Goal: Task Accomplishment & Management: Manage account settings

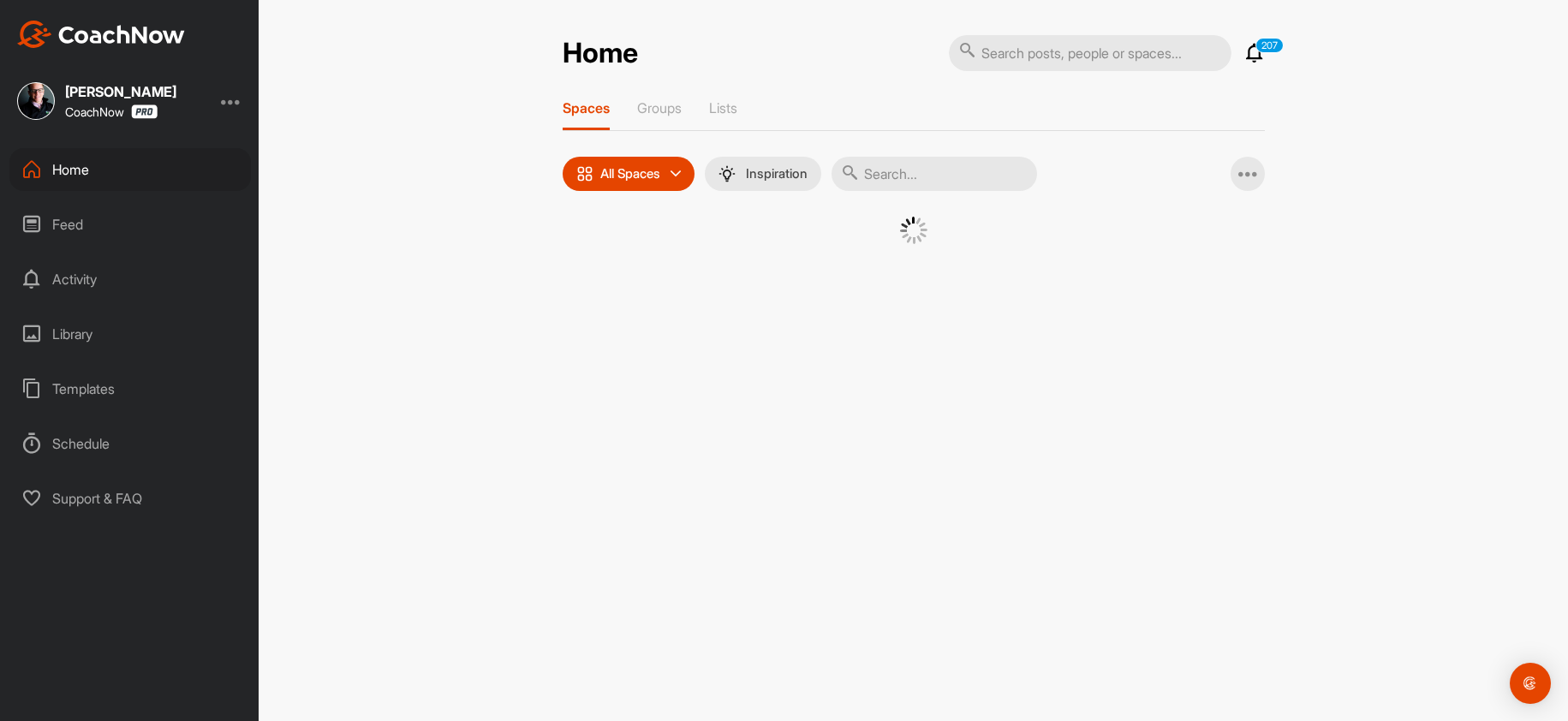
click at [107, 161] on div "Home" at bounding box center [130, 169] width 242 height 43
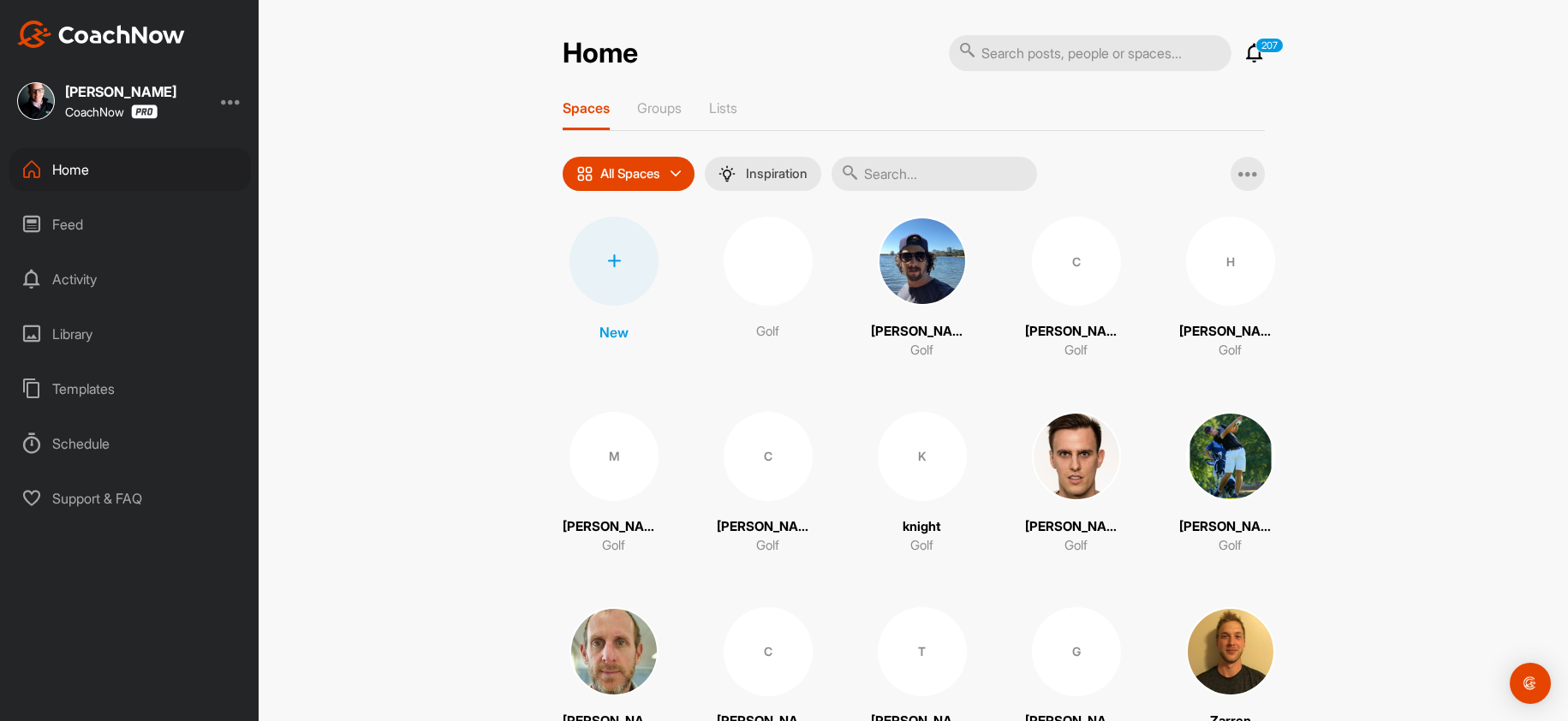
click at [604, 283] on div at bounding box center [614, 261] width 89 height 89
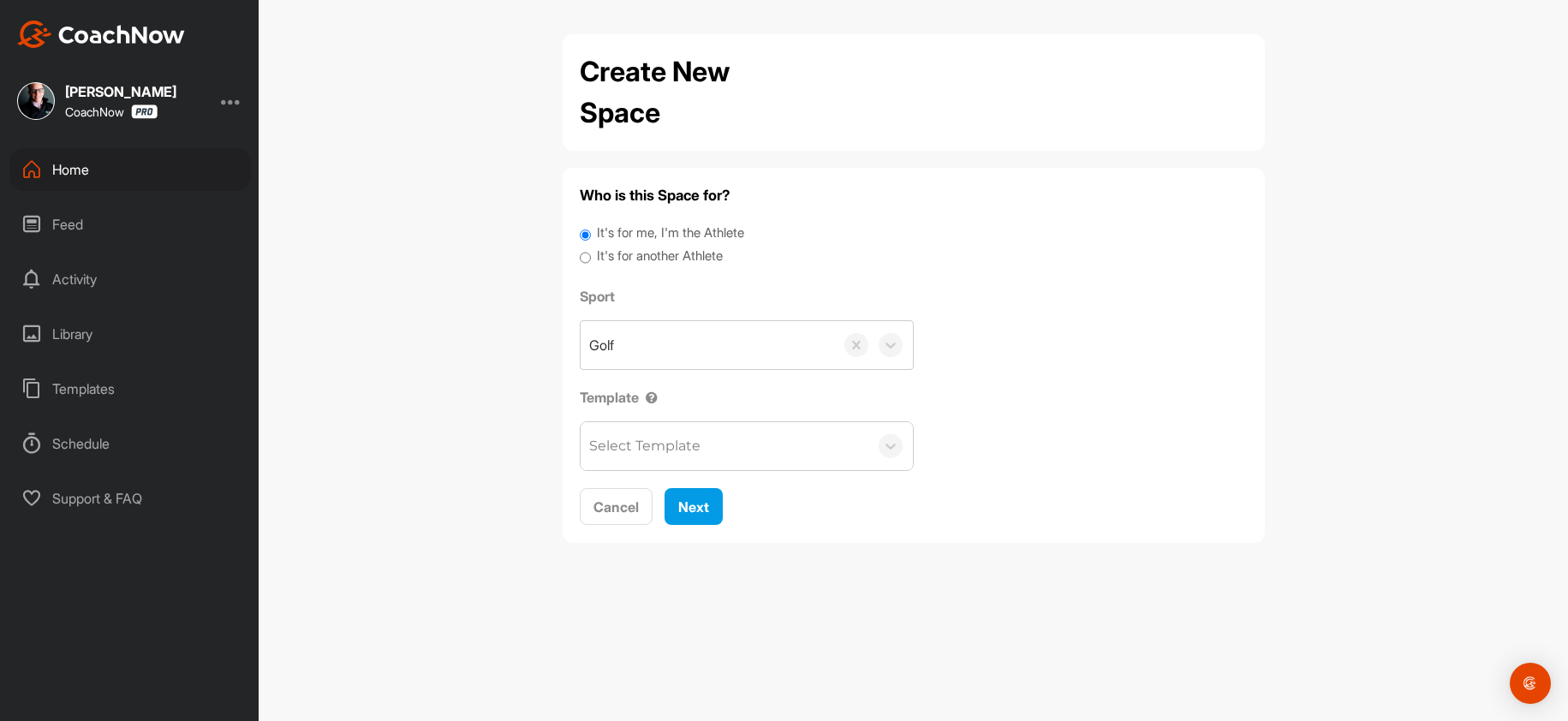
click at [692, 255] on label "It's for another Athlete" at bounding box center [660, 256] width 126 height 20
click at [591, 255] on input "It's for another Athlete" at bounding box center [585, 258] width 11 height 23
radio input "true"
drag, startPoint x: 679, startPoint y: 334, endPoint x: 668, endPoint y: 338, distance: 11.7
click at [672, 338] on div "Golf" at bounding box center [707, 345] width 253 height 48
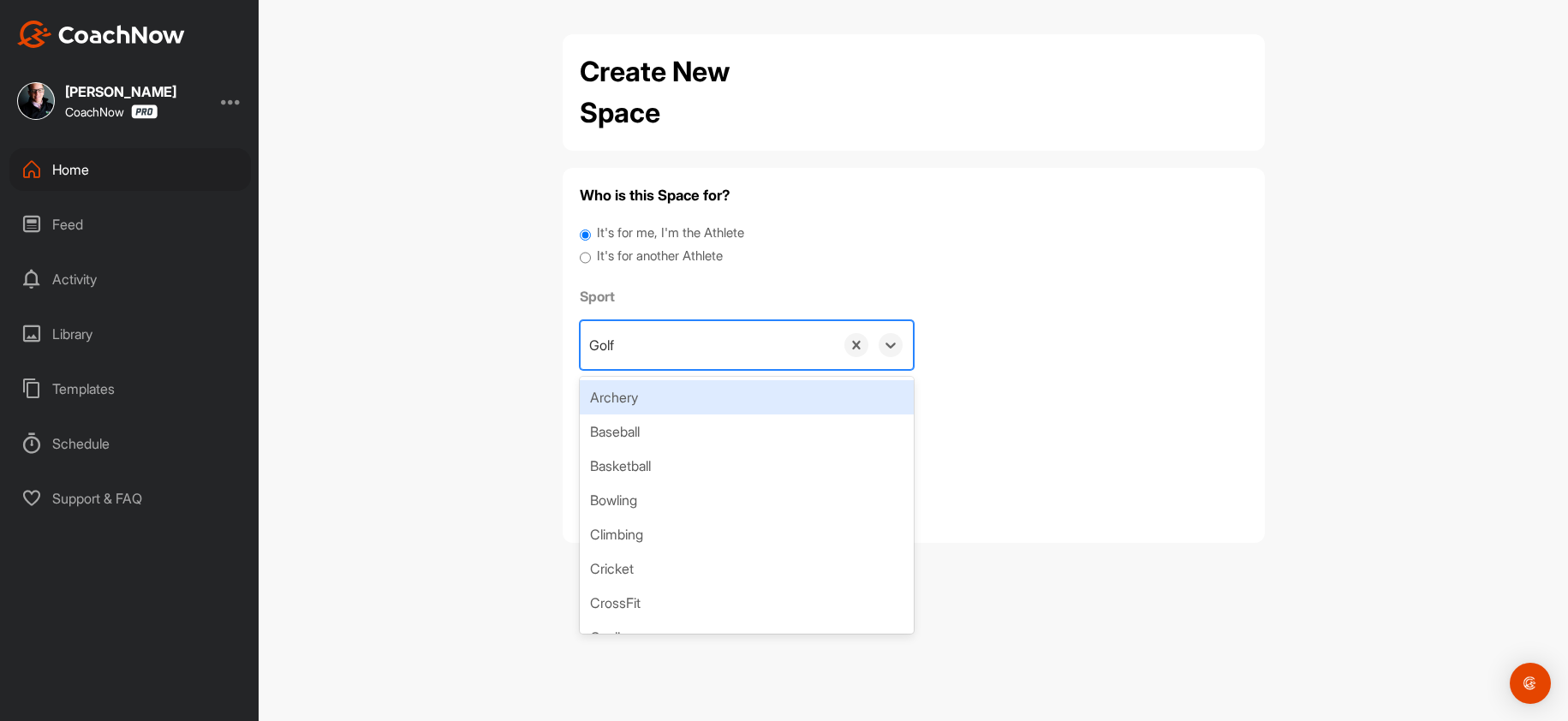
drag, startPoint x: 659, startPoint y: 258, endPoint x: 687, endPoint y: 336, distance: 82.9
click at [665, 275] on div "Who is this Space for? It's for me, I'm the Athlete It's for another Athlete Sp…" at bounding box center [913, 355] width 668 height 341
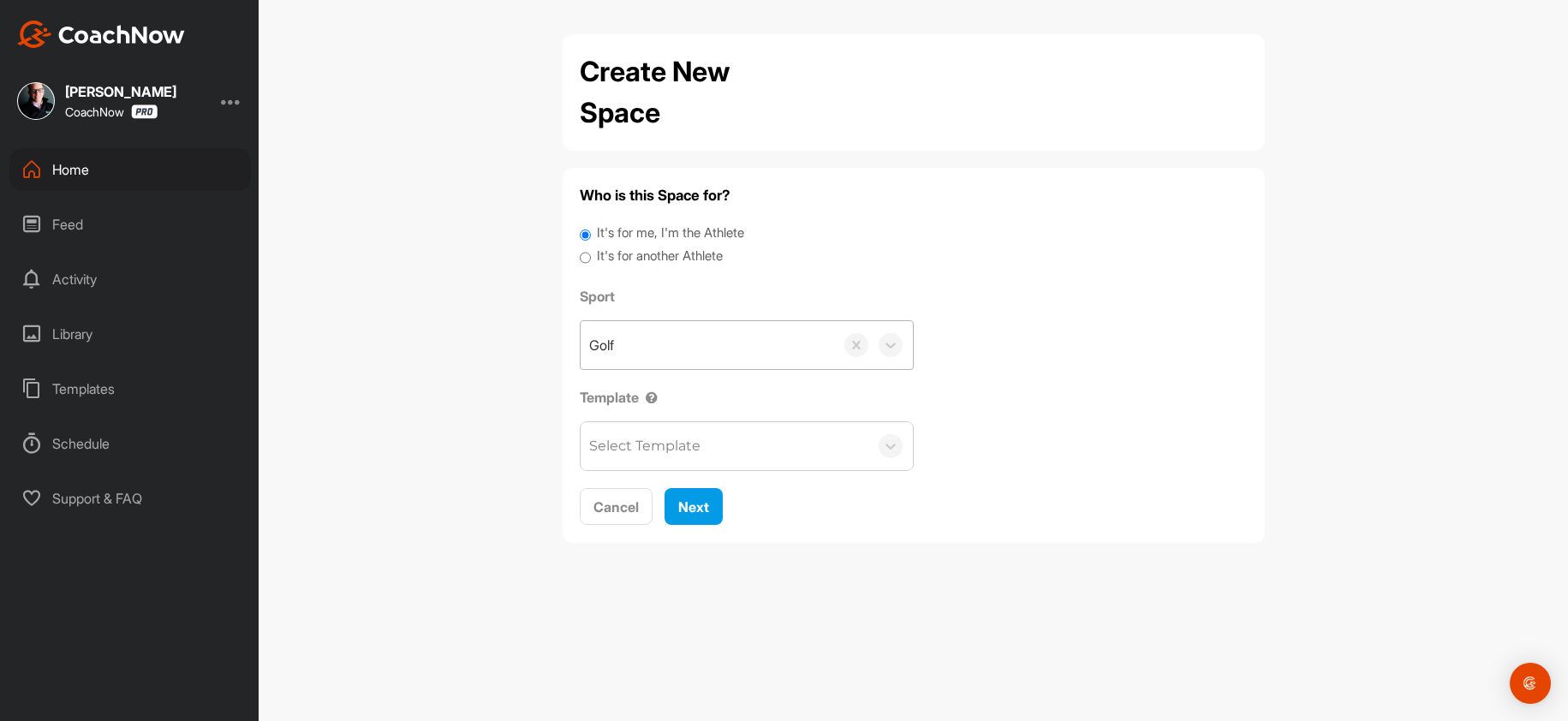
drag, startPoint x: 686, startPoint y: 344, endPoint x: 683, endPoint y: 364, distance: 20.2
click at [683, 363] on div "Golf" at bounding box center [707, 345] width 253 height 48
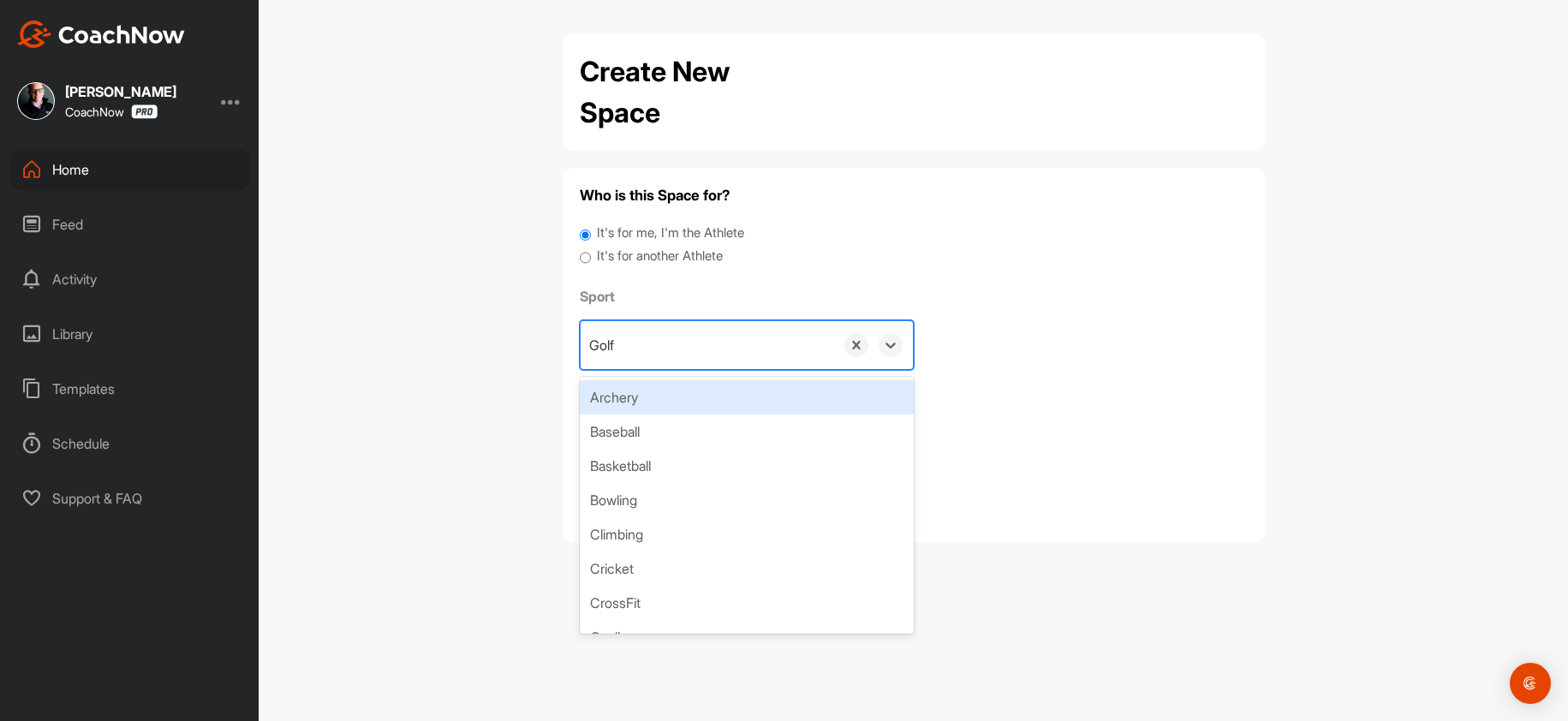
paste input "rjznkz@gmail.com"
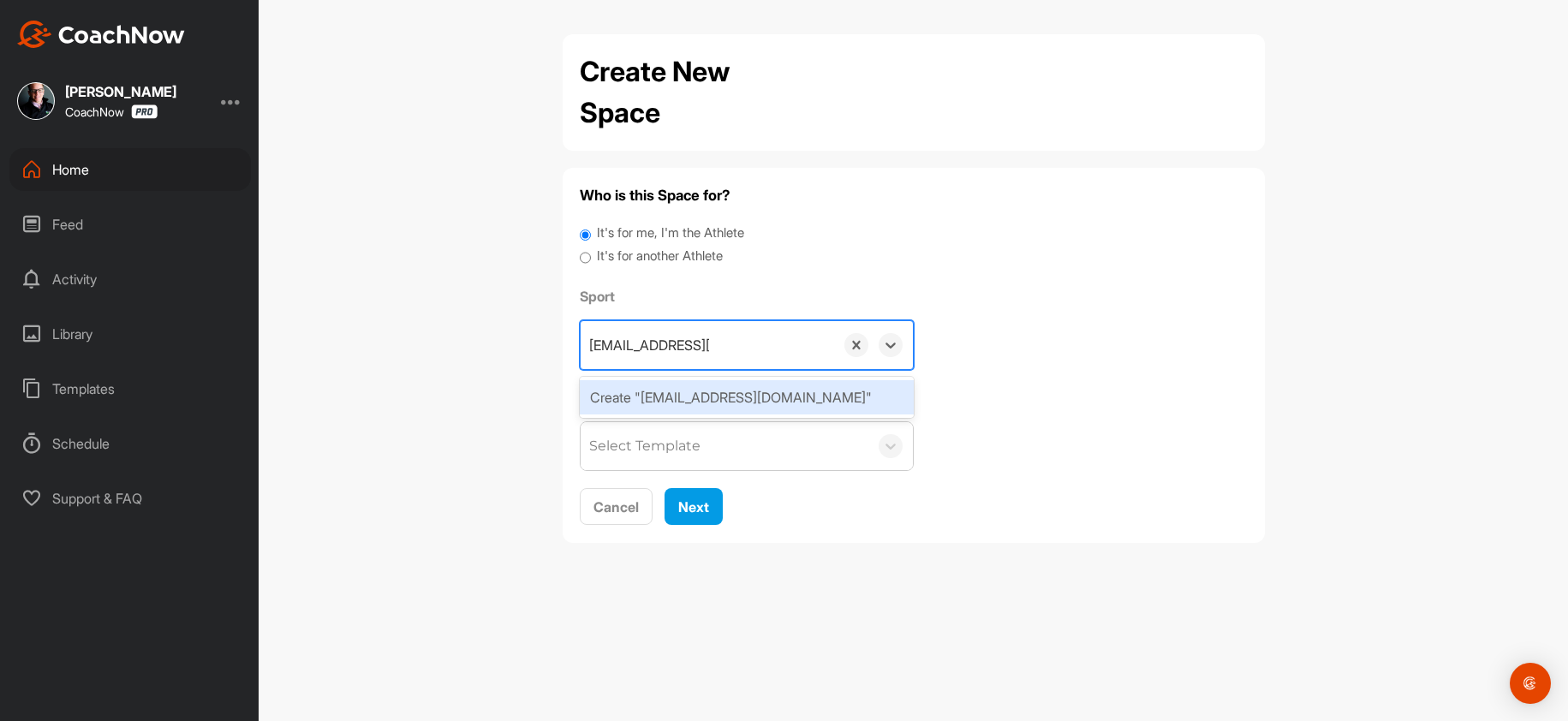
type input "rjznkz@gmail.com"
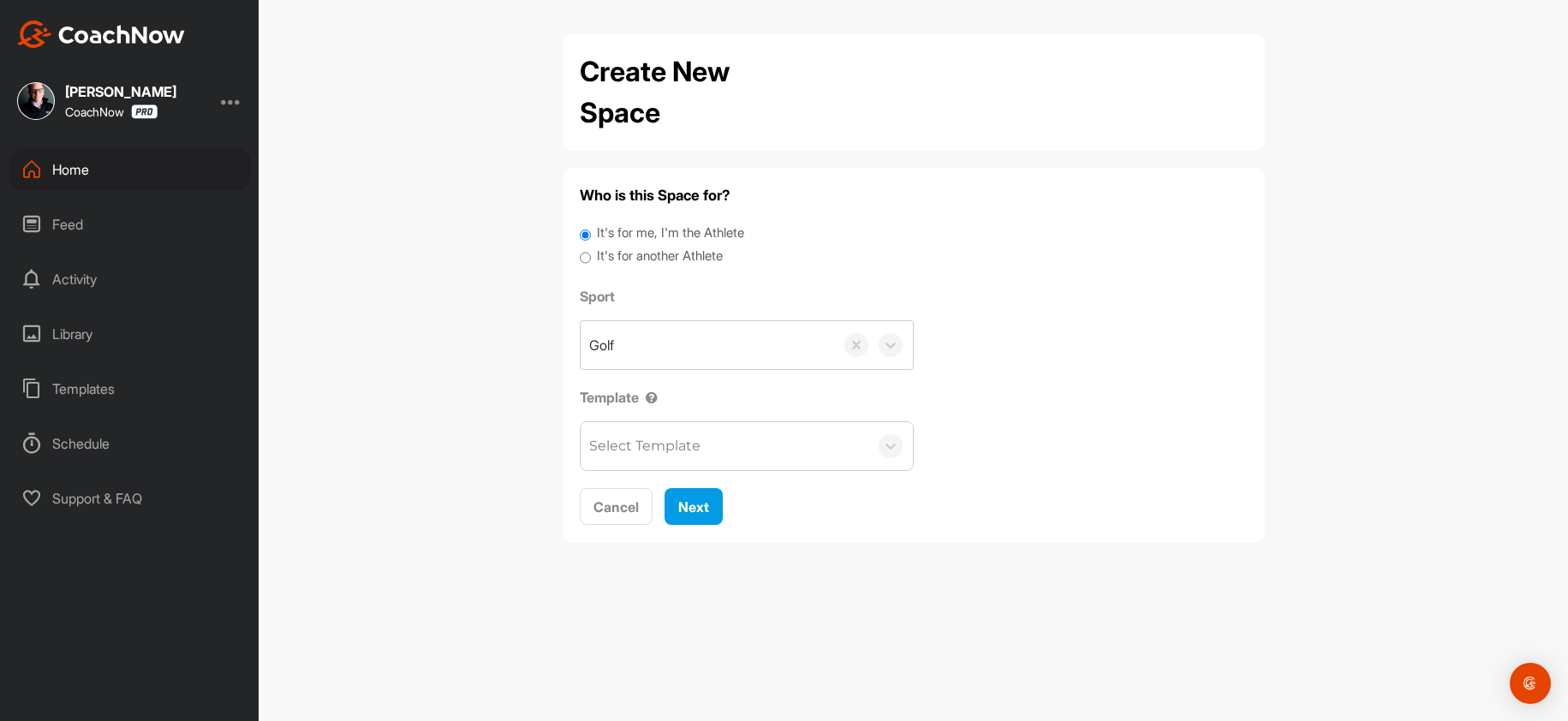
click at [672, 266] on label "It's for another Athlete" at bounding box center [660, 256] width 126 height 20
click at [591, 266] on input "It's for another Athlete" at bounding box center [585, 258] width 11 height 23
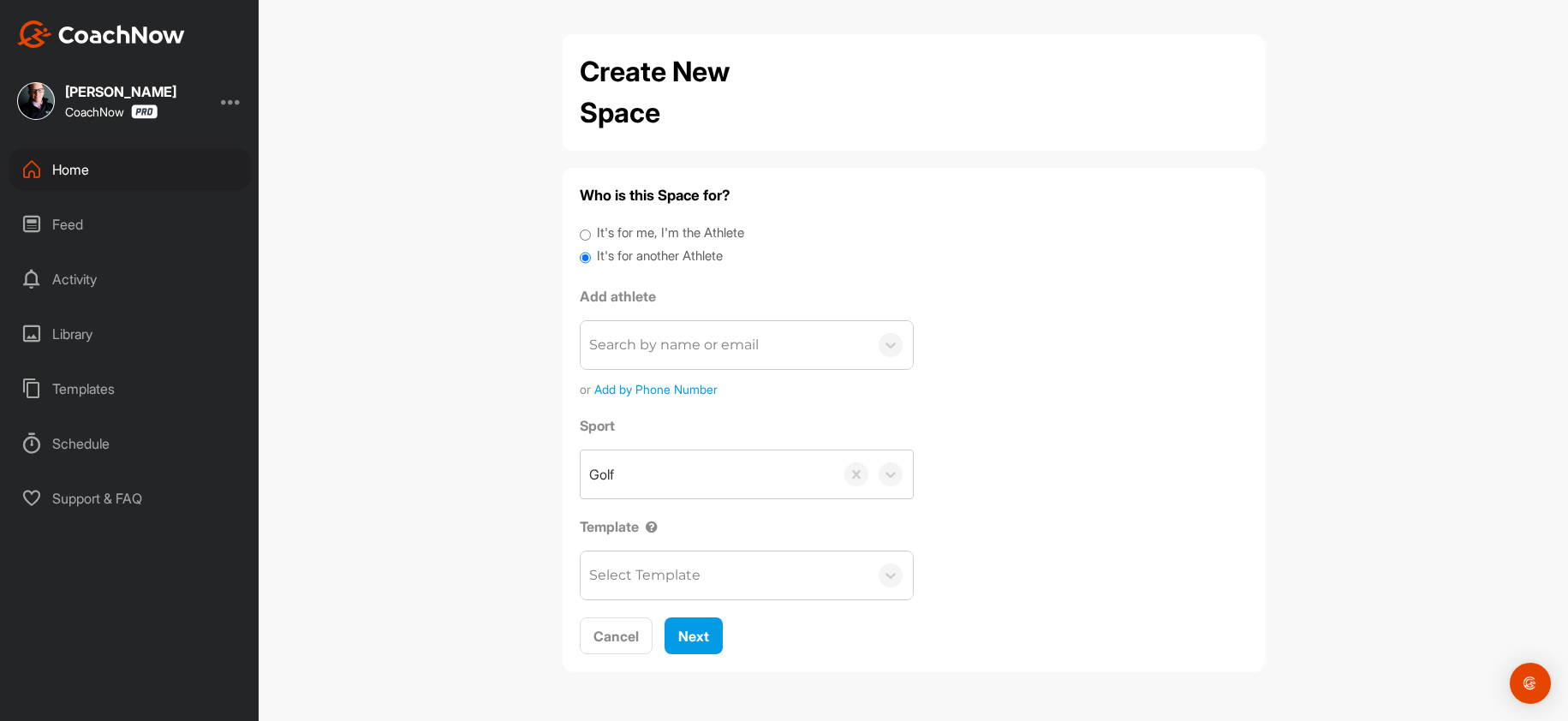
click at [677, 253] on label "It's for another Athlete" at bounding box center [660, 256] width 126 height 20
click at [591, 253] on input "It's for another Athlete" at bounding box center [585, 258] width 11 height 23
drag, startPoint x: 656, startPoint y: 339, endPoint x: 658, endPoint y: 357, distance: 18.1
click at [656, 341] on div "Search by name or email" at bounding box center [673, 344] width 169 height 20
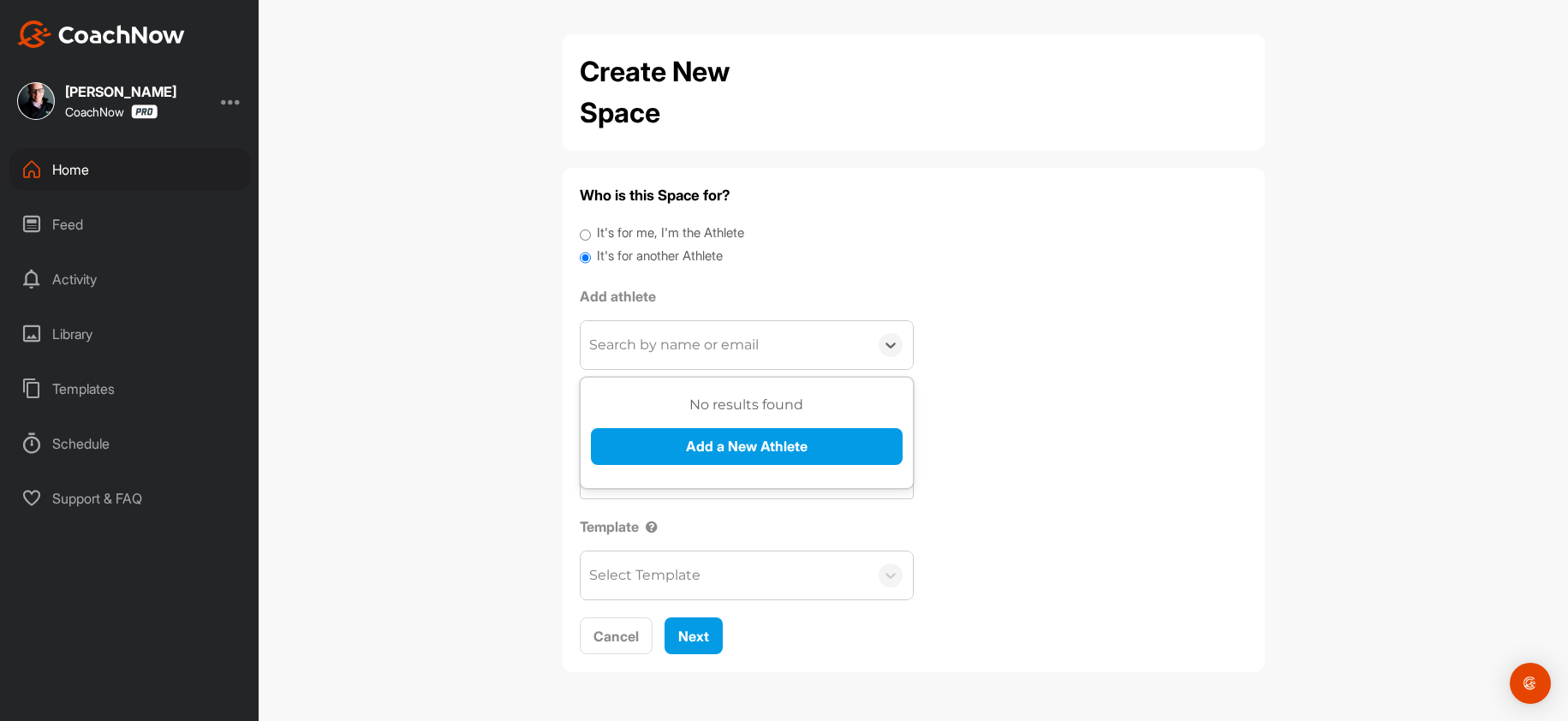
paste input "rjznkz@gmail.com"
type input "rjznkz@gmail.com"
click at [662, 448] on button "Add a New Athlete" at bounding box center [747, 447] width 312 height 37
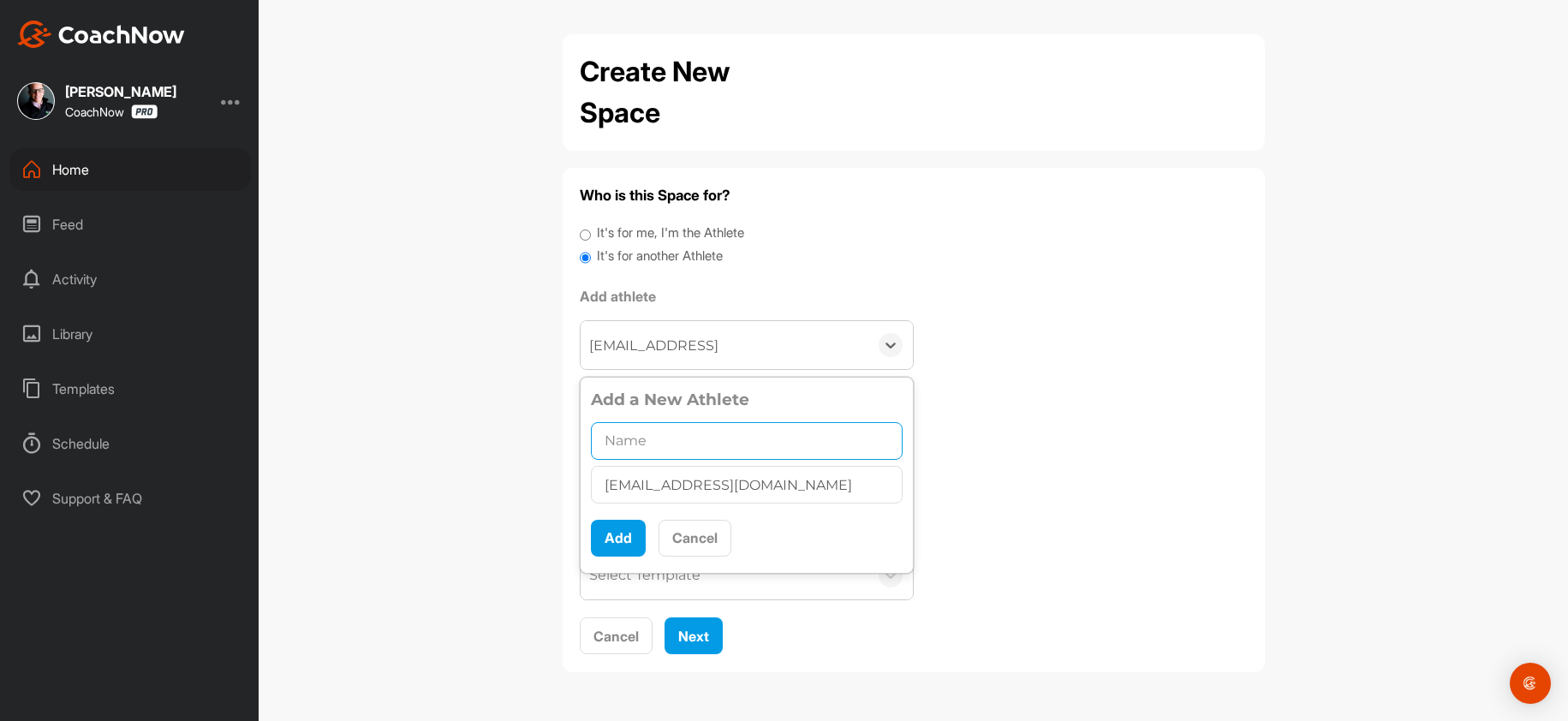
click at [664, 450] on input "text" at bounding box center [747, 441] width 312 height 37
paste input "Randy Zimmerman"
type input "Randy Zimmerman"
click at [618, 541] on button "Add" at bounding box center [618, 538] width 54 height 37
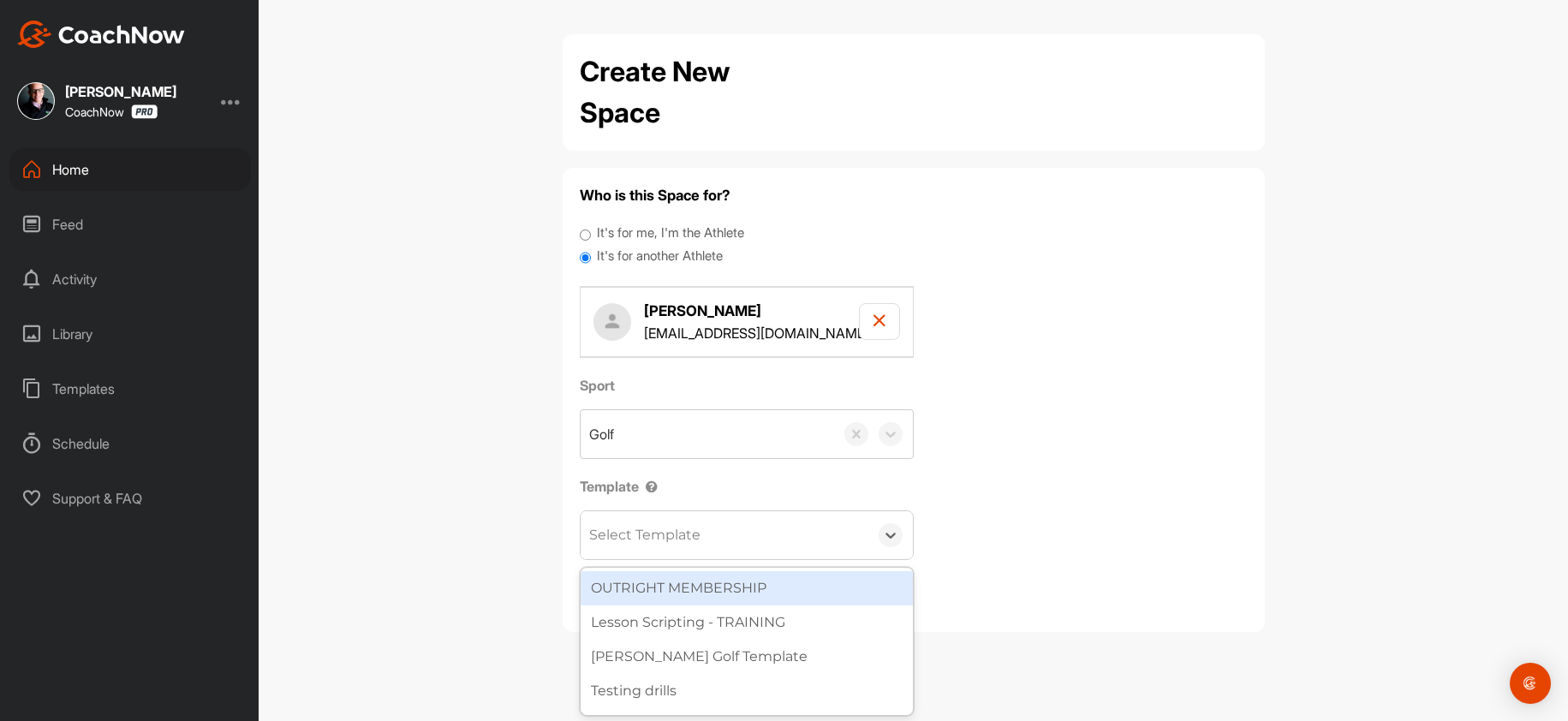
click at [653, 533] on div "Select Template" at bounding box center [644, 535] width 111 height 20
type input "wa"
click at [648, 581] on div "[PERSON_NAME] Golf Template" at bounding box center [747, 588] width 333 height 34
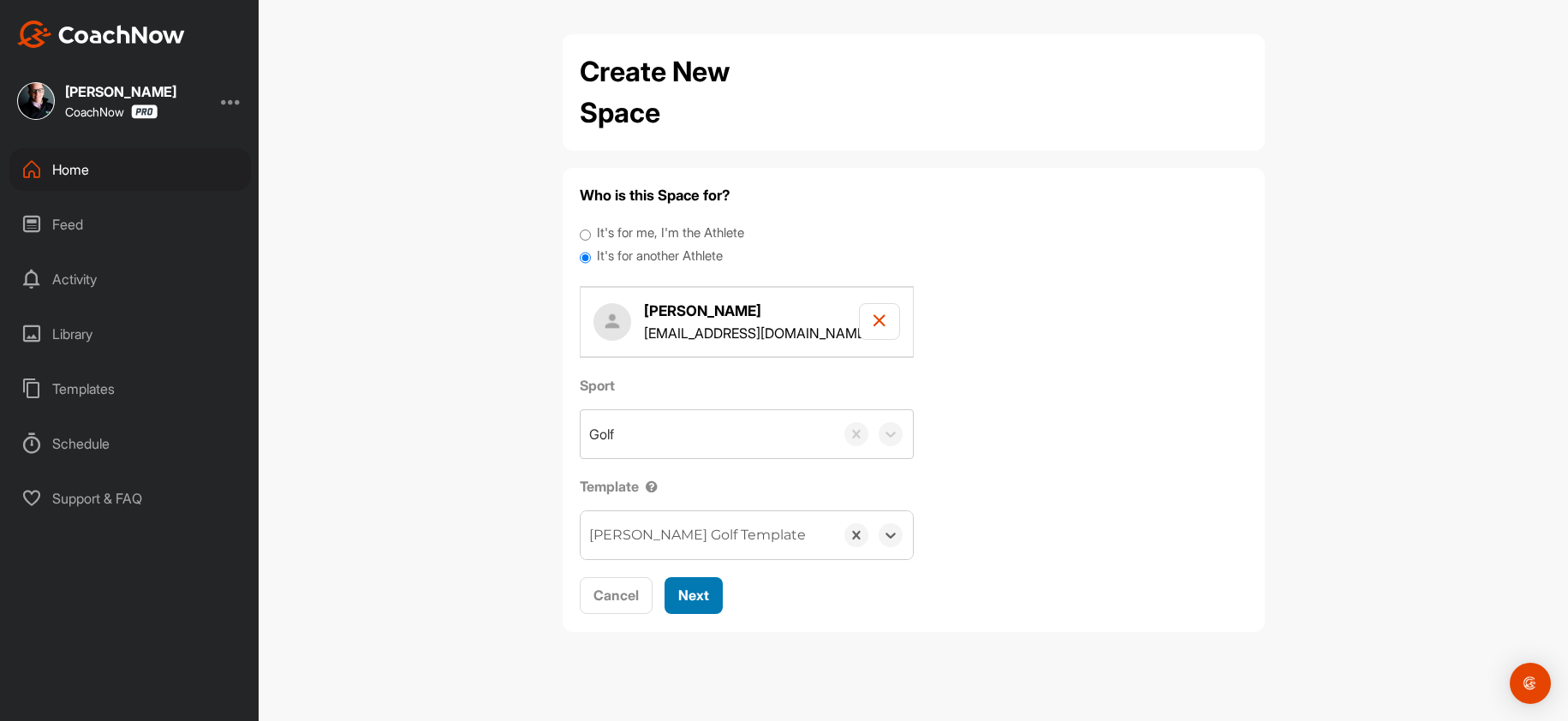
click at [685, 599] on span "Next" at bounding box center [693, 596] width 31 height 17
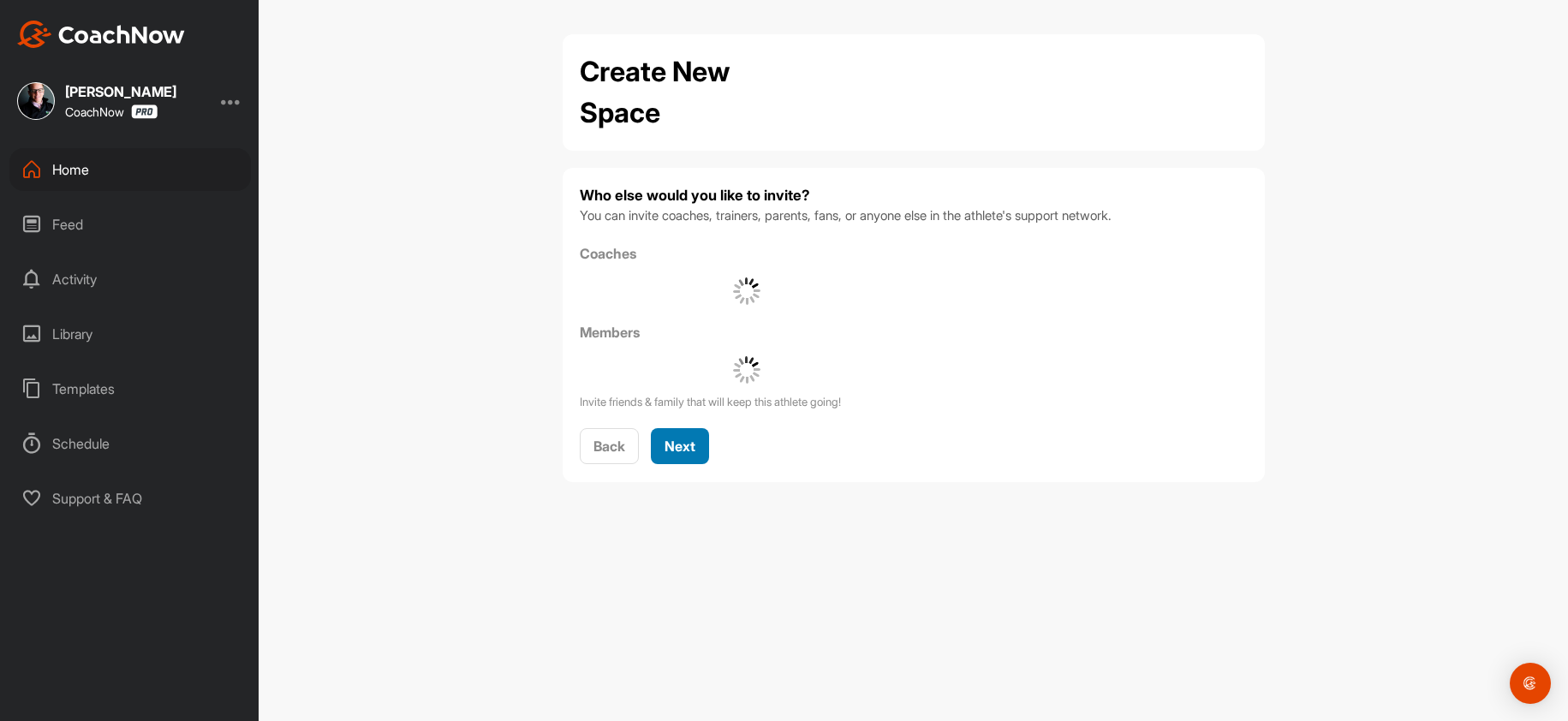
click at [695, 455] on div "Next" at bounding box center [680, 446] width 31 height 20
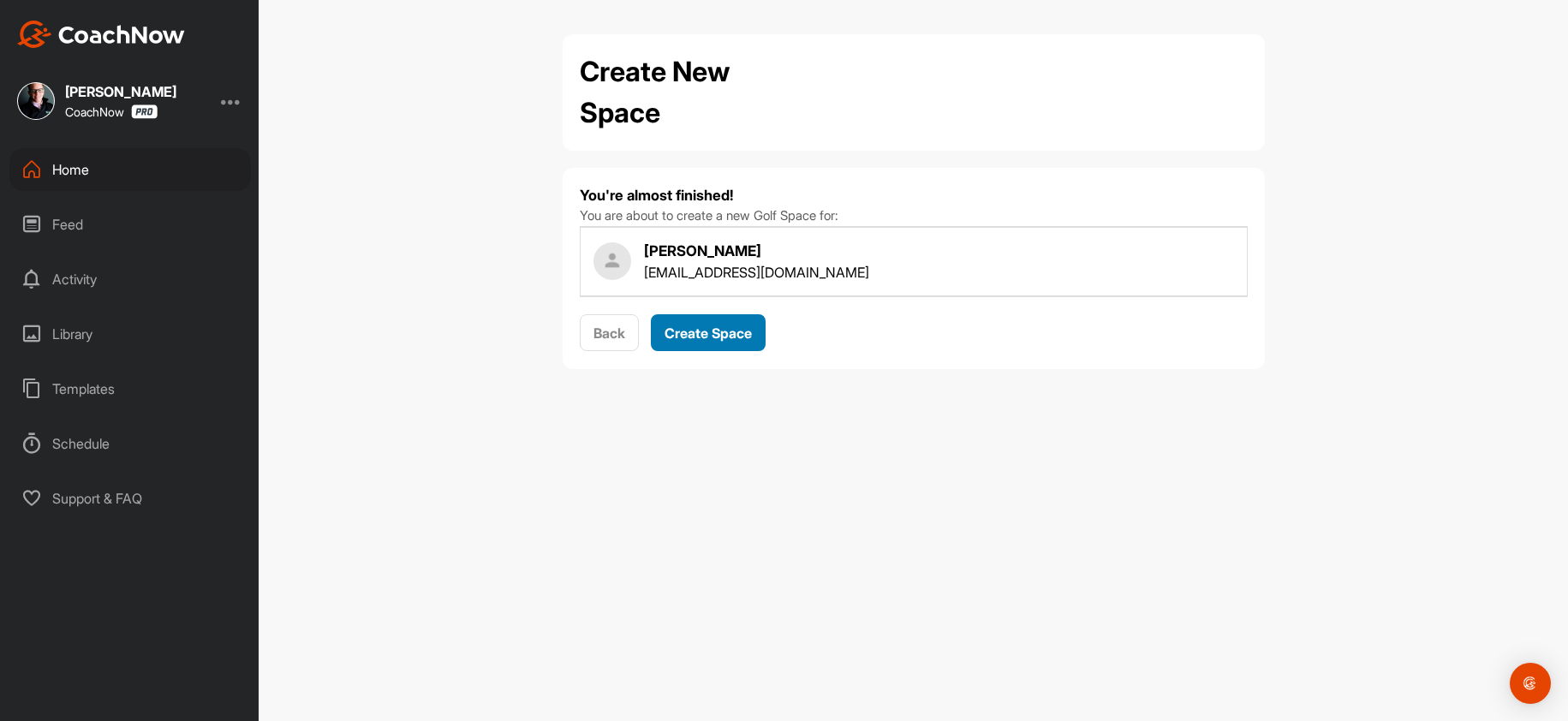
click at [726, 348] on button "Create Space" at bounding box center [708, 333] width 115 height 37
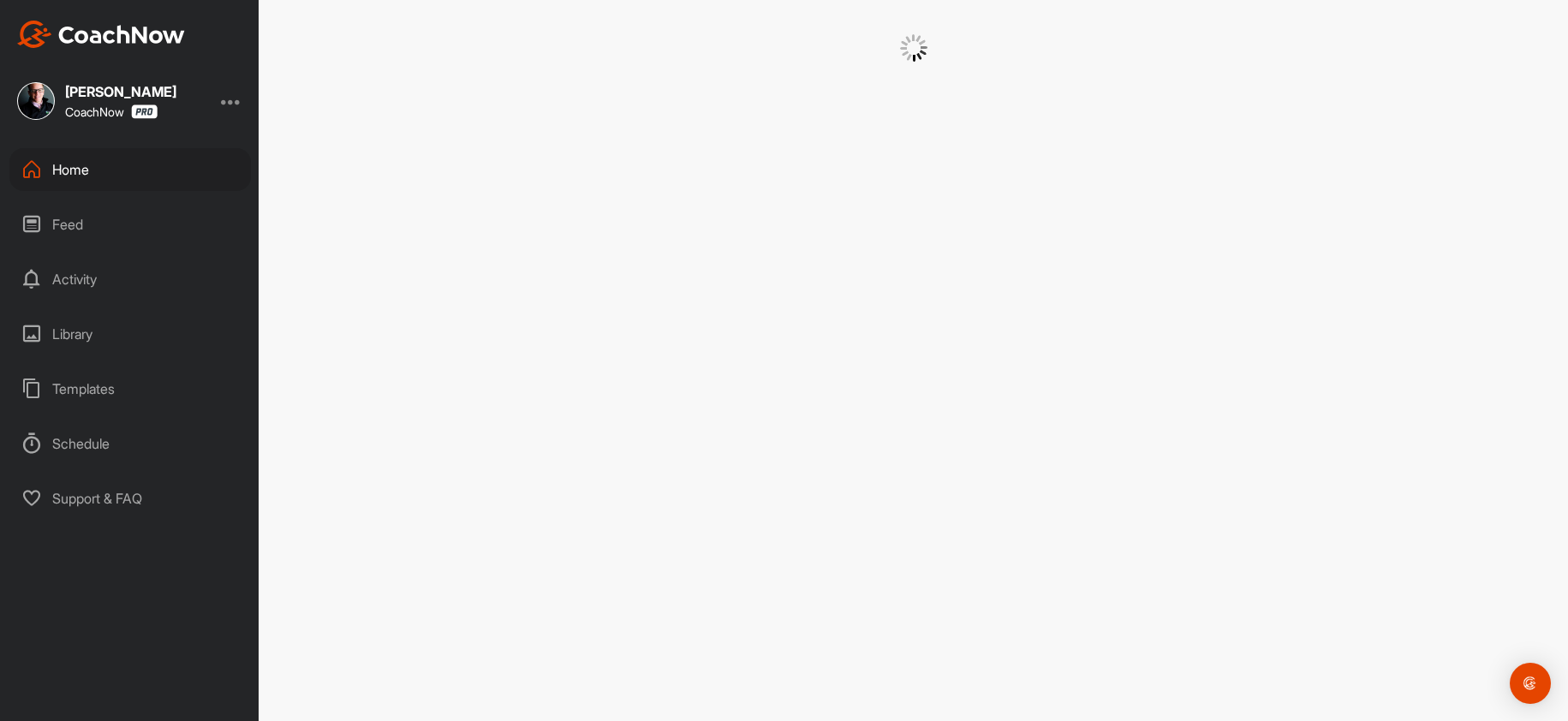
click at [142, 185] on div "Home" at bounding box center [130, 169] width 242 height 43
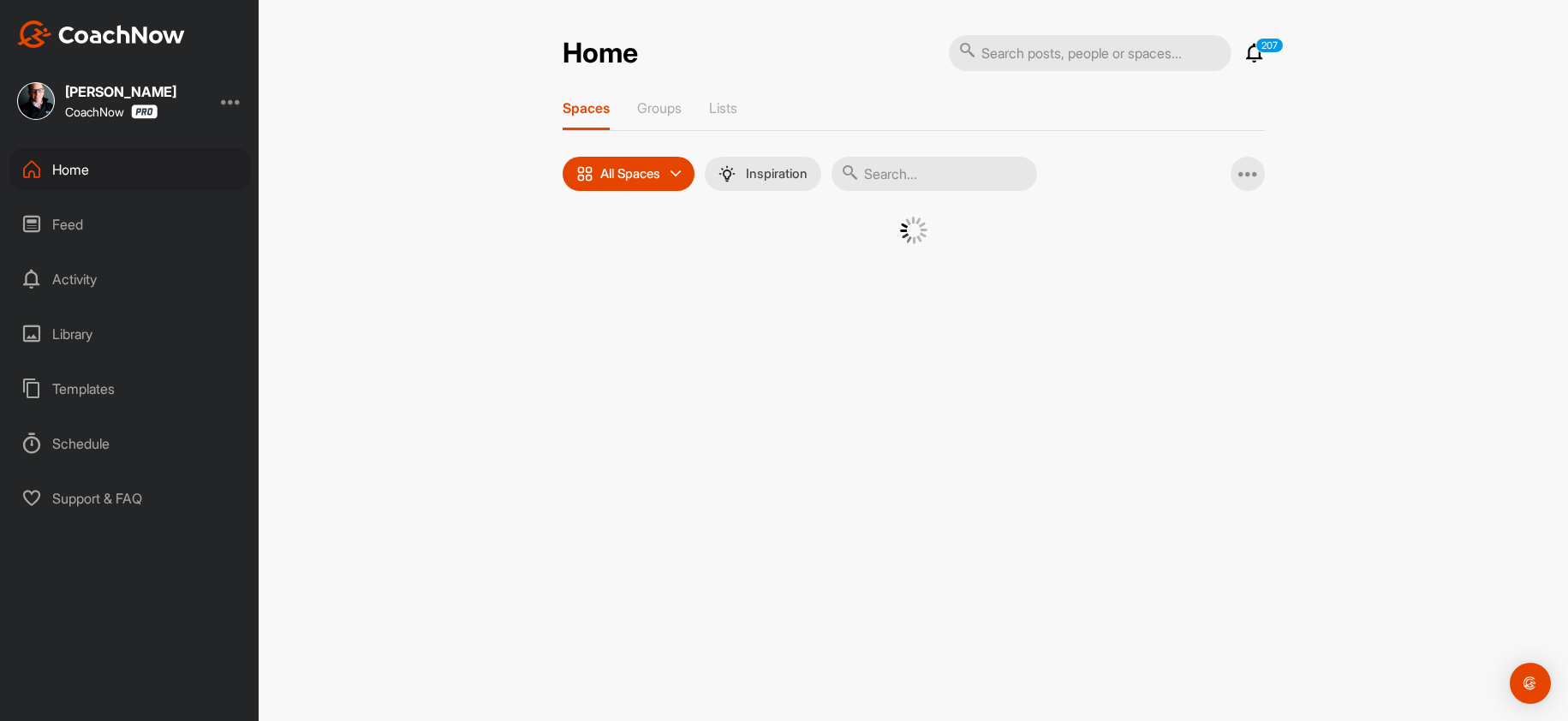
click at [84, 165] on div "Home" at bounding box center [130, 169] width 242 height 43
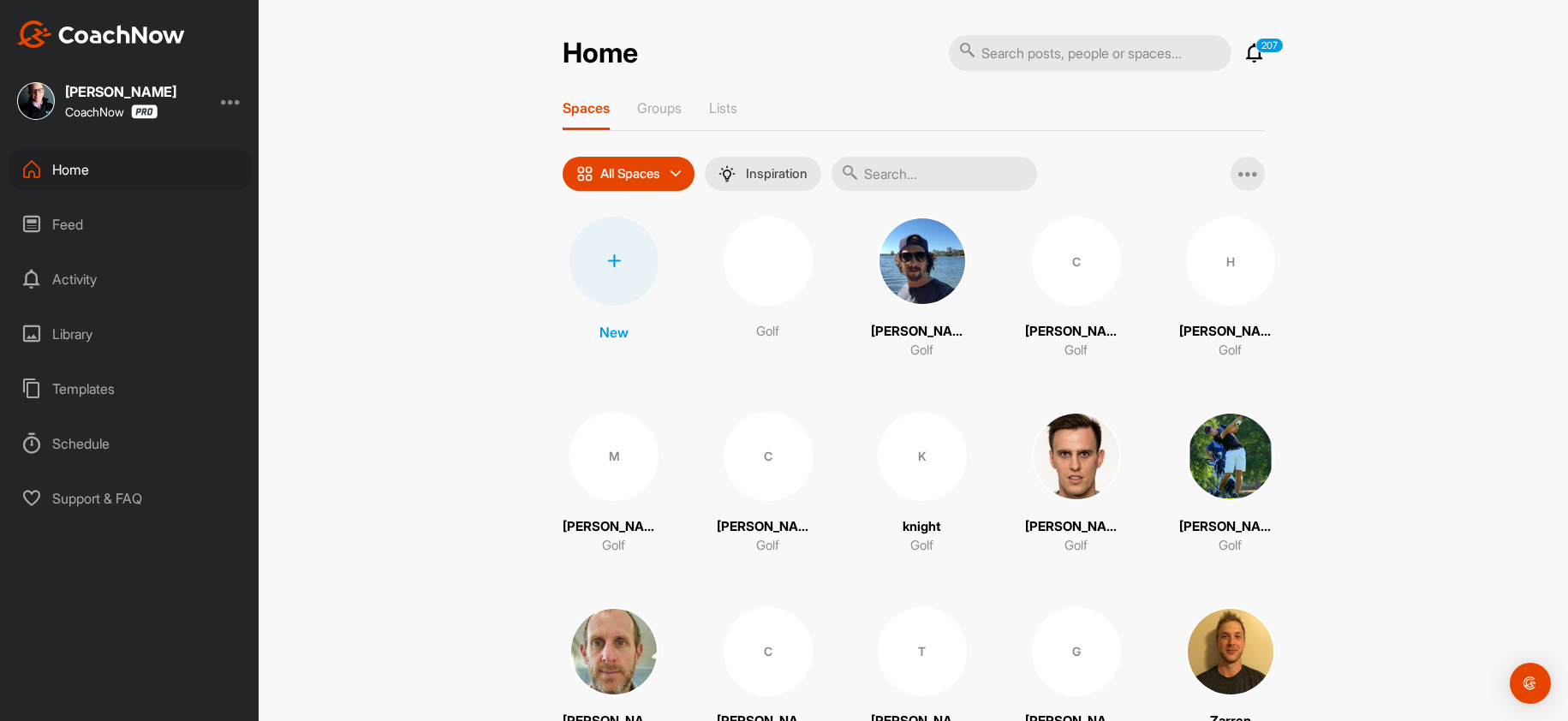
click at [629, 253] on div at bounding box center [614, 261] width 89 height 89
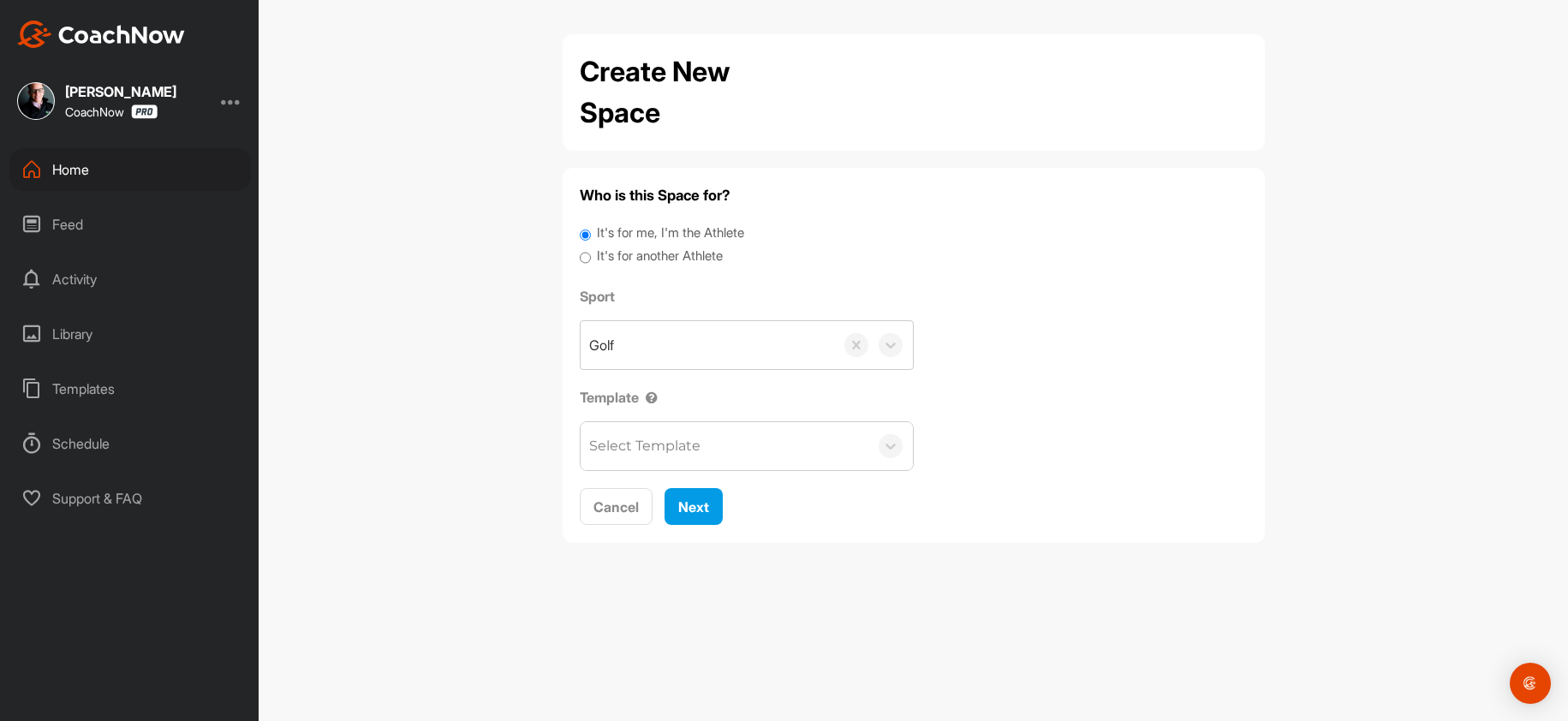
click at [676, 255] on label "It's for another Athlete" at bounding box center [660, 256] width 126 height 20
click at [591, 255] on input "It's for another Athlete" at bounding box center [585, 258] width 11 height 23
radio input "true"
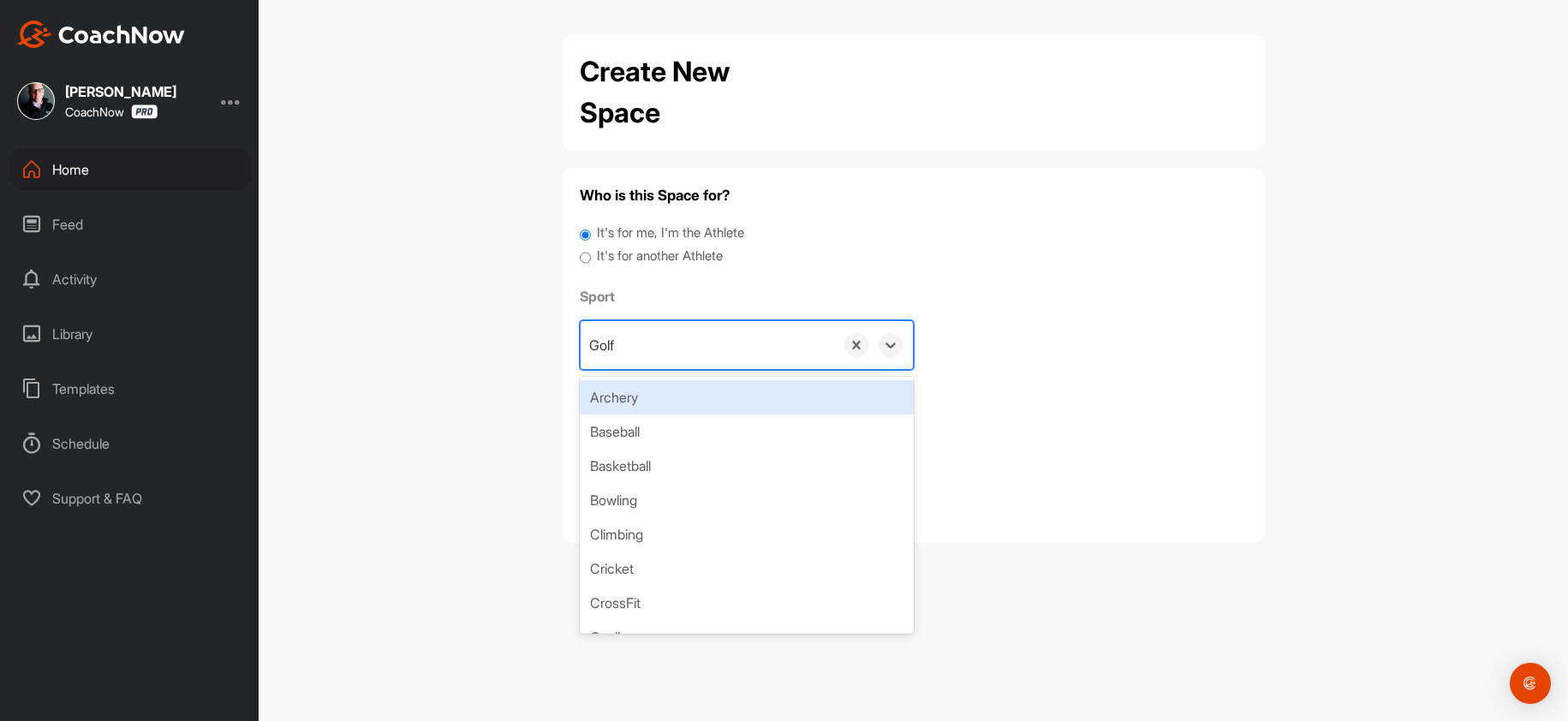
click at [681, 352] on div "Golf" at bounding box center [707, 345] width 253 height 48
drag, startPoint x: 687, startPoint y: 254, endPoint x: 697, endPoint y: 278, distance: 26.0
click at [688, 254] on label "It's for another Athlete" at bounding box center [660, 256] width 126 height 20
click at [591, 254] on input "It's for another Athlete" at bounding box center [585, 258] width 11 height 23
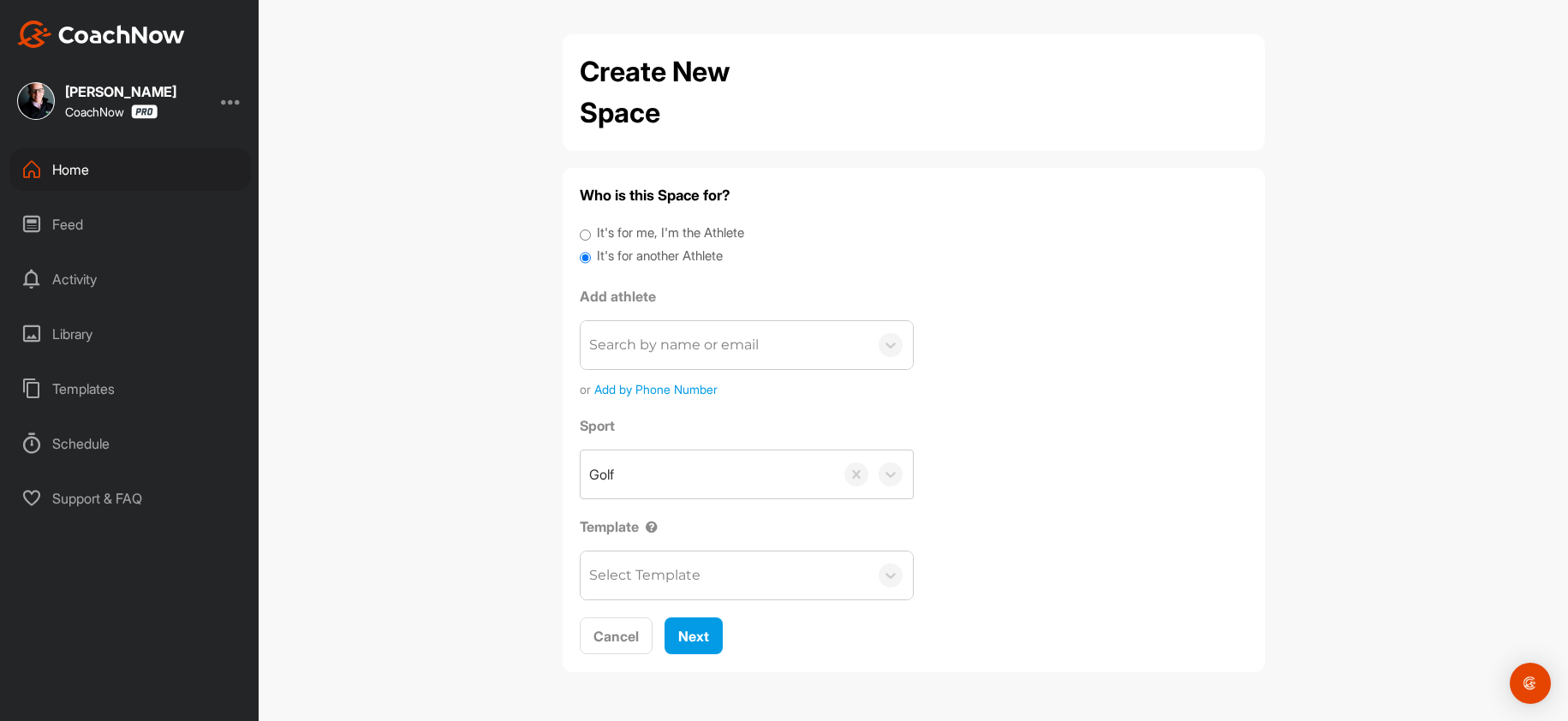
click at [710, 353] on div "Search by name or email" at bounding box center [673, 344] width 169 height 20
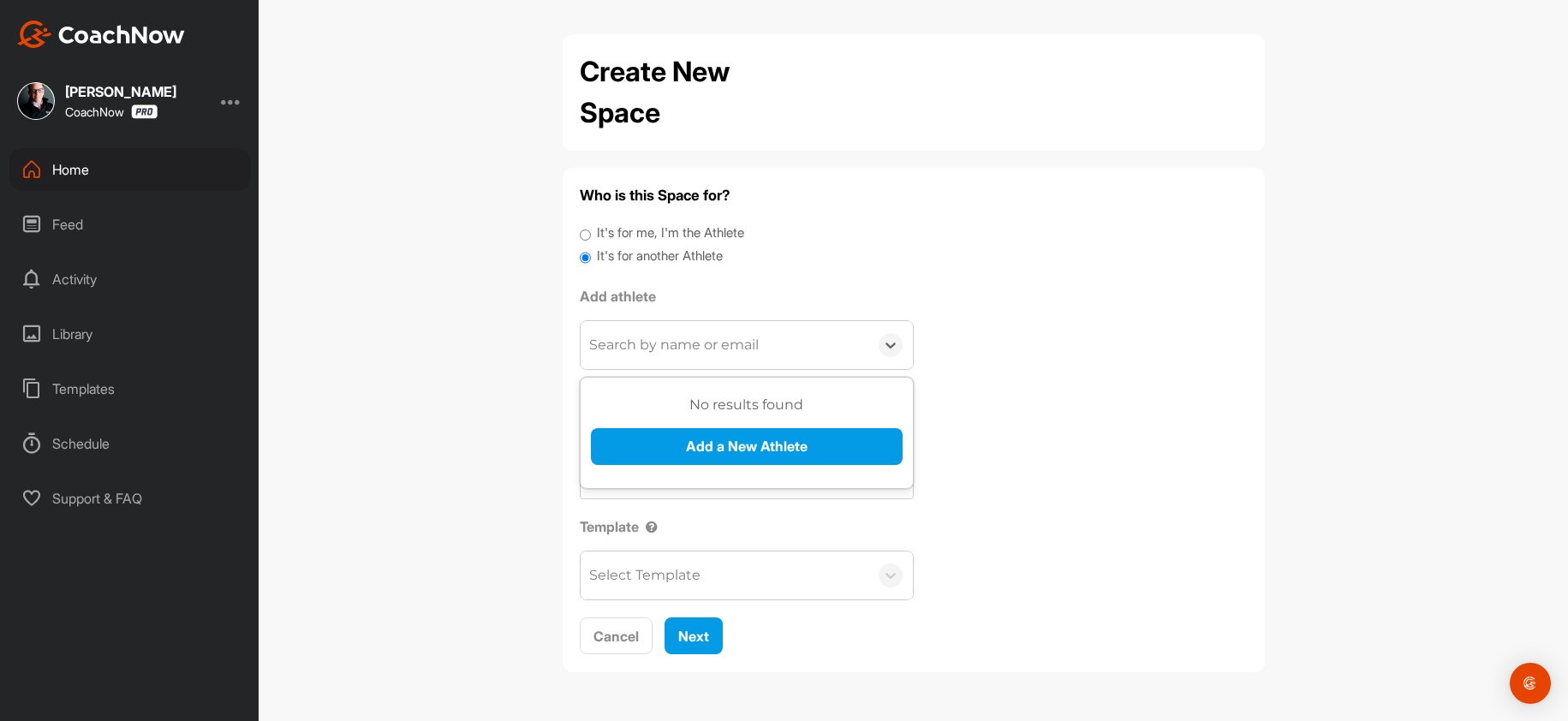
paste input "jaguerrini@yahoo.com"
type input "jaguerrini@yahoo.com"
click at [689, 448] on button "Add a New Athlete" at bounding box center [747, 447] width 312 height 37
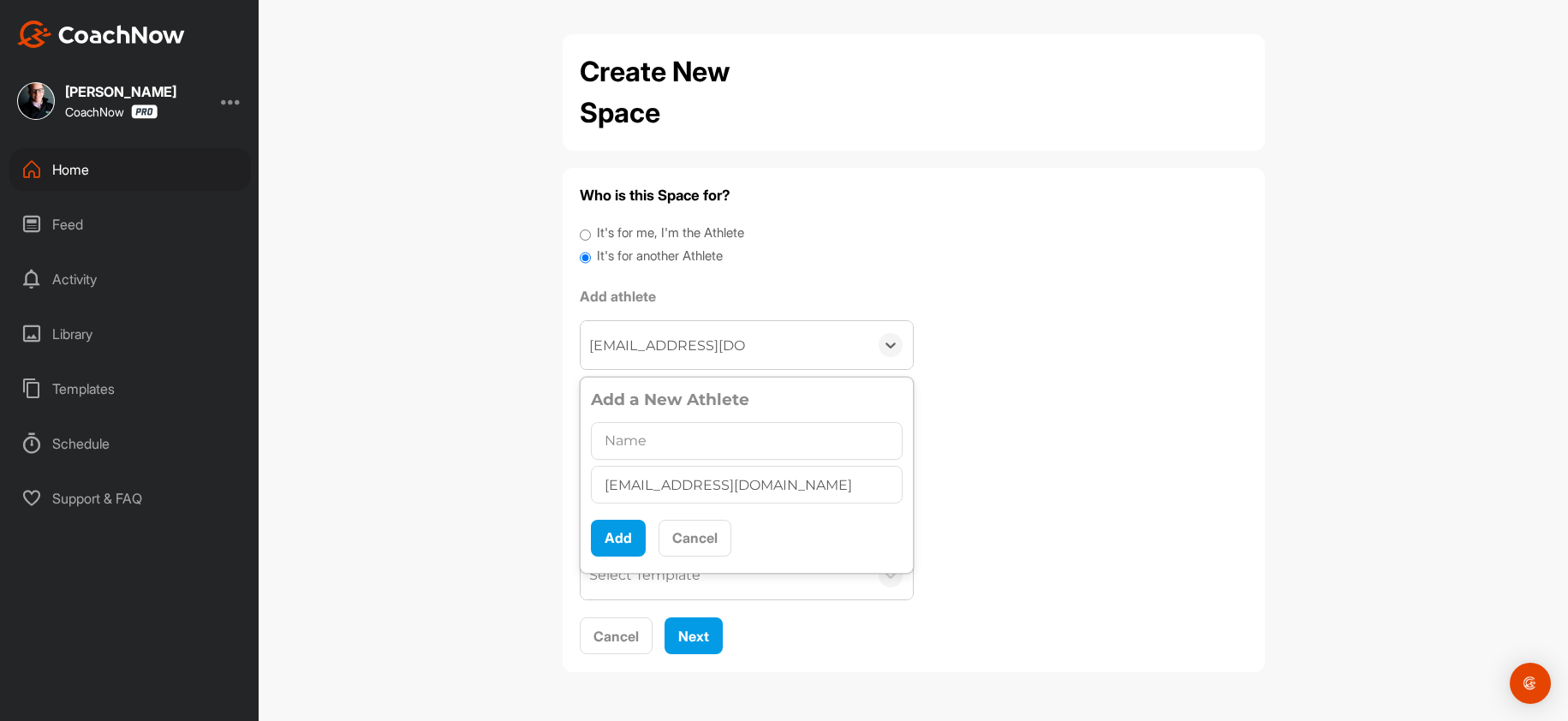
scroll to position [10, 0]
click at [683, 460] on div at bounding box center [747, 441] width 312 height 45
click at [662, 440] on input "text" at bounding box center [747, 441] width 312 height 37
paste input "Joe Guerrini"
type input "Joe Guerrini"
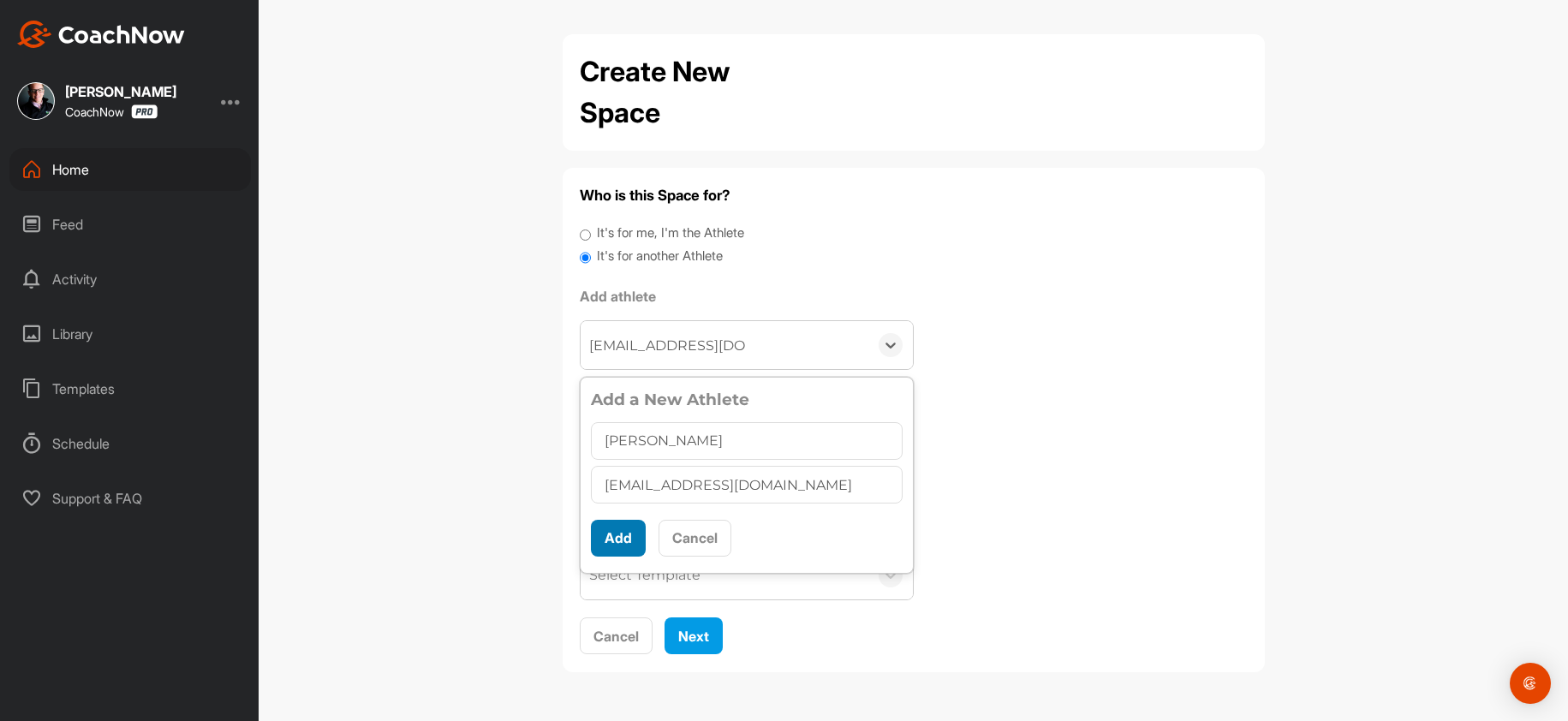
click at [618, 538] on button "Add" at bounding box center [618, 538] width 54 height 37
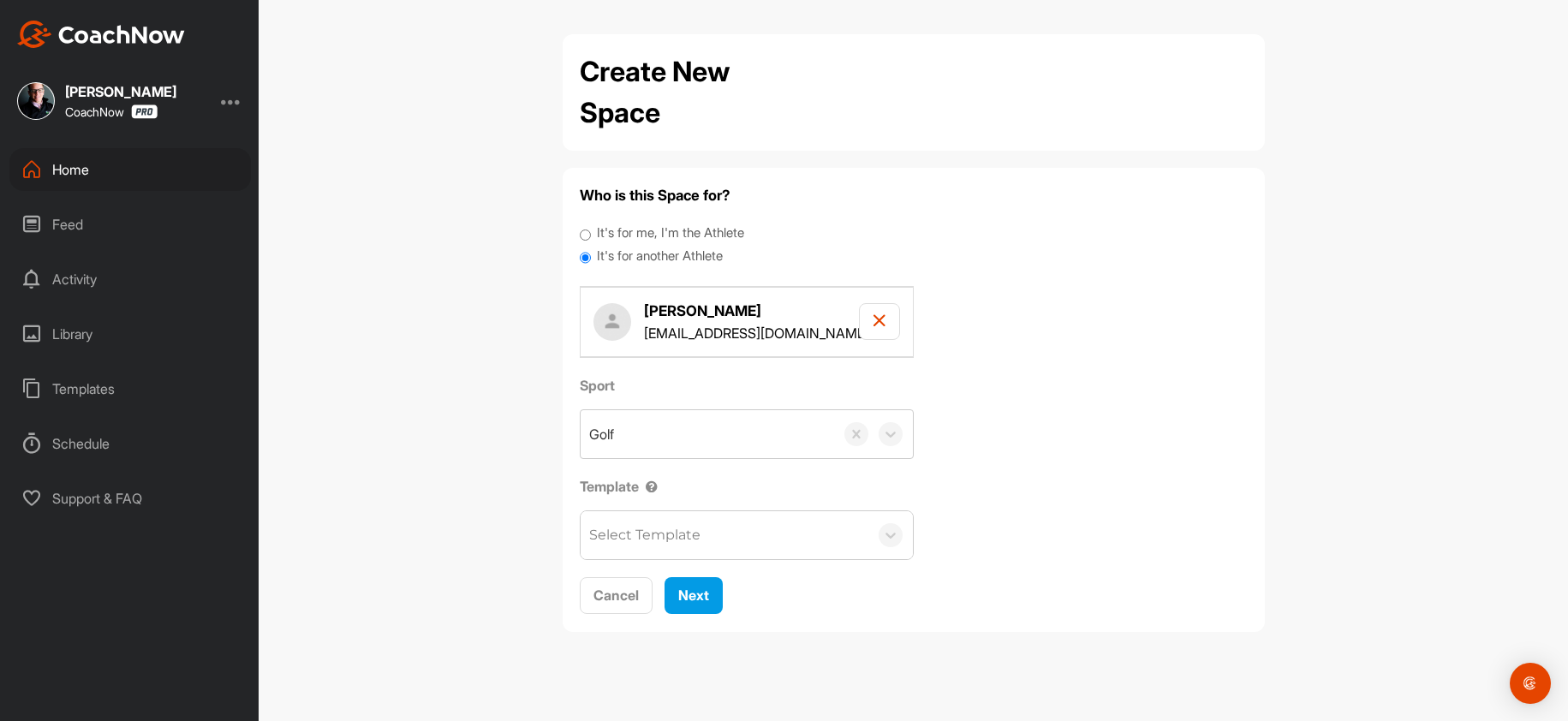
click at [688, 551] on div "Select Template" at bounding box center [724, 535] width 288 height 48
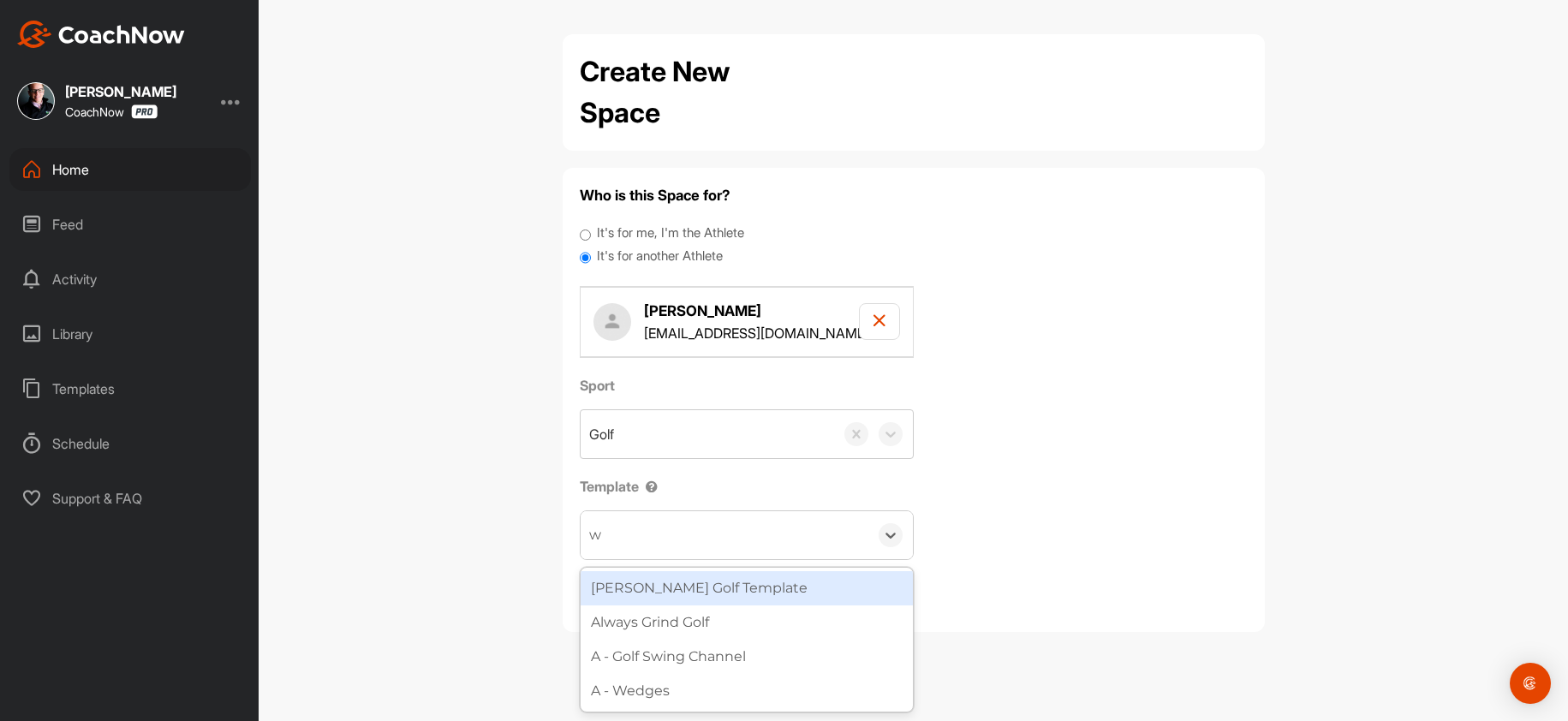
type input "wa"
click at [679, 594] on div "[PERSON_NAME] Golf Template" at bounding box center [747, 588] width 333 height 34
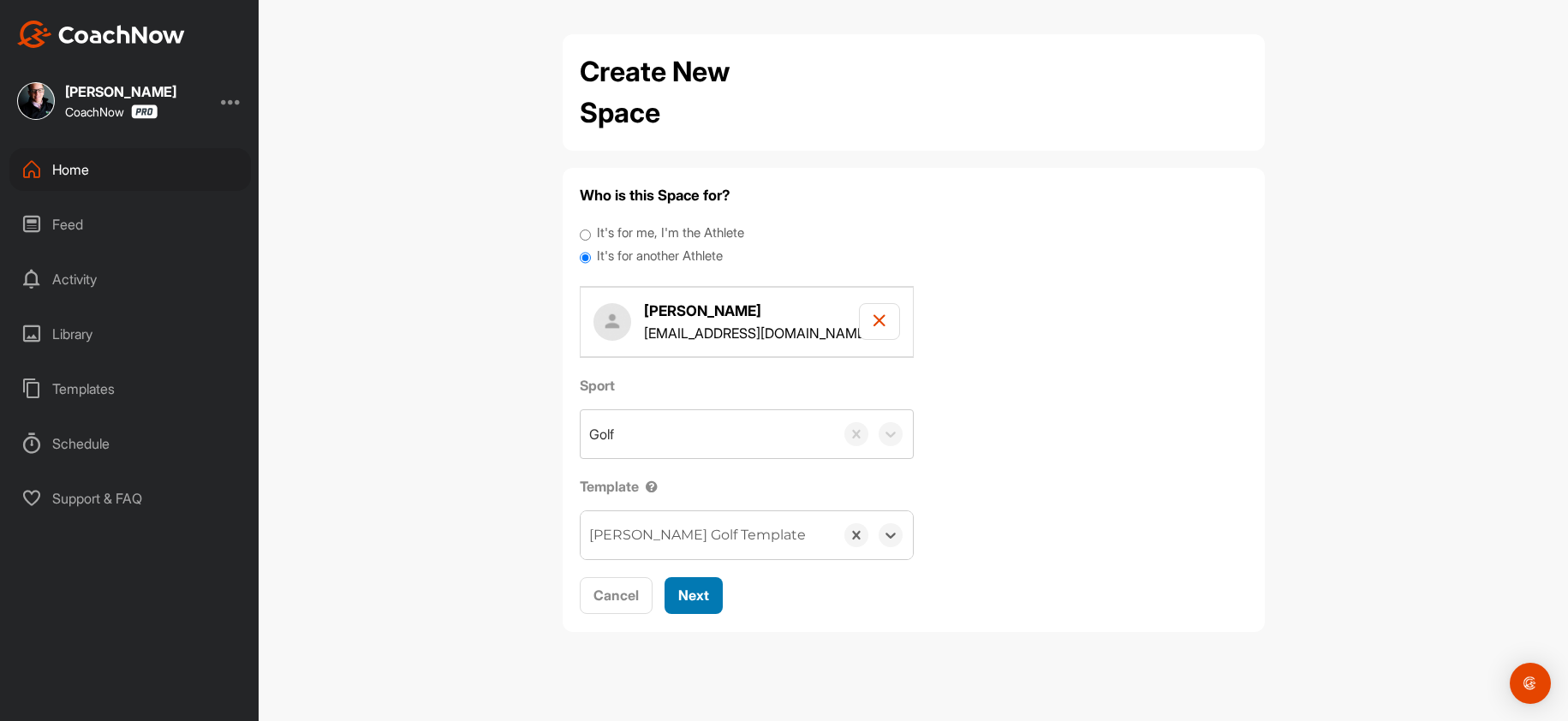
click at [681, 598] on span "Next" at bounding box center [693, 596] width 31 height 17
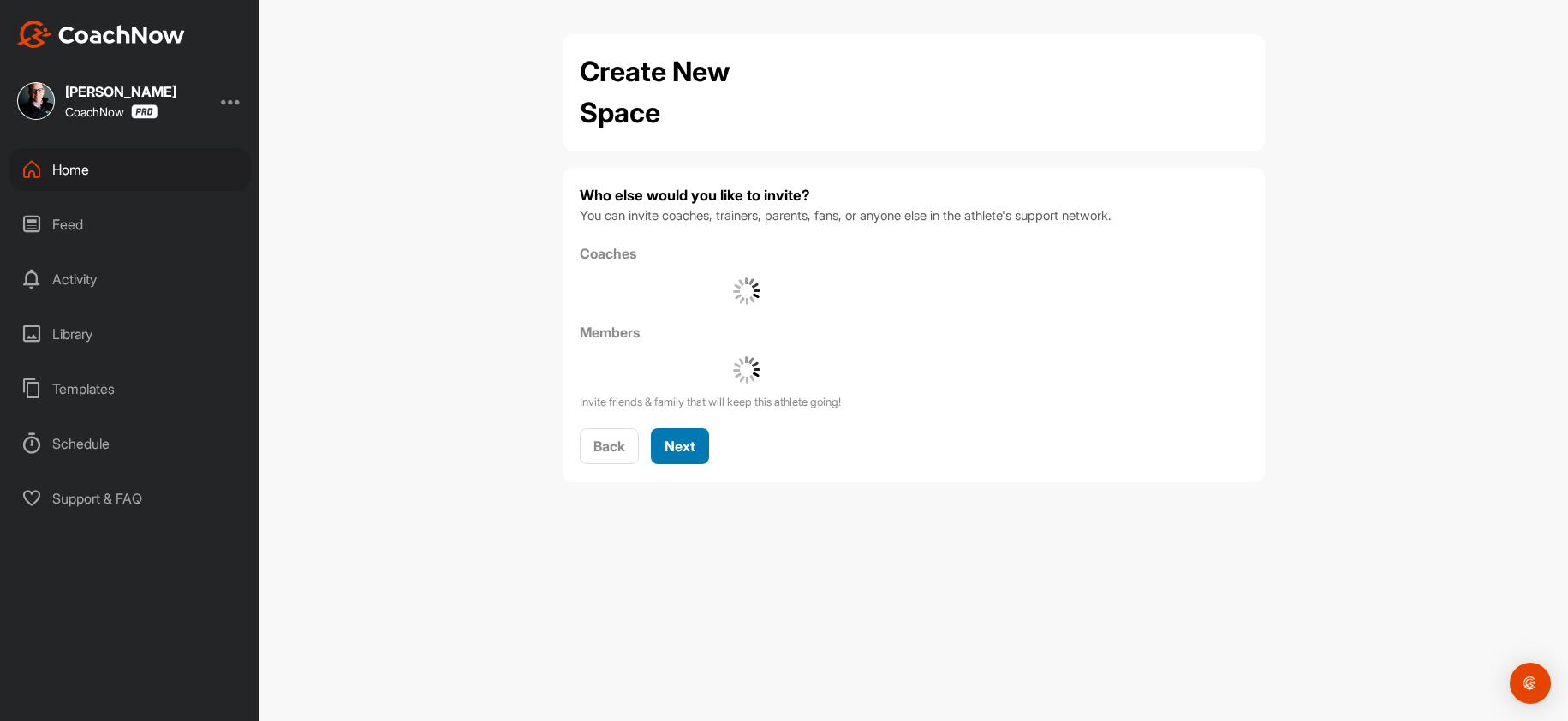
click at [673, 448] on span "Next" at bounding box center [680, 447] width 31 height 17
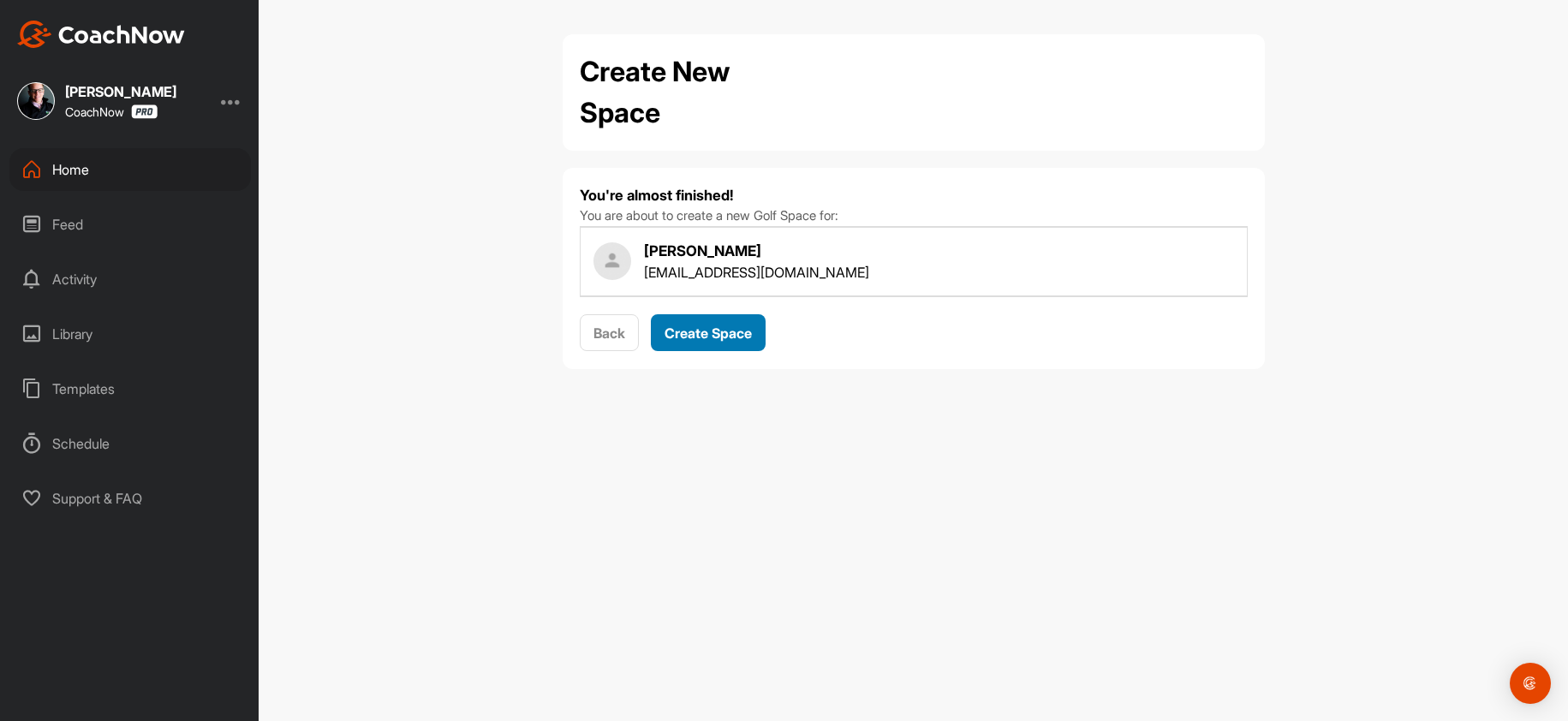
click at [698, 349] on button "Create Space" at bounding box center [708, 333] width 115 height 37
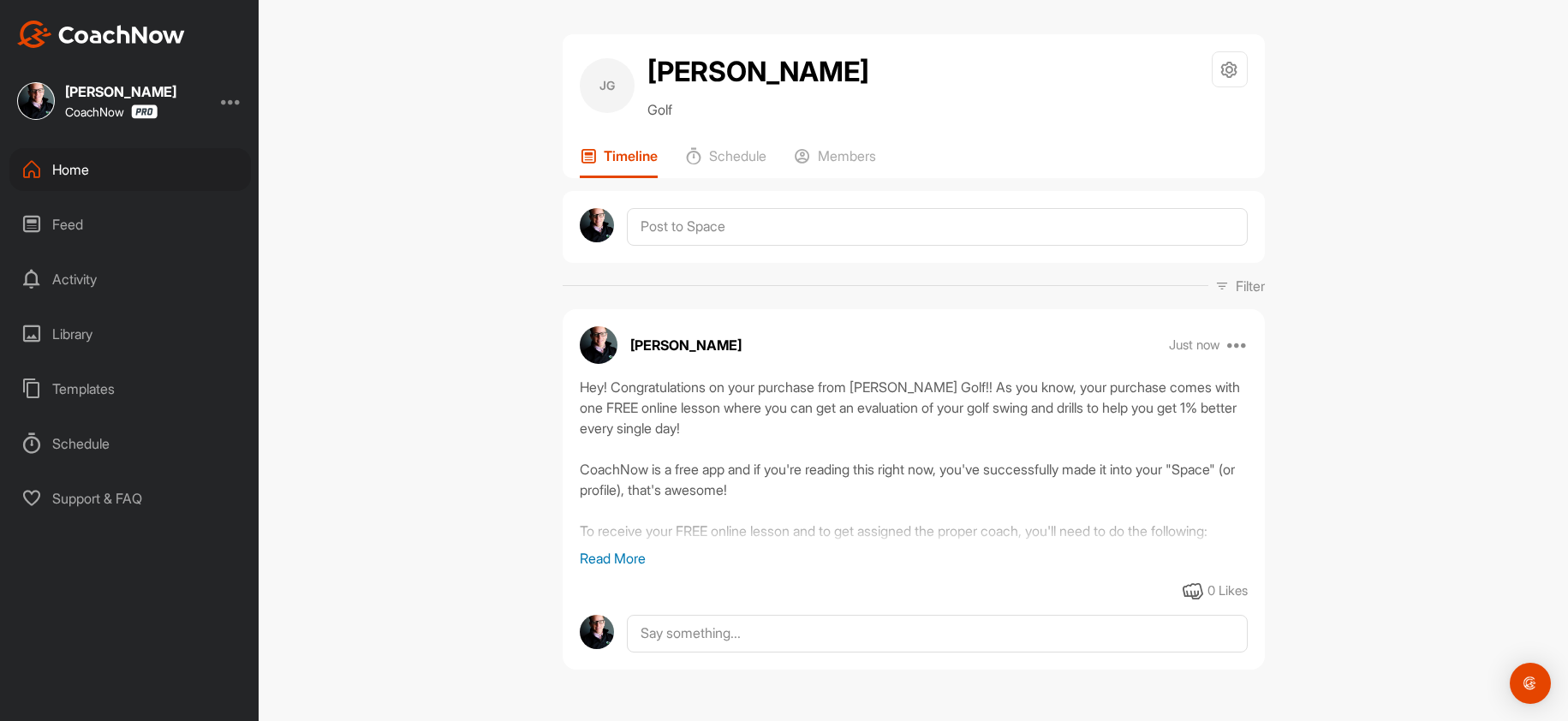
click at [114, 177] on div "Home" at bounding box center [130, 169] width 242 height 43
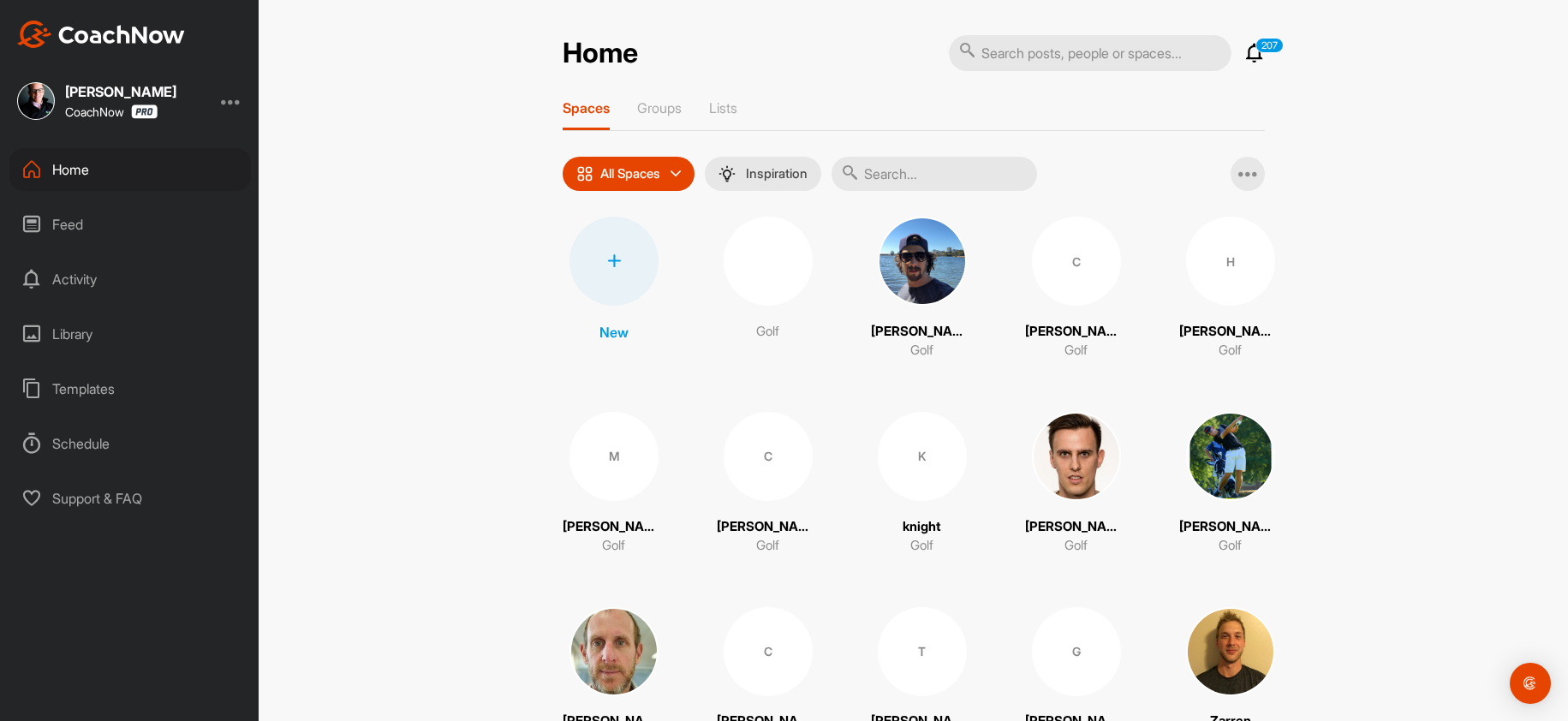
click at [598, 268] on div at bounding box center [614, 261] width 89 height 89
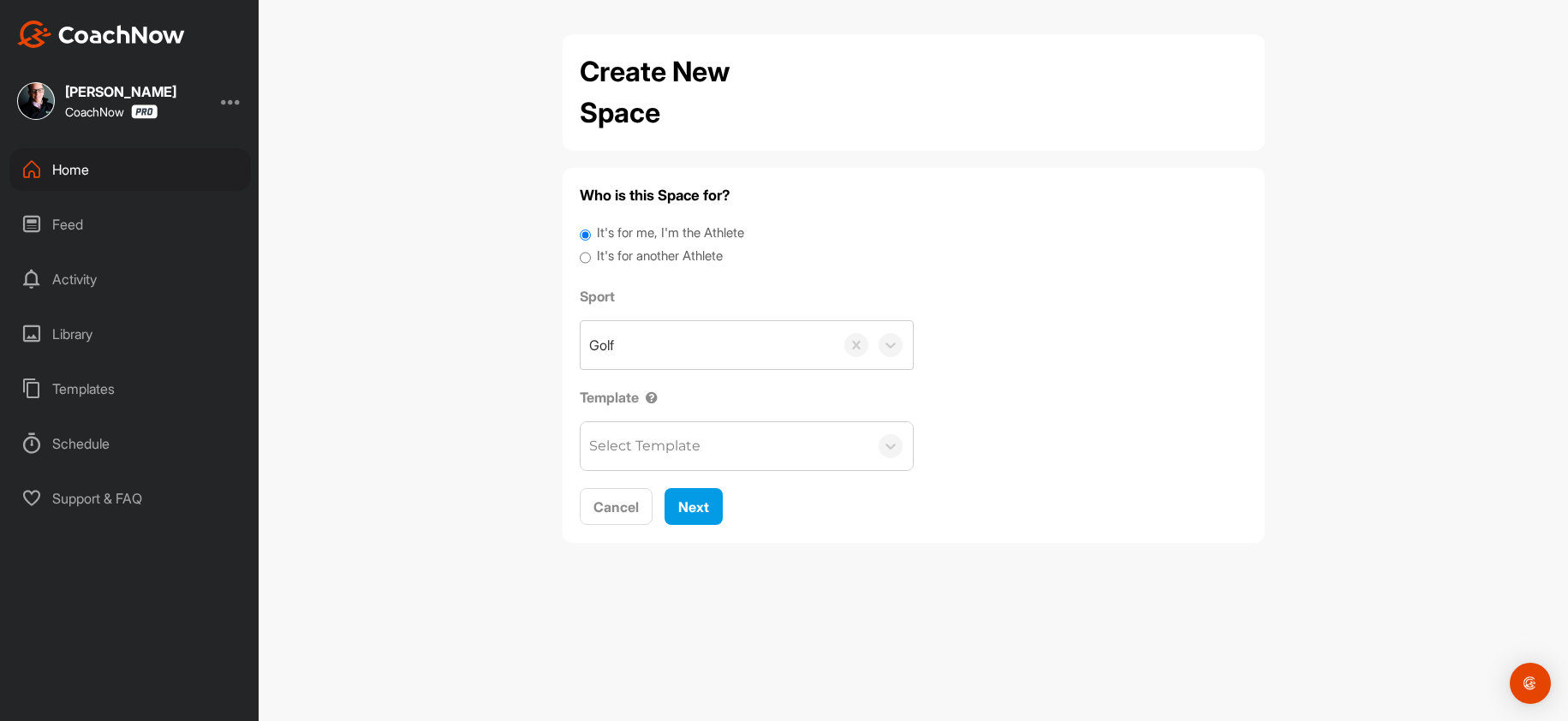
click at [707, 239] on label "It's for me, I'm the Athlete" at bounding box center [670, 233] width 147 height 20
click at [591, 239] on input "It's for me, I'm the Athlete" at bounding box center [585, 235] width 11 height 23
click at [705, 253] on label "It's for another Athlete" at bounding box center [660, 256] width 126 height 20
click at [591, 253] on input "It's for another Athlete" at bounding box center [585, 258] width 11 height 23
radio input "true"
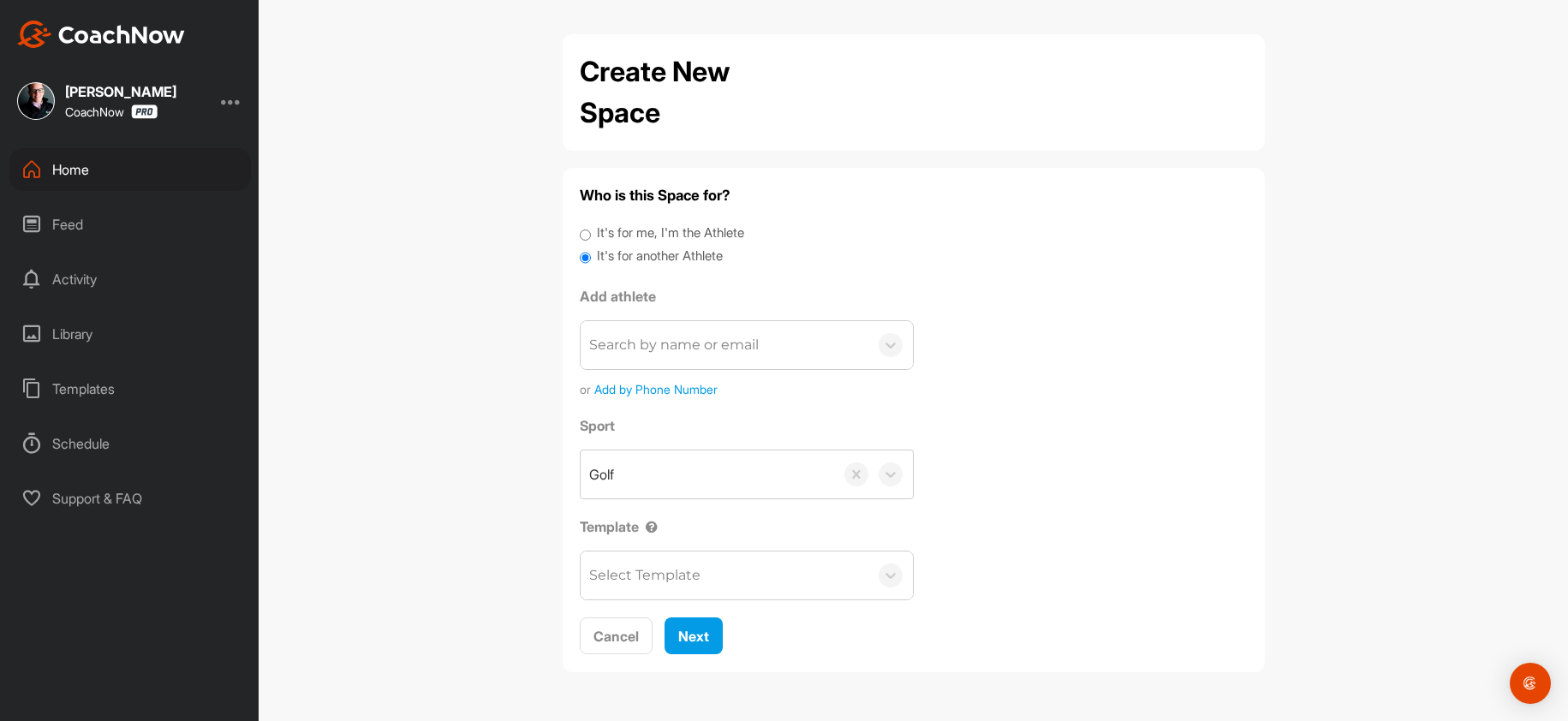
drag, startPoint x: 676, startPoint y: 318, endPoint x: 650, endPoint y: 376, distance: 63.6
click at [650, 367] on div "Add athlete Search by name or email or Add by Phone Number" at bounding box center [746, 341] width 334 height 112
paste input "dustyirwin@yahoo.com"
type input "dustyirwin@yahoo.com"
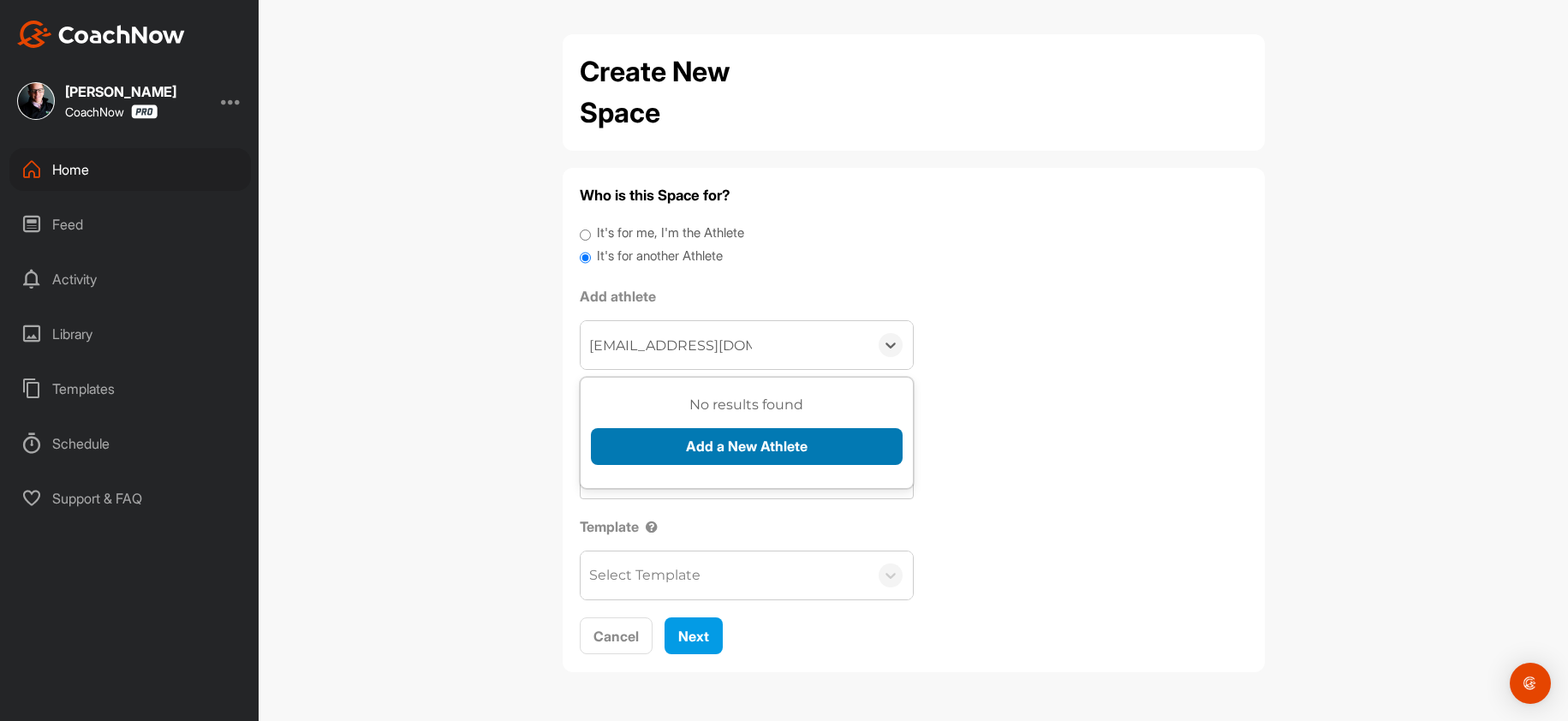
click at [668, 438] on button "Add a New Athlete" at bounding box center [747, 447] width 312 height 37
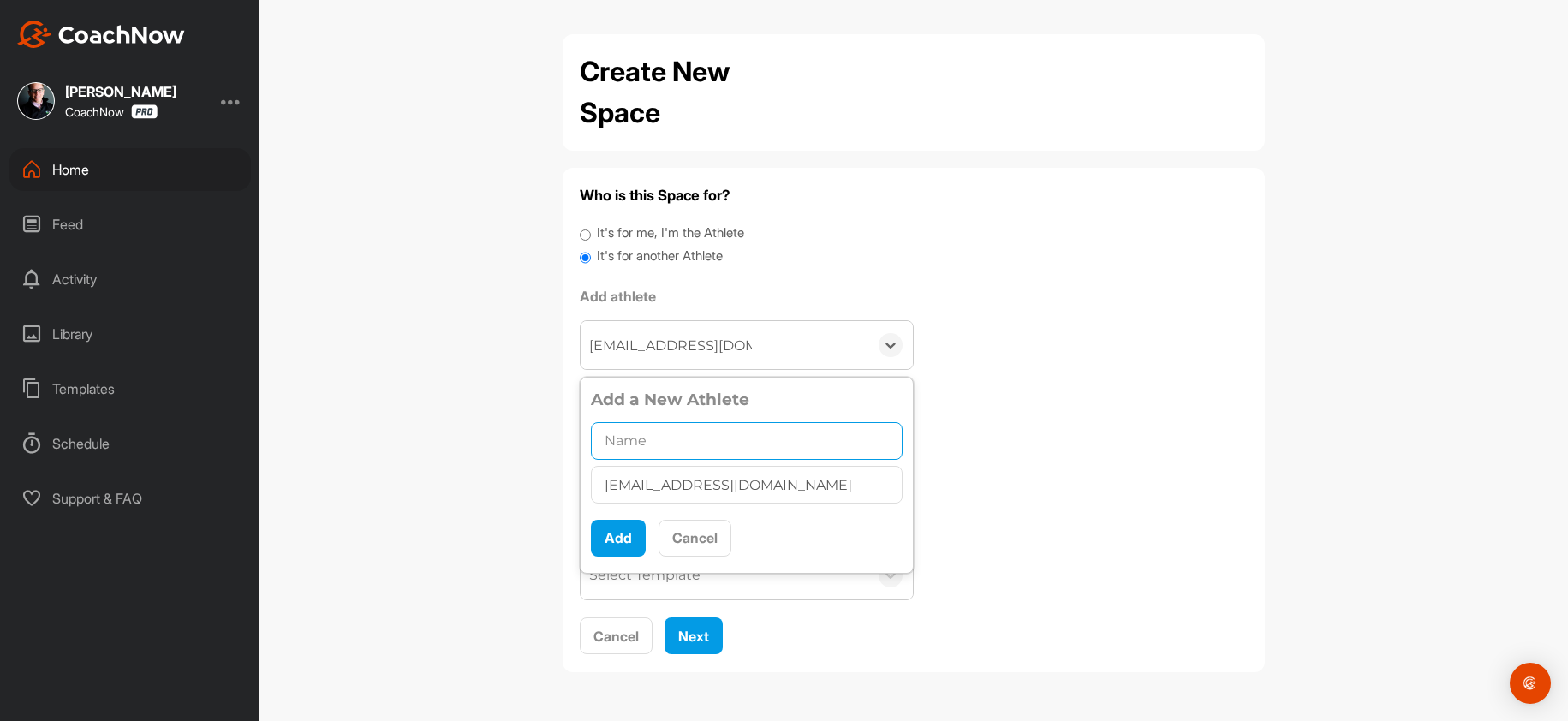
click at [634, 447] on input "text" at bounding box center [747, 441] width 312 height 37
paste input "Dusty Irwin"
type input "Dusty Irwin"
click at [628, 544] on button "Add" at bounding box center [618, 538] width 54 height 37
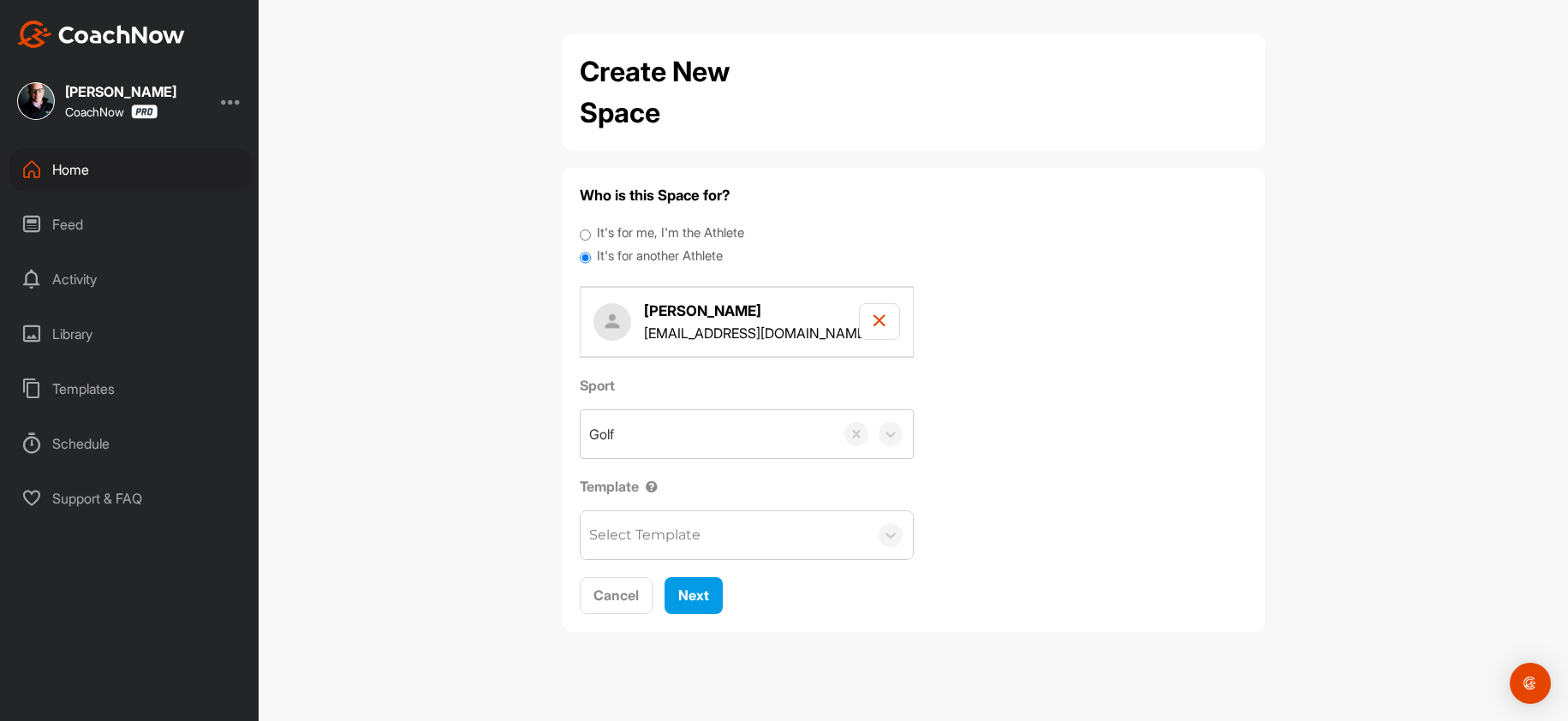
click at [621, 535] on div "Select Template" at bounding box center [644, 535] width 111 height 20
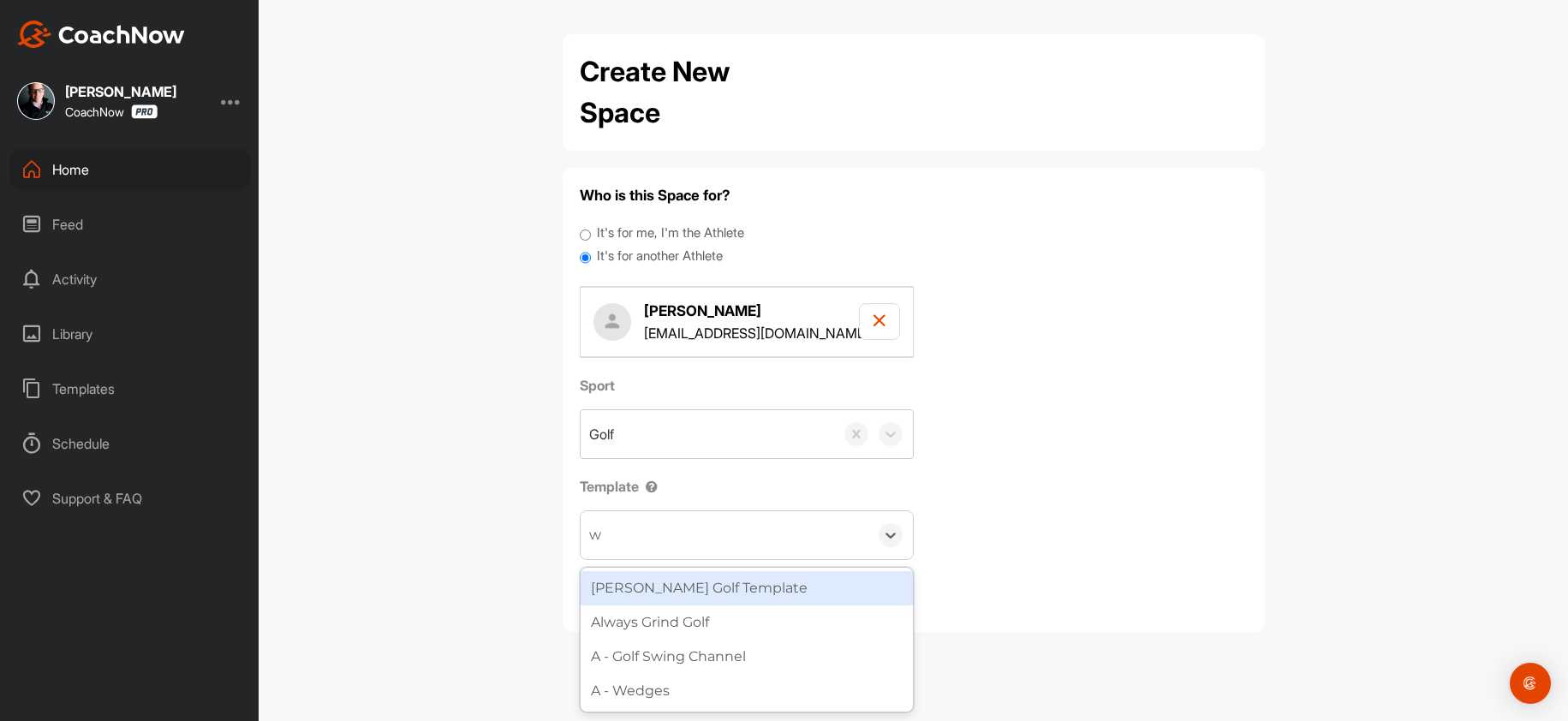
type input "wa"
click at [692, 600] on div "[PERSON_NAME] Golf Template" at bounding box center [747, 588] width 333 height 34
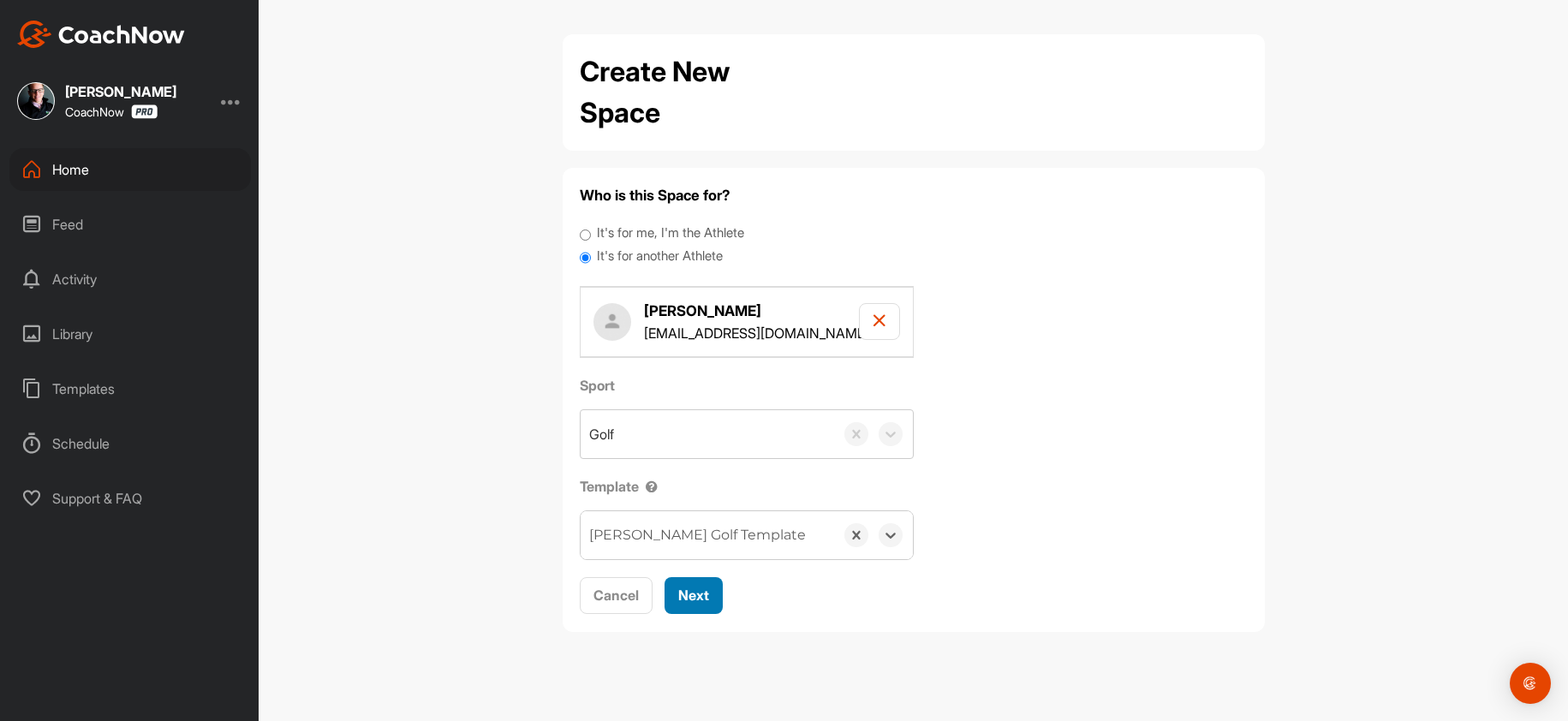
click at [690, 600] on span "Next" at bounding box center [693, 596] width 31 height 17
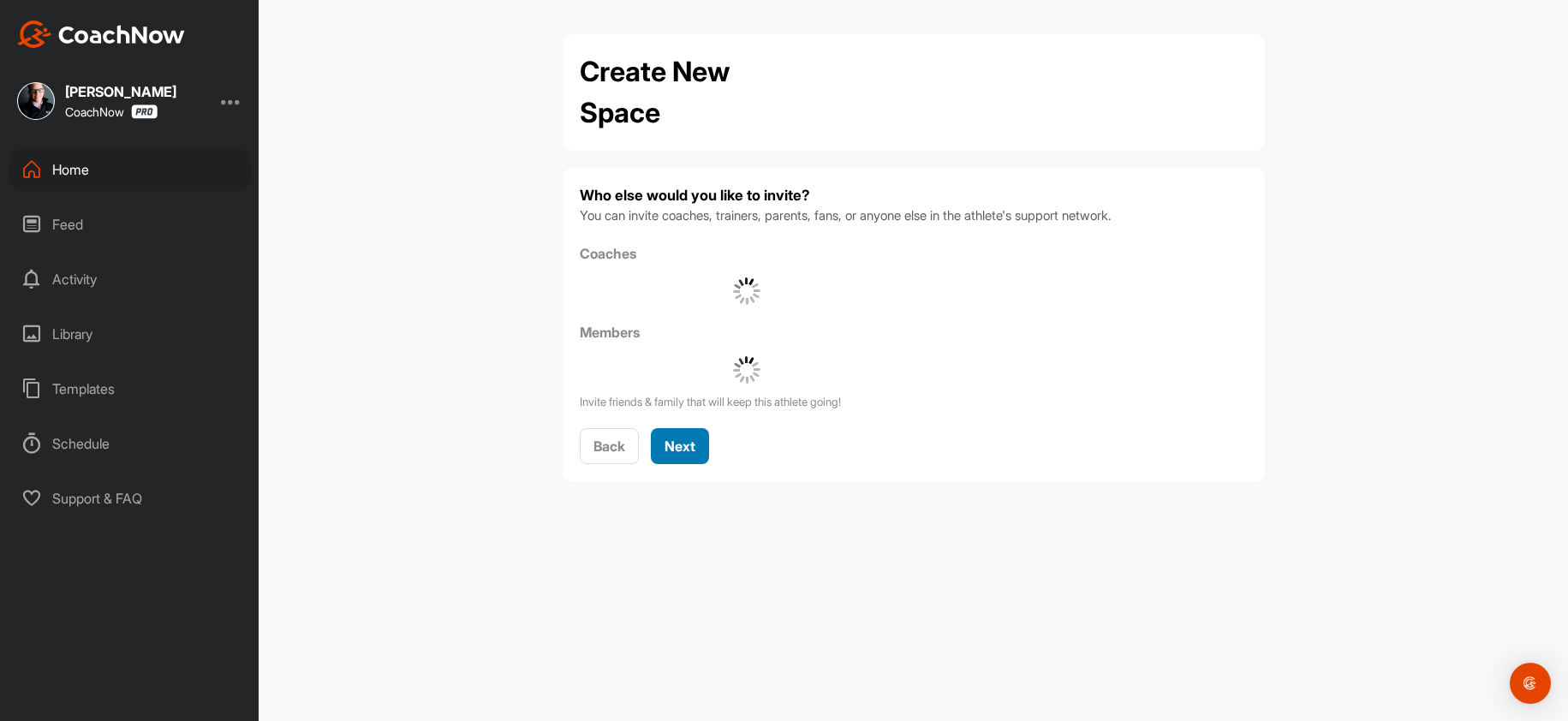
click at [673, 434] on button "Next" at bounding box center [680, 447] width 58 height 37
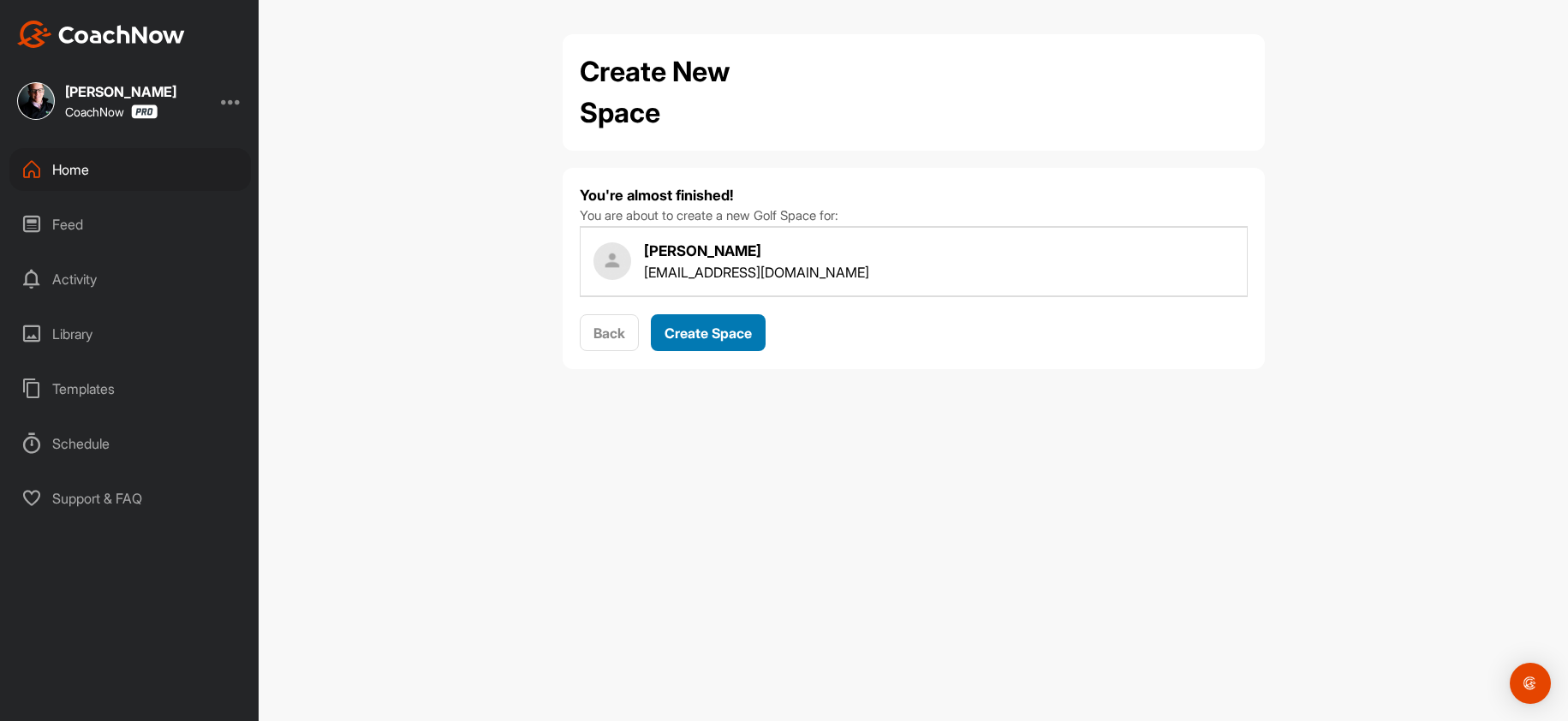
click at [694, 338] on span "Create Space" at bounding box center [708, 333] width 87 height 17
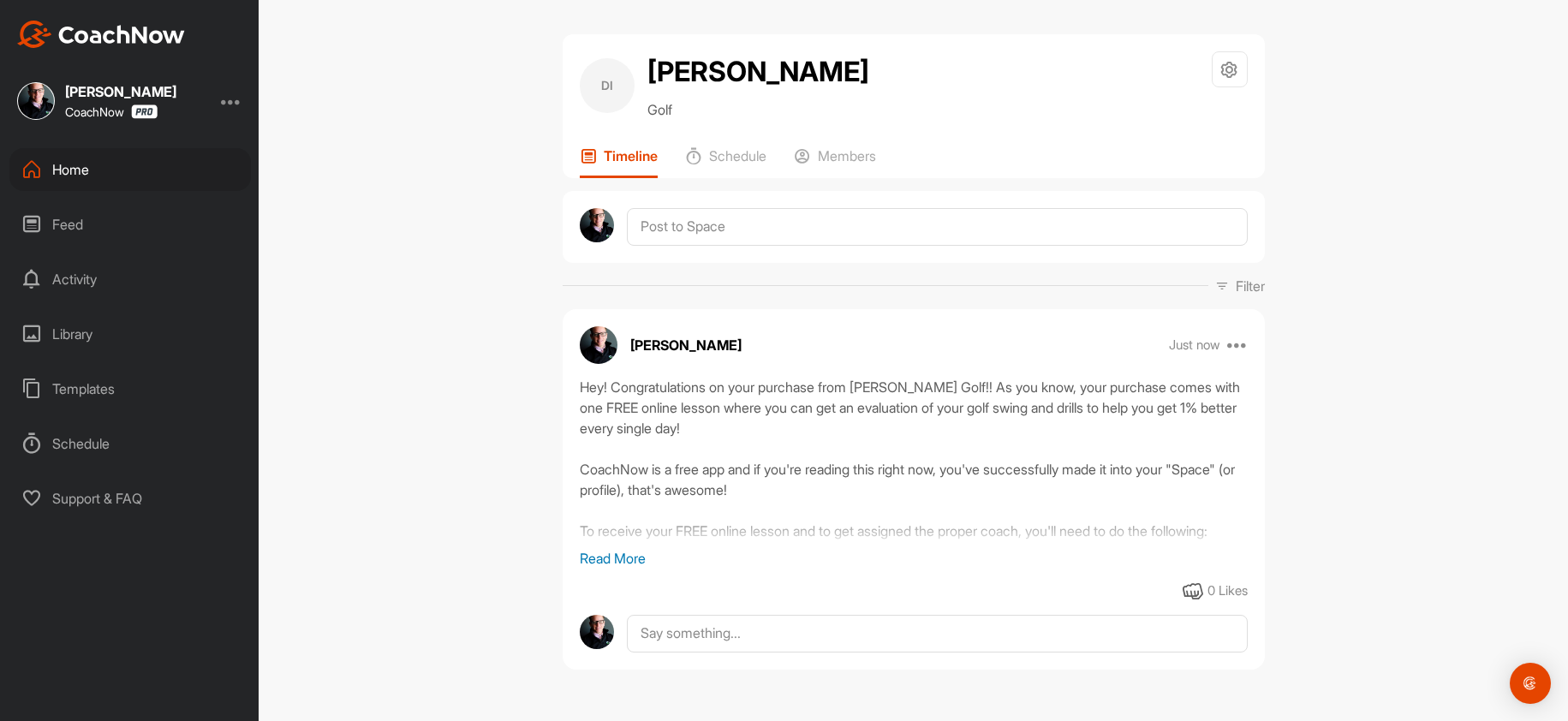
click at [74, 169] on div "Home" at bounding box center [130, 169] width 242 height 43
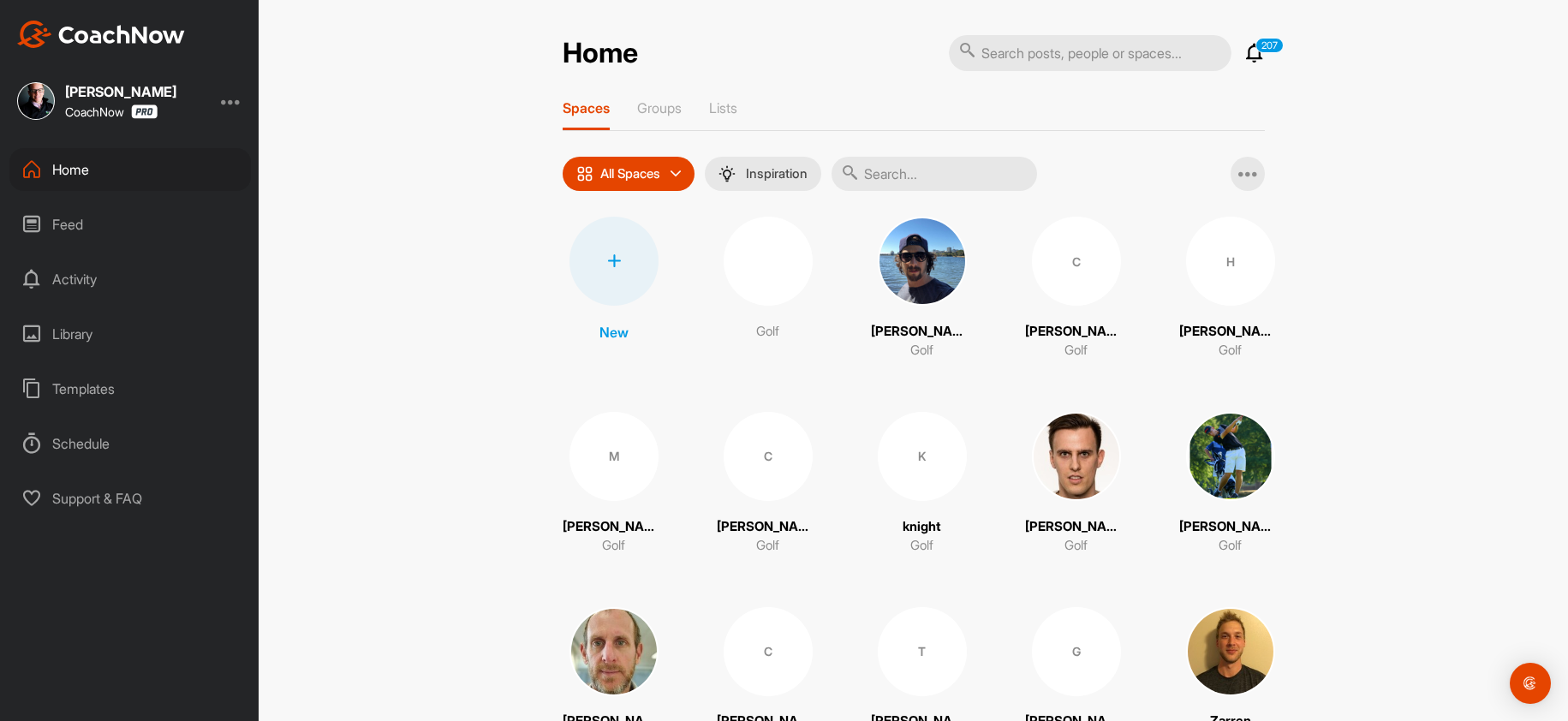
click at [607, 269] on div at bounding box center [614, 261] width 89 height 89
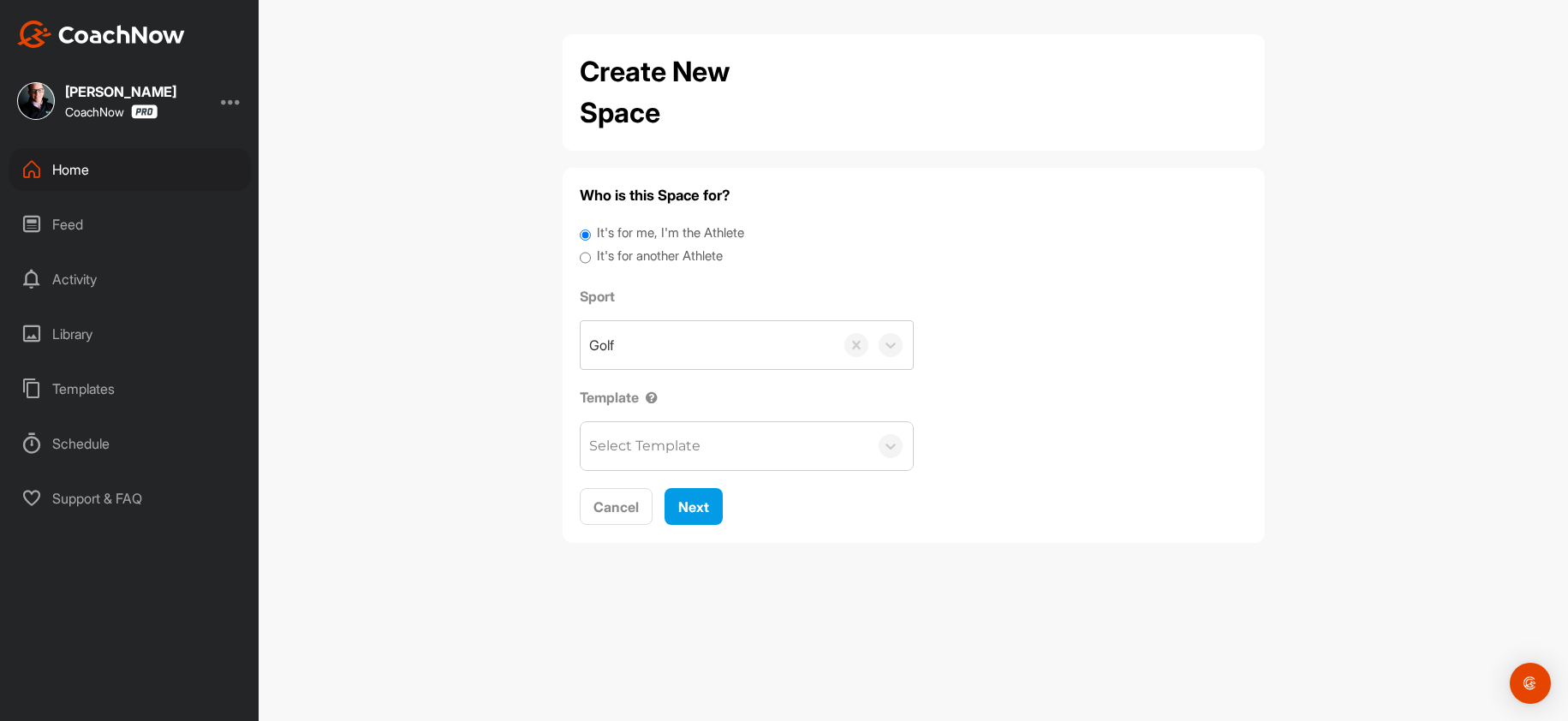
click at [648, 254] on label "It's for another Athlete" at bounding box center [660, 256] width 126 height 20
click at [591, 254] on input "It's for another Athlete" at bounding box center [585, 258] width 11 height 23
radio input "true"
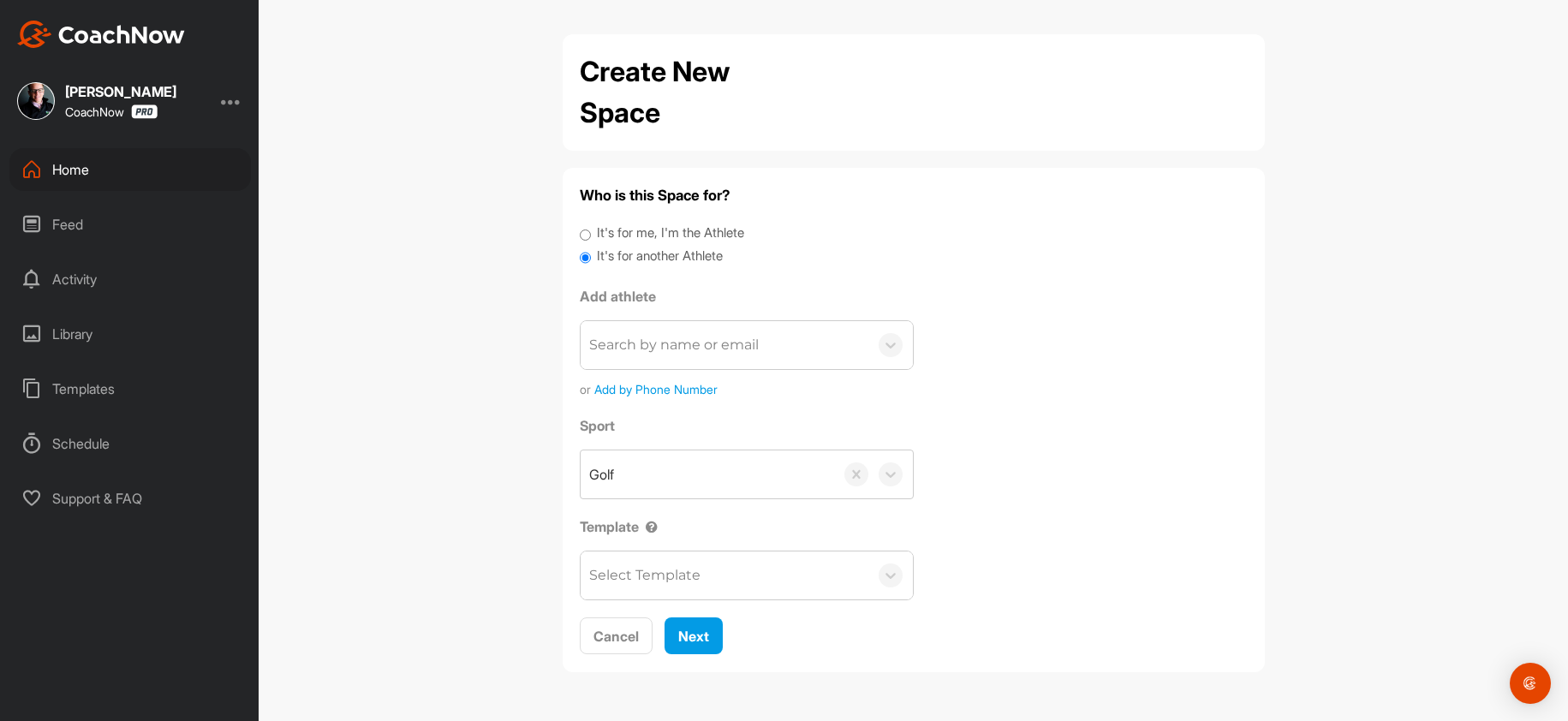
click at [666, 371] on div "Search by name or email or Add by Phone Number" at bounding box center [746, 360] width 334 height 78
paste input "nickincardona319900@gmail.com"
type input "nickincardona319900@gmail.com"
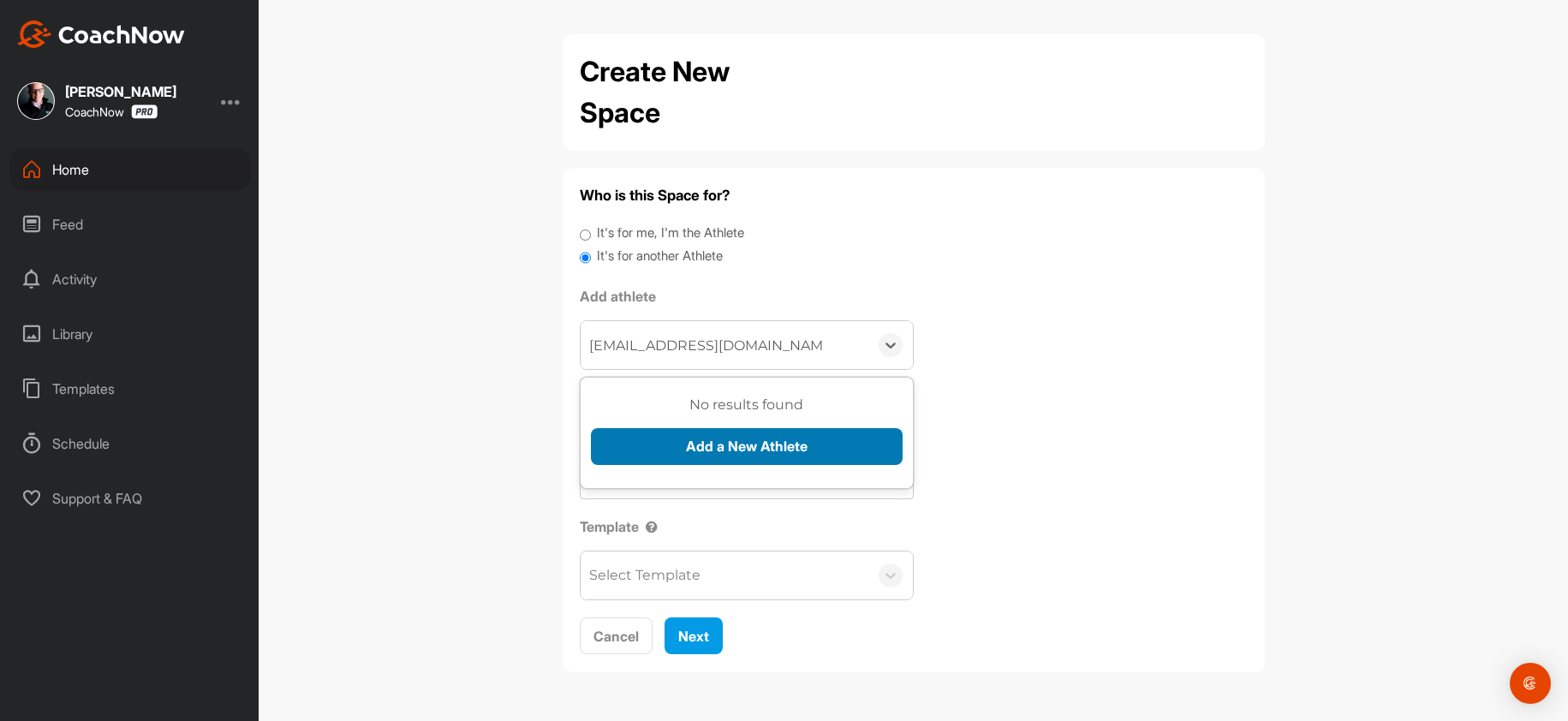
click at [658, 449] on button "Add a New Athlete" at bounding box center [747, 447] width 312 height 37
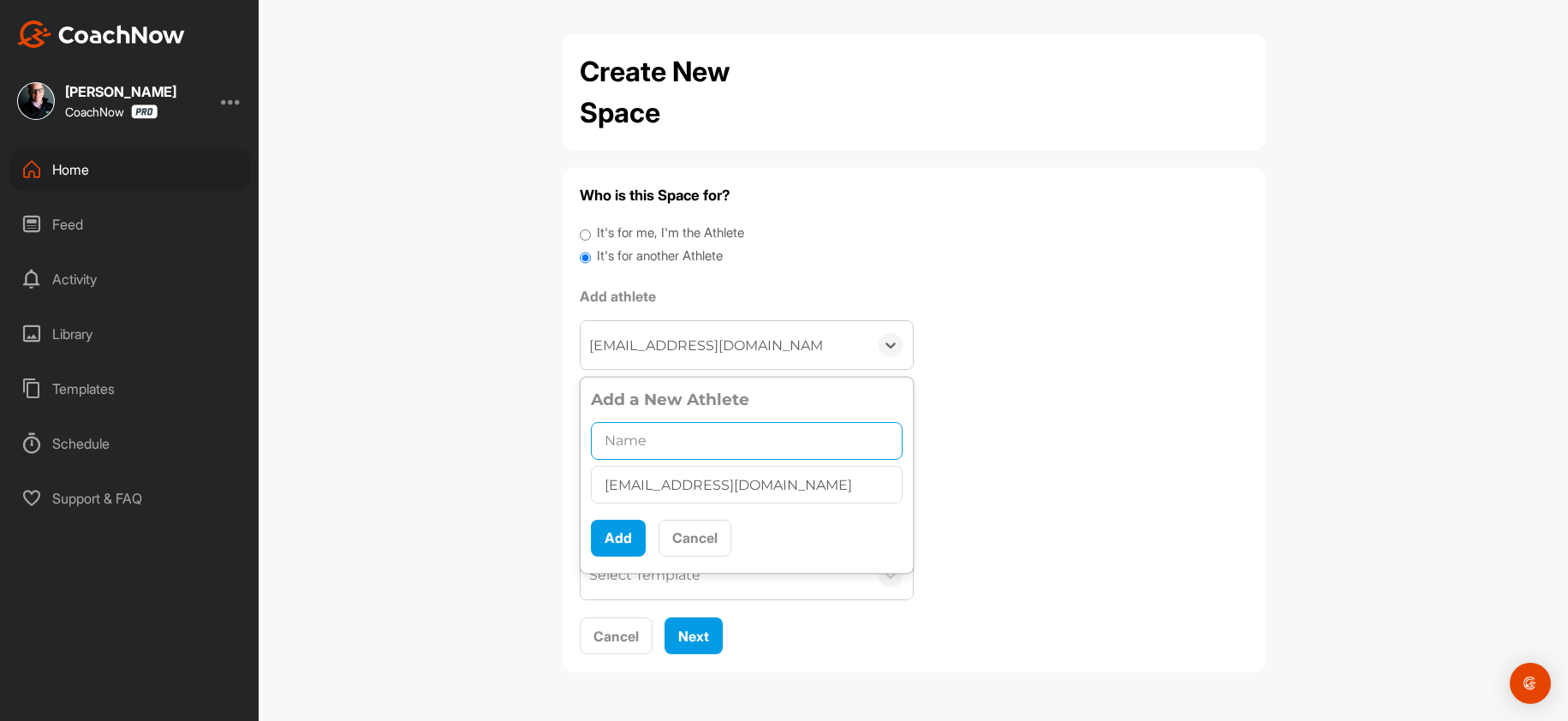
click at [629, 448] on input "text" at bounding box center [747, 441] width 312 height 37
paste input "Nicholas Incardona"
type input "Nicholas Incardona"
click at [594, 538] on button "Add" at bounding box center [618, 538] width 54 height 37
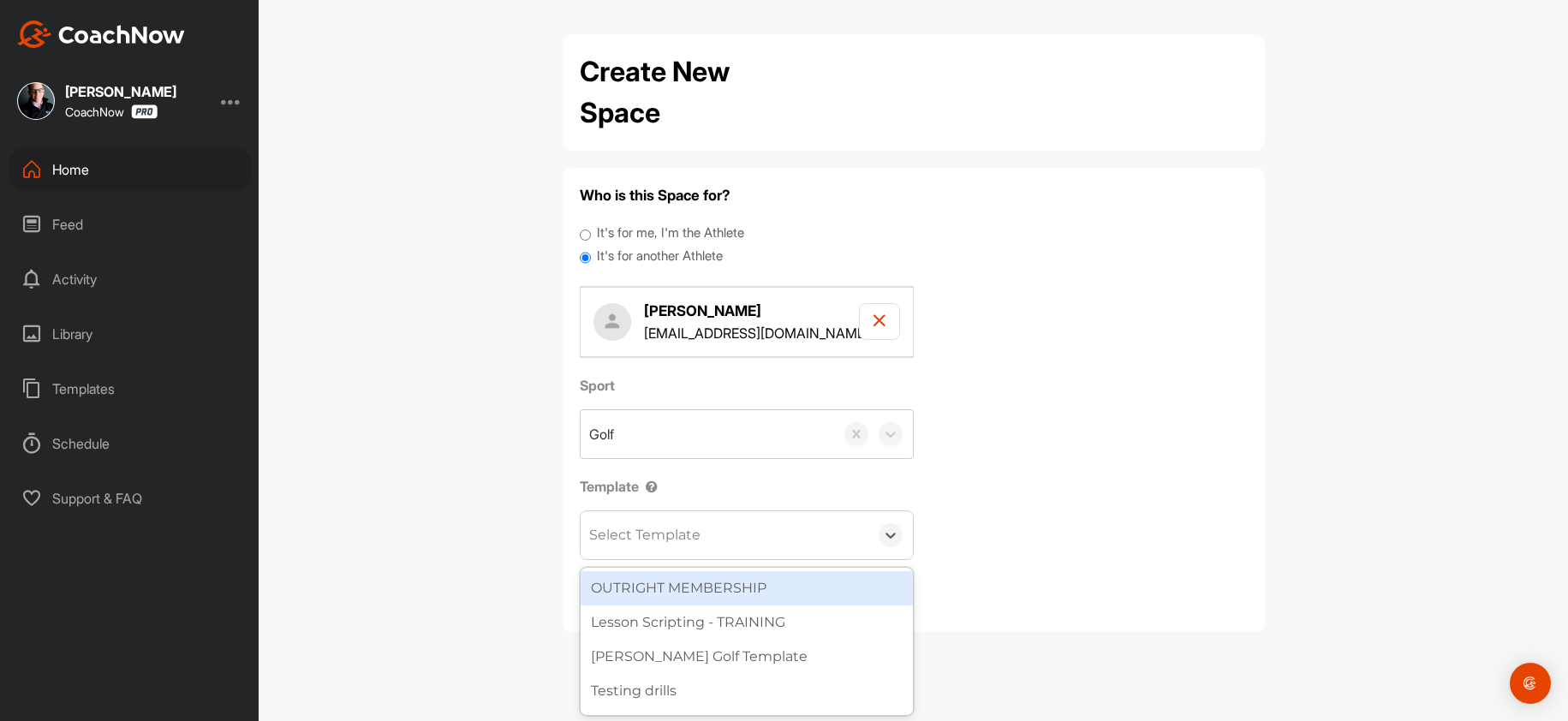
click at [679, 537] on div "Select Template" at bounding box center [644, 535] width 111 height 20
type input "wa"
click at [671, 558] on div "wa" at bounding box center [724, 535] width 288 height 48
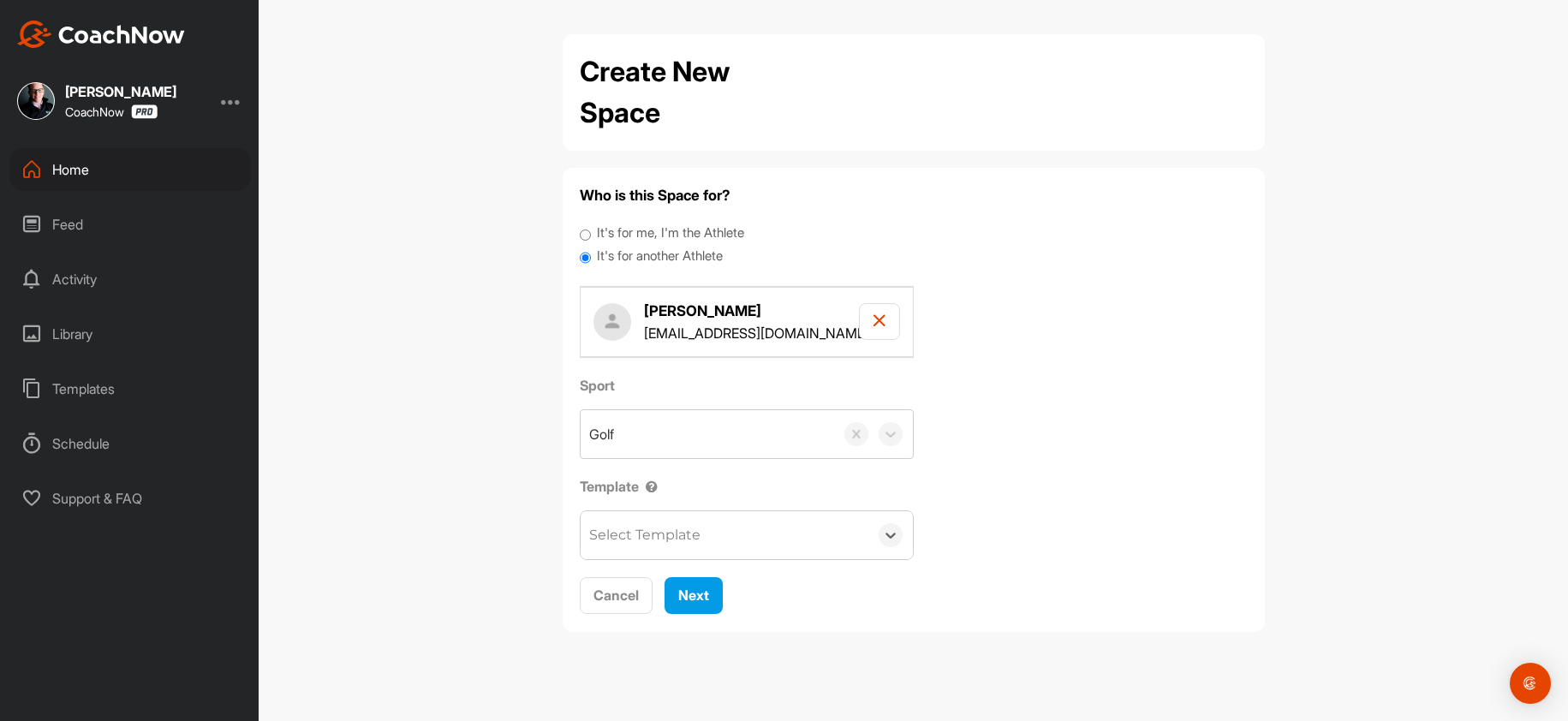
click at [679, 540] on div "Select Template" at bounding box center [644, 535] width 111 height 20
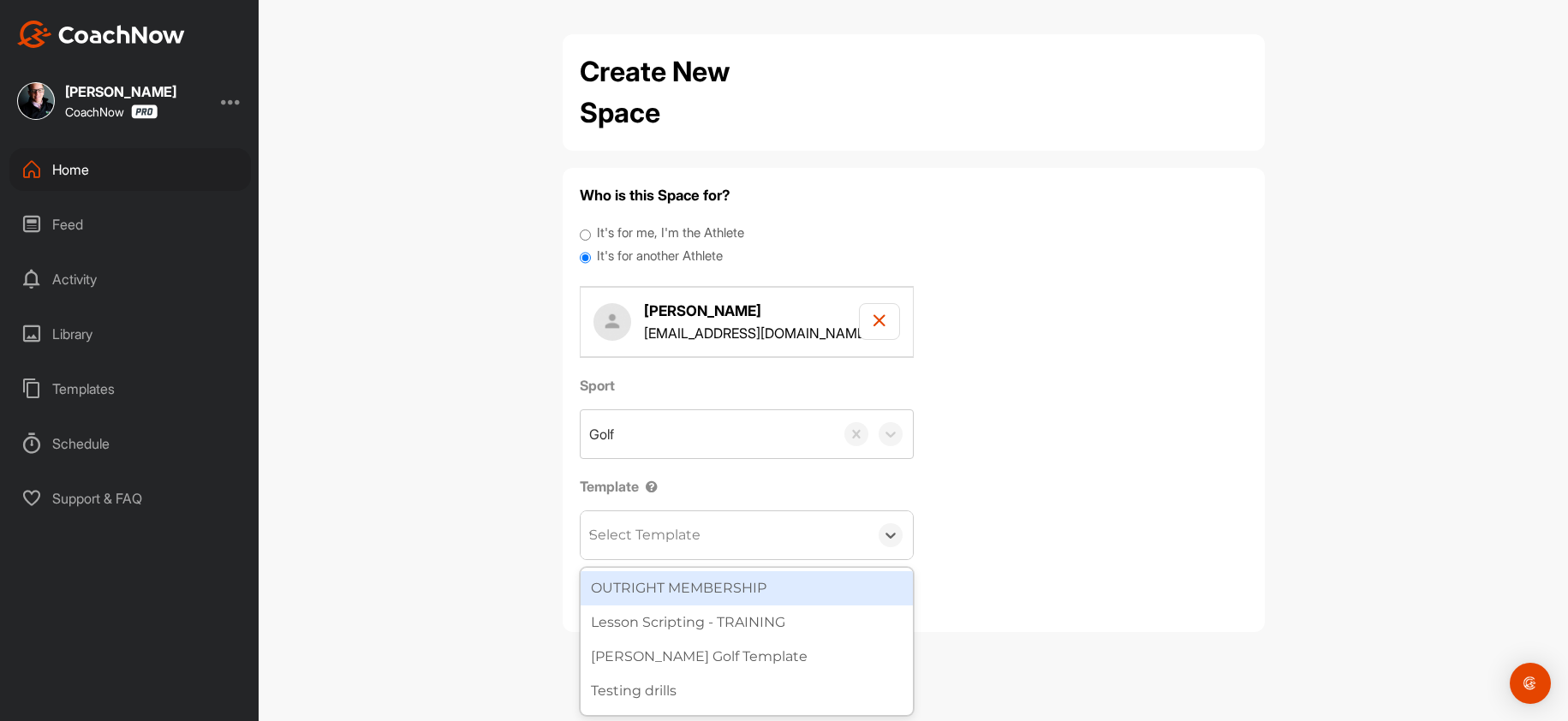
type input "wa"
click at [678, 590] on div "[PERSON_NAME] Golf Template" at bounding box center [747, 588] width 333 height 34
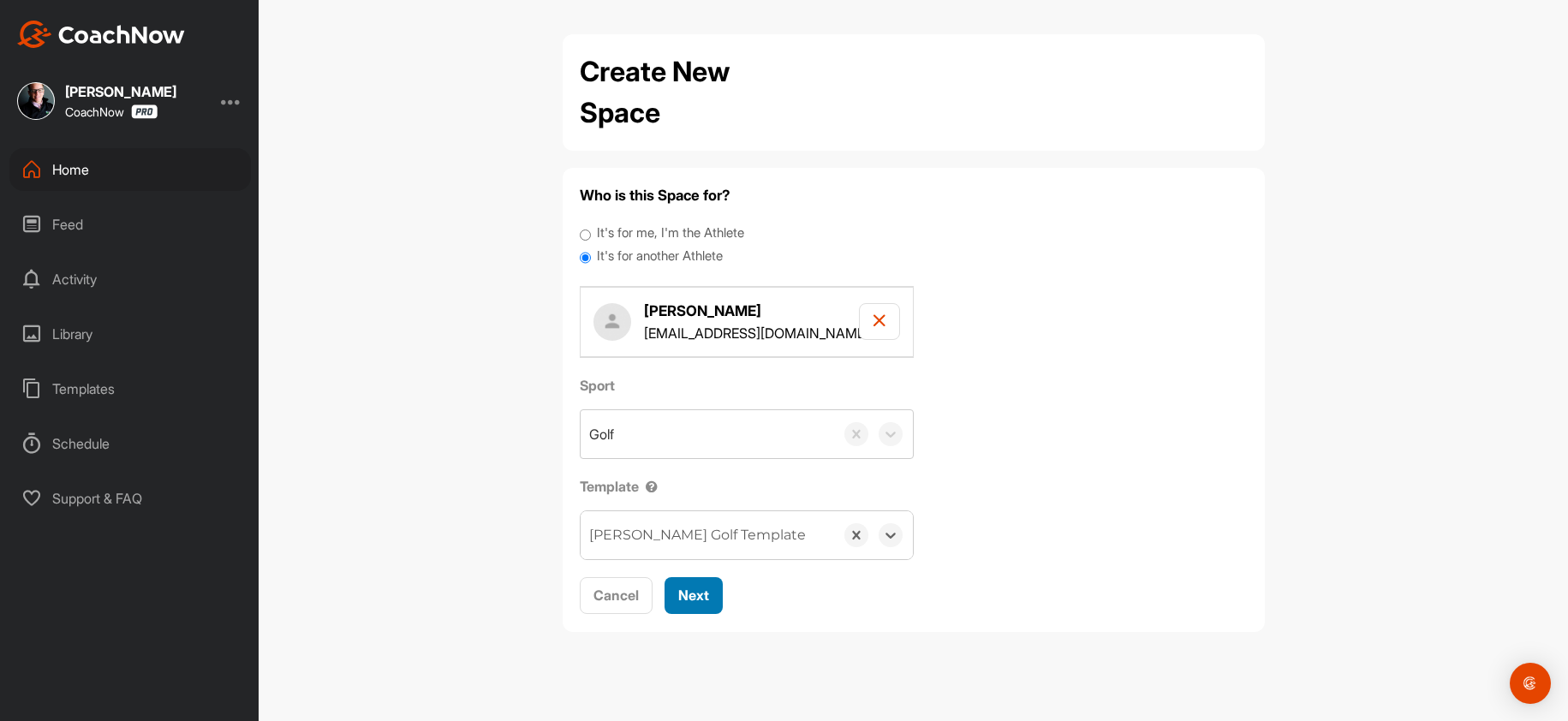
drag, startPoint x: 679, startPoint y: 598, endPoint x: 697, endPoint y: 529, distance: 71.3
click at [681, 598] on span "Next" at bounding box center [693, 596] width 31 height 17
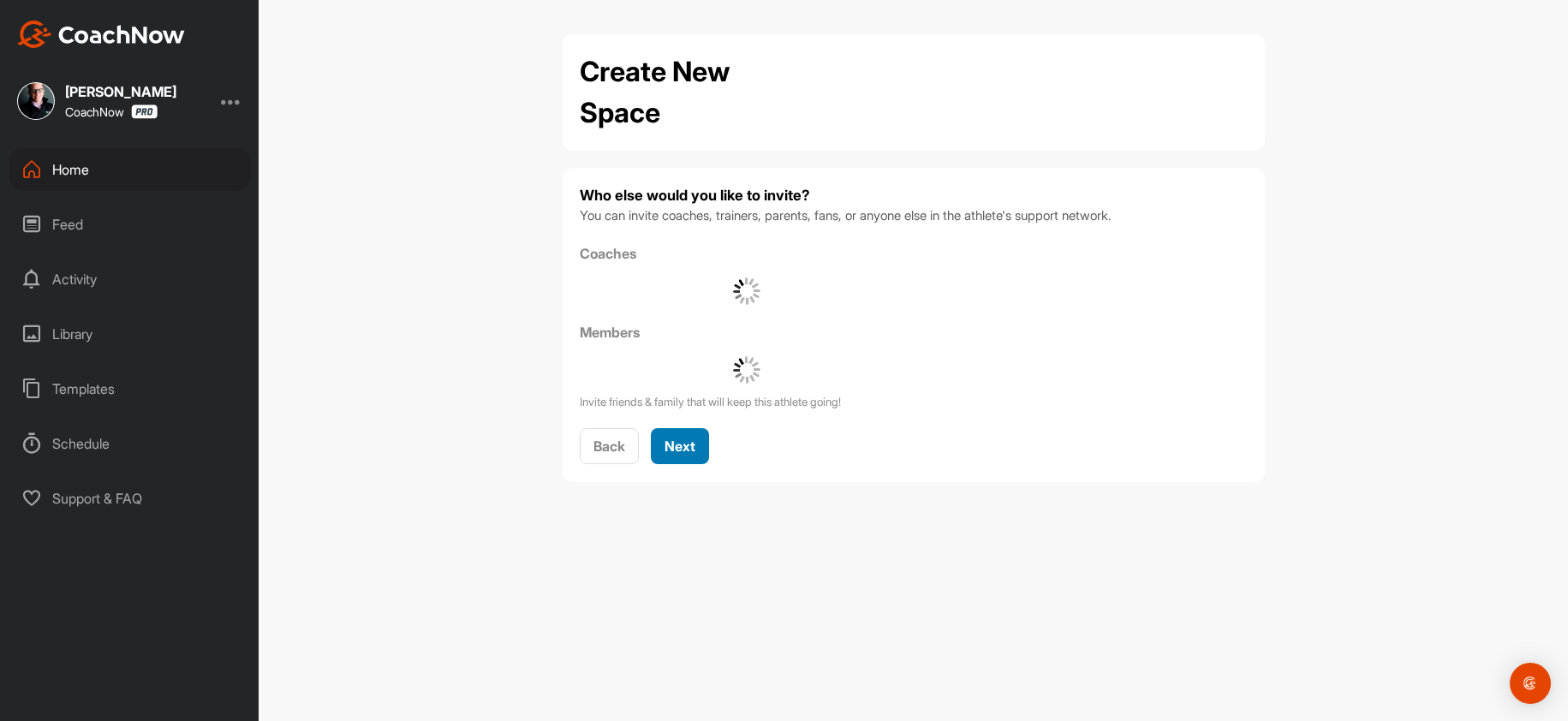
click at [688, 448] on span "Next" at bounding box center [680, 447] width 31 height 17
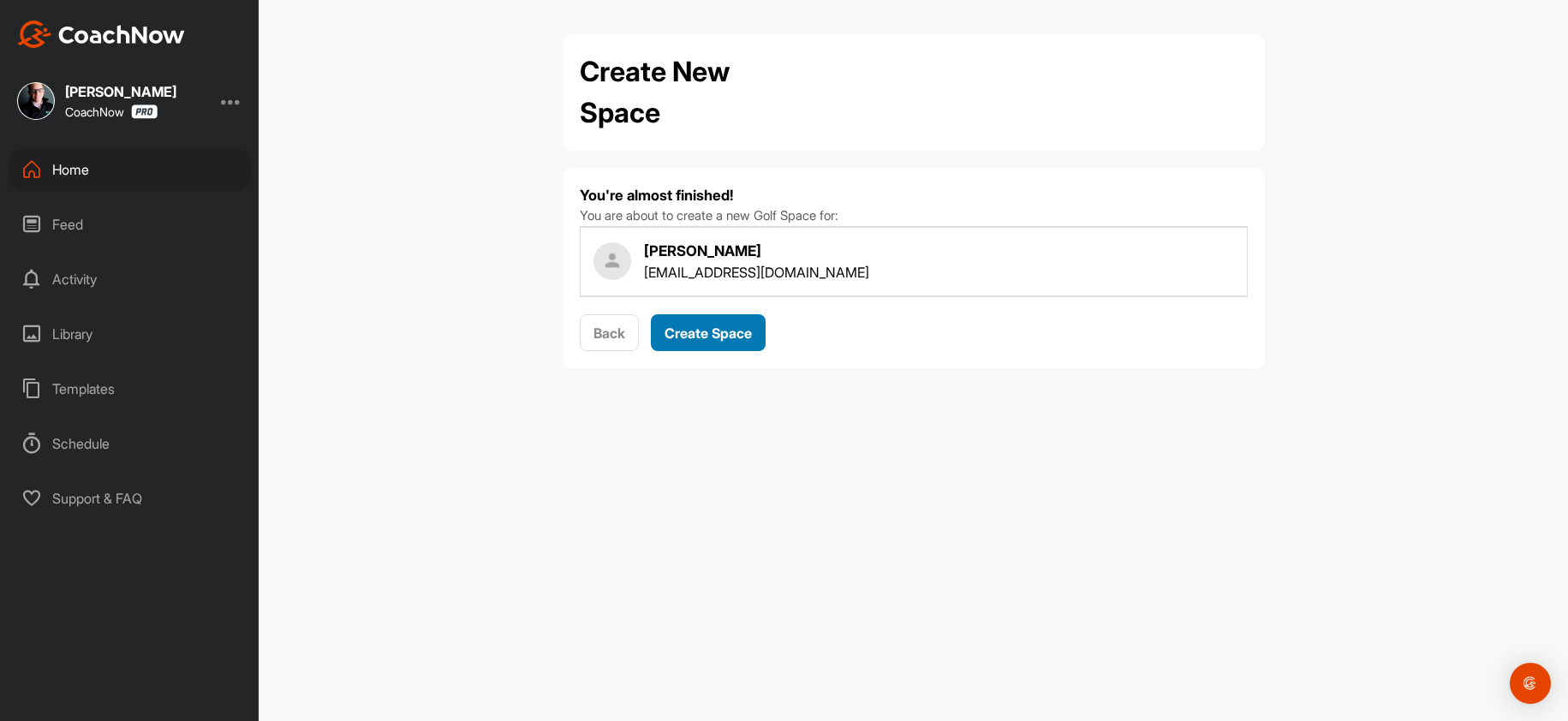
click at [692, 327] on span "Create Space" at bounding box center [708, 333] width 87 height 17
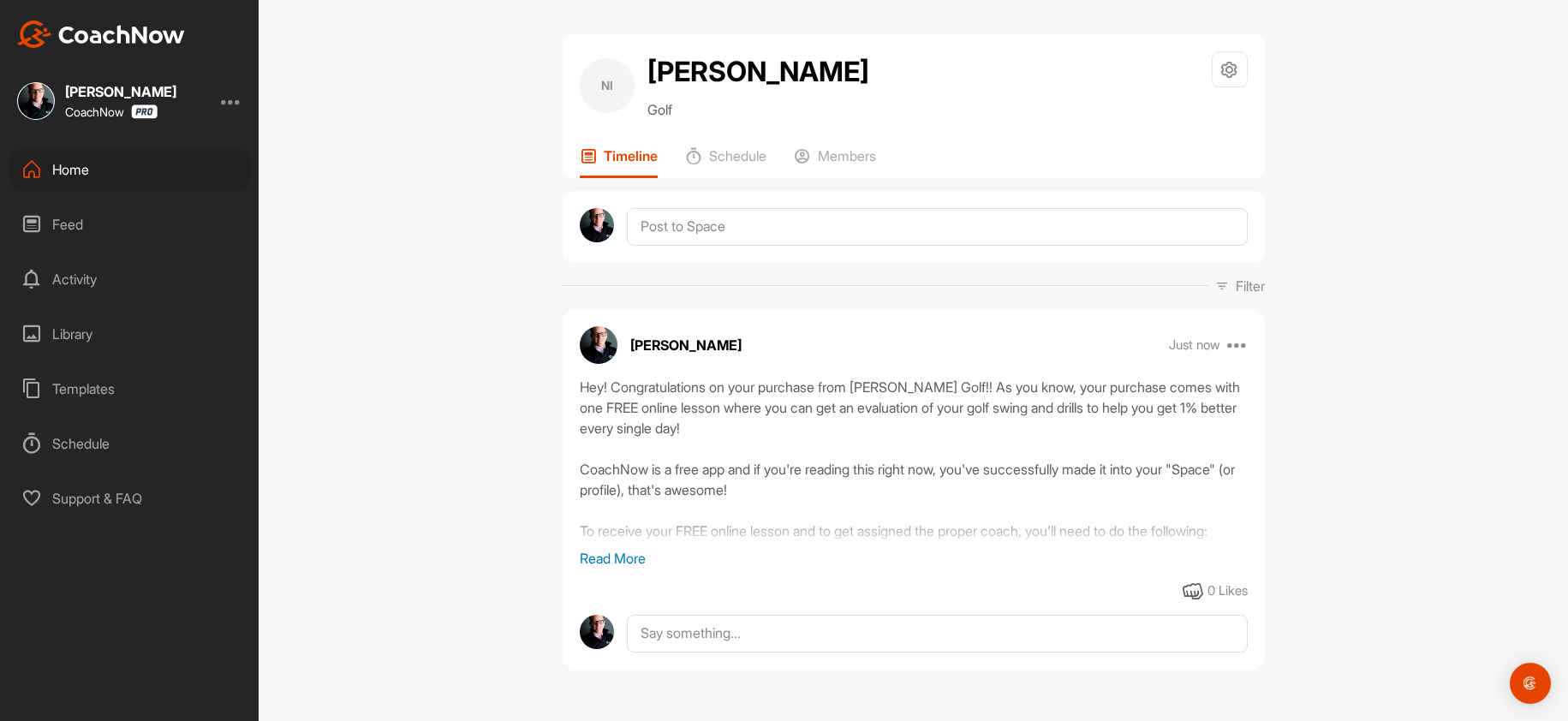
click at [102, 161] on div "Home" at bounding box center [130, 169] width 242 height 43
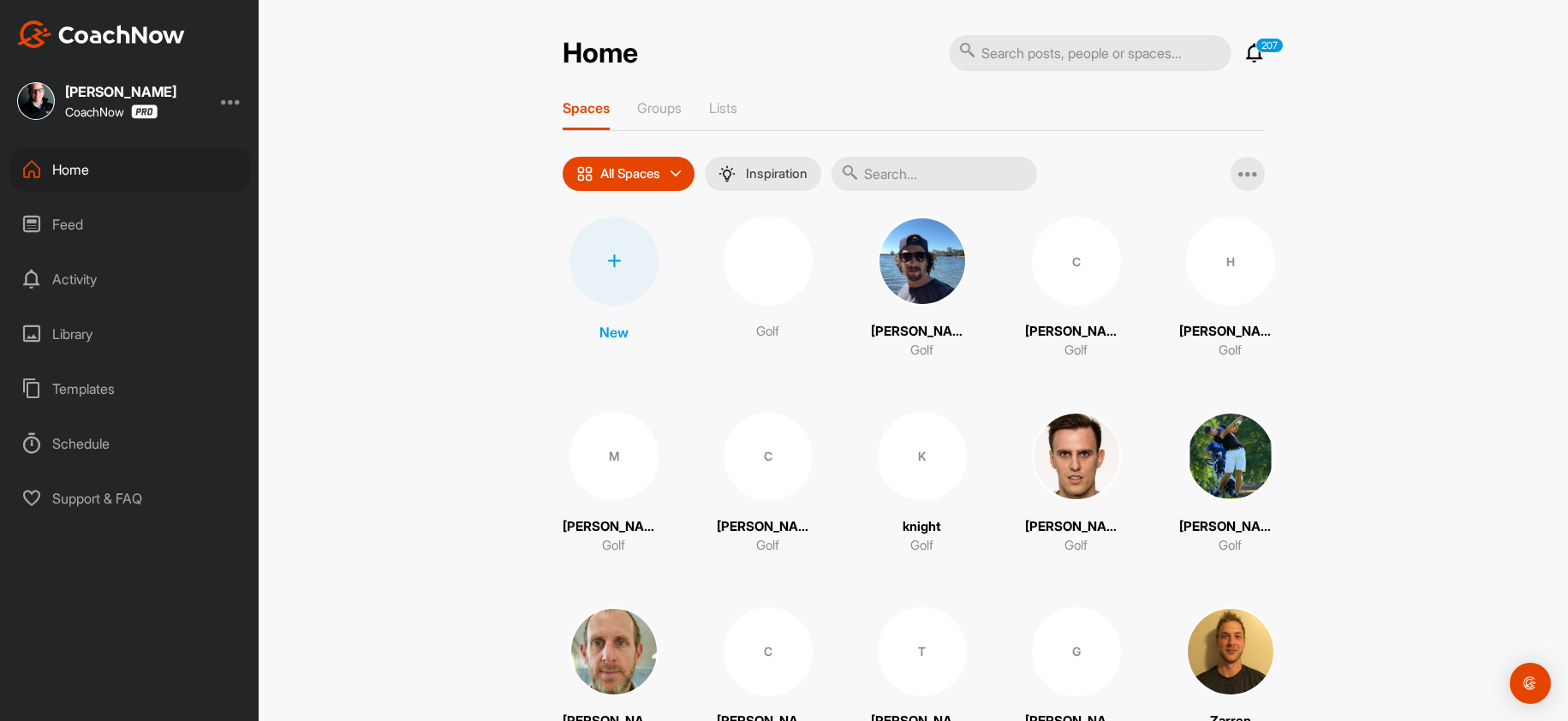
click at [610, 261] on icon at bounding box center [614, 261] width 13 height 13
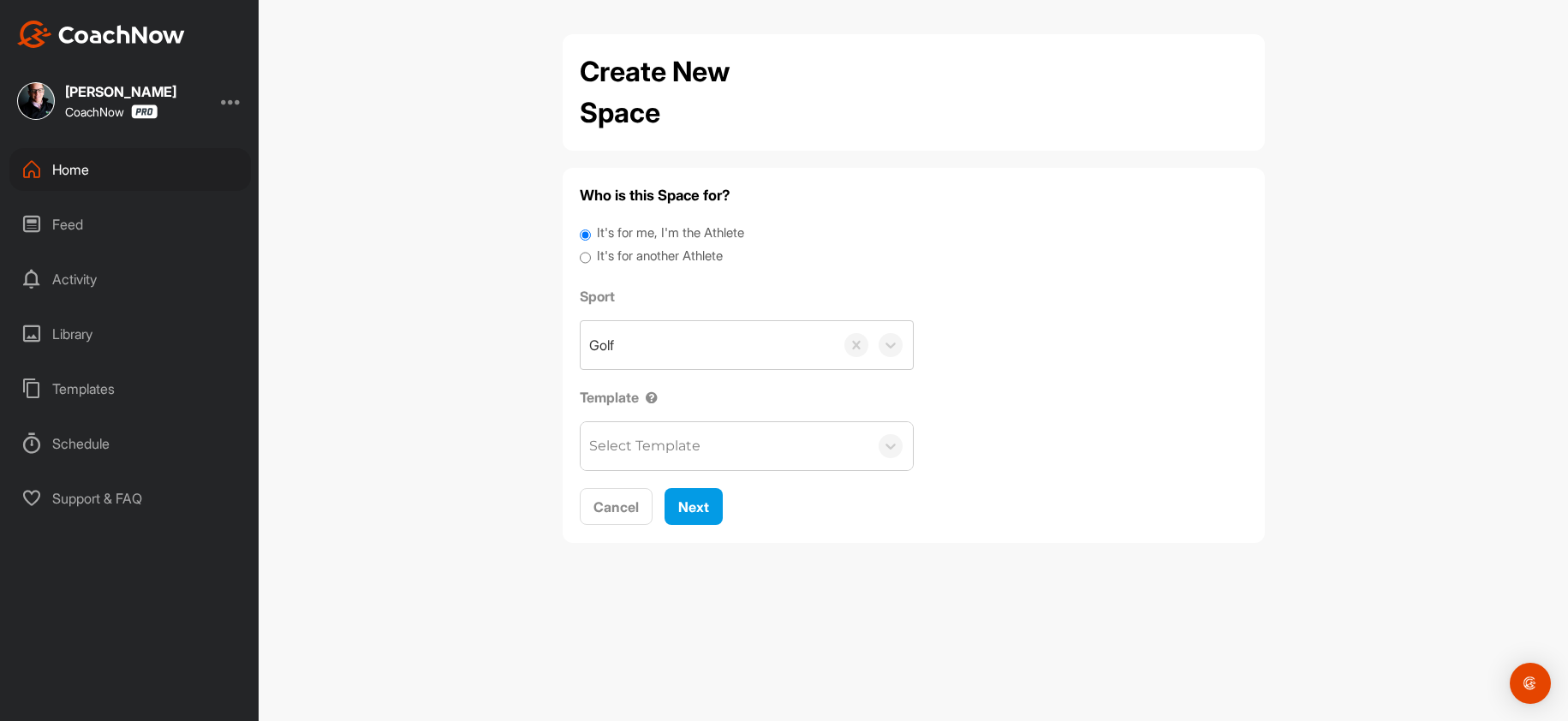
click at [707, 245] on div "It's for me, I'm the Athlete" at bounding box center [913, 235] width 668 height 23
click at [700, 266] on label "It's for another Athlete" at bounding box center [660, 256] width 126 height 20
click at [591, 266] on input "It's for another Athlete" at bounding box center [585, 258] width 11 height 23
radio input "true"
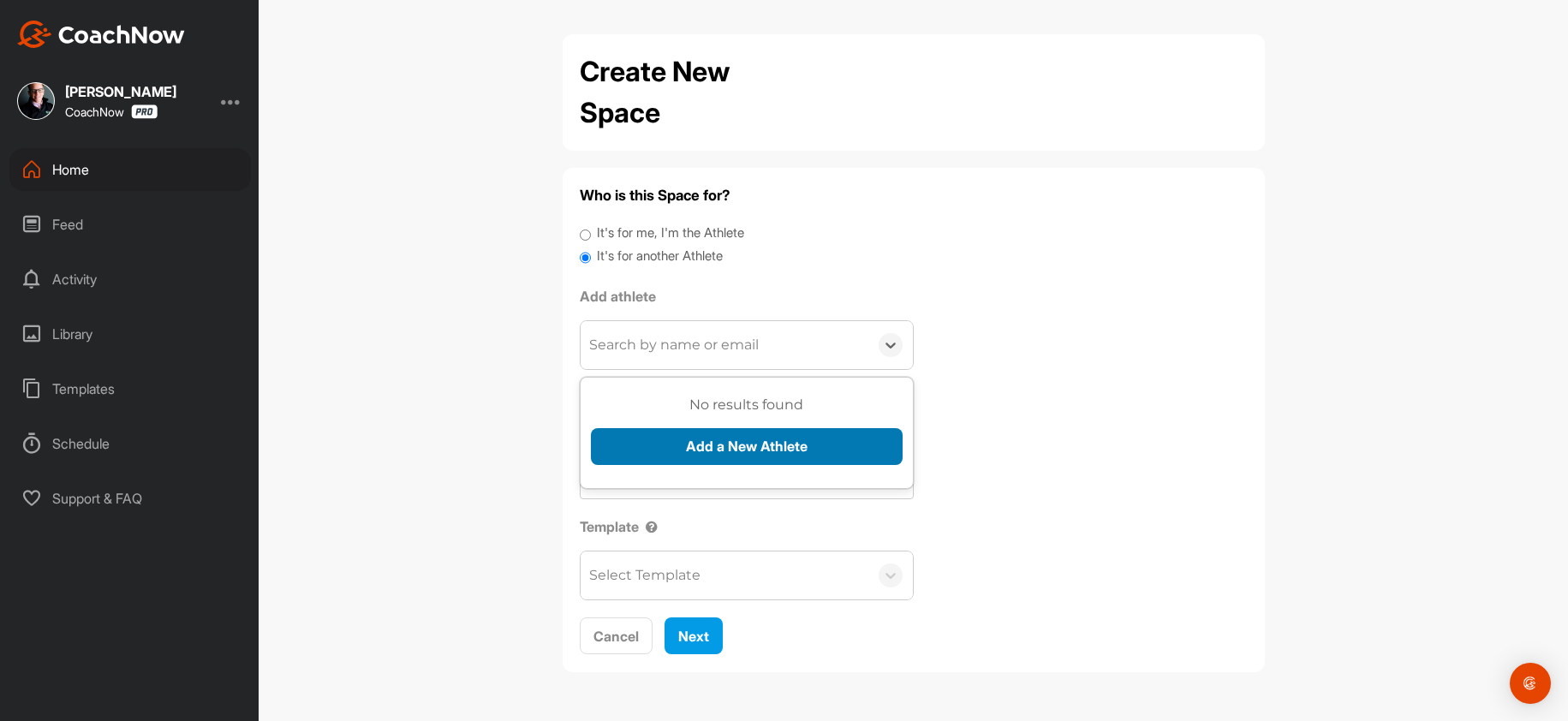
drag, startPoint x: 675, startPoint y: 346, endPoint x: 672, endPoint y: 464, distance: 118.0
click at [671, 349] on div "Search by name or email" at bounding box center [673, 344] width 169 height 20
paste input "tonyvojslavek@yahoo.com"
type input "tonyvojslavek@yahoo.com"
click at [652, 459] on button "Add a New Athlete" at bounding box center [747, 447] width 312 height 37
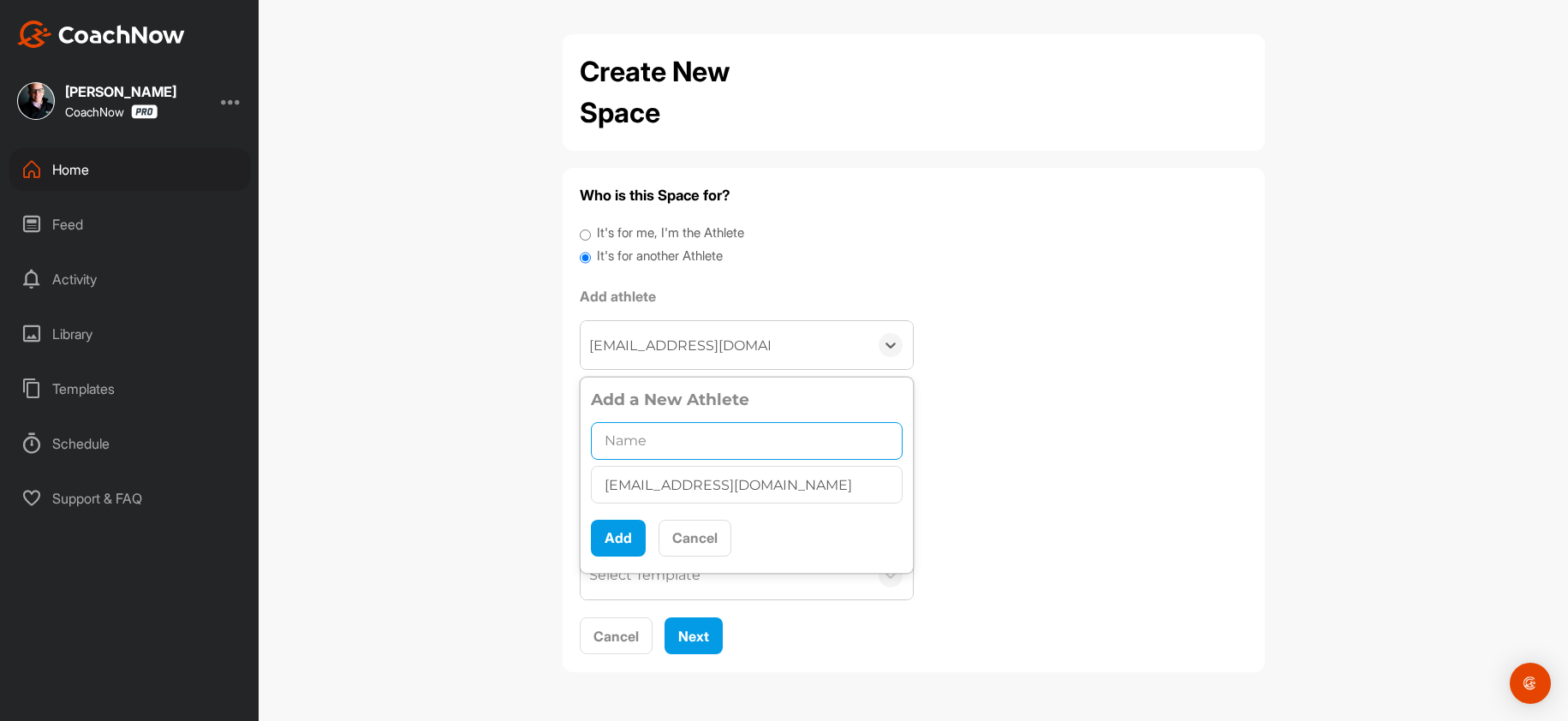
drag, startPoint x: 625, startPoint y: 440, endPoint x: 617, endPoint y: 448, distance: 11.3
click at [621, 440] on input "text" at bounding box center [747, 441] width 312 height 37
paste input "Tony Vojslavek"
type input "Tony VojslavekTony Vojslavek"
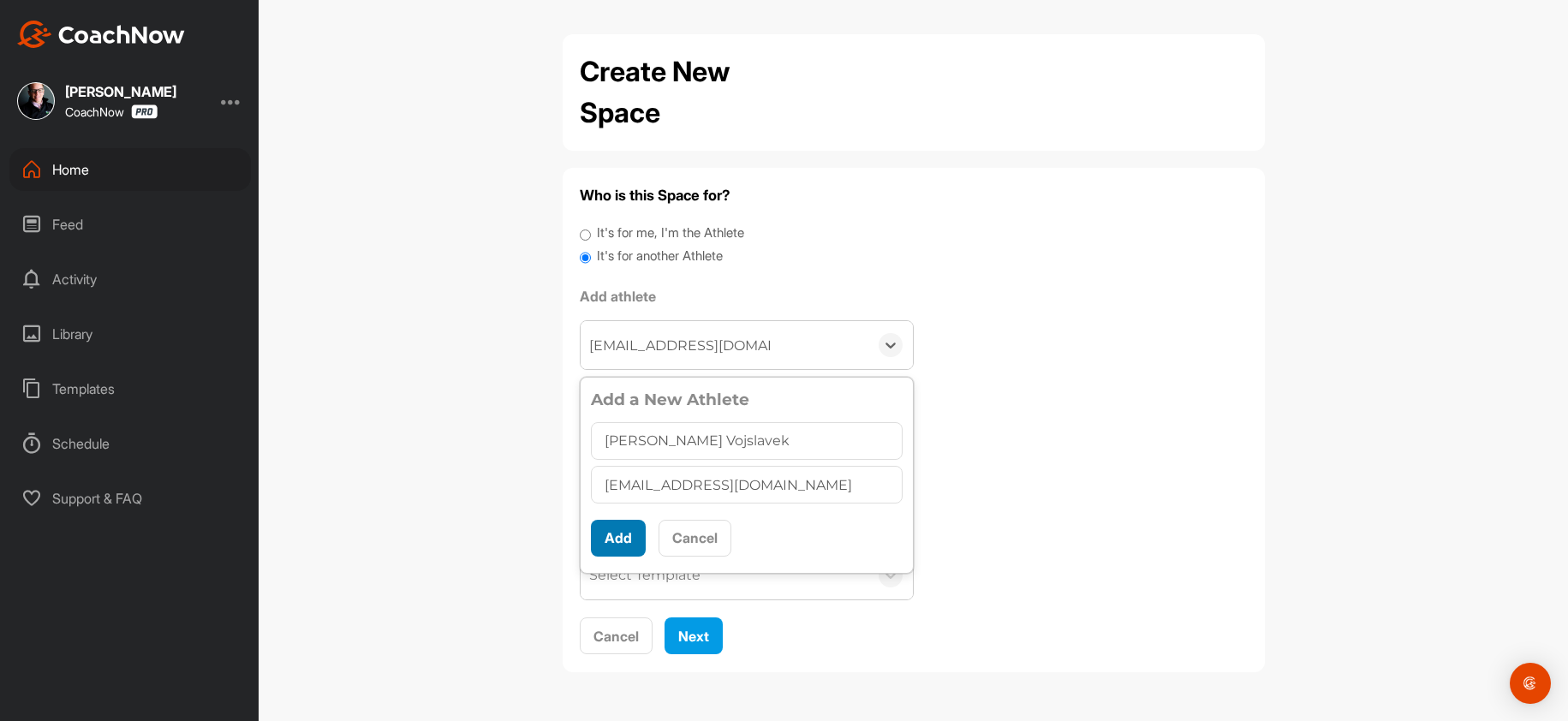
click at [621, 550] on button "Add" at bounding box center [618, 538] width 54 height 37
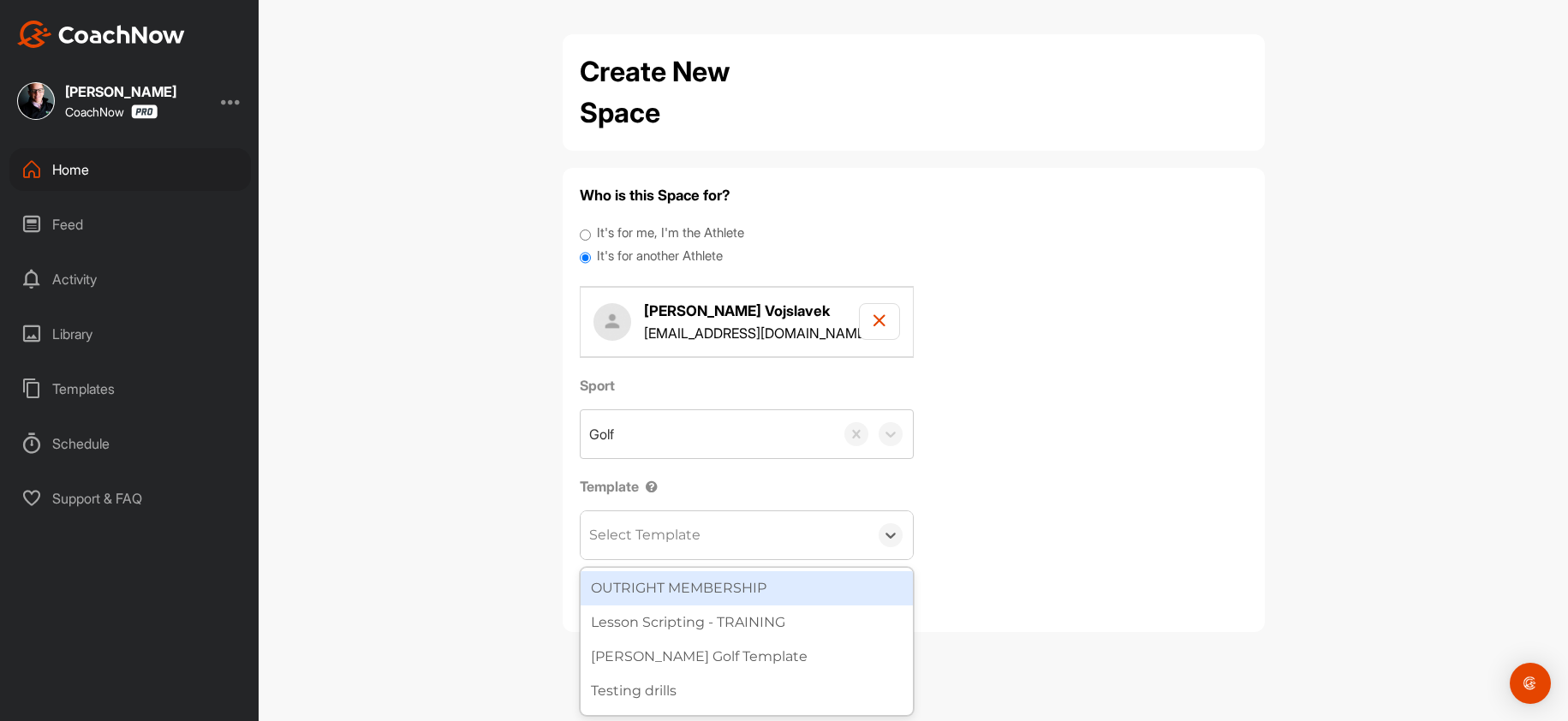
click at [617, 545] on div "Select Template" at bounding box center [644, 535] width 111 height 20
type input "wa"
click at [628, 569] on div "Watson Golf Template Always Grind Golf" at bounding box center [747, 605] width 333 height 76
click at [670, 593] on div "[PERSON_NAME] Golf Template" at bounding box center [747, 588] width 333 height 34
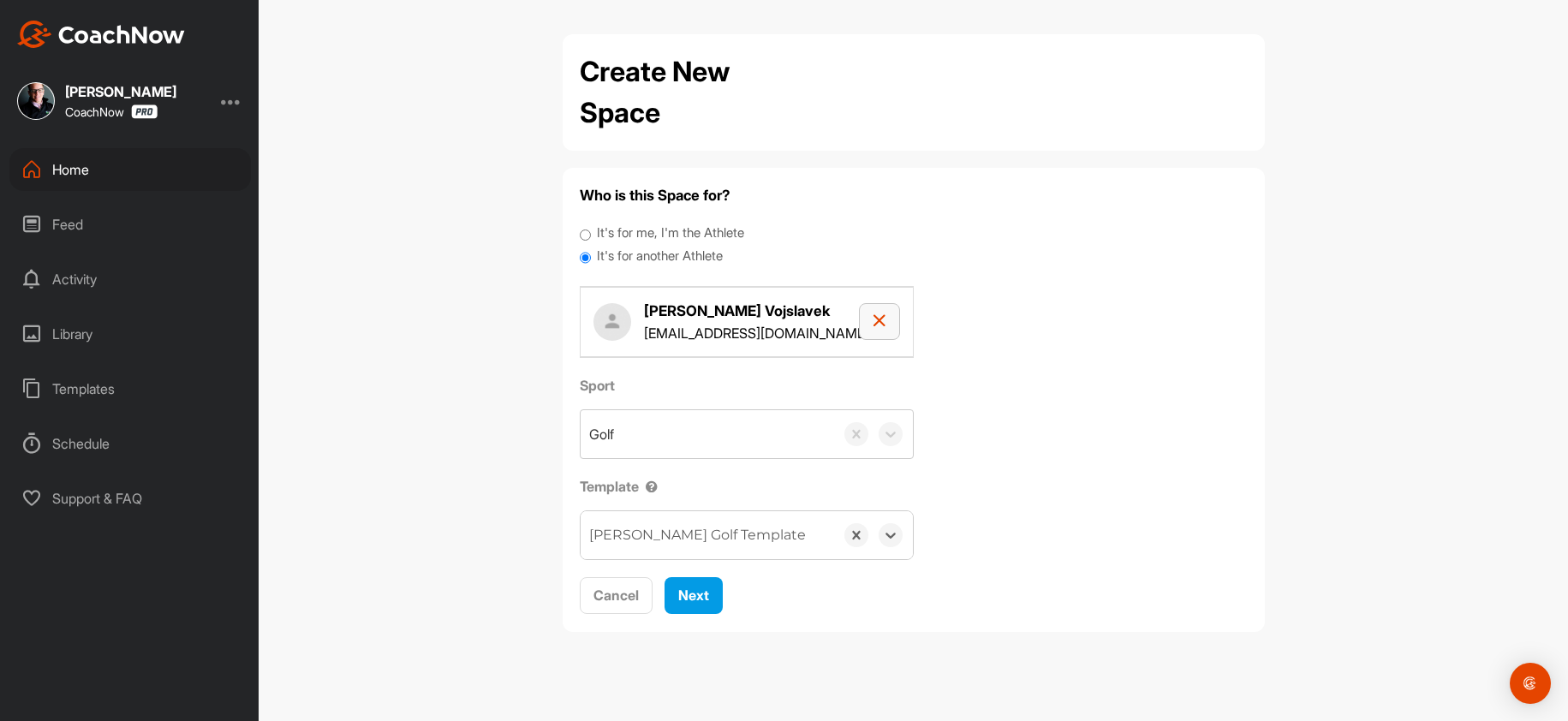
click at [861, 325] on button "button" at bounding box center [879, 321] width 40 height 37
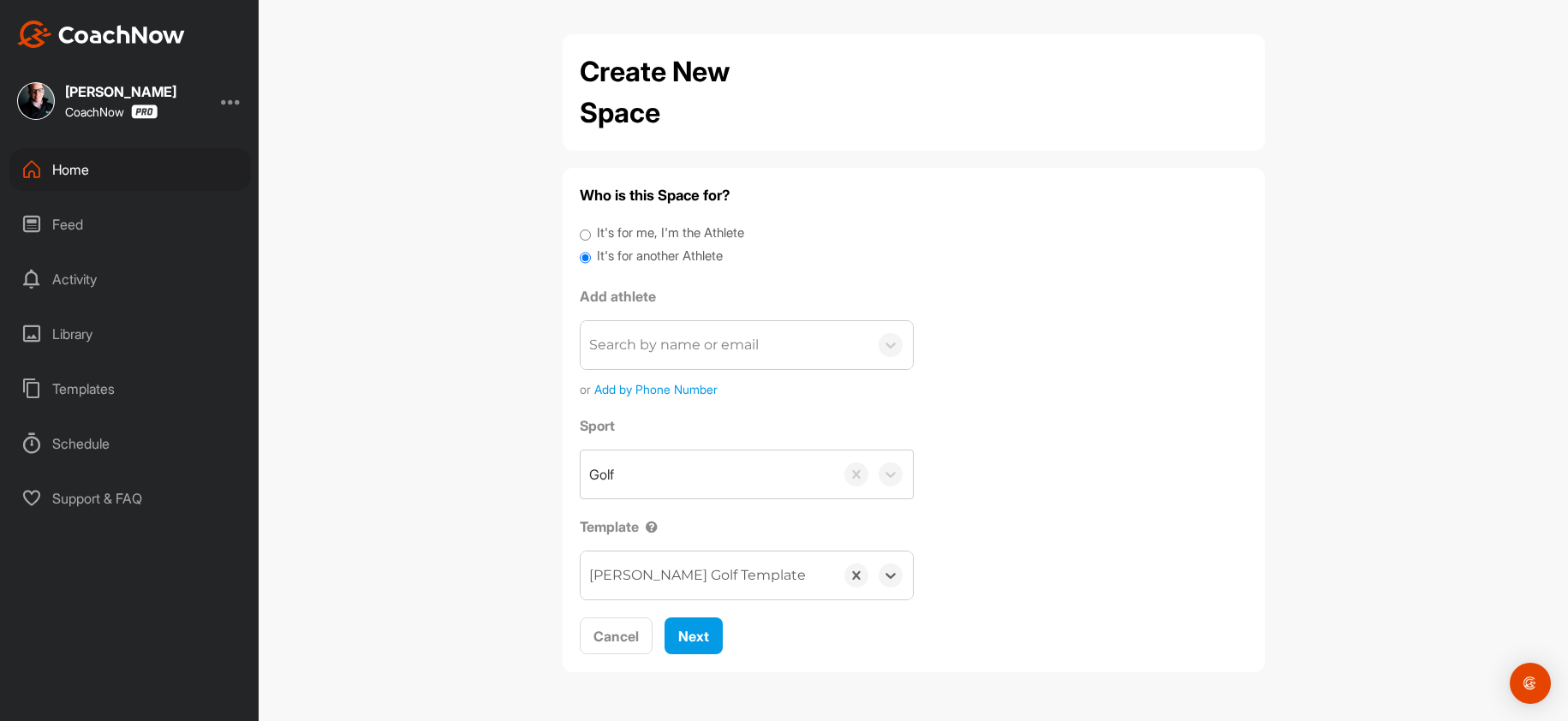
click at [758, 342] on div "Search by name or email" at bounding box center [673, 344] width 169 height 20
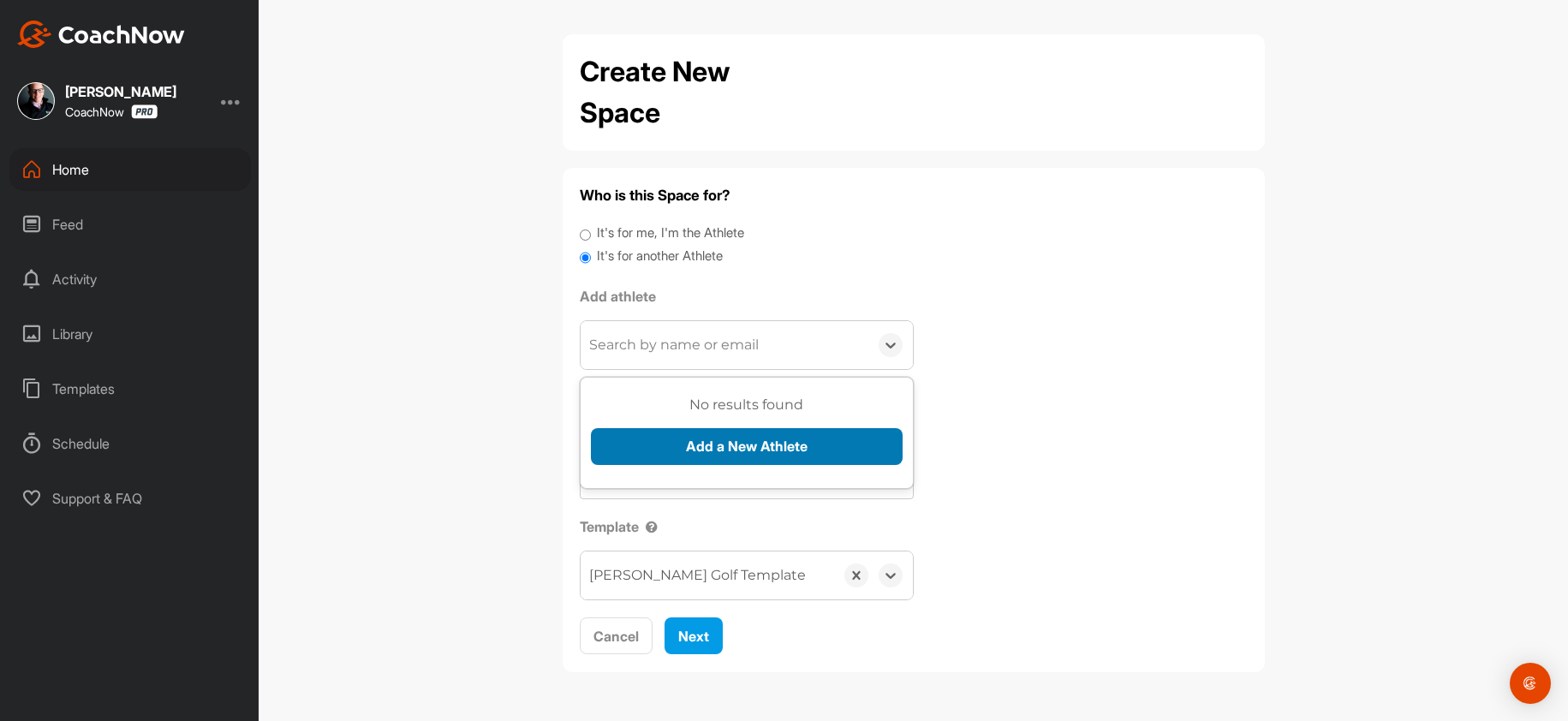
click at [687, 428] on button "Add a New Athlete" at bounding box center [747, 447] width 312 height 37
drag, startPoint x: 686, startPoint y: 346, endPoint x: 659, endPoint y: 358, distance: 29.5
click at [669, 348] on div "Search by name or email" at bounding box center [673, 344] width 169 height 20
paste input "tonyvojslavek@yahoo.com"
type input "tonyvojslavek@yahoo.com"
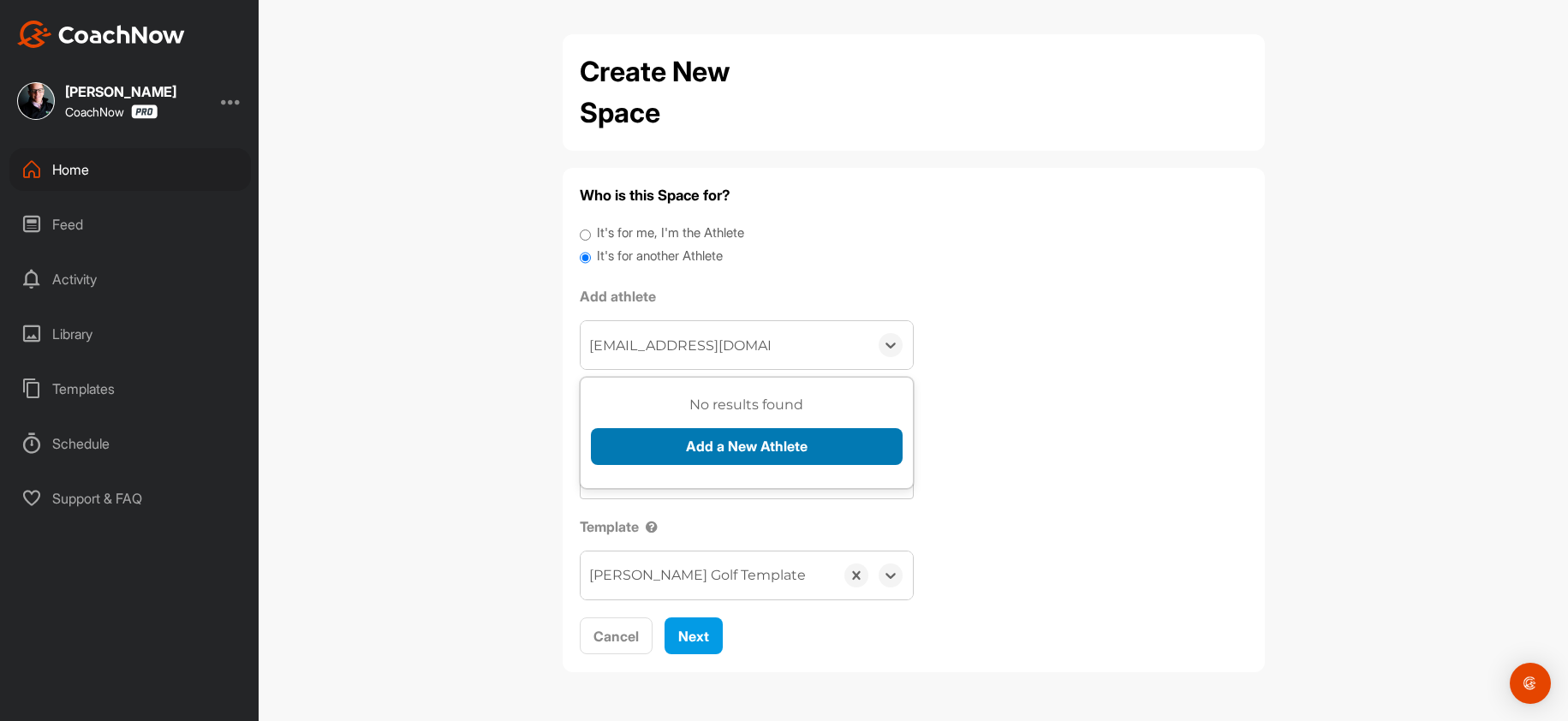
click at [594, 439] on button "Add a New Athlete" at bounding box center [747, 447] width 312 height 37
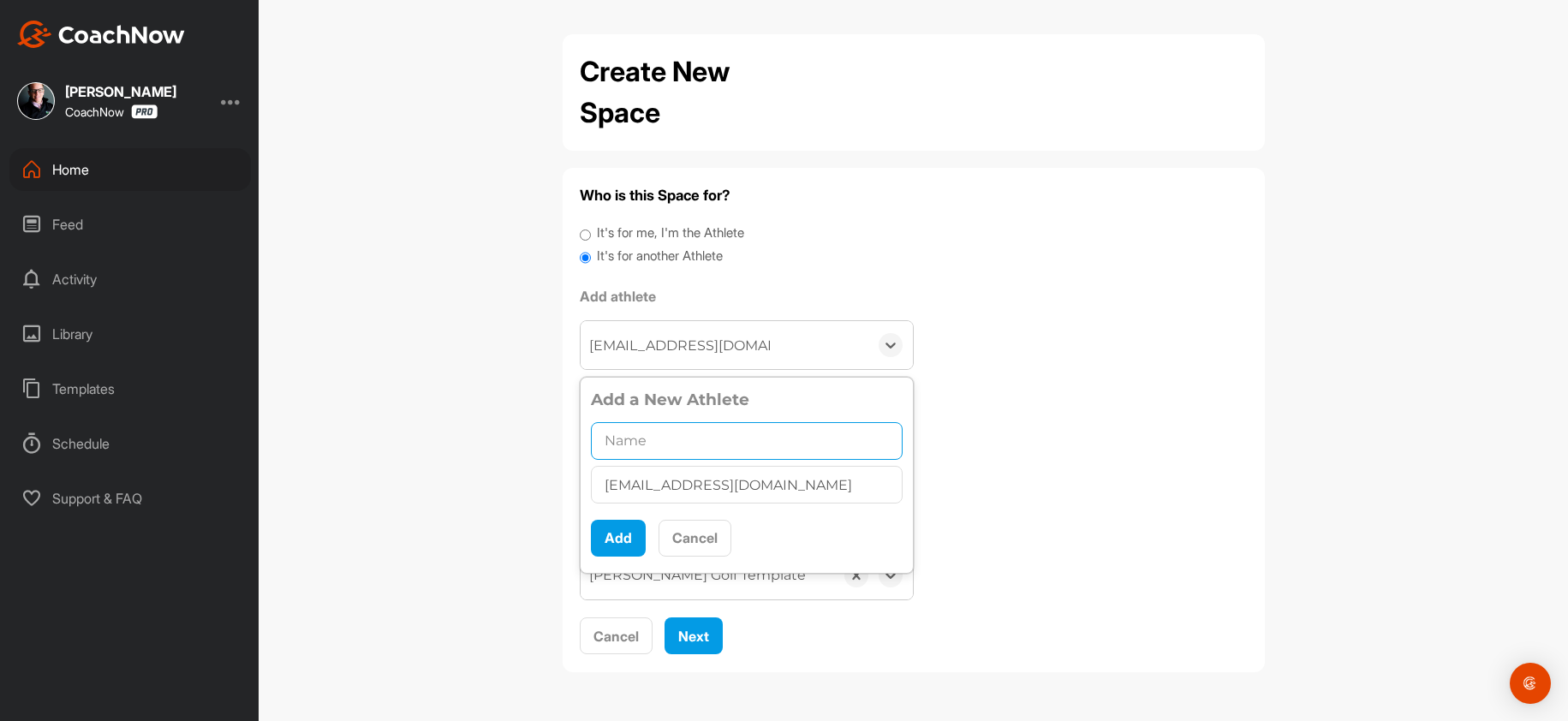
click at [698, 456] on input "text" at bounding box center [747, 441] width 312 height 37
paste input "Tony Vojslavek"
type input "Tony Vojslavek"
click at [613, 535] on button "Add" at bounding box center [618, 538] width 54 height 37
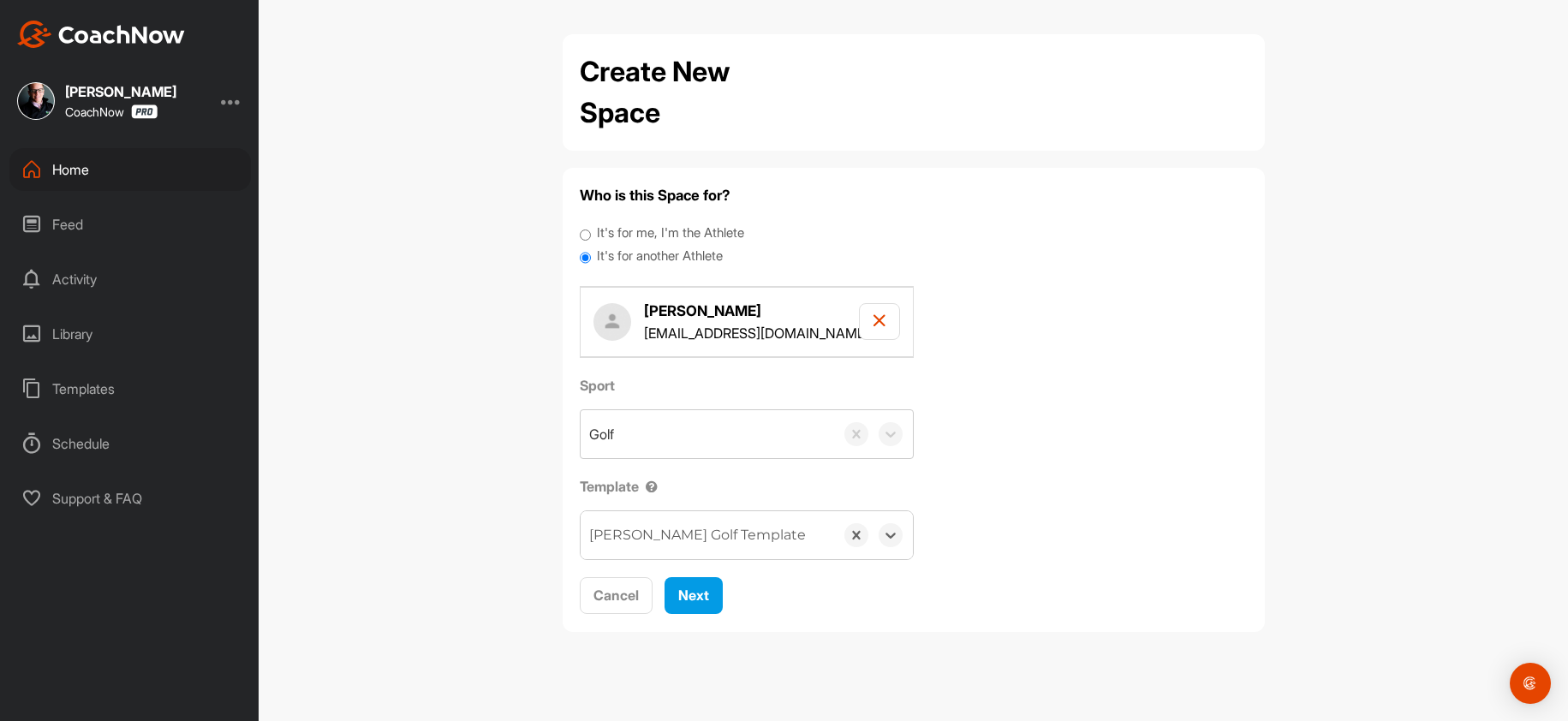
click at [622, 536] on div "[PERSON_NAME] Golf Template" at bounding box center [697, 535] width 217 height 20
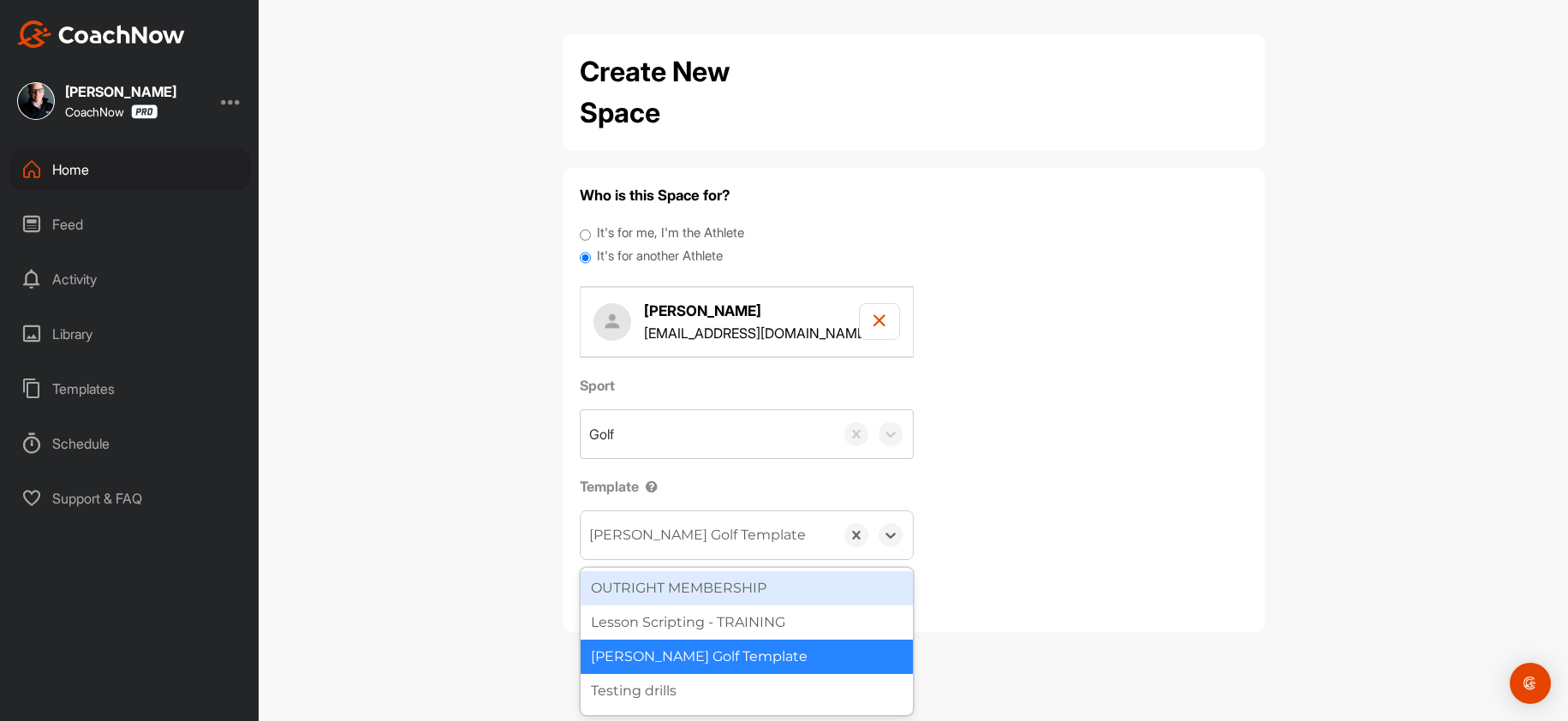
click at [1145, 589] on div "Cancel Next" at bounding box center [913, 596] width 668 height 37
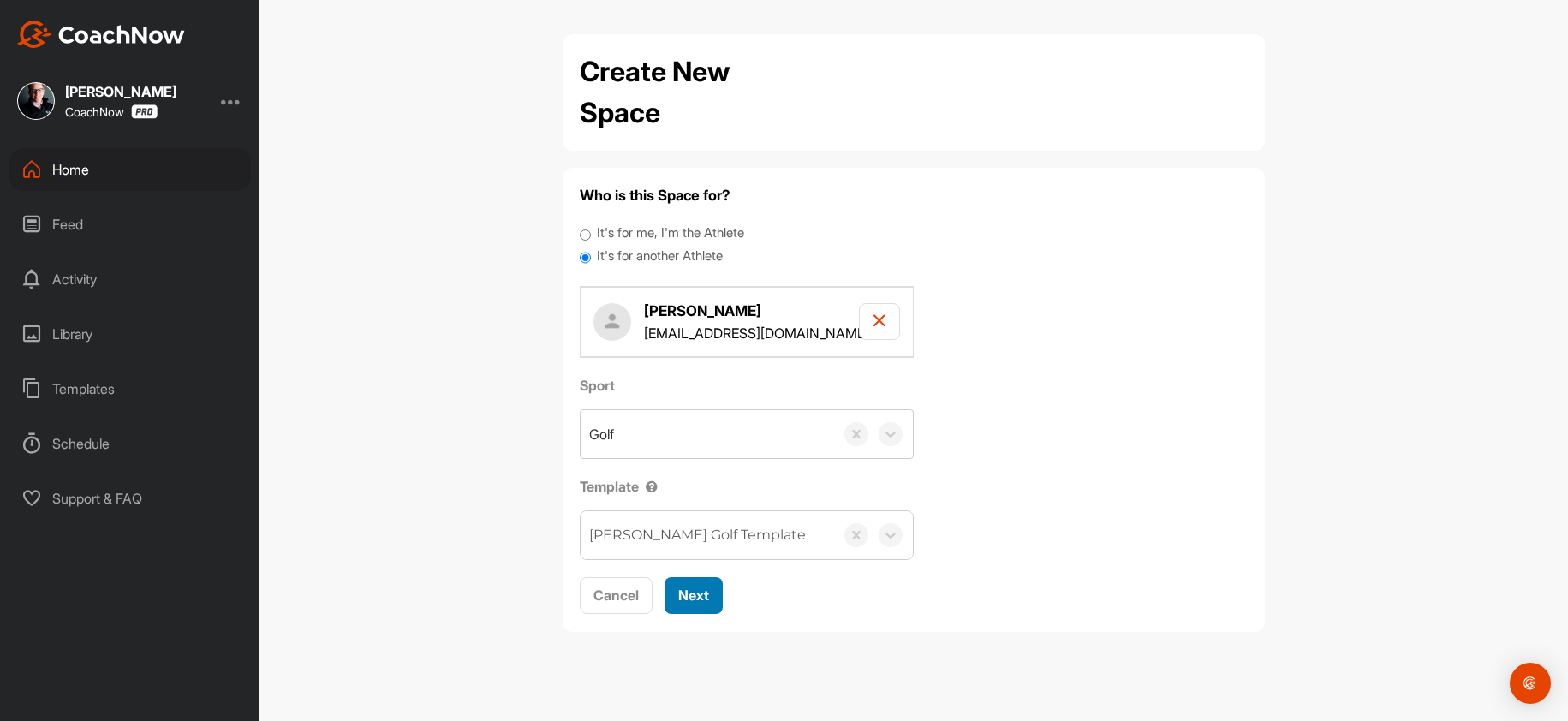
click at [701, 598] on span "Next" at bounding box center [693, 596] width 31 height 17
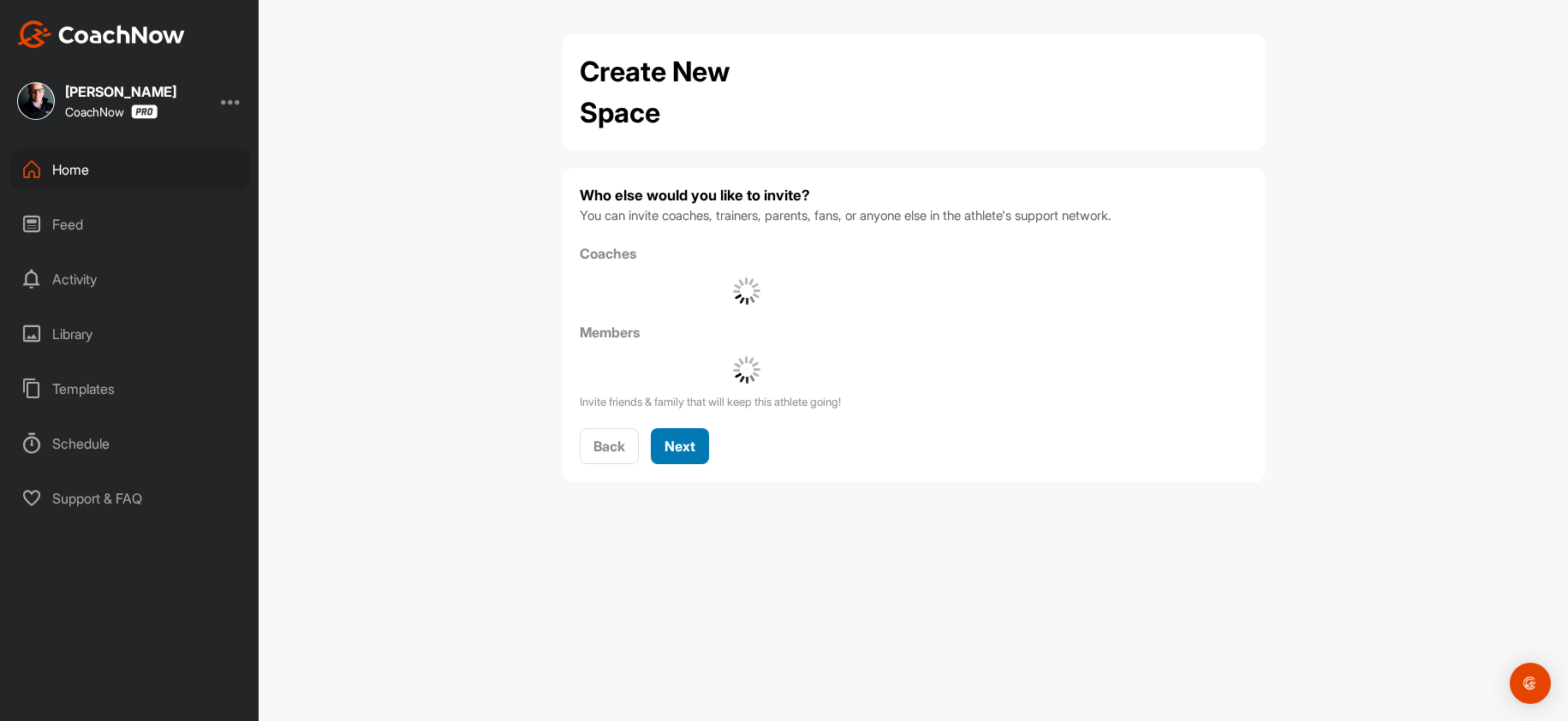
click at [691, 450] on span "Next" at bounding box center [680, 447] width 31 height 17
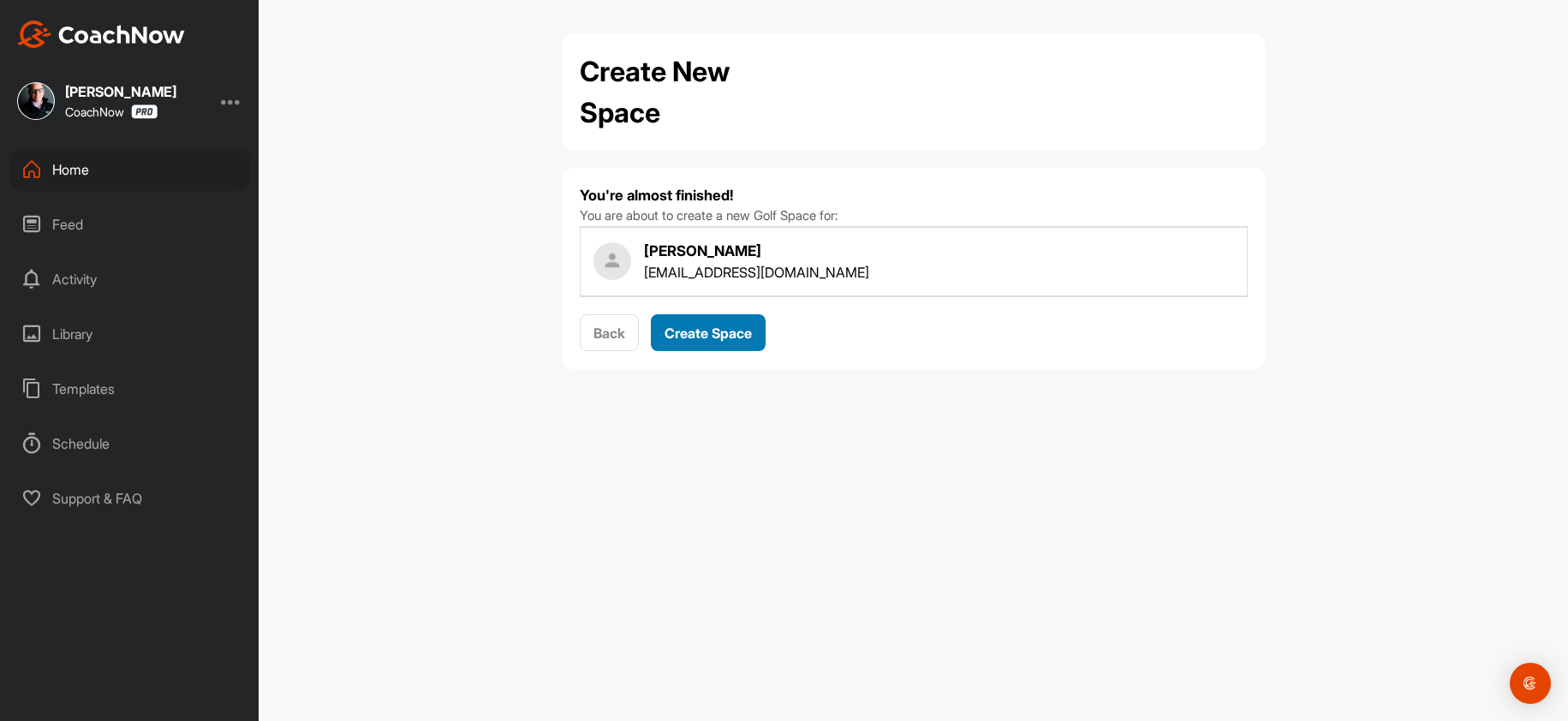
click at [702, 327] on span "Create Space" at bounding box center [708, 333] width 87 height 17
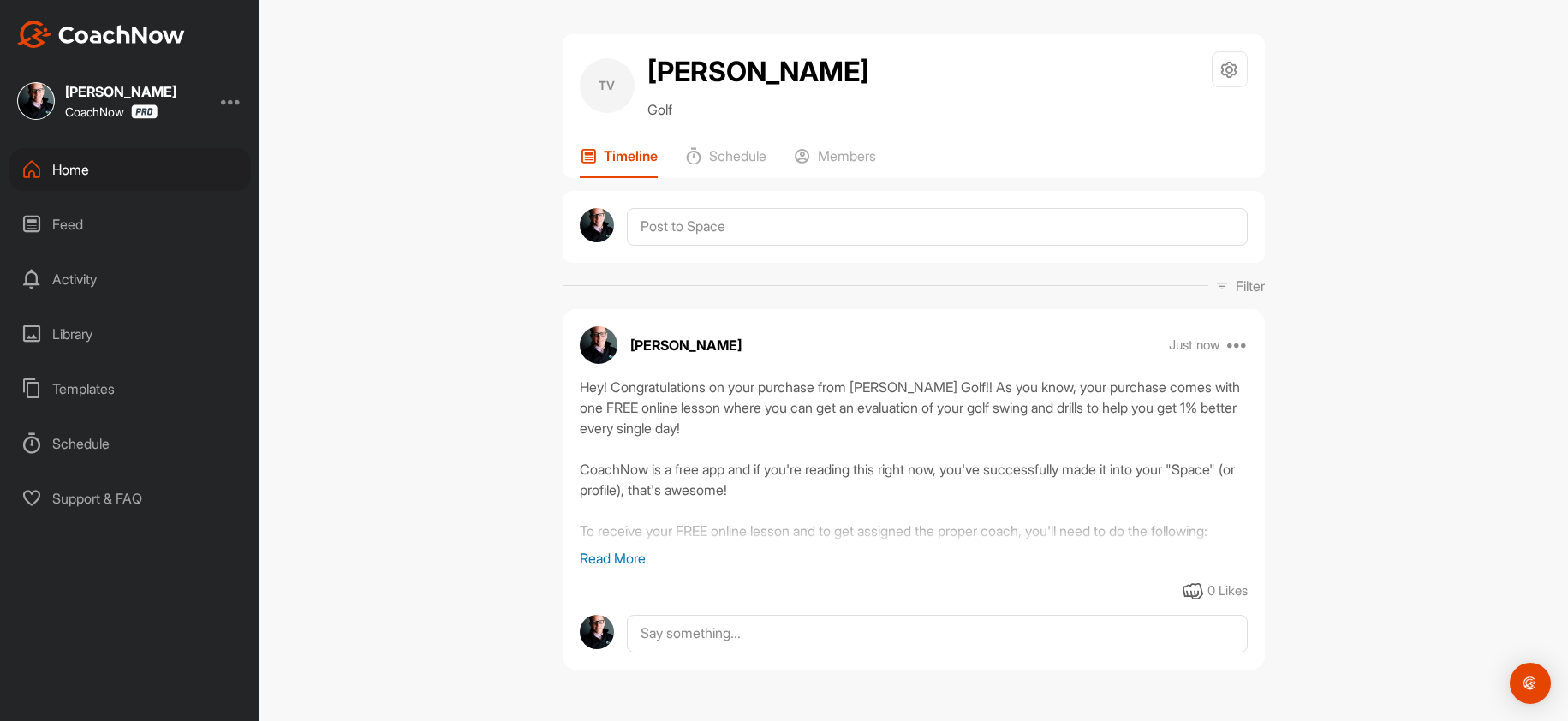
click at [54, 153] on div "Home" at bounding box center [130, 169] width 242 height 43
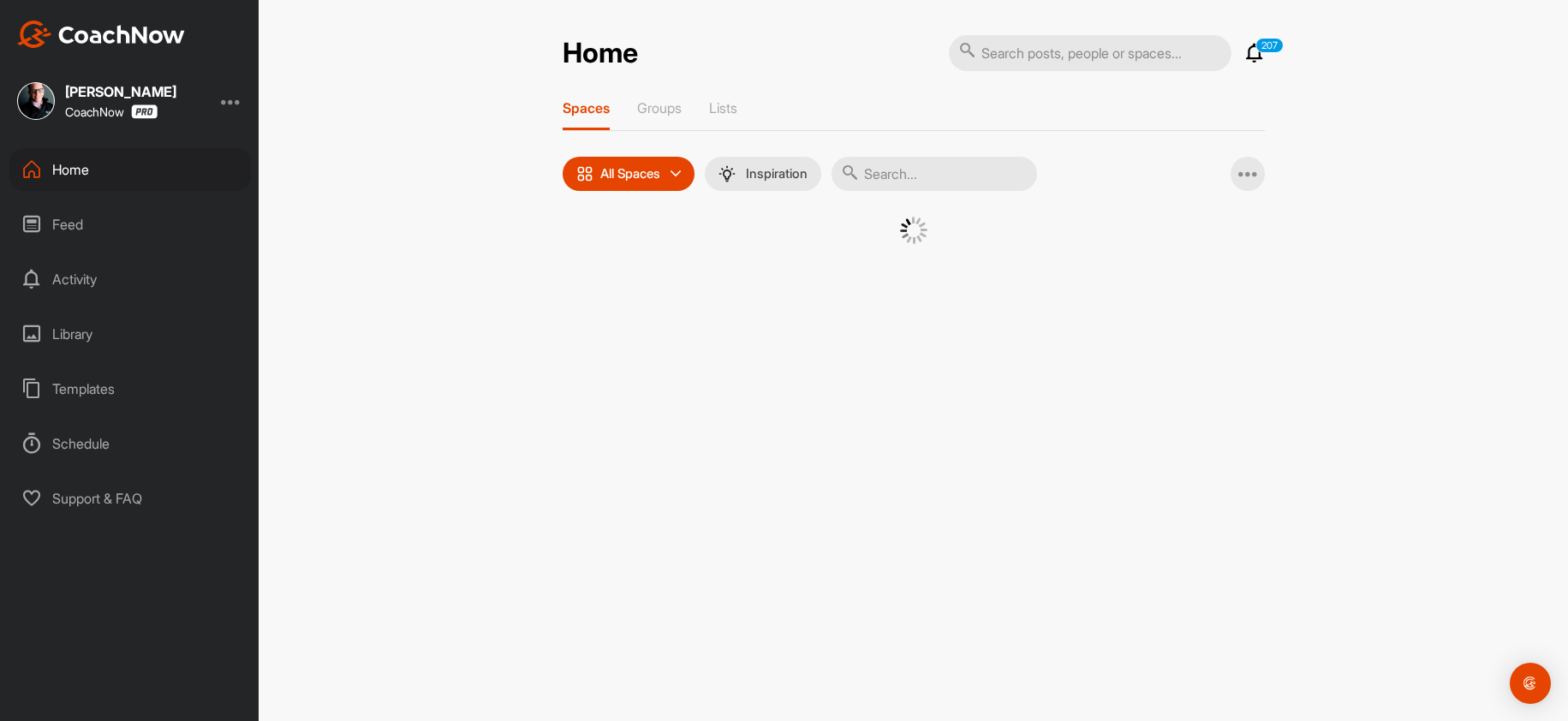
click at [63, 155] on div "Home" at bounding box center [130, 169] width 242 height 43
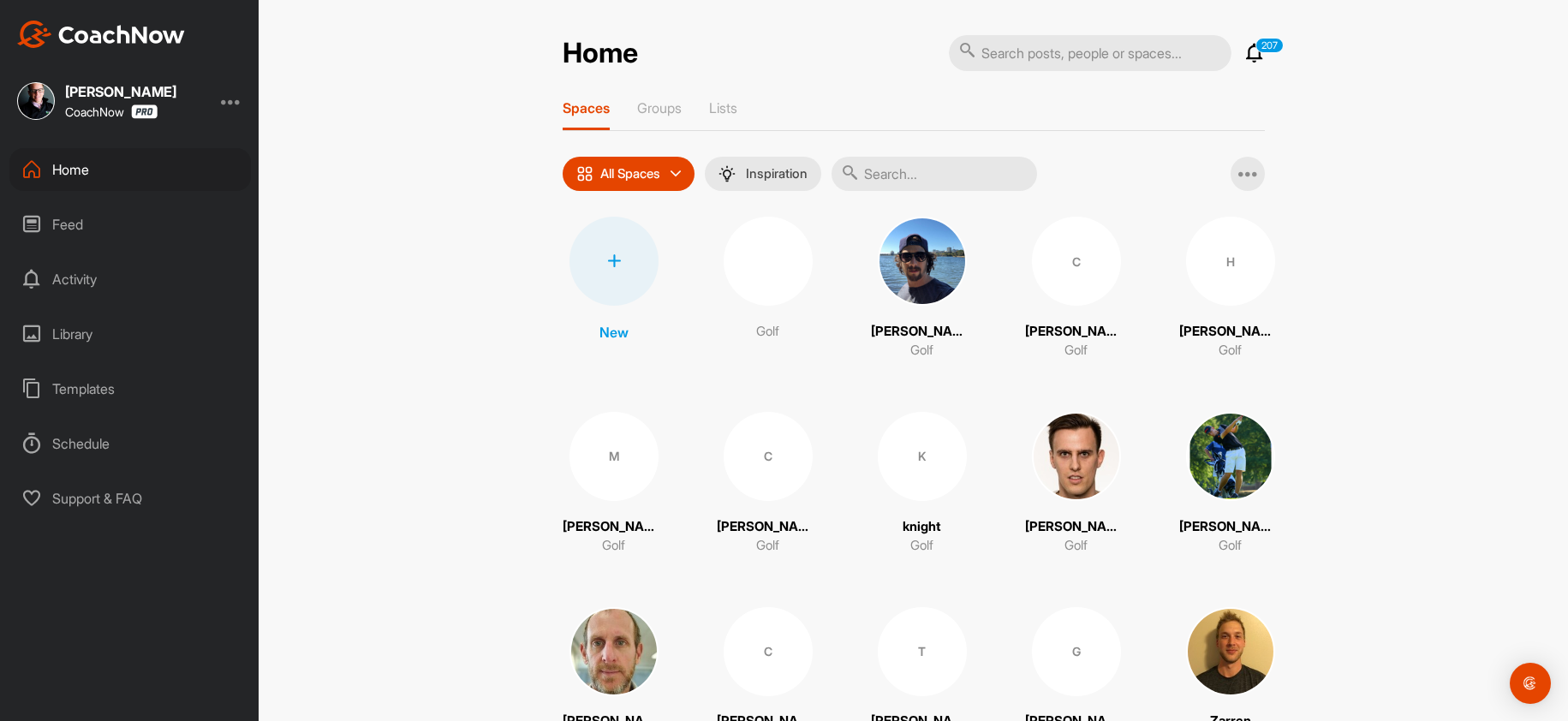
click at [596, 259] on div at bounding box center [614, 261] width 89 height 89
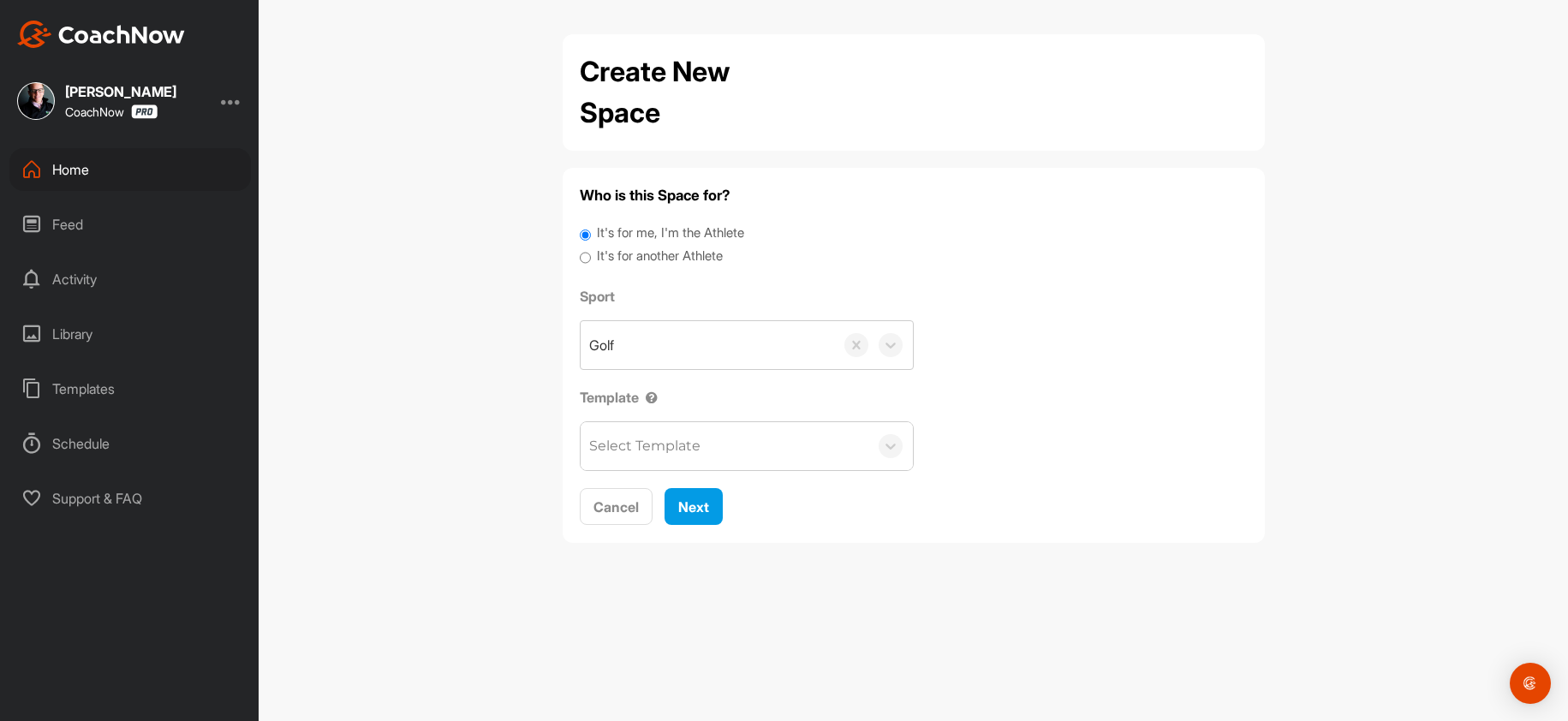
click at [669, 259] on label "It's for another Athlete" at bounding box center [660, 256] width 126 height 20
click at [591, 259] on input "It's for another Athlete" at bounding box center [585, 258] width 11 height 23
radio input "true"
click at [667, 263] on label "It's for another Athlete" at bounding box center [660, 256] width 126 height 20
click at [591, 263] on input "It's for another Athlete" at bounding box center [585, 258] width 11 height 23
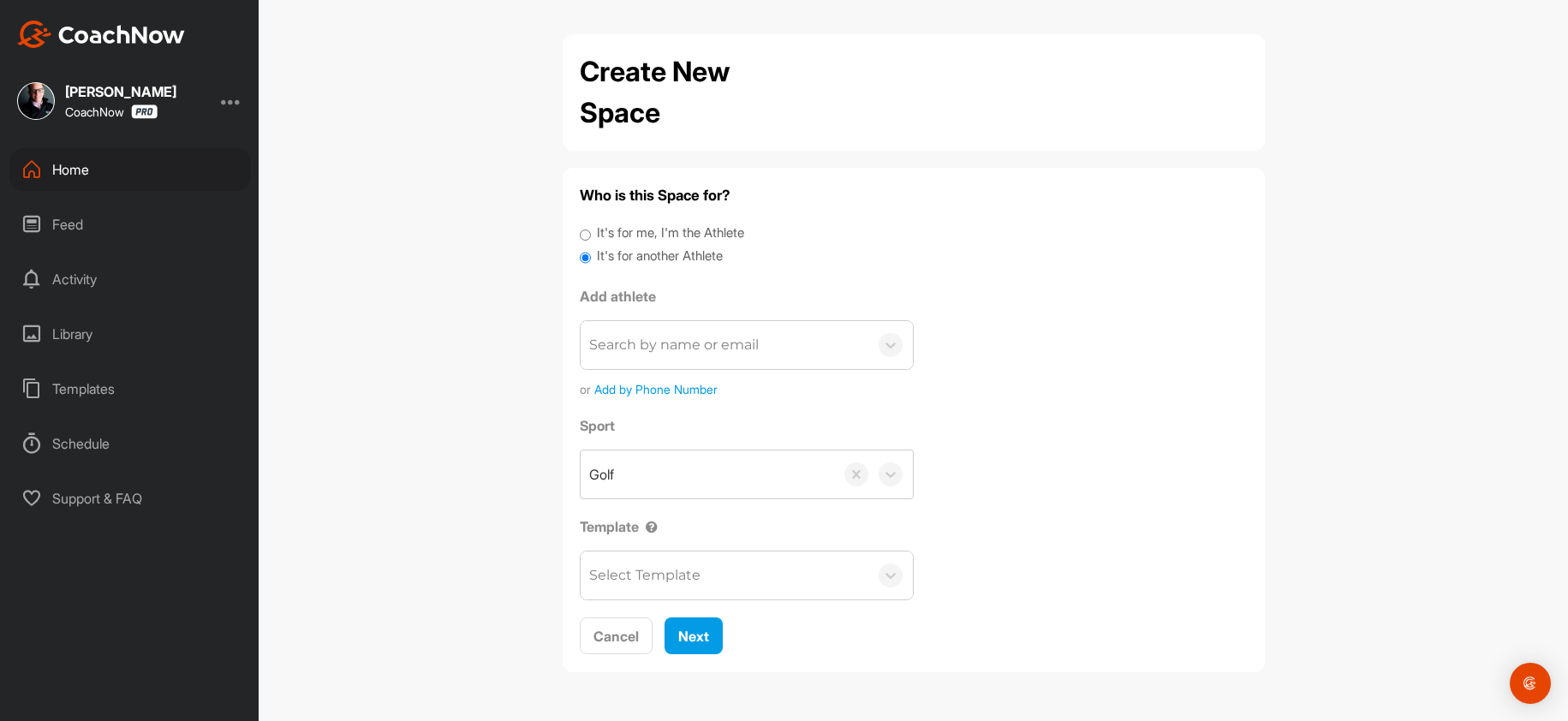
drag, startPoint x: 637, startPoint y: 352, endPoint x: 638, endPoint y: 376, distance: 24.0
click at [635, 356] on div "Search by name or email" at bounding box center [673, 344] width 169 height 20
paste input "nwpetterson@gmail.com"
type input "nwpetterson@gmail.com"
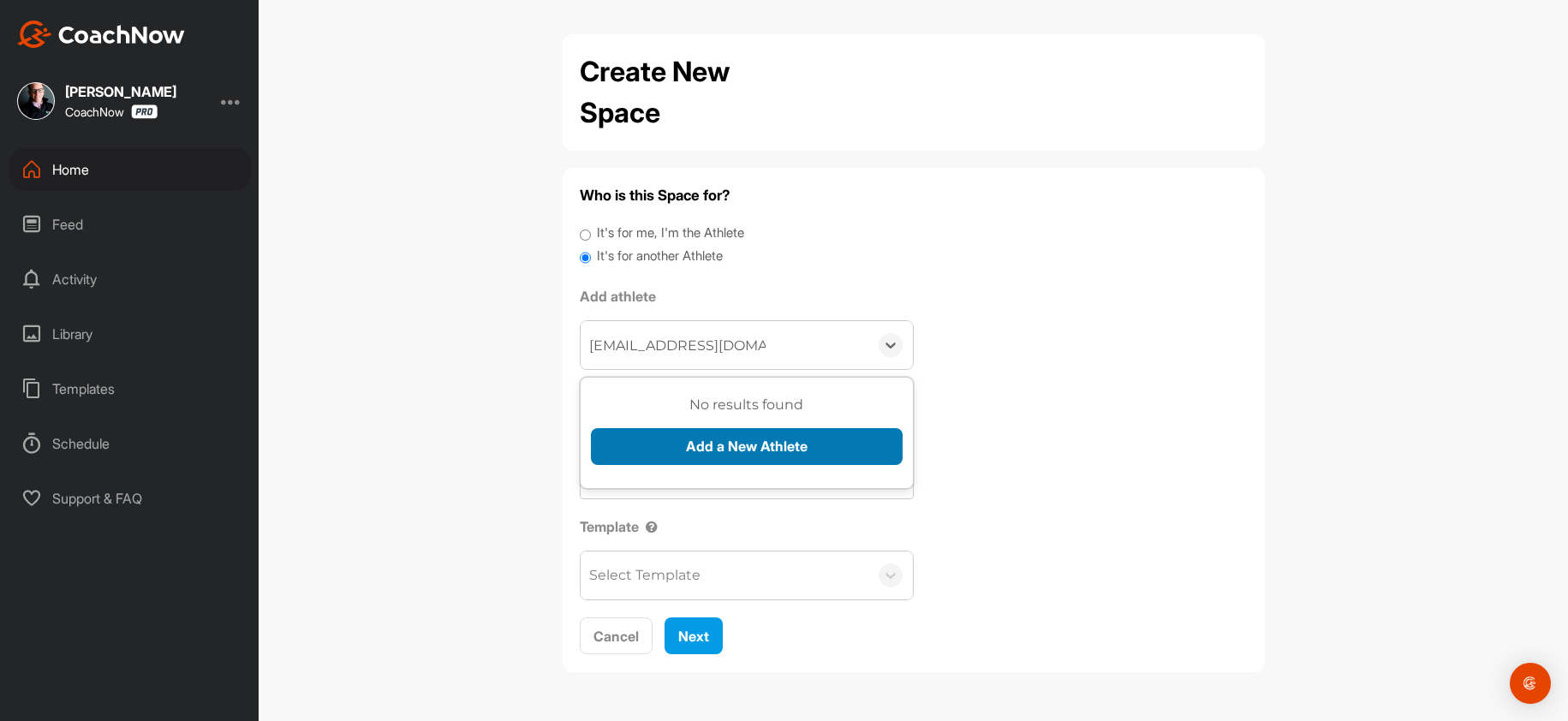
click at [637, 448] on button "Add a New Athlete" at bounding box center [747, 447] width 312 height 37
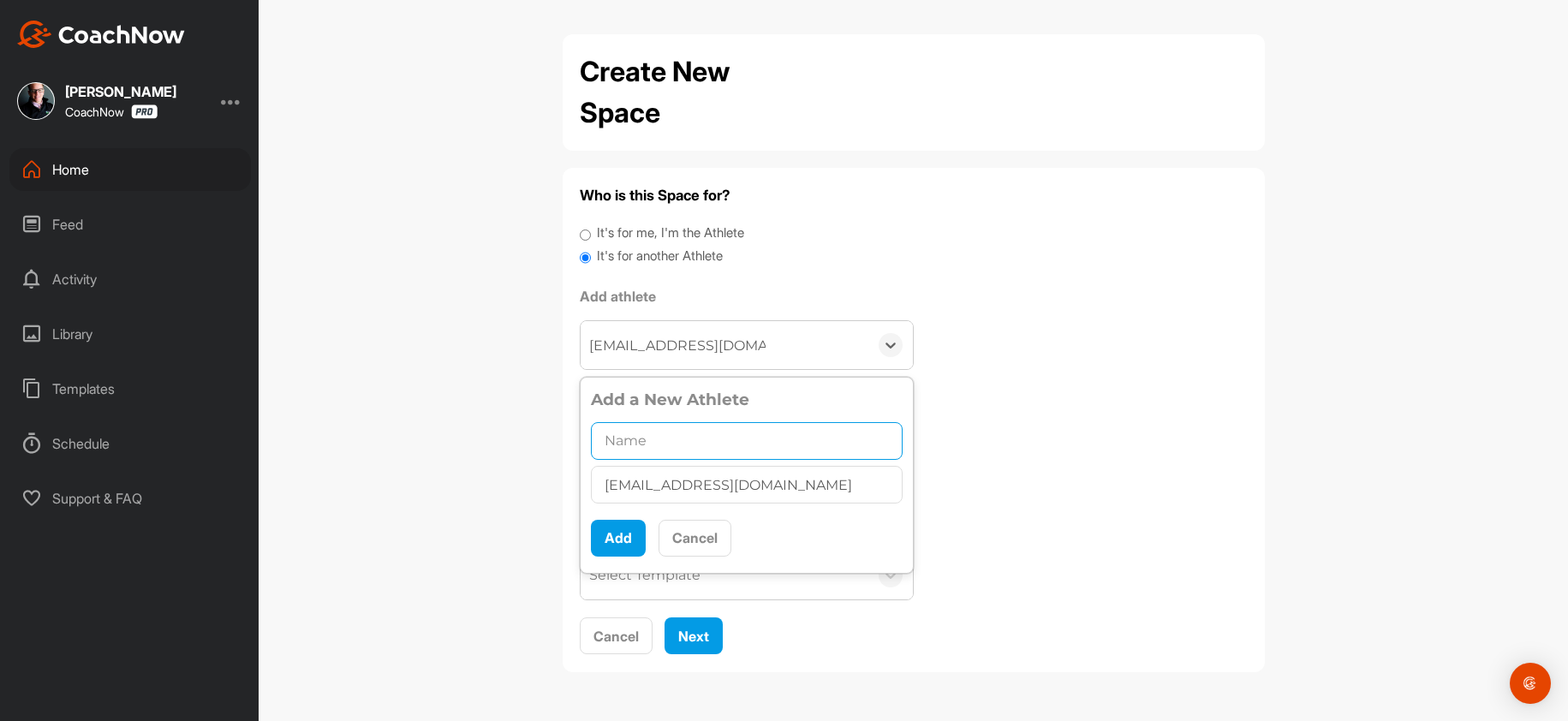
drag, startPoint x: 686, startPoint y: 430, endPoint x: 664, endPoint y: 449, distance: 29.1
click at [686, 430] on input "text" at bounding box center [747, 441] width 312 height 37
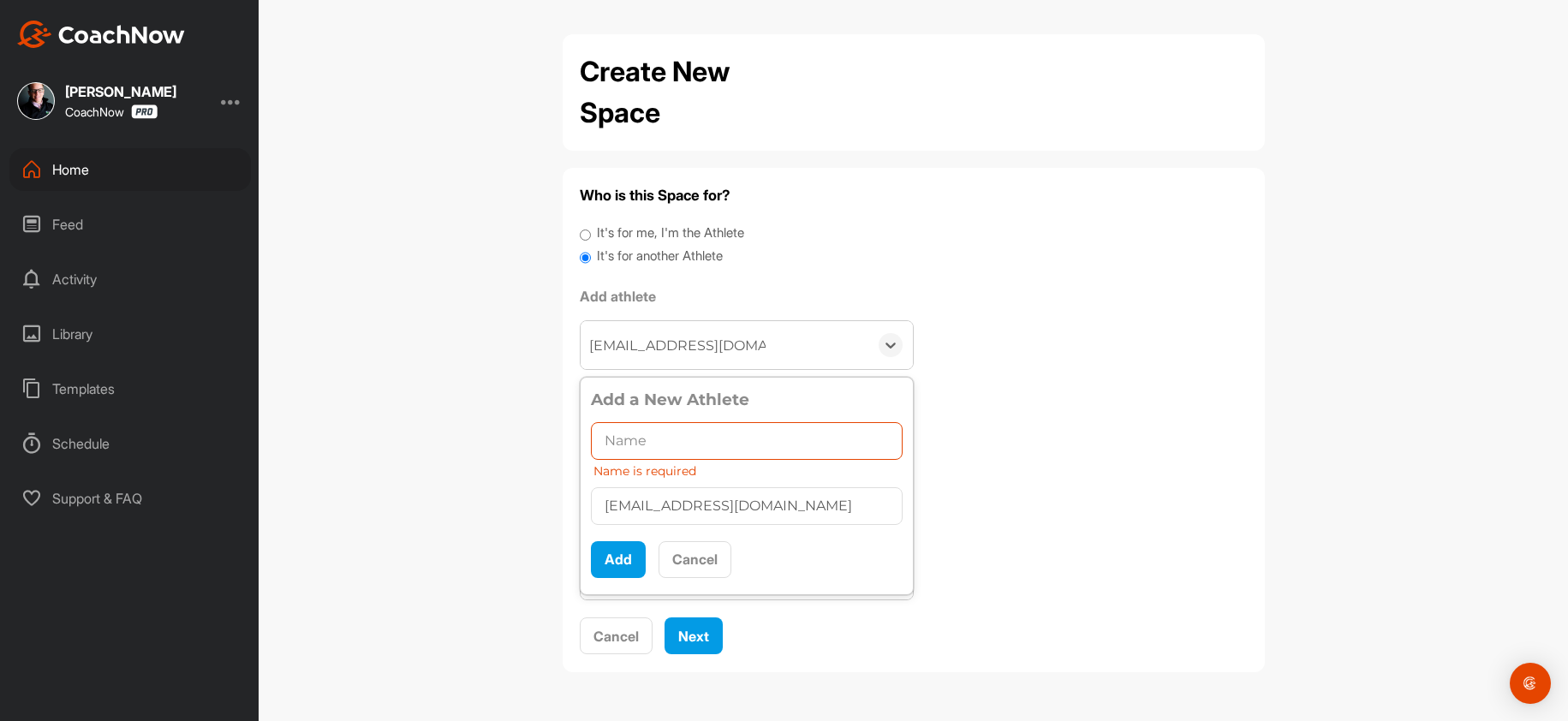
scroll to position [10, 0]
click at [611, 545] on button "Add" at bounding box center [618, 559] width 54 height 37
click at [639, 446] on input "text" at bounding box center [747, 441] width 312 height 37
paste input "Nicholas Petterson"
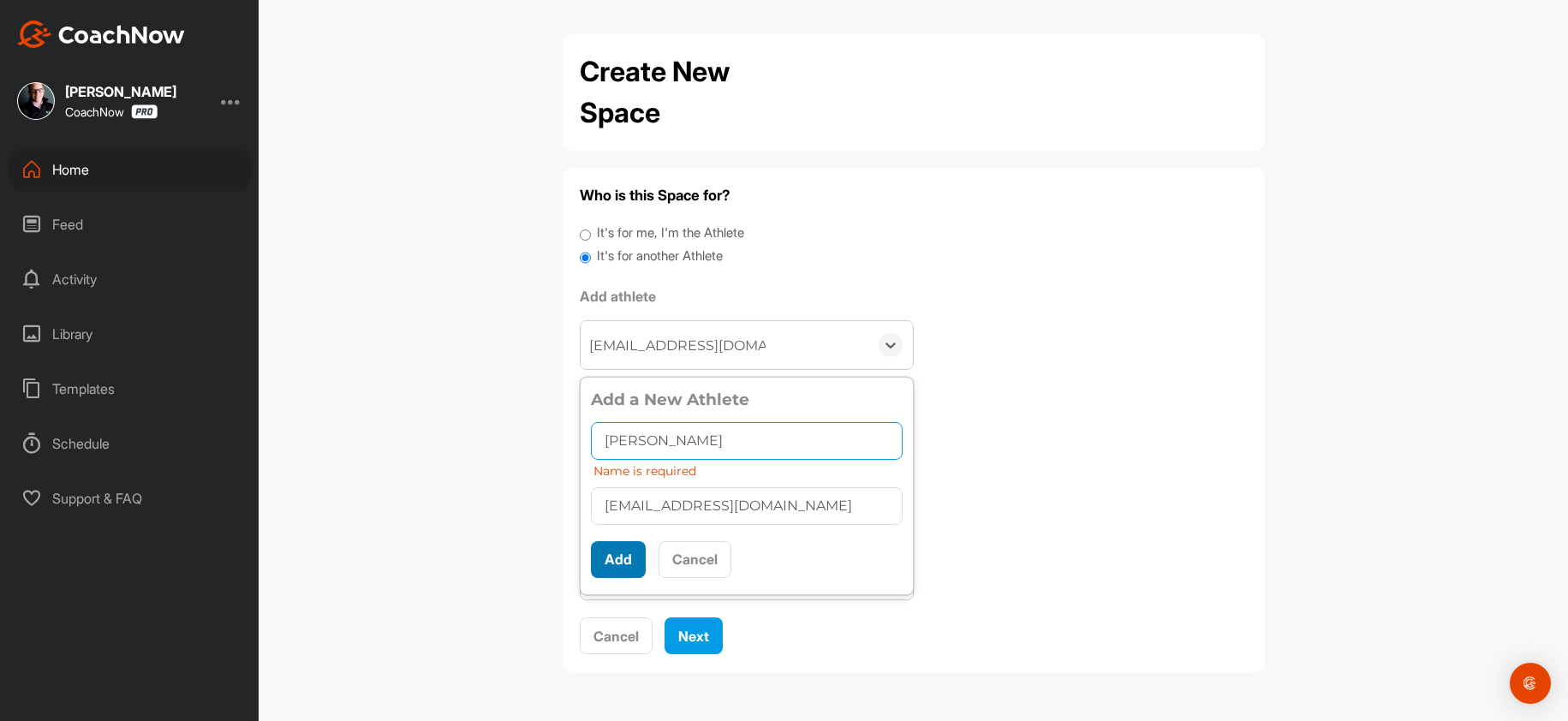
type input "Nicholas Petterson"
click at [621, 545] on button "Add" at bounding box center [618, 559] width 54 height 37
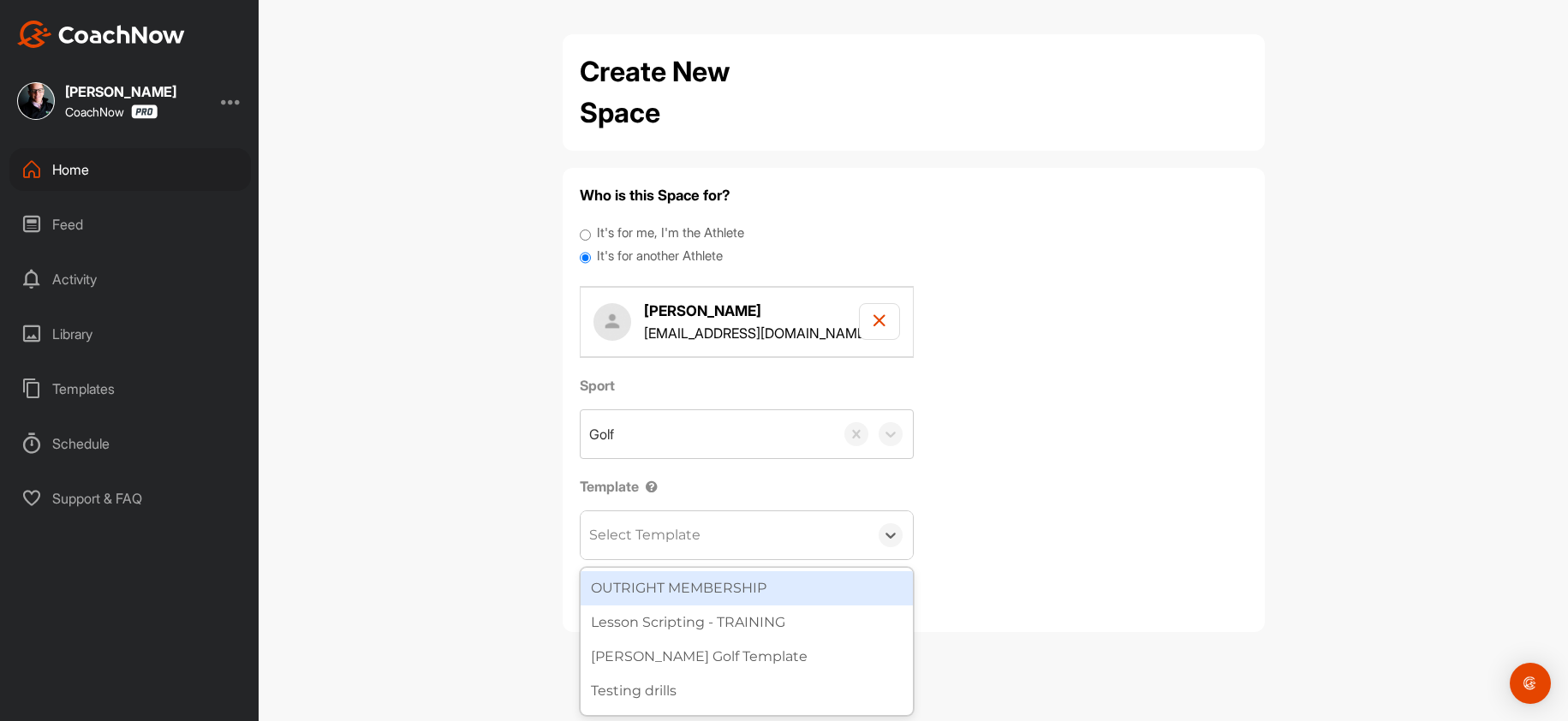
click at [621, 545] on div "Select Template" at bounding box center [644, 535] width 111 height 20
type input "wa"
click at [642, 596] on div "[PERSON_NAME] Golf Template" at bounding box center [747, 588] width 333 height 34
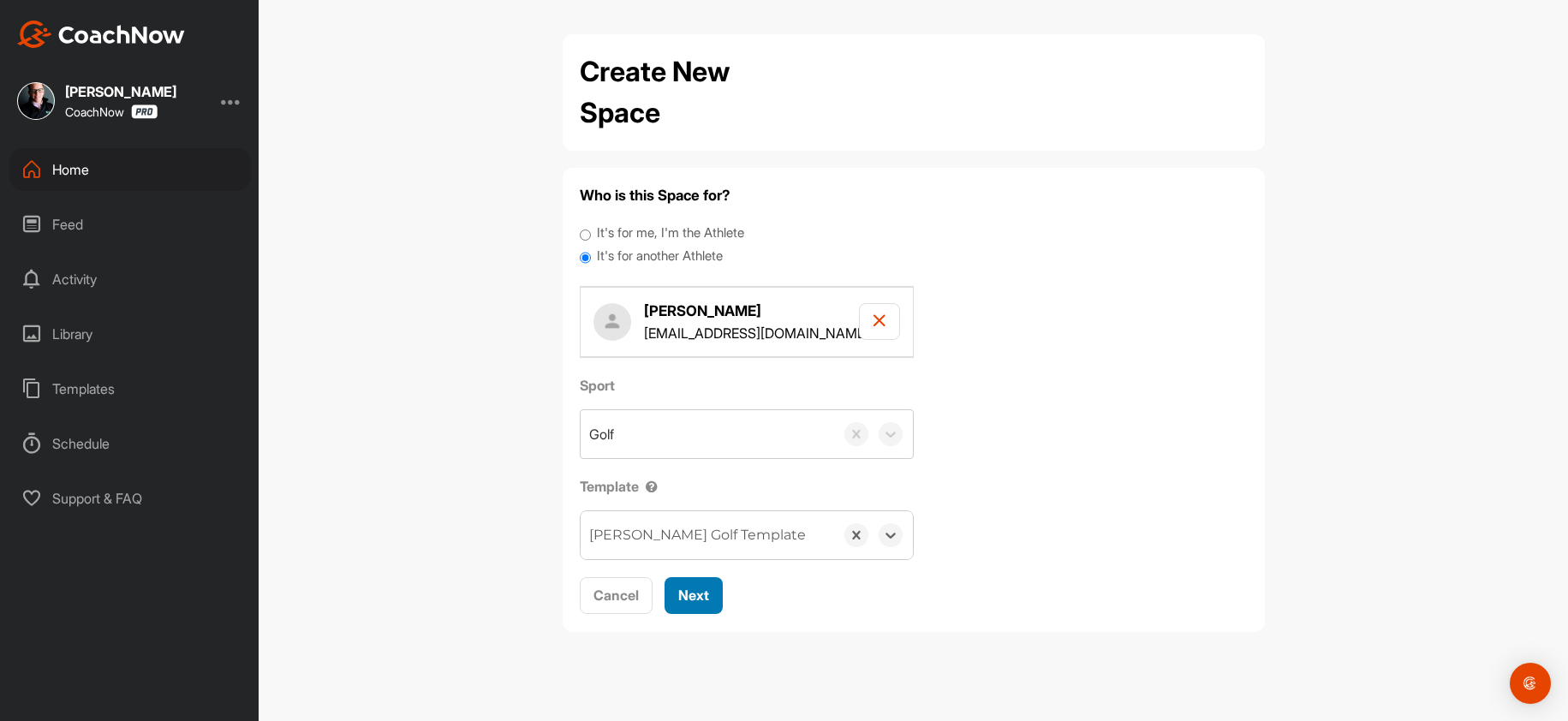
click at [693, 603] on span "Next" at bounding box center [693, 596] width 31 height 17
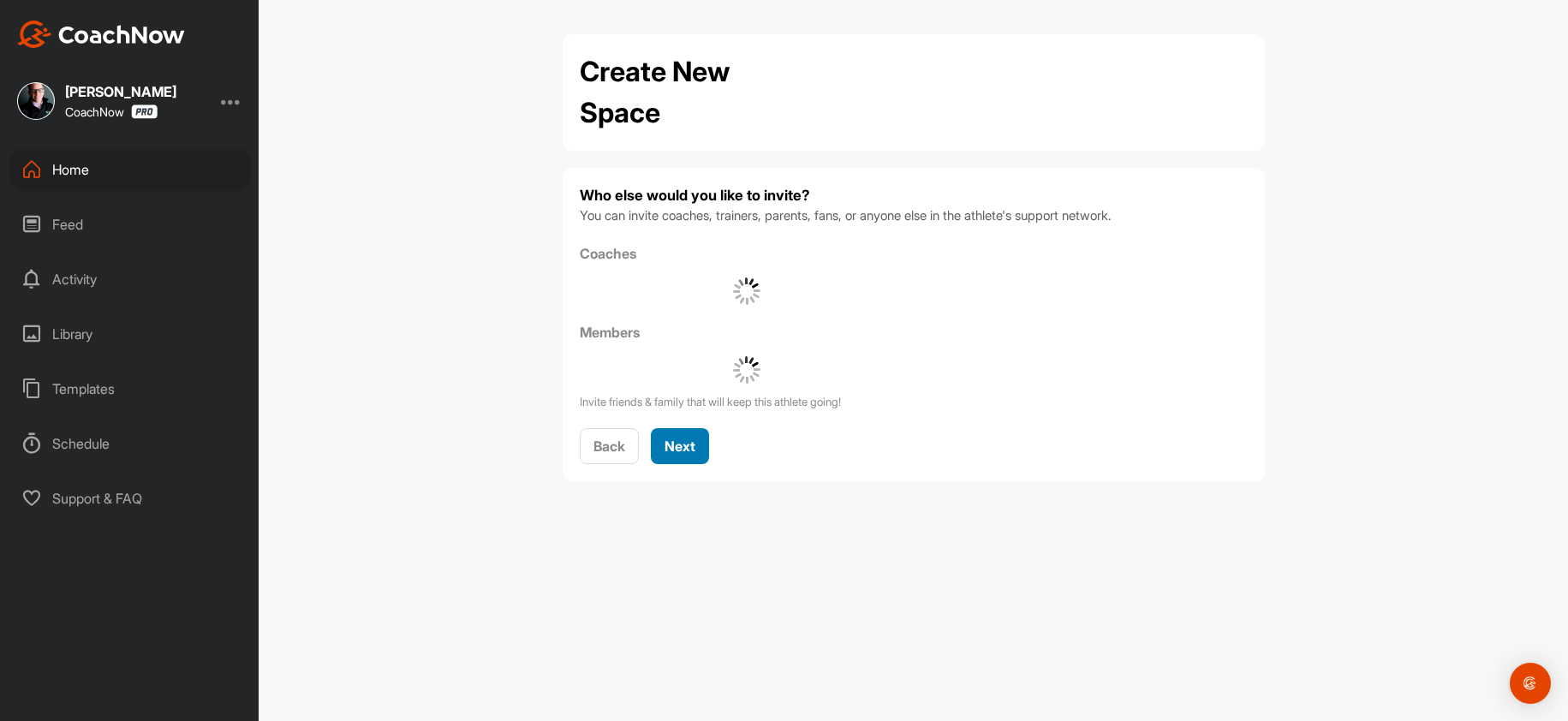
drag, startPoint x: 680, startPoint y: 461, endPoint x: 681, endPoint y: 443, distance: 18.0
click at [679, 461] on button "Next" at bounding box center [680, 447] width 58 height 37
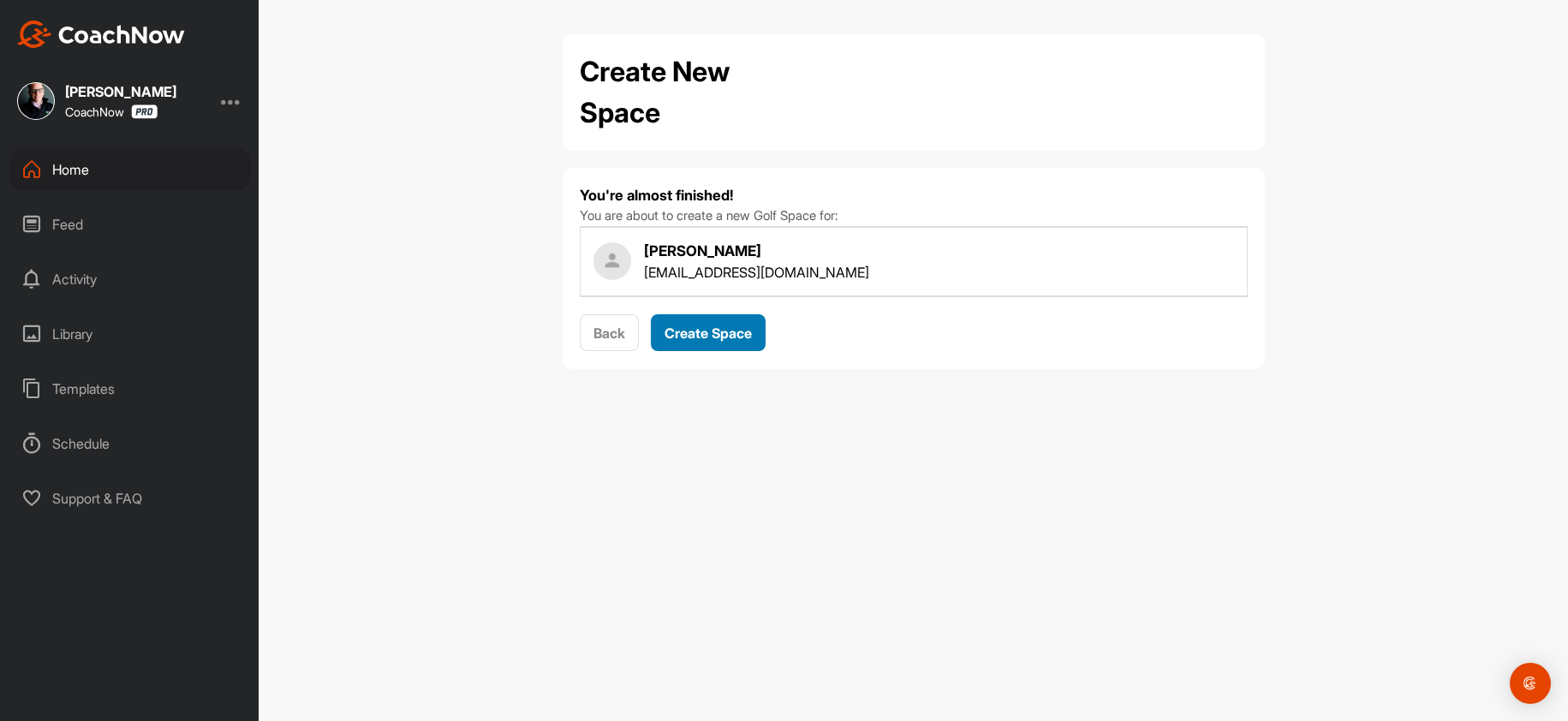
click at [688, 336] on span "Create Space" at bounding box center [708, 333] width 87 height 17
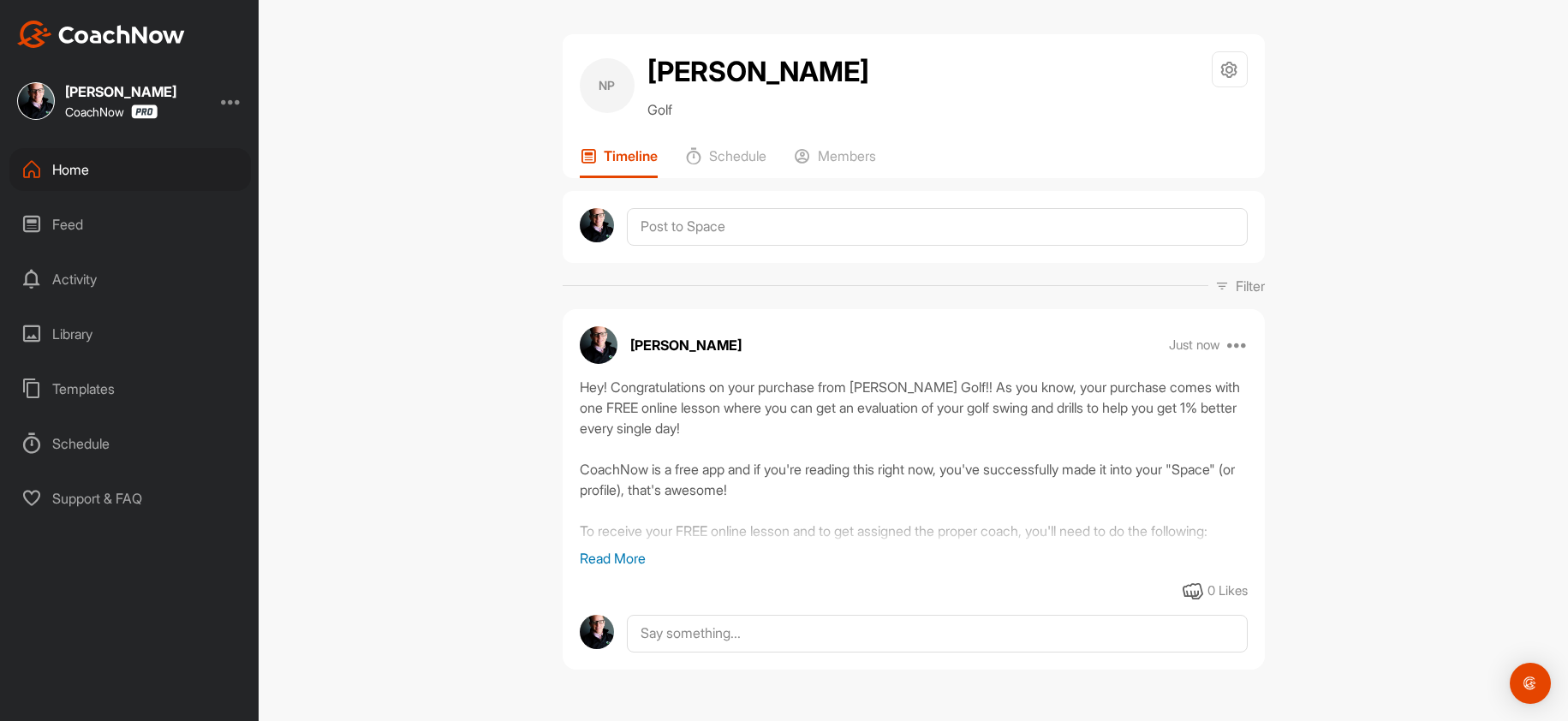
click at [60, 173] on div "Home" at bounding box center [130, 169] width 242 height 43
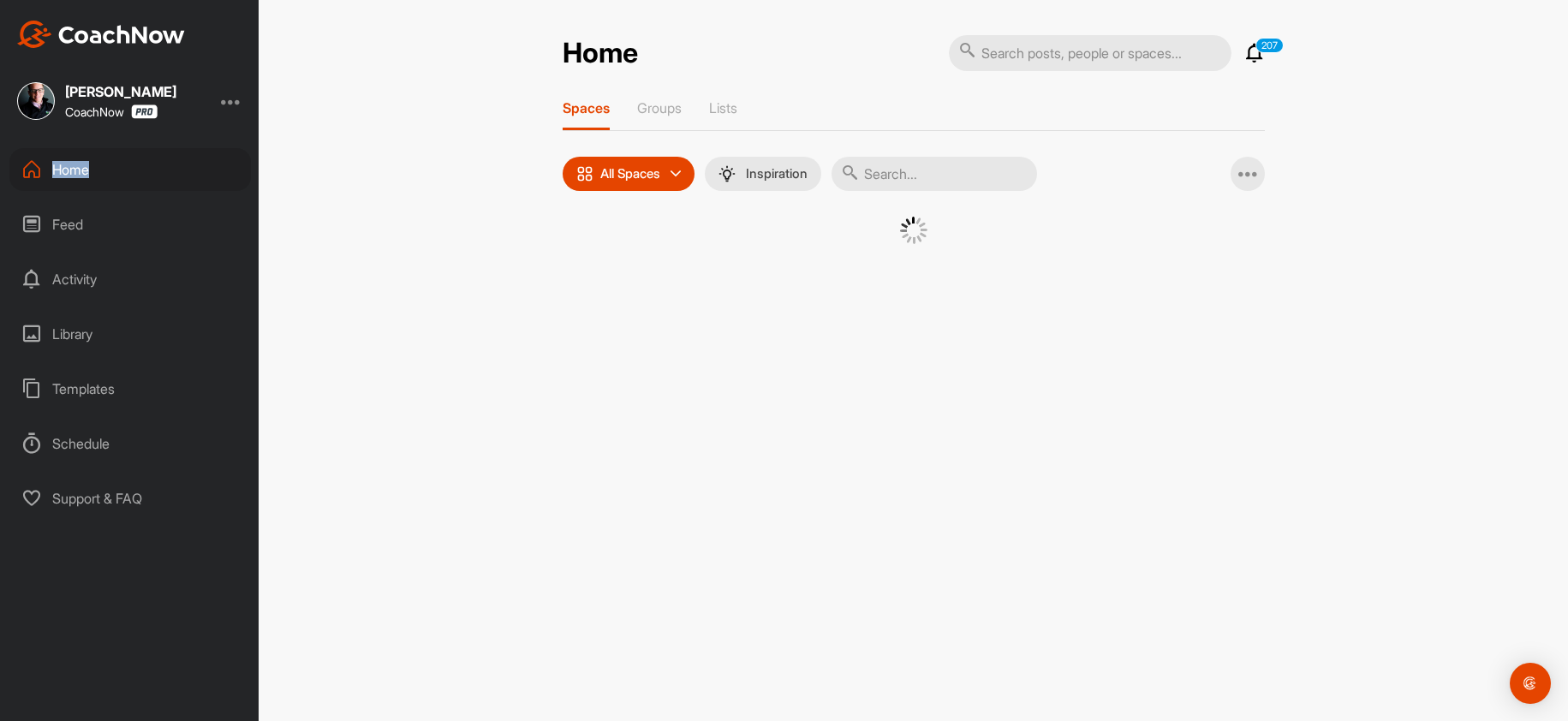
click at [83, 182] on div "Home" at bounding box center [130, 169] width 242 height 43
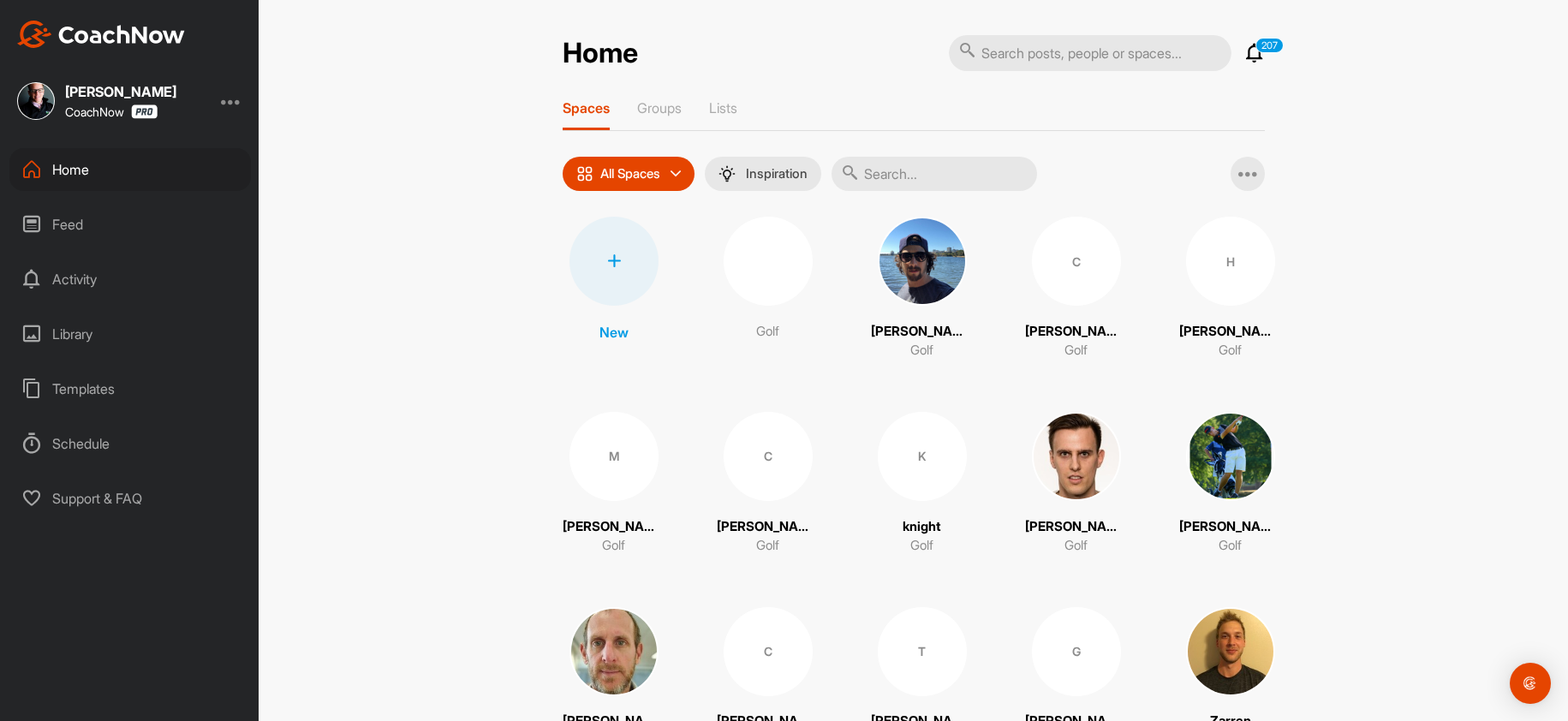
click at [599, 263] on div at bounding box center [614, 261] width 89 height 89
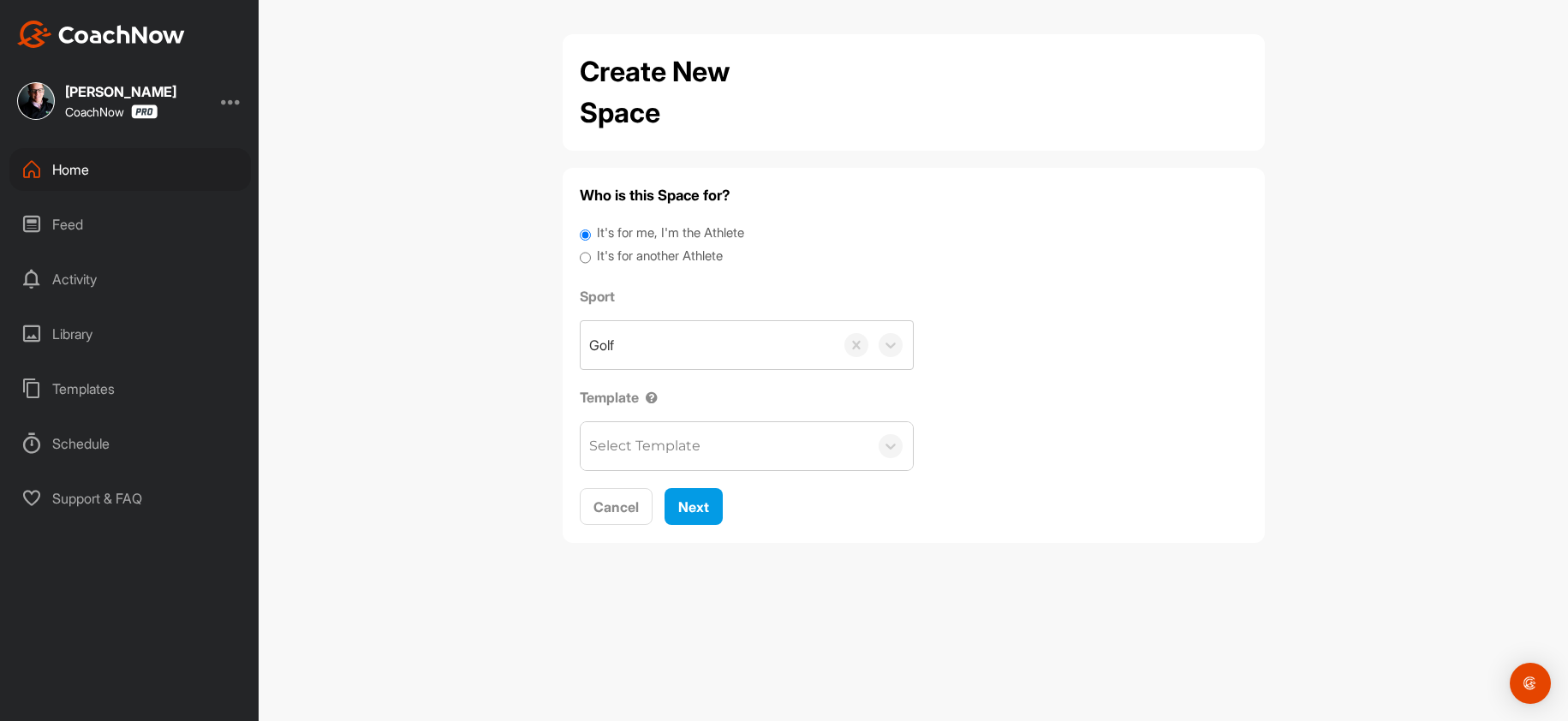
click at [663, 242] on label "It's for me, I'm the Athlete" at bounding box center [670, 233] width 147 height 20
click at [591, 242] on input "It's for me, I'm the Athlete" at bounding box center [585, 235] width 11 height 23
click at [666, 254] on label "It's for another Athlete" at bounding box center [660, 256] width 126 height 20
click at [591, 254] on input "It's for another Athlete" at bounding box center [585, 258] width 11 height 23
radio input "true"
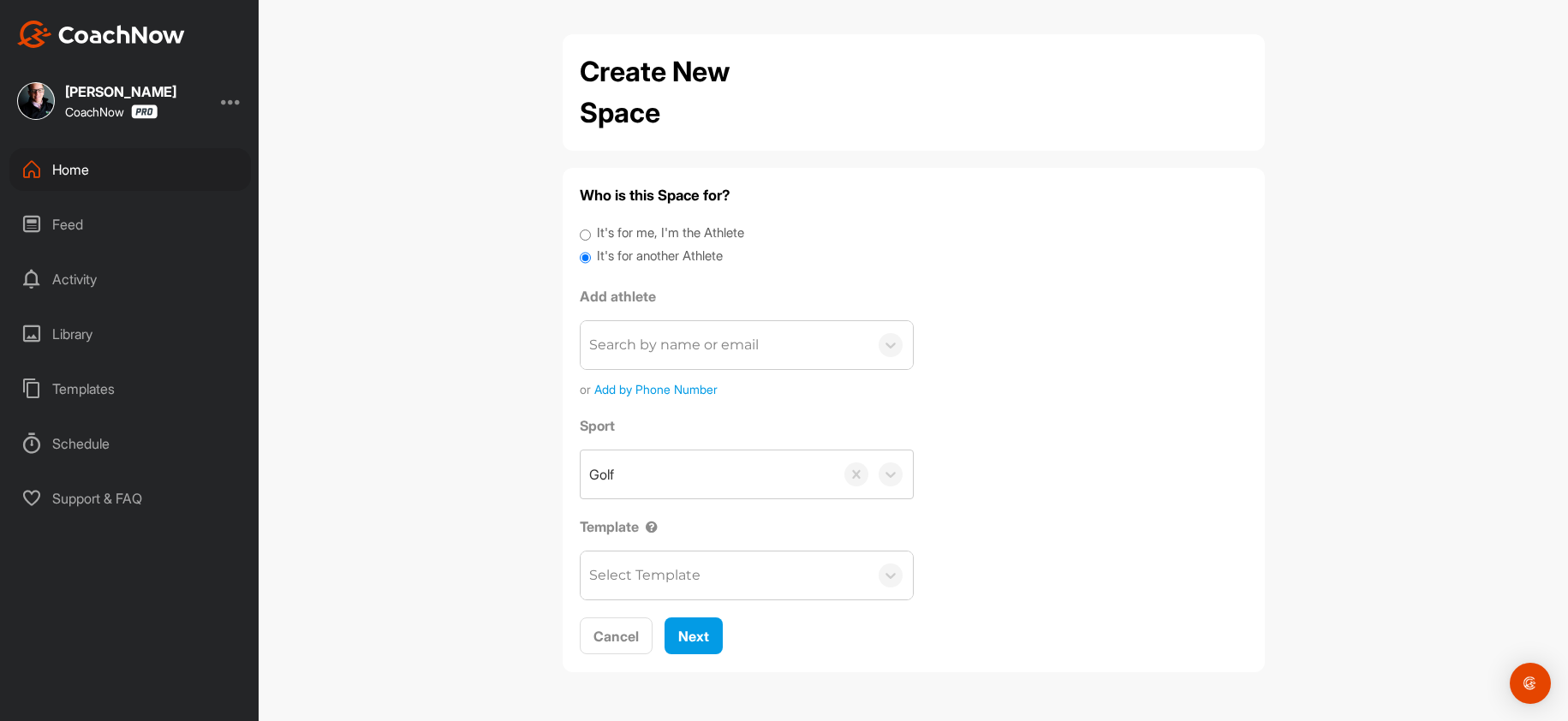
click at [651, 351] on div "Search by name or email" at bounding box center [673, 344] width 169 height 20
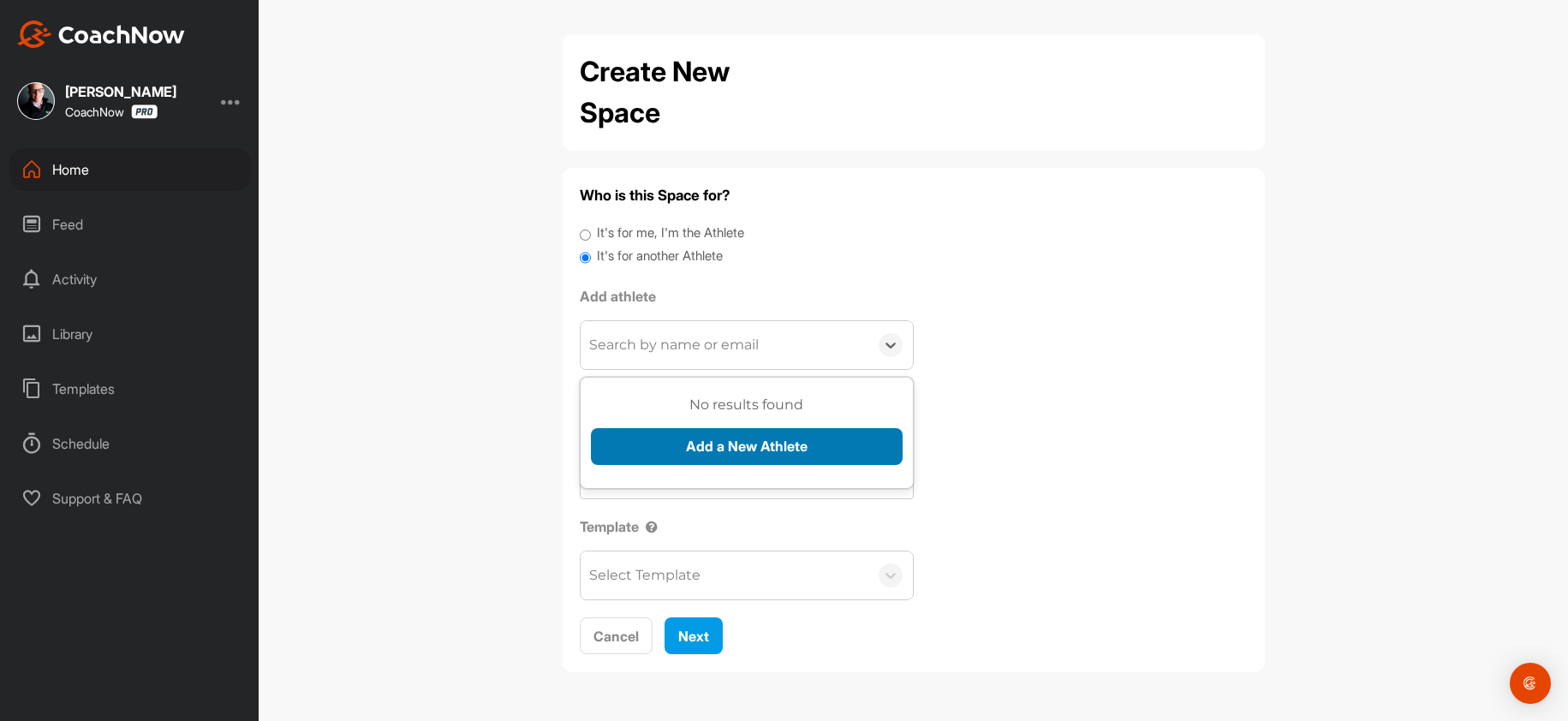
paste input "floydroc@mac.com"
type input "floydroc@mac.com"
click at [664, 439] on button "Add a New Athlete" at bounding box center [747, 447] width 312 height 37
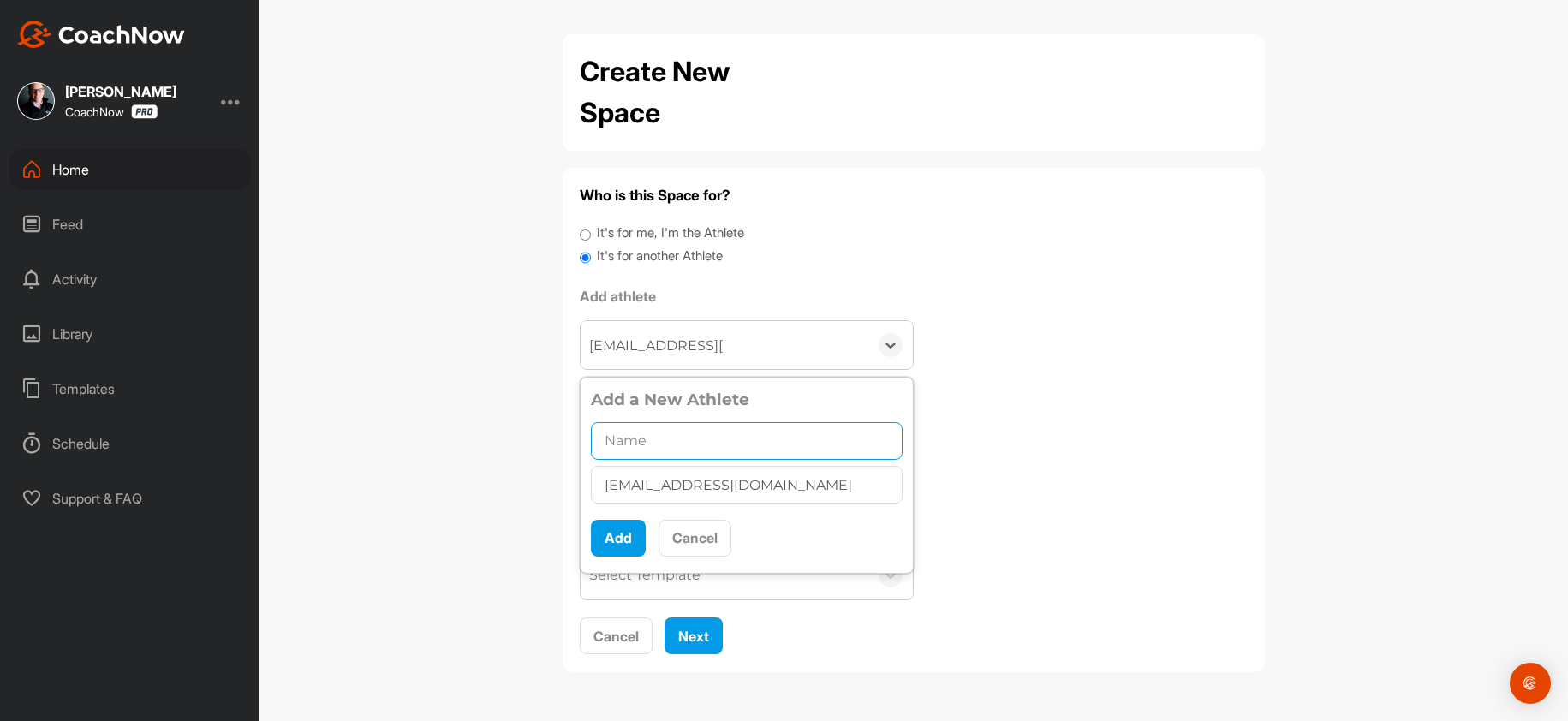
click at [662, 447] on input "text" at bounding box center [747, 441] width 312 height 37
paste input "Floyd Rocker"
type input "Floyd Rocker"
click at [602, 536] on button "Add" at bounding box center [618, 538] width 54 height 37
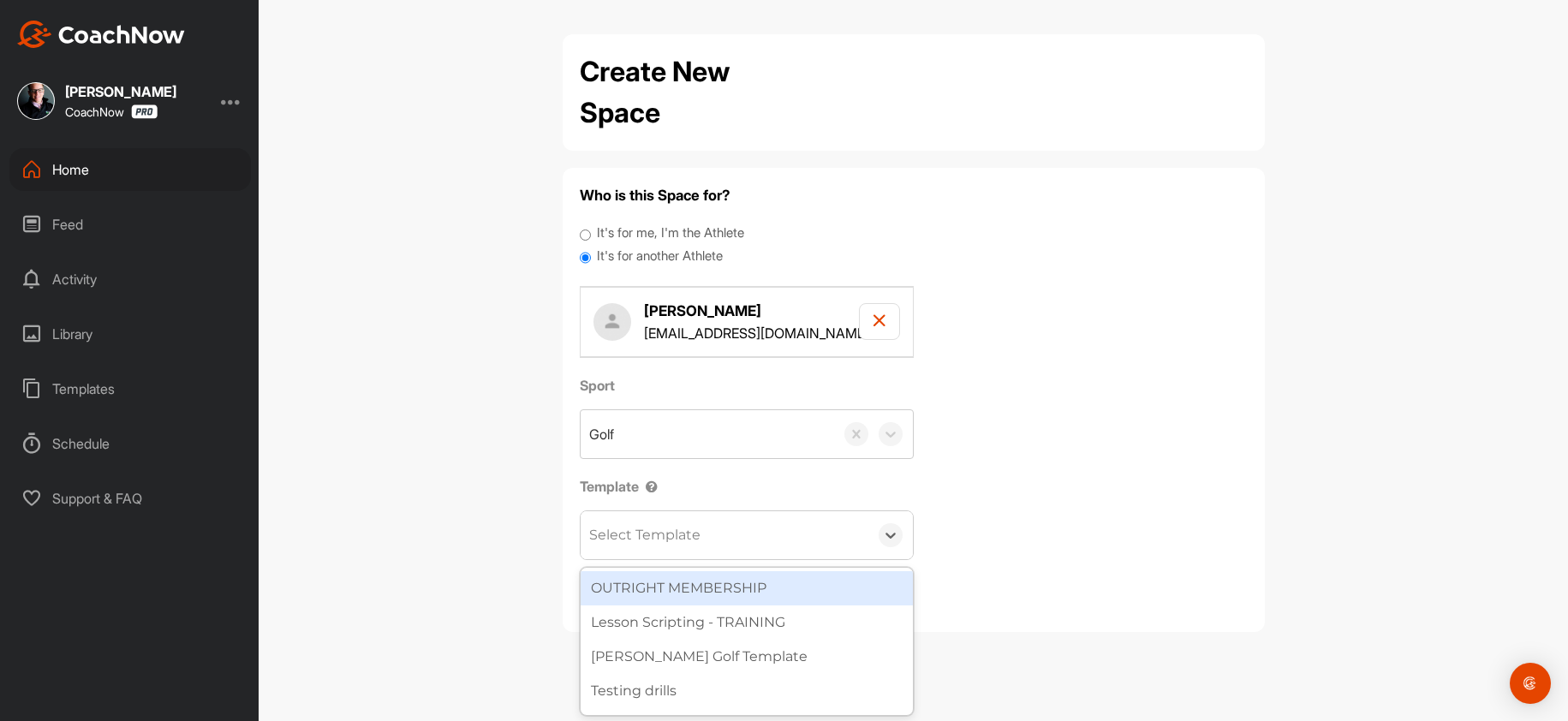
click at [603, 523] on div "Select Template" at bounding box center [724, 535] width 288 height 48
type input "wa"
click at [648, 574] on div "[PERSON_NAME] Golf Template" at bounding box center [747, 588] width 333 height 34
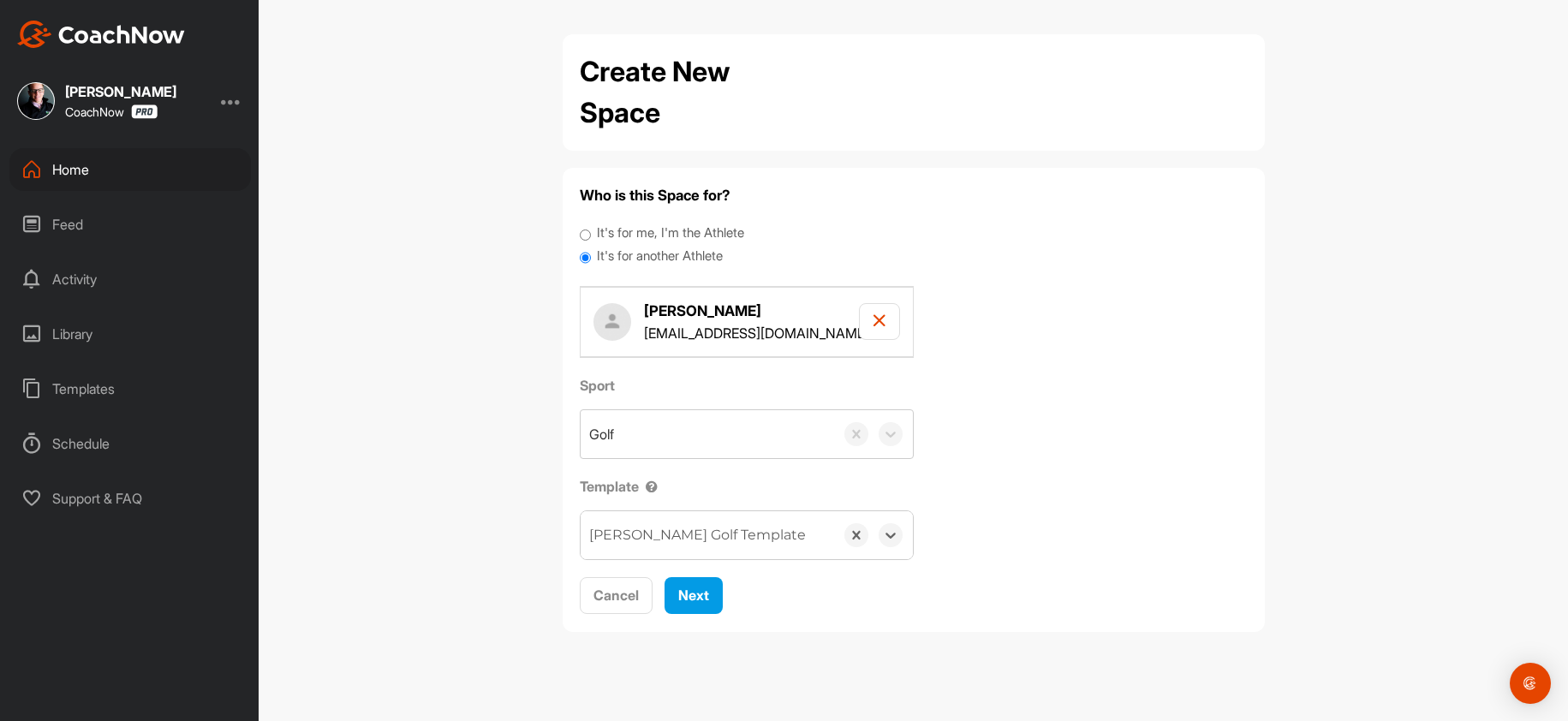
click at [698, 574] on div "Who is this Space for? It's for me, I'm the Athlete It's for another Athlete Fl…" at bounding box center [913, 400] width 668 height 430
click at [692, 603] on span "Next" at bounding box center [693, 596] width 31 height 17
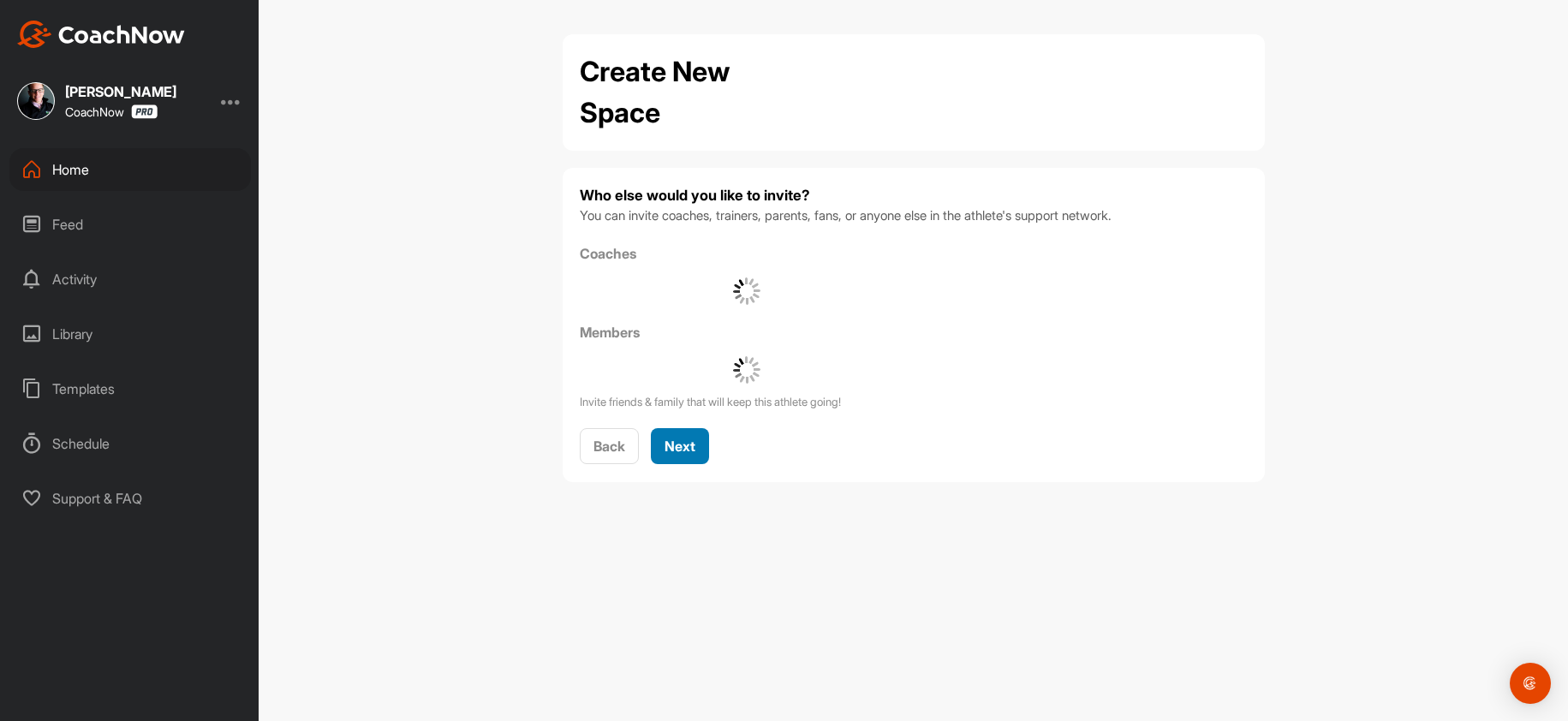
click at [676, 456] on button "Next" at bounding box center [680, 447] width 58 height 37
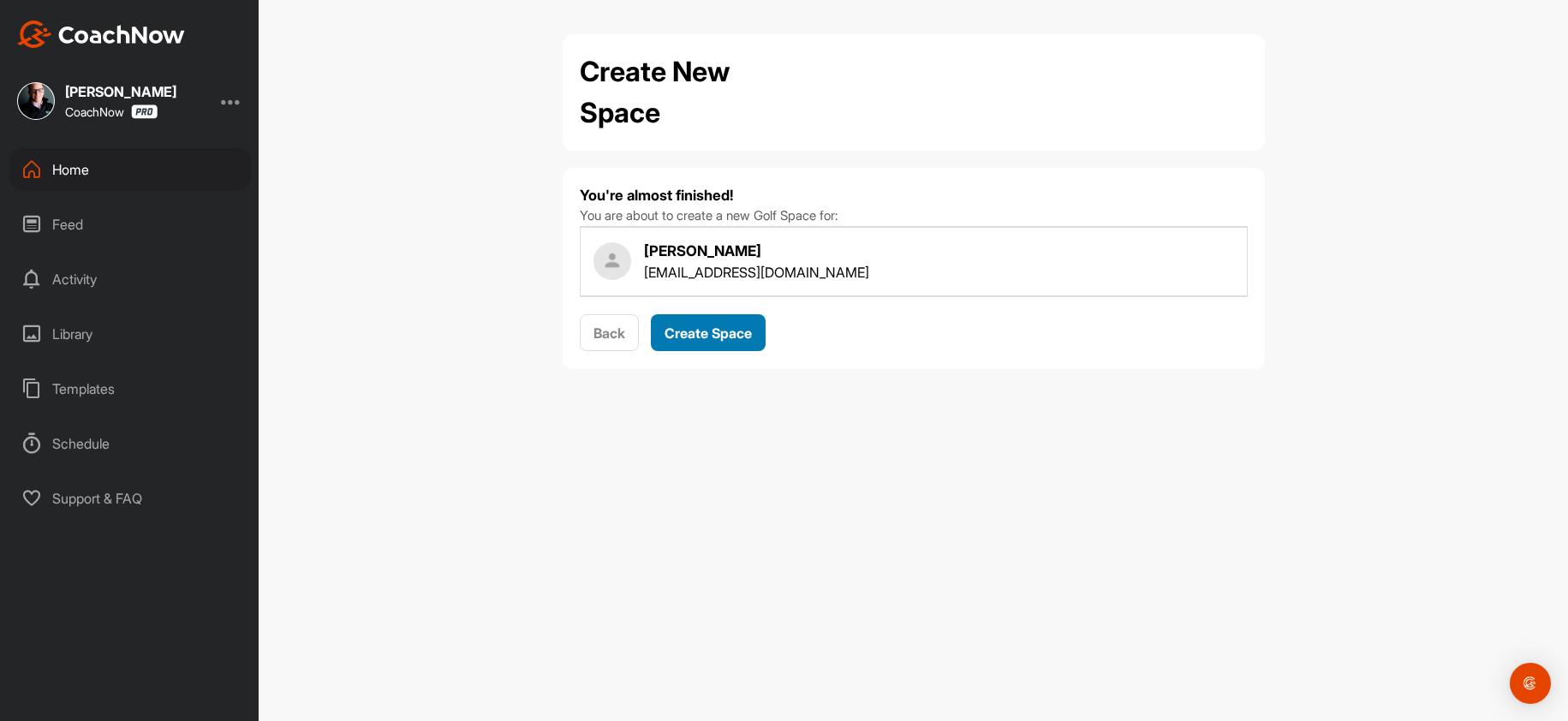
drag, startPoint x: 690, startPoint y: 332, endPoint x: 20, endPoint y: 357, distance: 670.5
click at [685, 330] on span "Create Space" at bounding box center [708, 333] width 87 height 17
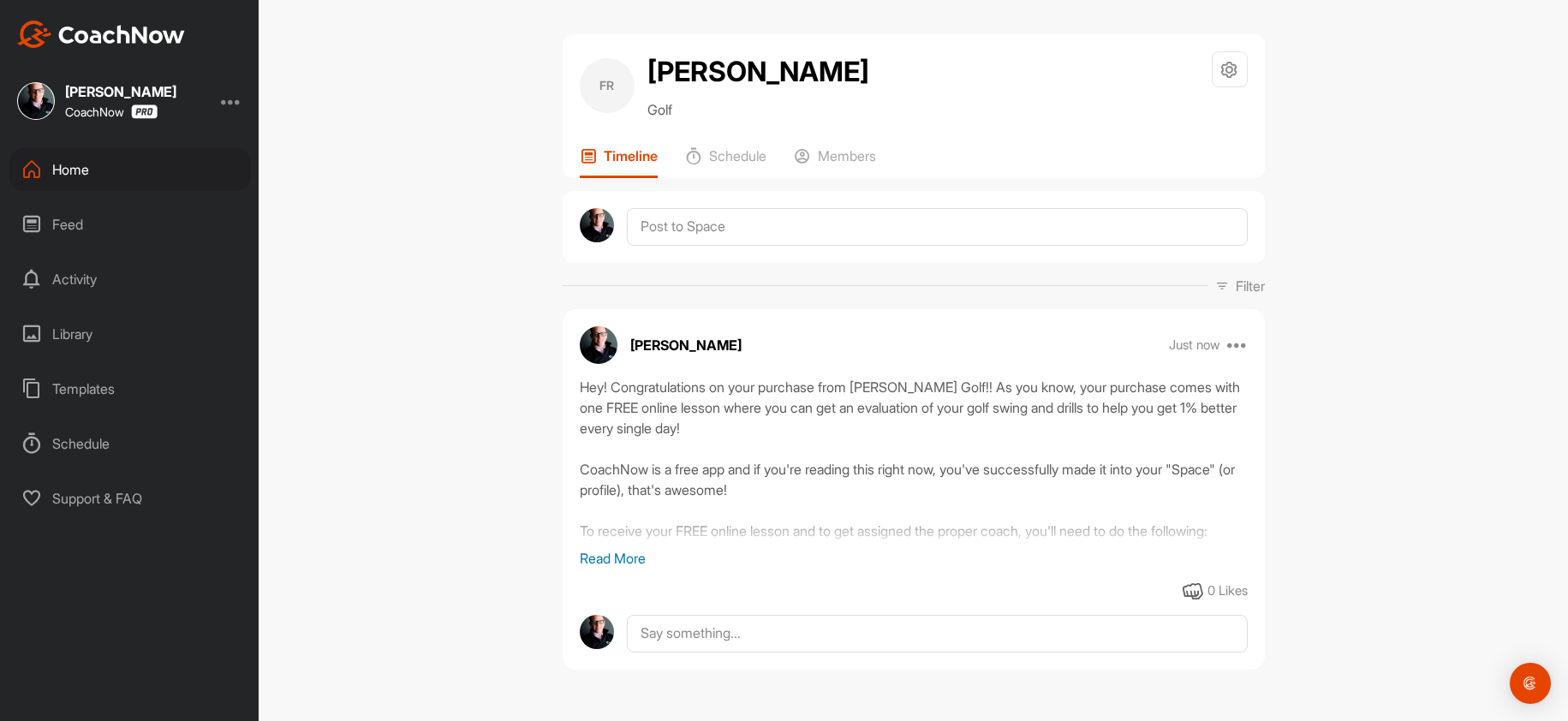
click at [80, 172] on div "Home" at bounding box center [130, 169] width 242 height 43
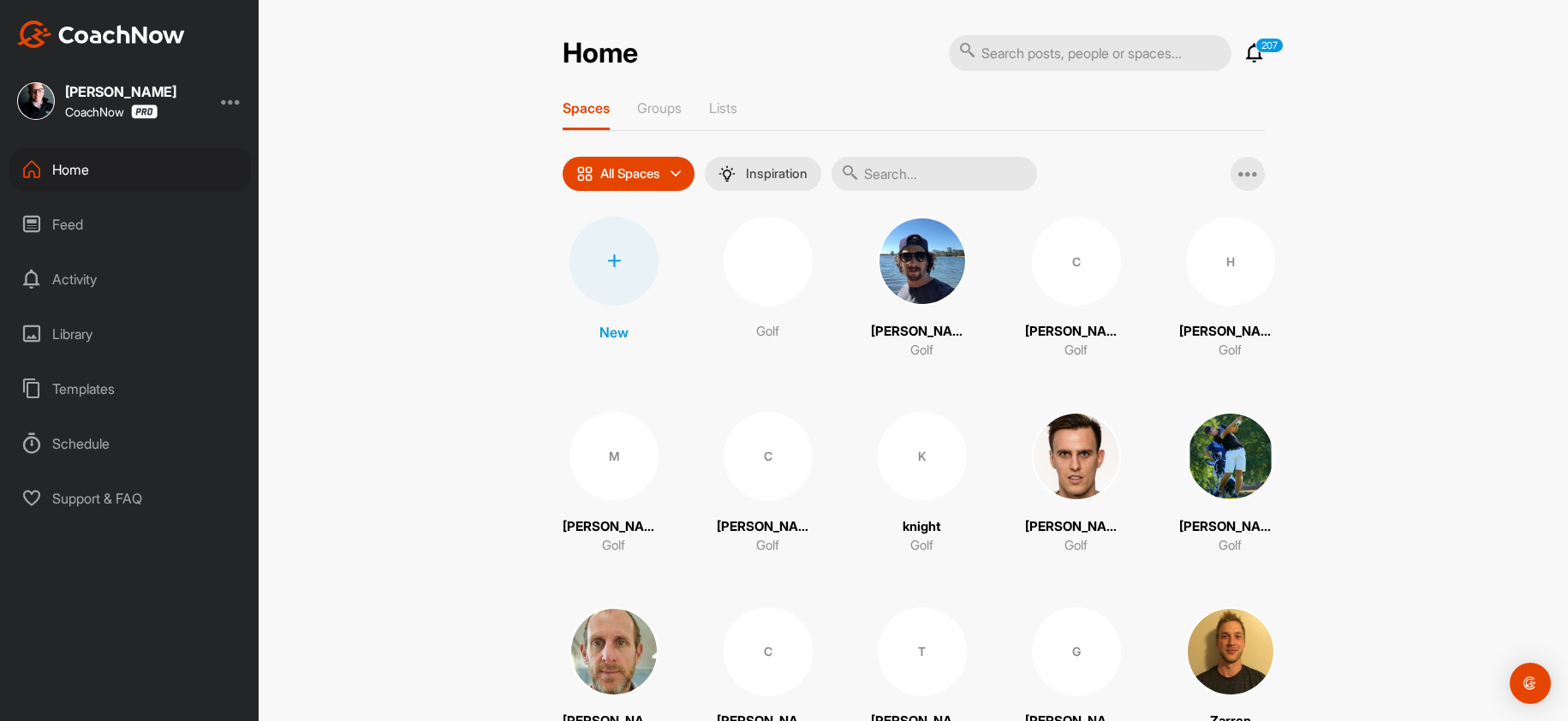
click at [595, 269] on div at bounding box center [614, 261] width 89 height 89
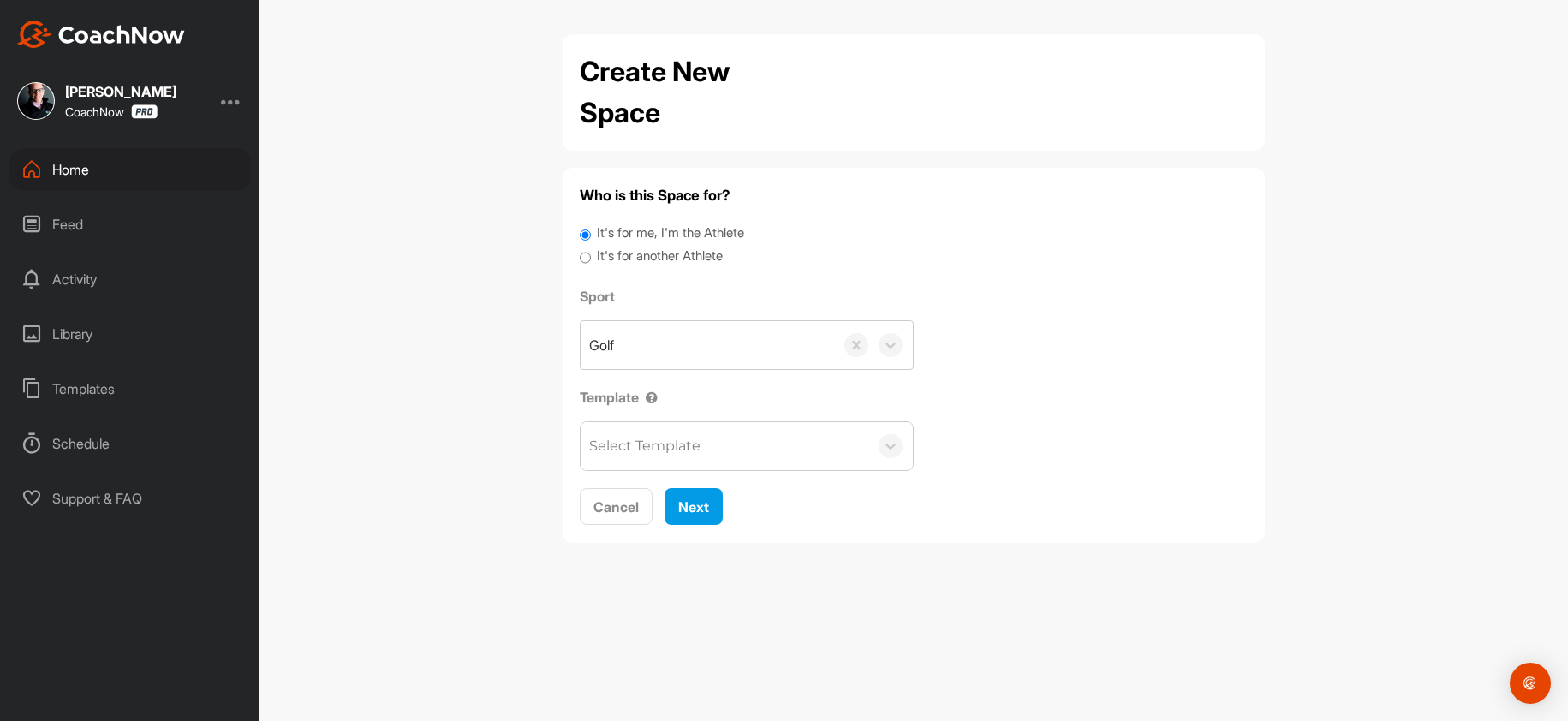
click at [637, 233] on label "It's for me, I'm the Athlete" at bounding box center [670, 233] width 147 height 20
click at [591, 233] on input "It's for me, I'm the Athlete" at bounding box center [585, 235] width 11 height 23
click at [642, 251] on label "It's for another Athlete" at bounding box center [660, 256] width 126 height 20
click at [591, 251] on input "It's for another Athlete" at bounding box center [585, 258] width 11 height 23
radio input "true"
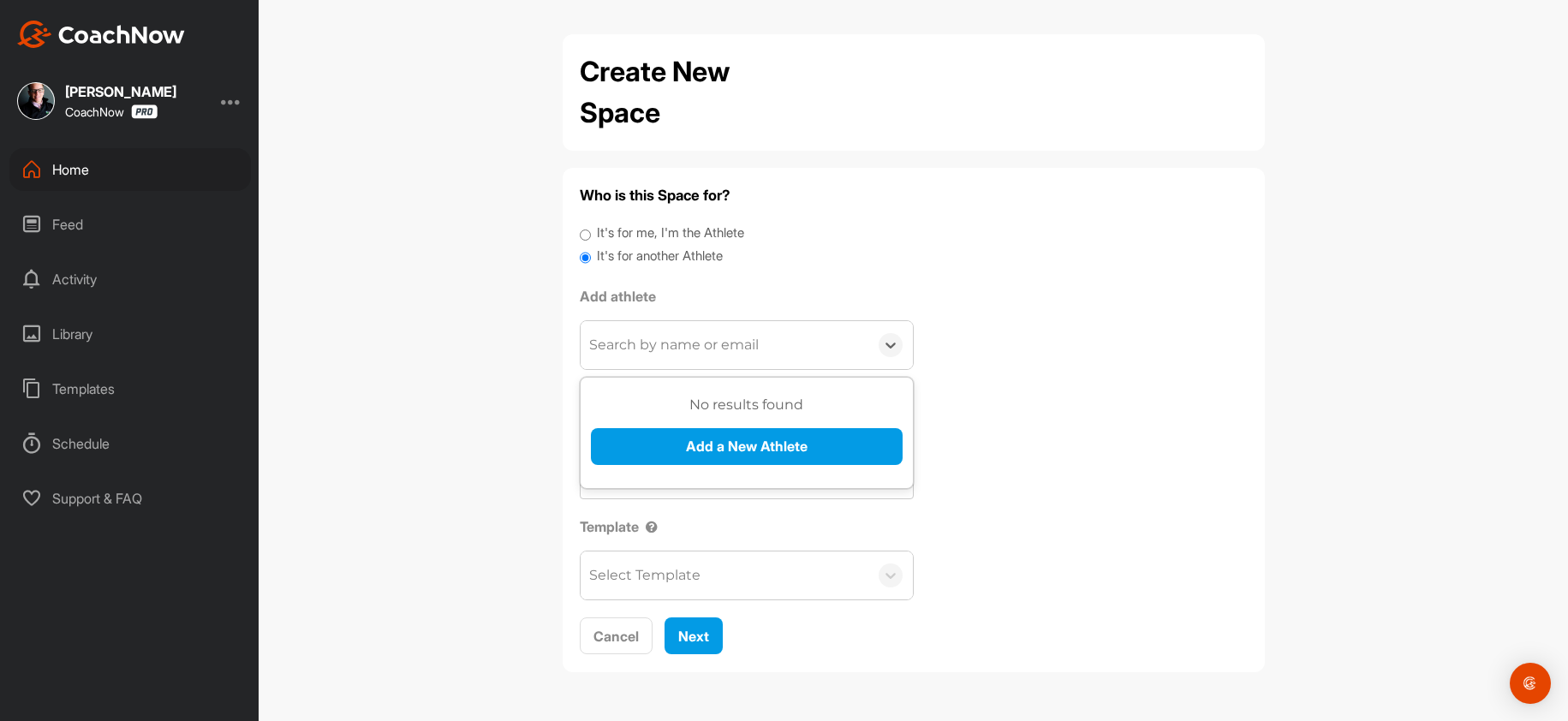
drag, startPoint x: 613, startPoint y: 346, endPoint x: 626, endPoint y: 413, distance: 68.2
click at [608, 355] on div "Search by name or email" at bounding box center [673, 344] width 169 height 20
paste input "jacksolb@musc.edu"
type input "jacksolb@musc.edu"
click at [642, 432] on button "Add a New Athlete" at bounding box center [747, 447] width 312 height 37
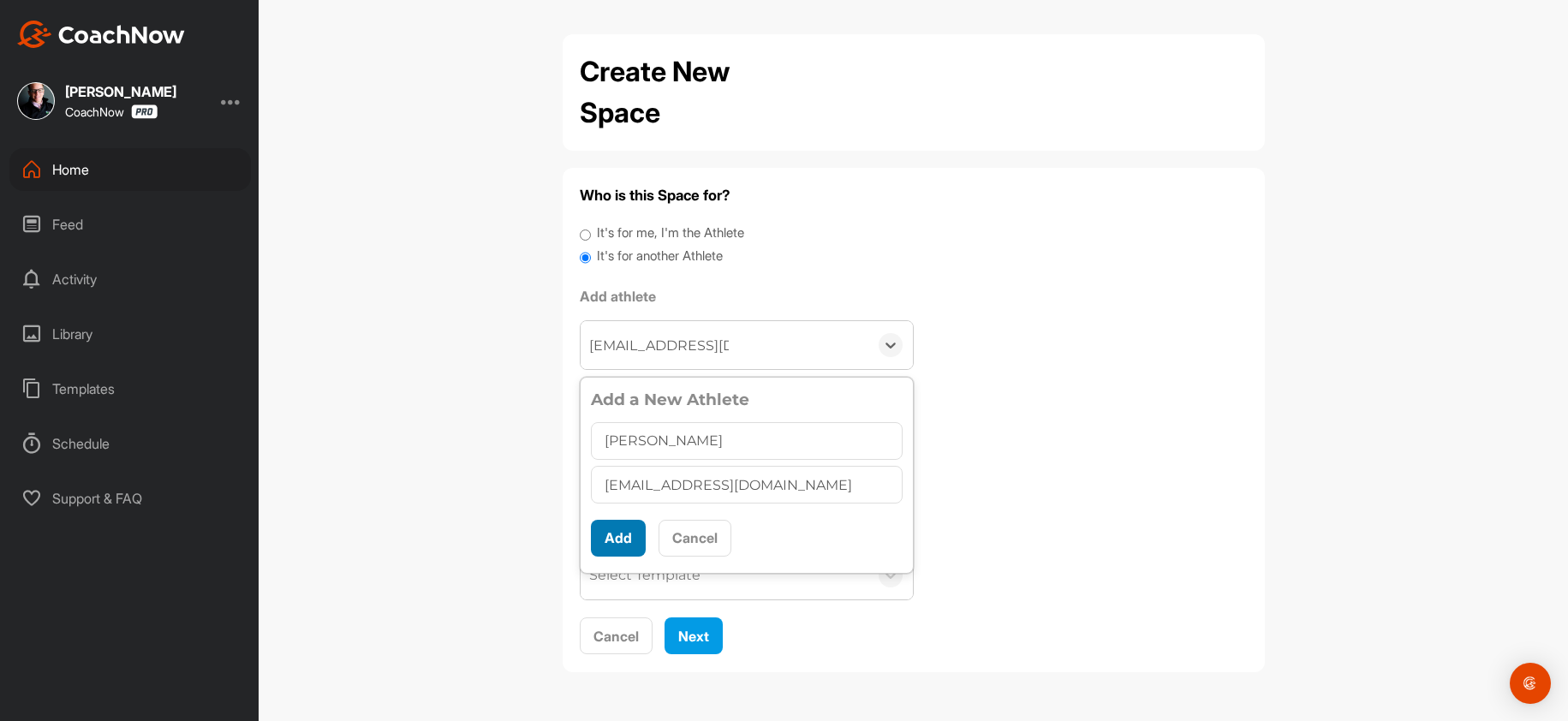
type input "Lanier Jackson"
click at [611, 530] on button "Add" at bounding box center [618, 538] width 54 height 37
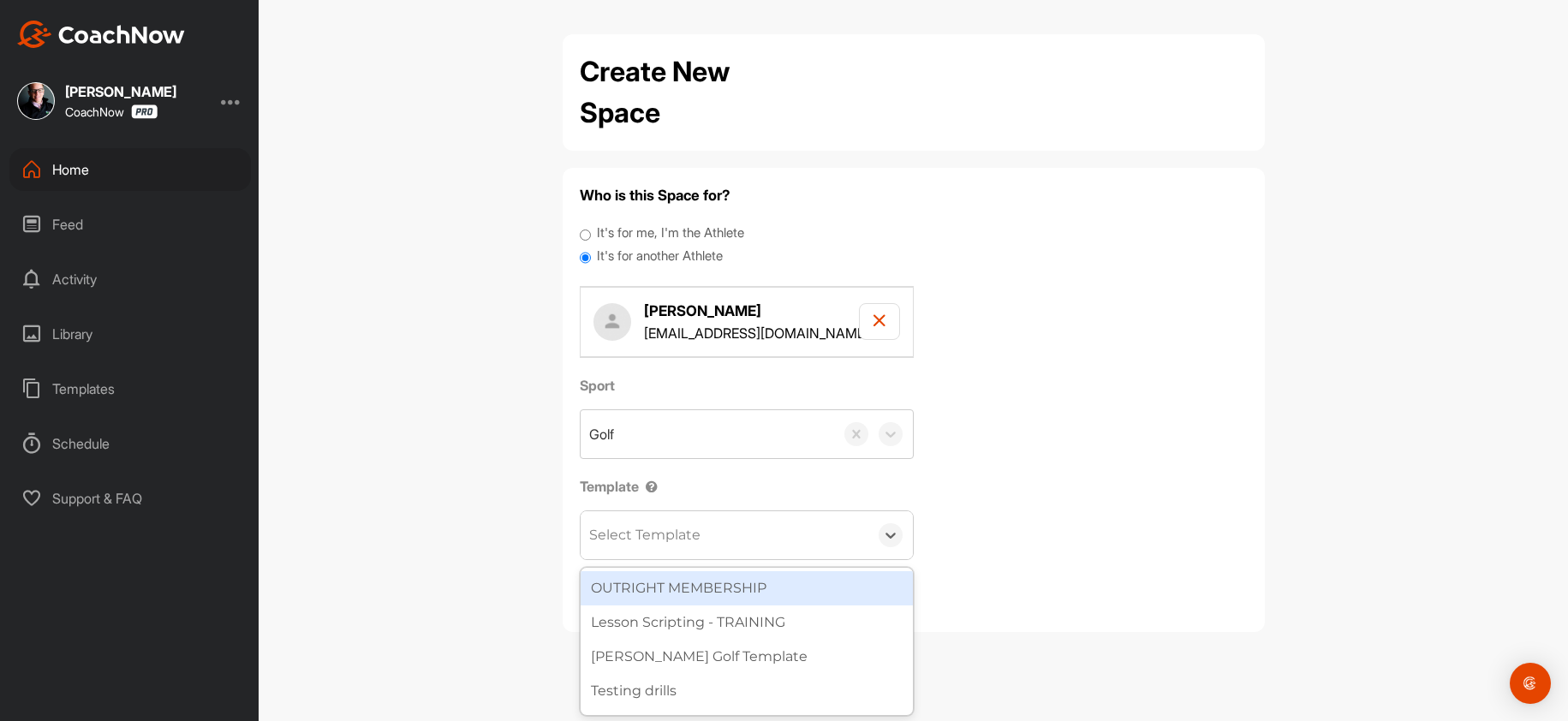
click at [631, 540] on div "Select Template" at bounding box center [644, 535] width 111 height 20
type input "wa"
click at [681, 585] on div "[PERSON_NAME] Golf Template" at bounding box center [747, 588] width 333 height 34
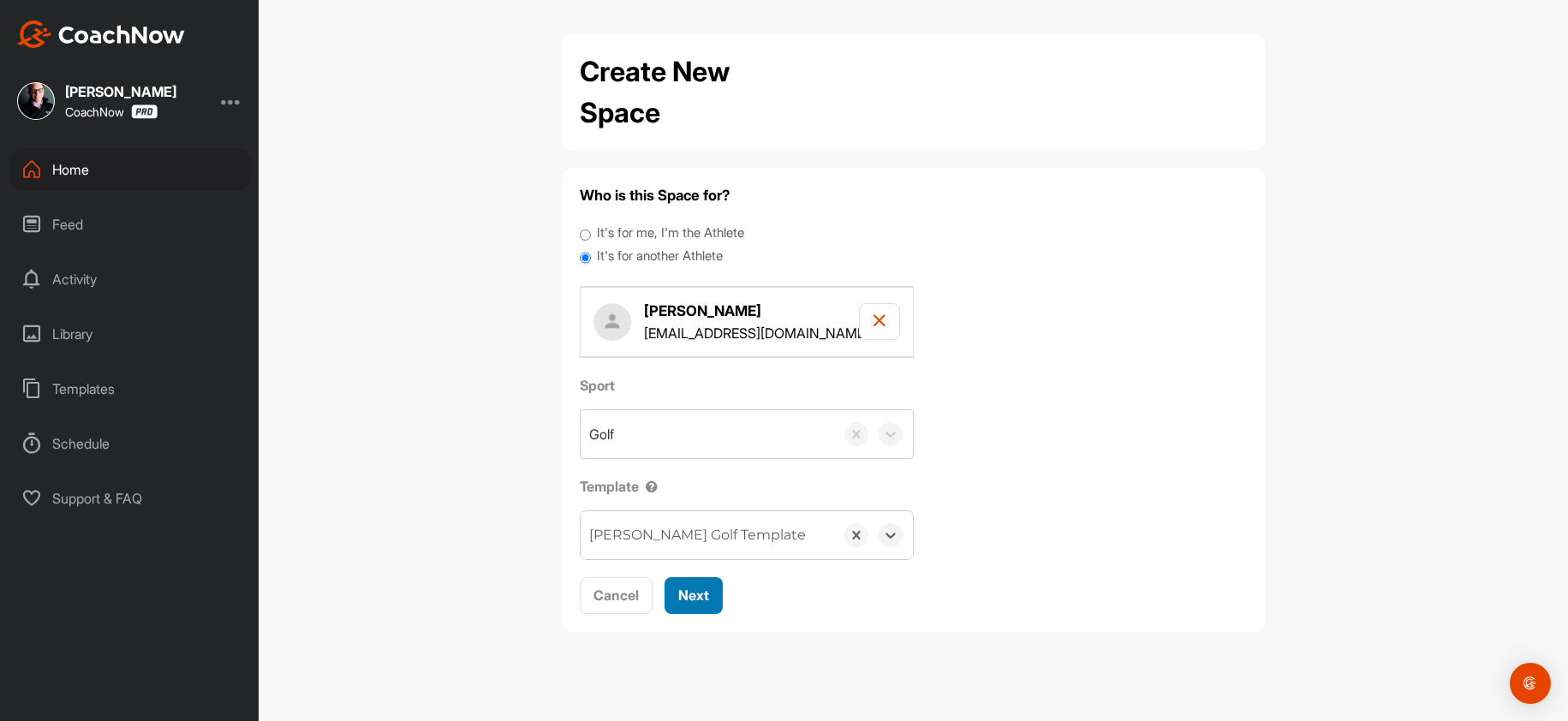
click at [708, 603] on span "Next" at bounding box center [693, 596] width 31 height 17
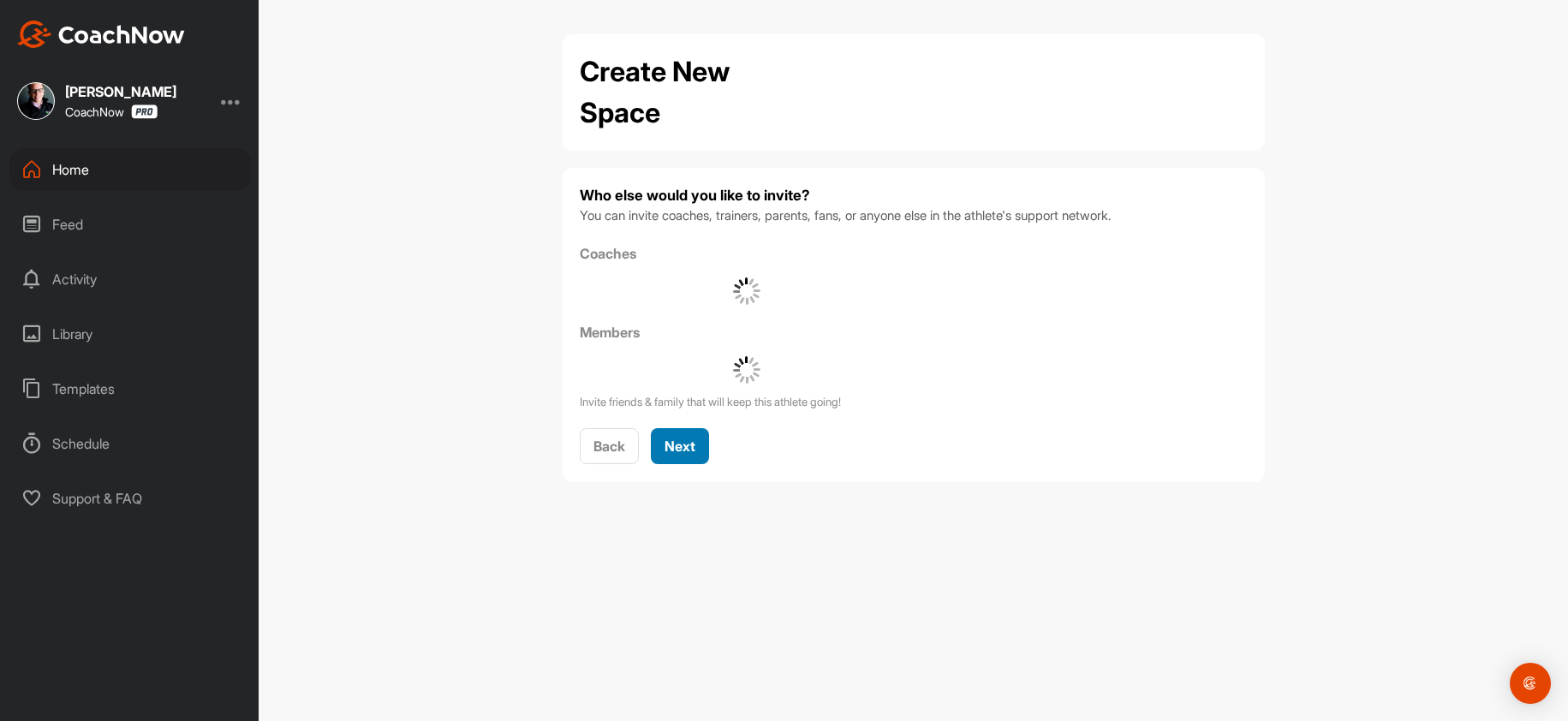
click at [674, 456] on div "Next" at bounding box center [680, 446] width 31 height 20
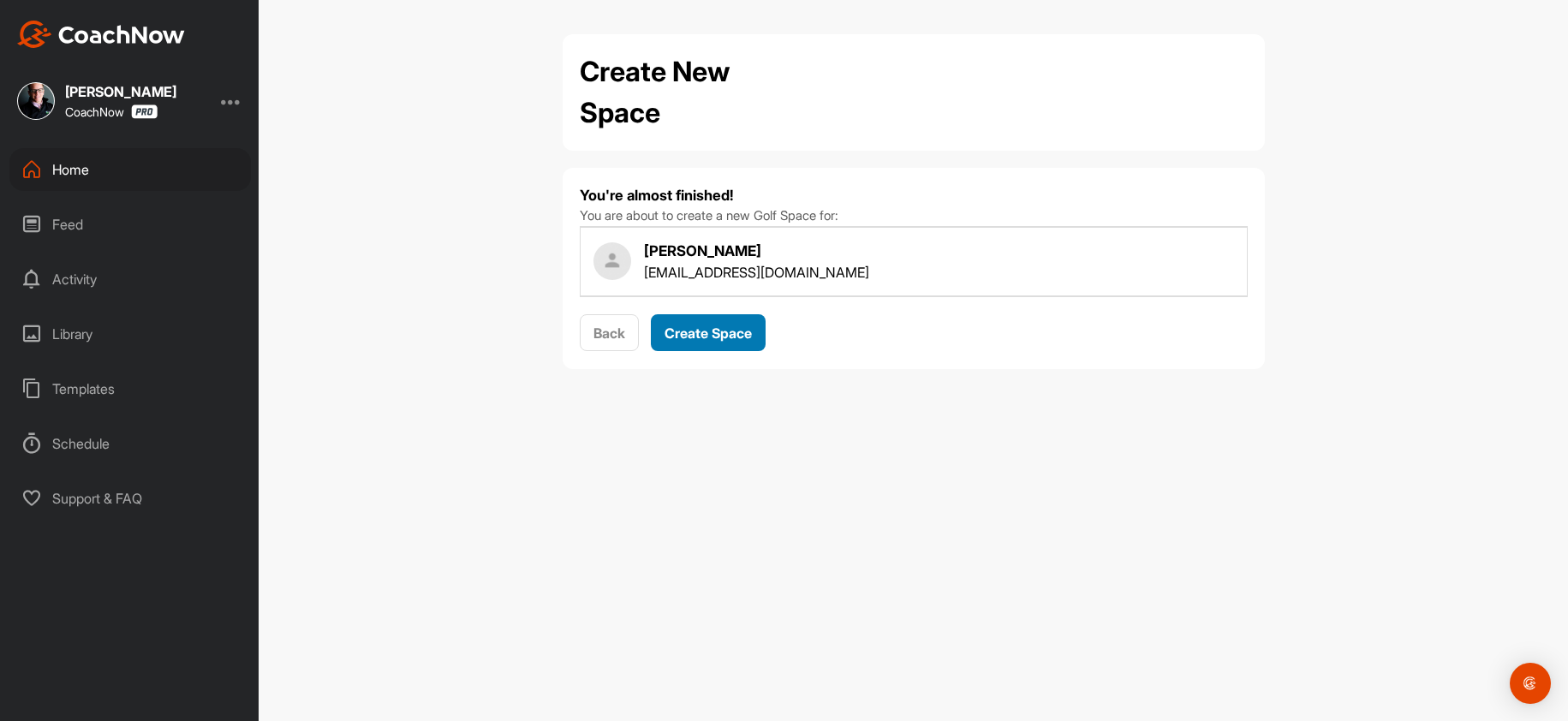
click at [714, 338] on span "Create Space" at bounding box center [708, 333] width 87 height 17
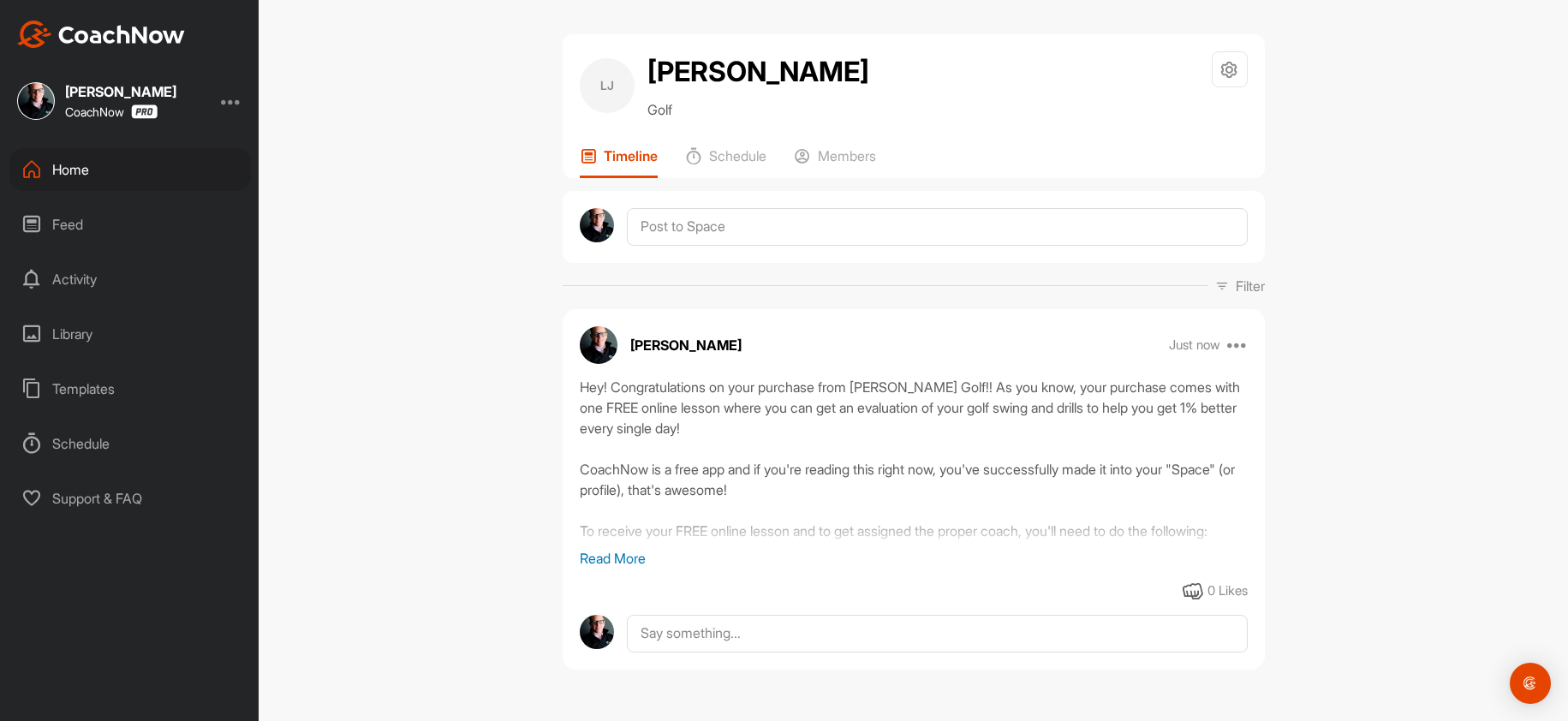
click at [156, 161] on div "Home" at bounding box center [130, 169] width 242 height 43
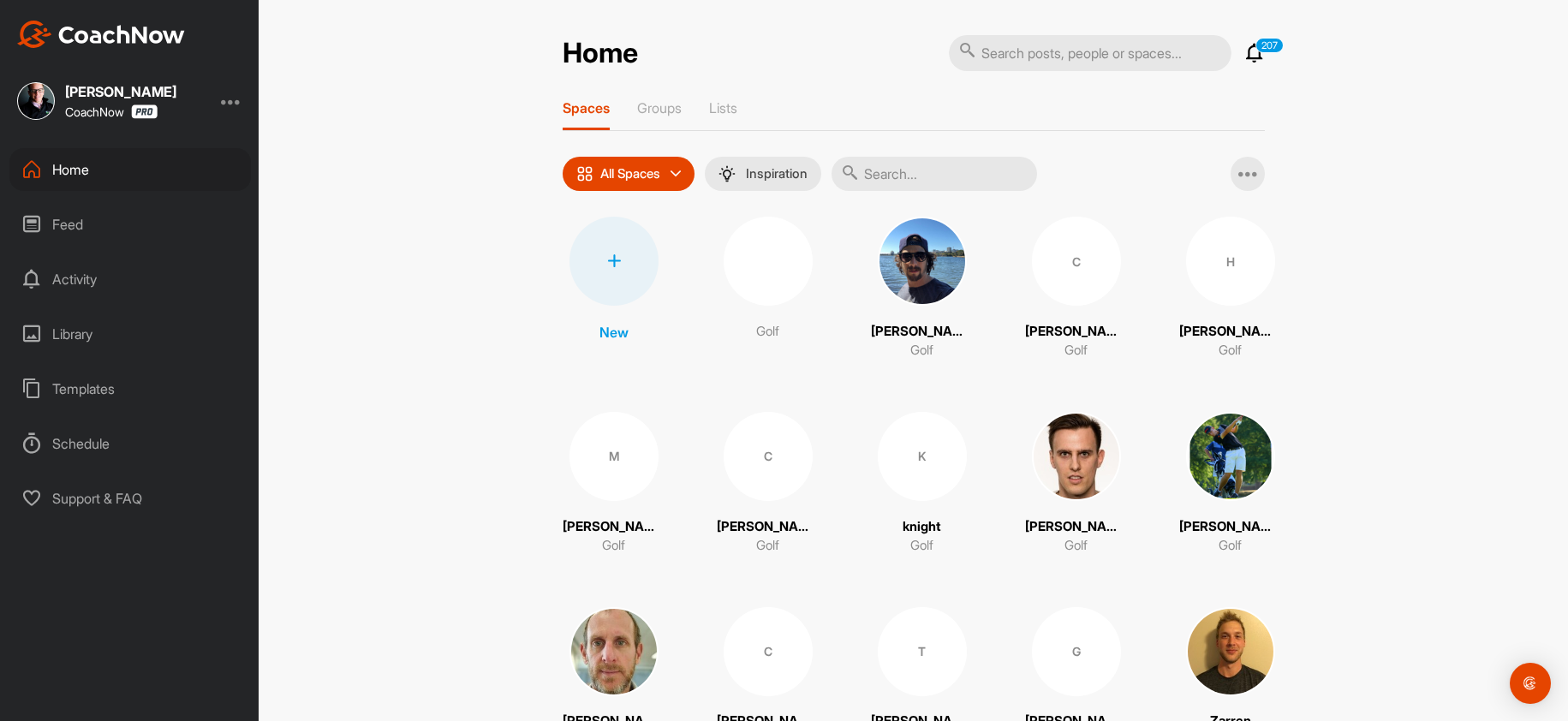
click at [610, 269] on div at bounding box center [614, 261] width 89 height 89
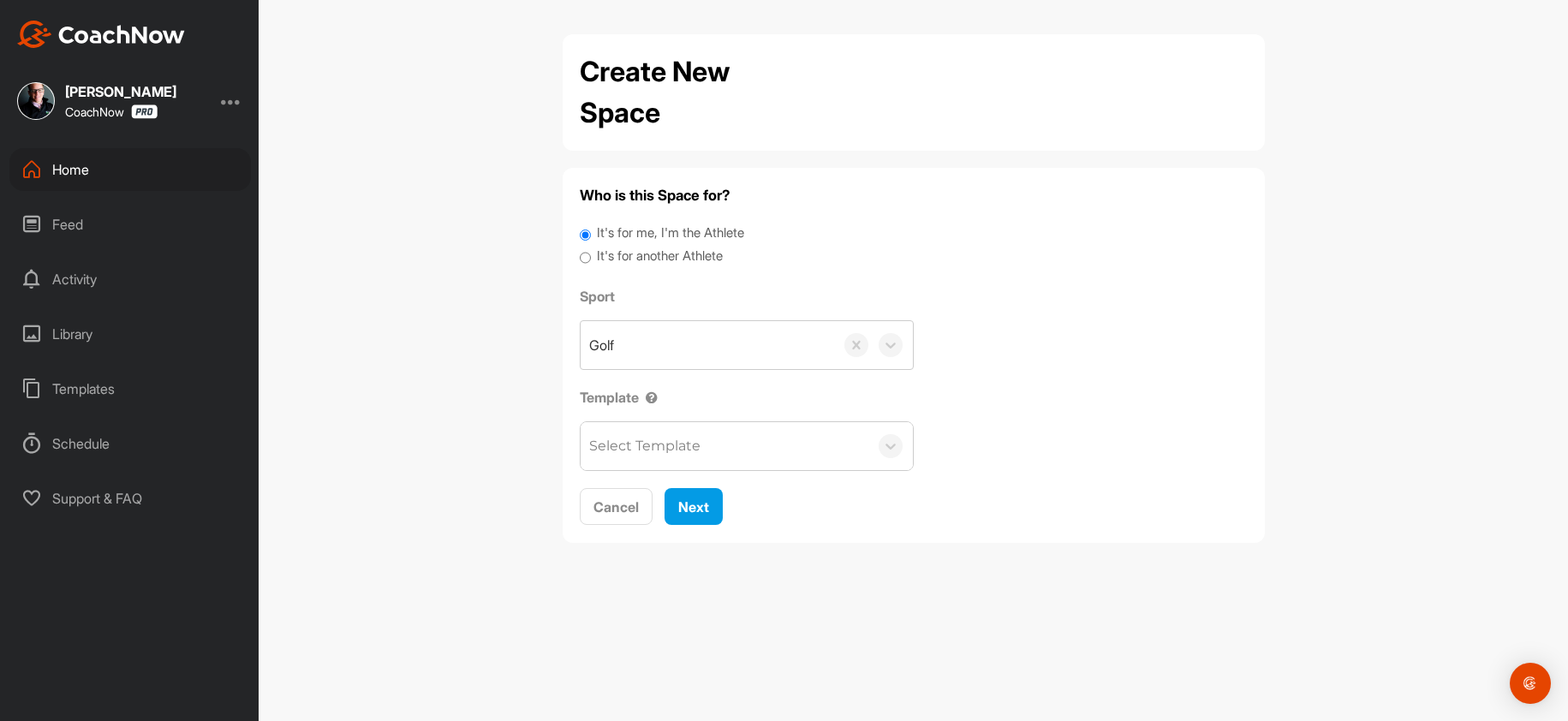
click at [639, 262] on label "It's for another Athlete" at bounding box center [660, 256] width 126 height 20
click at [591, 262] on input "It's for another Athlete" at bounding box center [585, 258] width 11 height 23
radio input "true"
drag, startPoint x: 664, startPoint y: 251, endPoint x: 664, endPoint y: 285, distance: 34.0
click at [664, 255] on label "It's for another Athlete" at bounding box center [660, 256] width 126 height 20
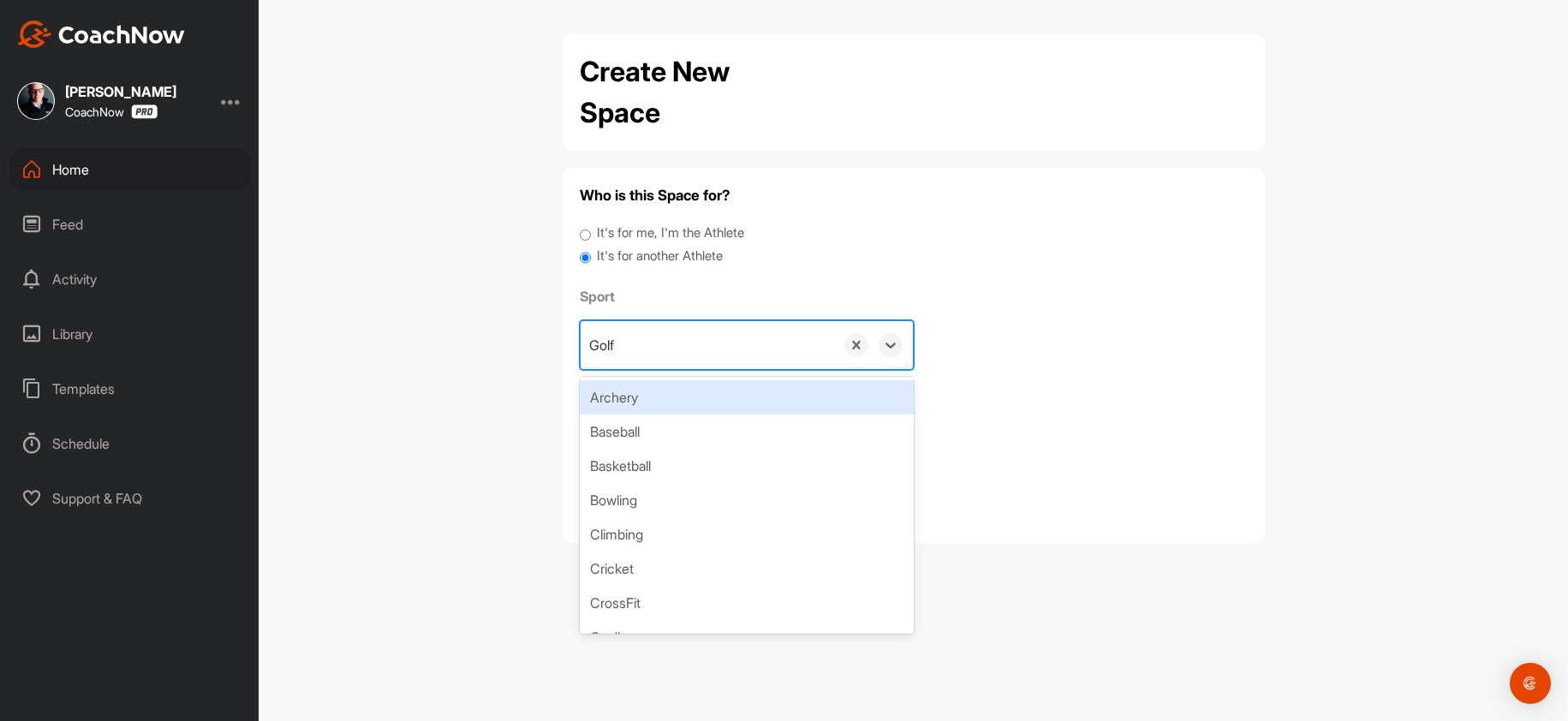
click at [648, 342] on div "Golf" at bounding box center [707, 345] width 253 height 48
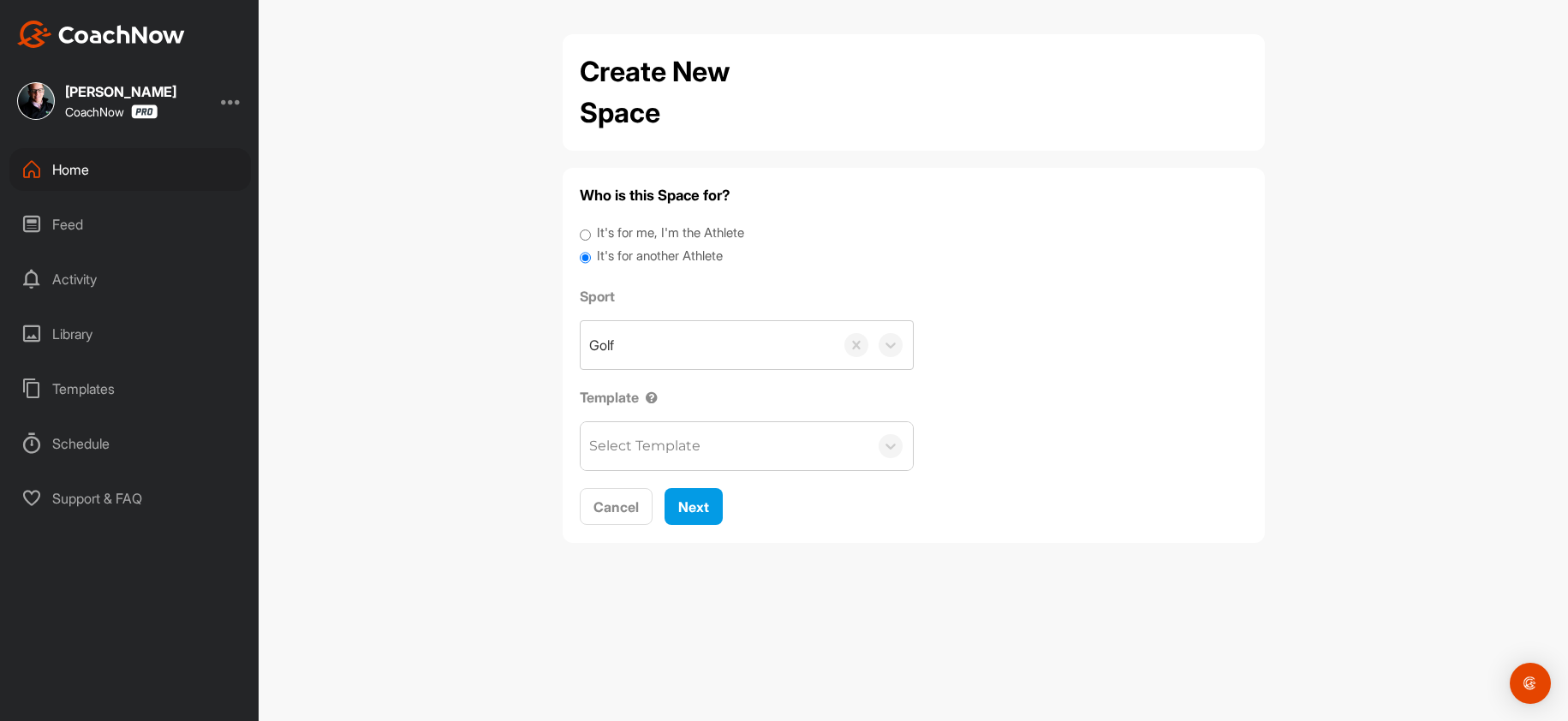
click at [685, 258] on label "It's for another Athlete" at bounding box center [660, 256] width 126 height 20
click at [591, 258] on input "It's for another Athlete" at bounding box center [585, 258] width 11 height 23
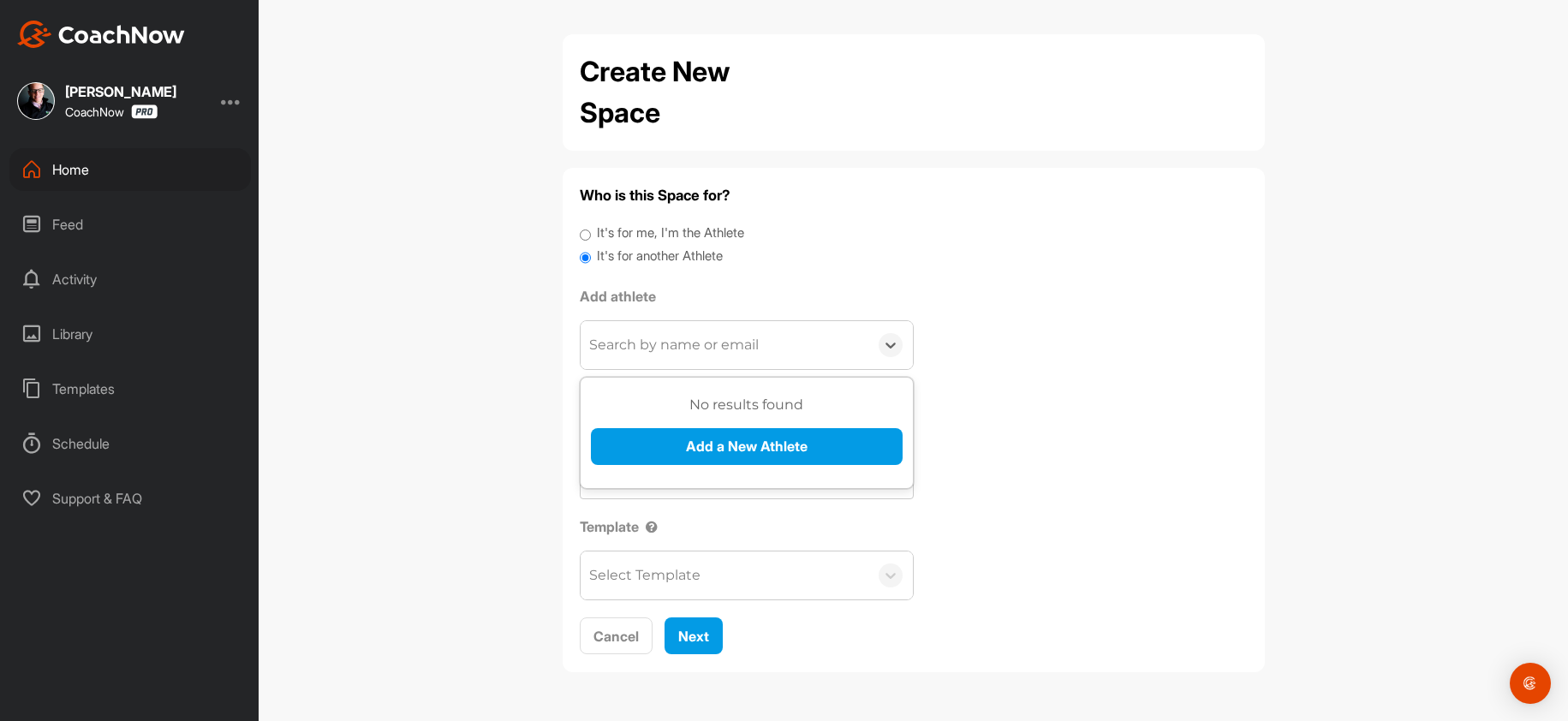
drag, startPoint x: 657, startPoint y: 350, endPoint x: 672, endPoint y: 425, distance: 76.5
click at [649, 362] on div "Search by name or email" at bounding box center [724, 345] width 288 height 48
paste input "jgore0113@gmail.com"
type input "jgore0113@gmail.com"
click at [669, 455] on button "Add a New Athlete" at bounding box center [747, 447] width 312 height 37
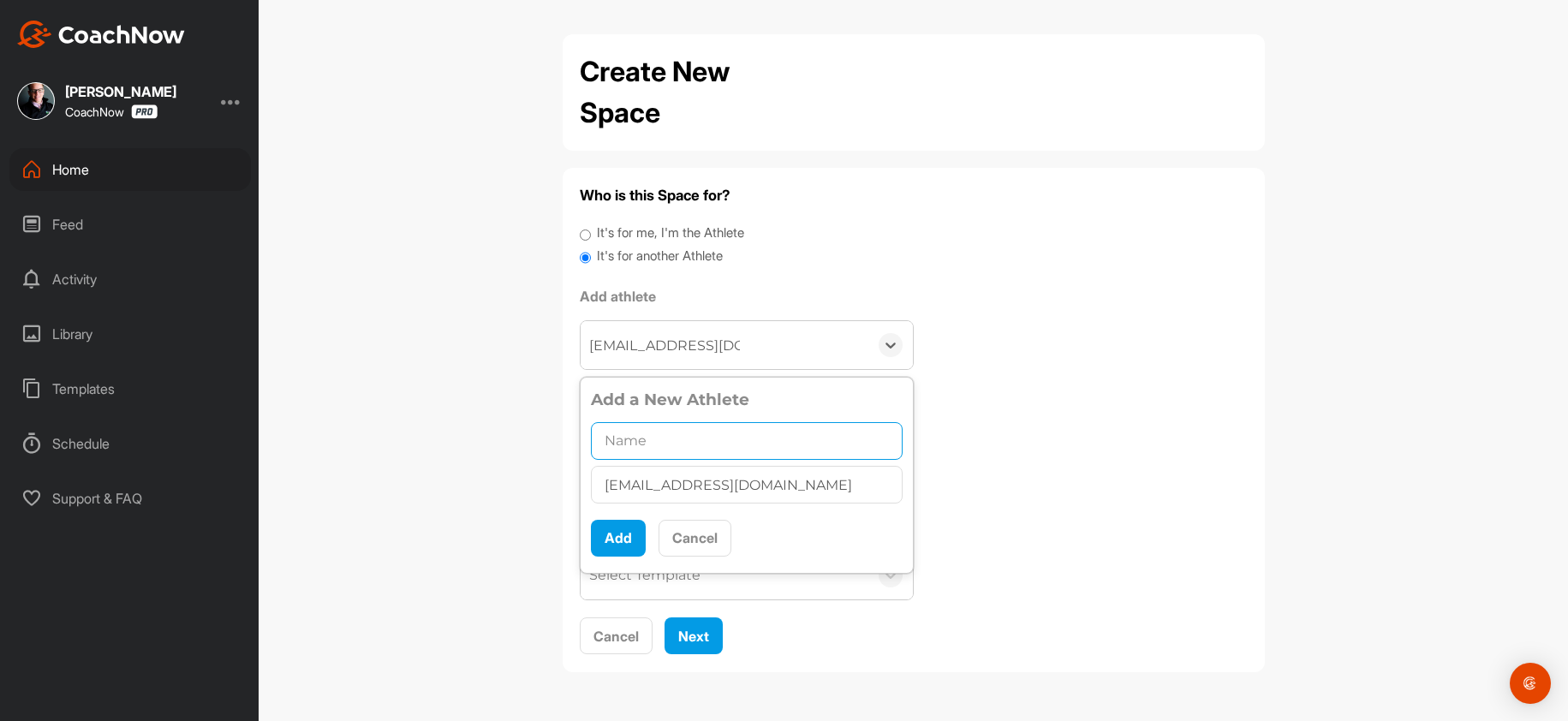
click at [677, 433] on input "text" at bounding box center [747, 441] width 312 height 37
paste input "Jake Gore"
type input "Jake Gore"
click at [624, 543] on button "Add" at bounding box center [618, 538] width 54 height 37
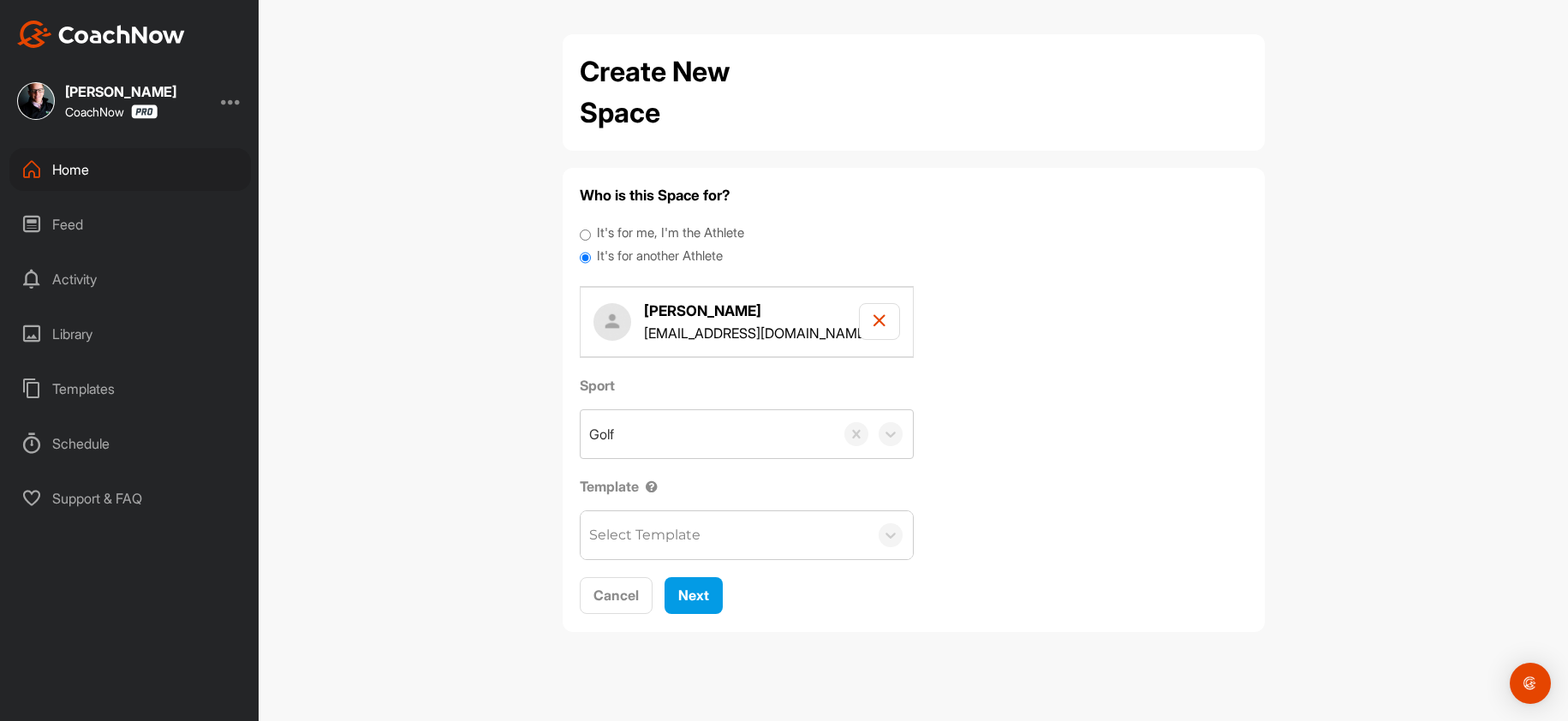
click at [621, 540] on div "Select Template" at bounding box center [644, 535] width 111 height 20
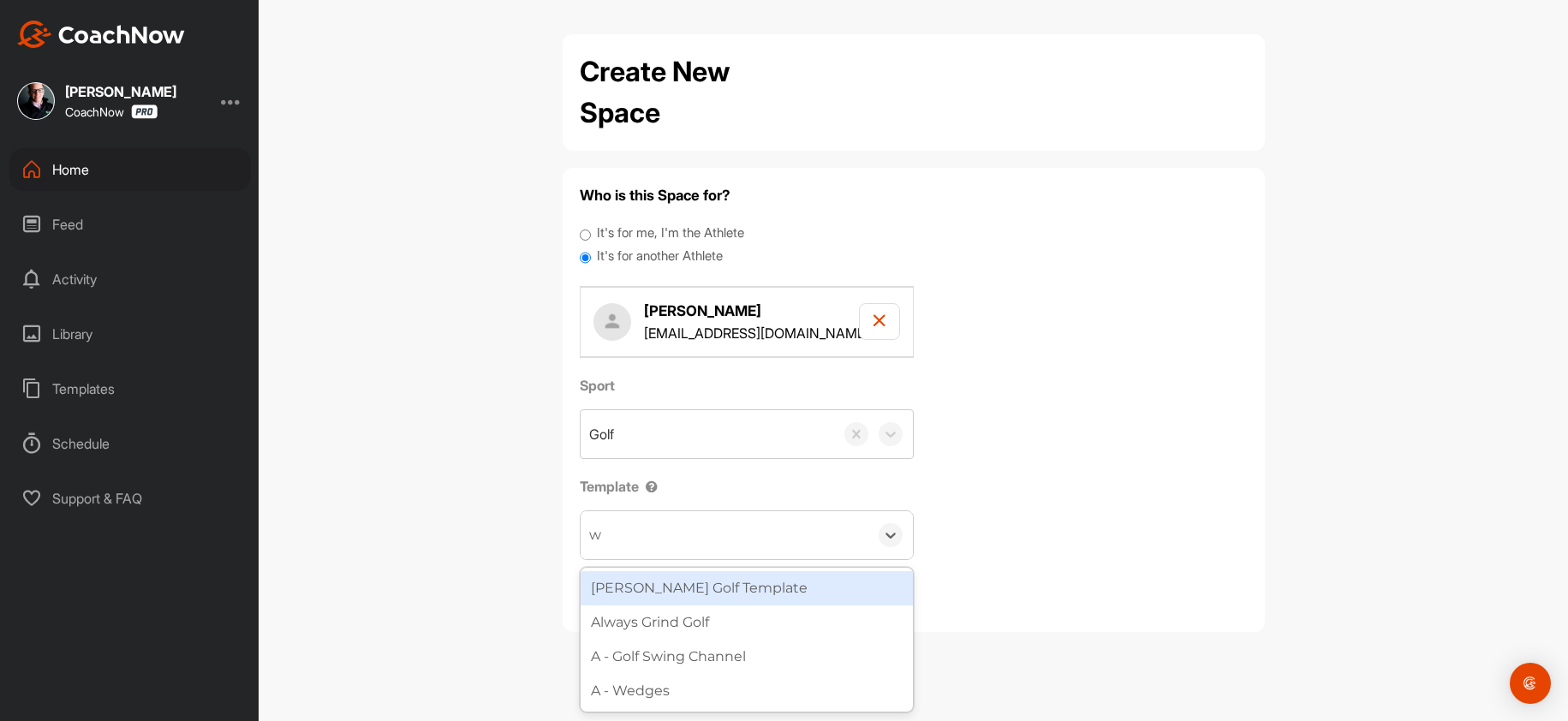
type input "wa"
click at [700, 600] on div "[PERSON_NAME] Golf Template" at bounding box center [747, 588] width 333 height 34
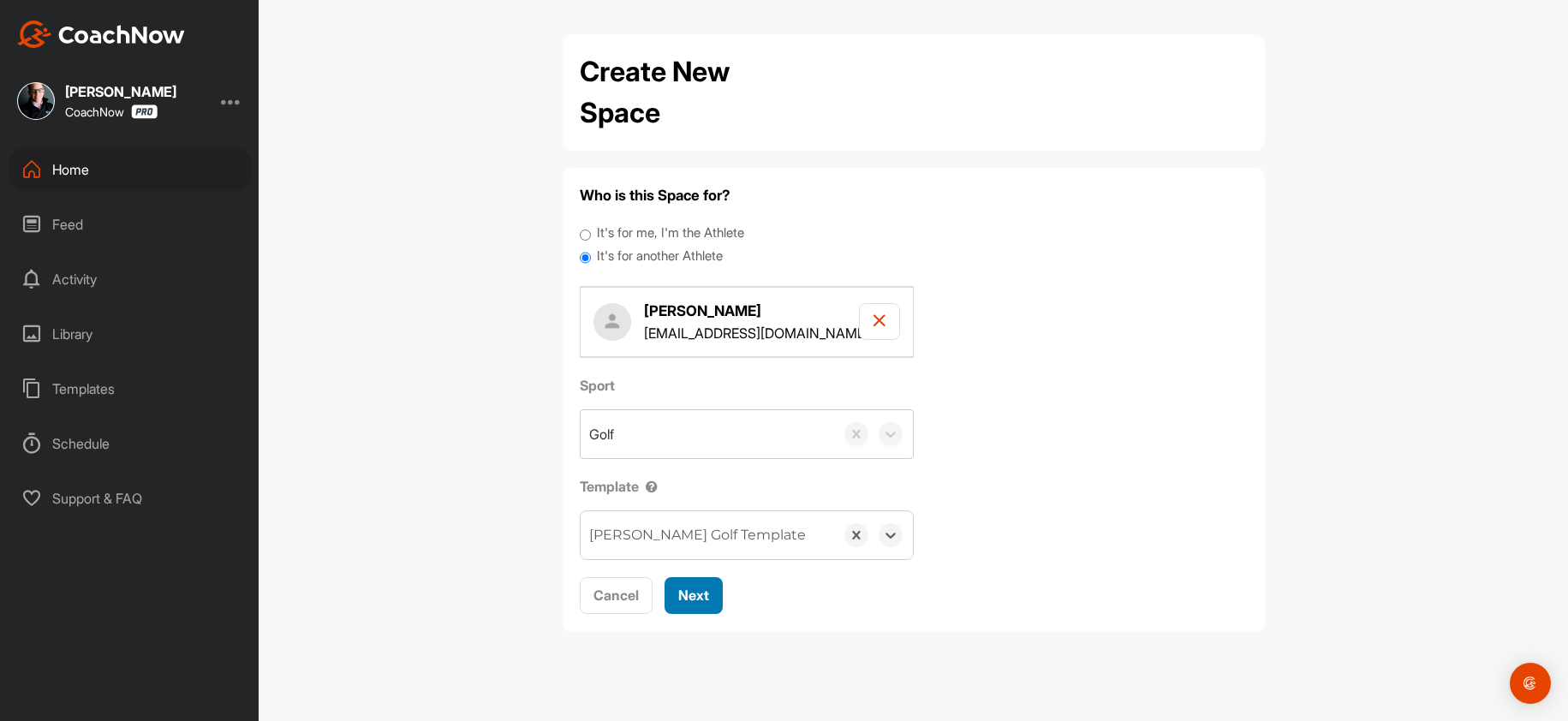
click at [700, 595] on span "Next" at bounding box center [693, 596] width 31 height 17
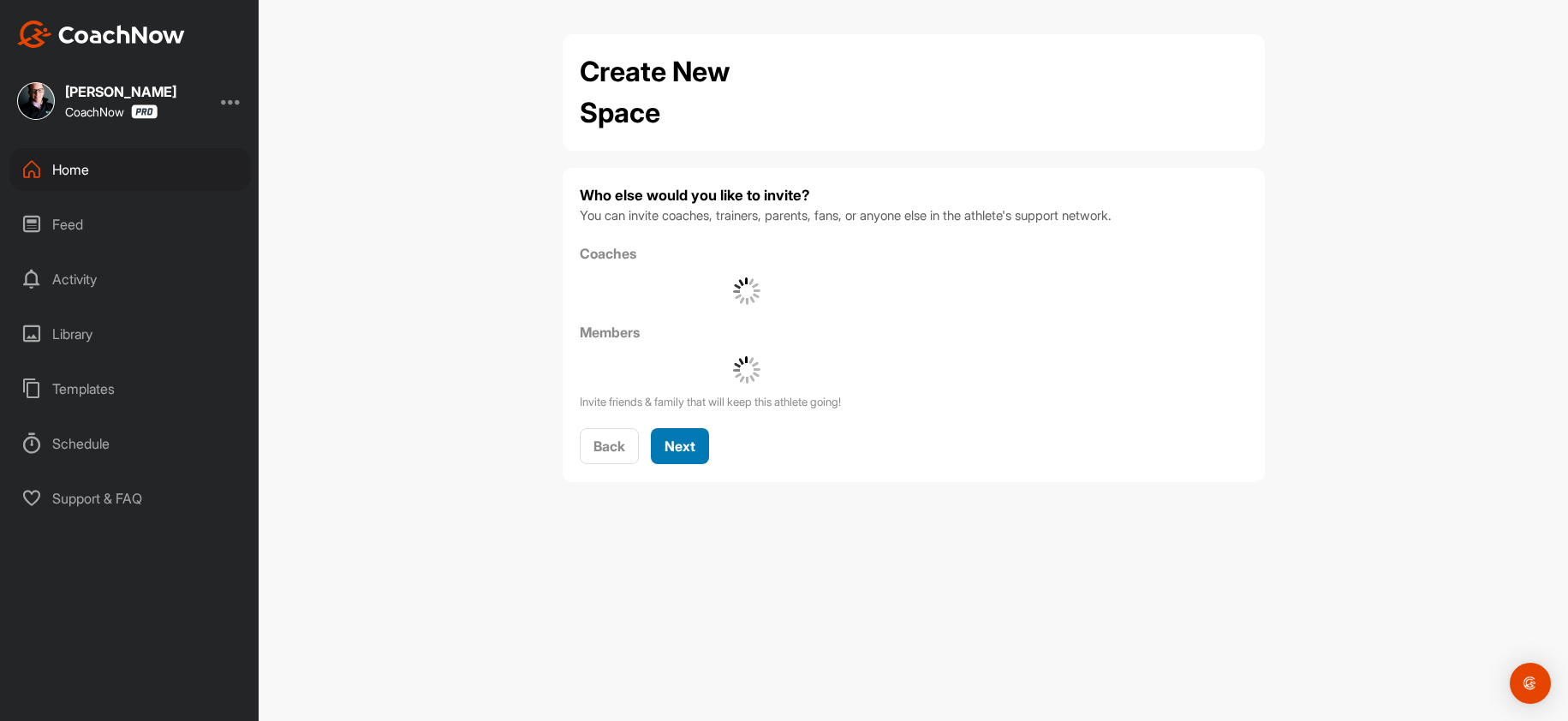
click at [695, 448] on span "Next" at bounding box center [680, 447] width 31 height 17
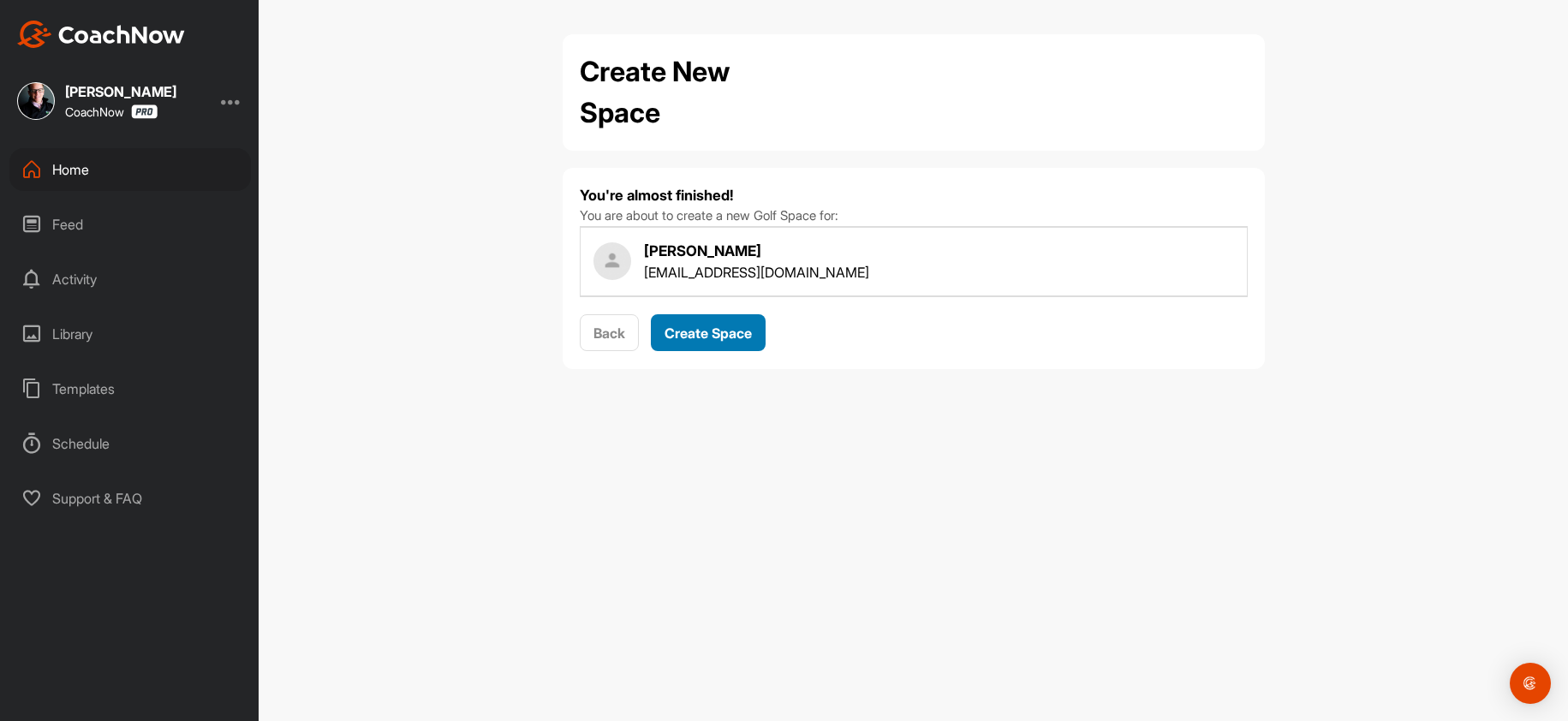
drag, startPoint x: 708, startPoint y: 323, endPoint x: 695, endPoint y: 334, distance: 17.0
click at [708, 323] on div "Create Space" at bounding box center [708, 333] width 87 height 20
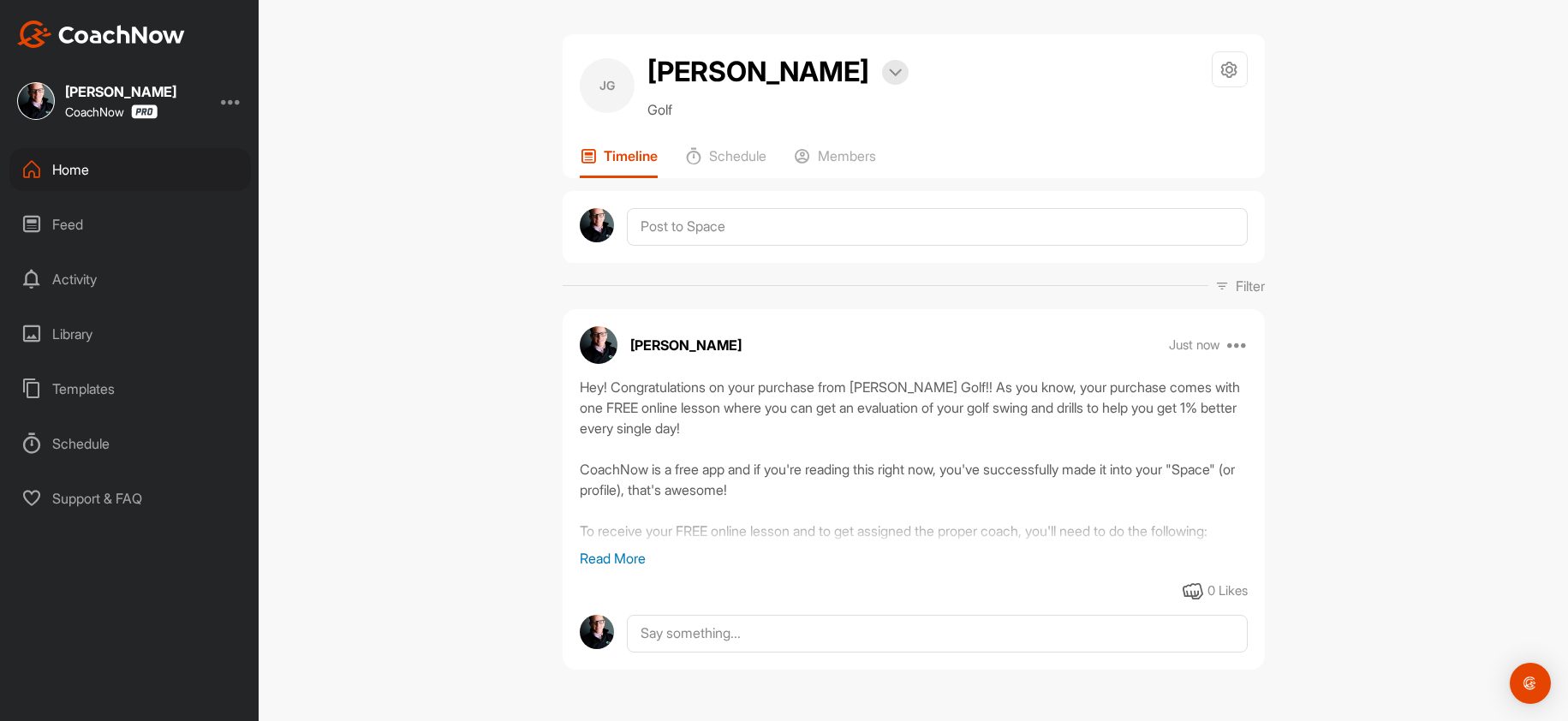
click at [79, 167] on div "Home" at bounding box center [130, 169] width 242 height 43
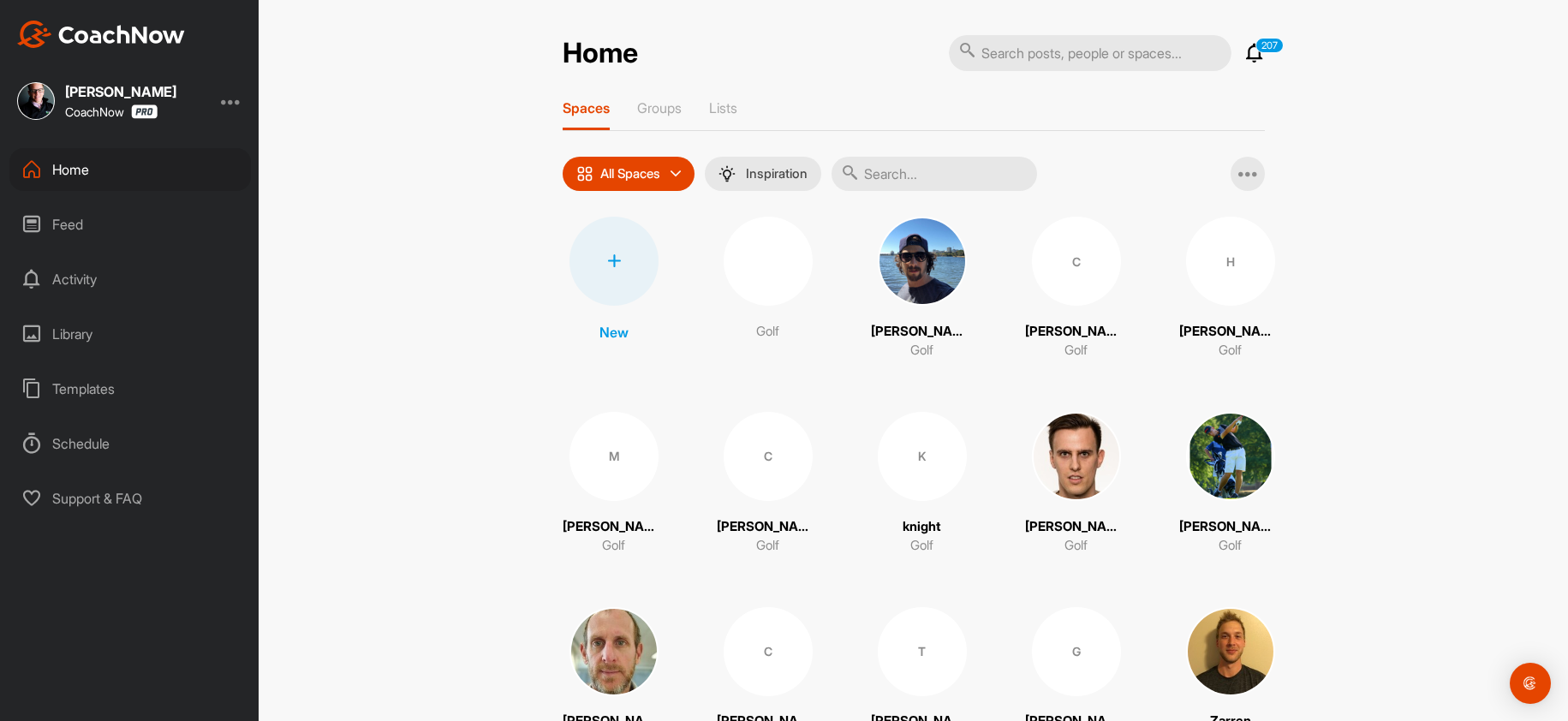
click at [594, 274] on div at bounding box center [614, 261] width 89 height 89
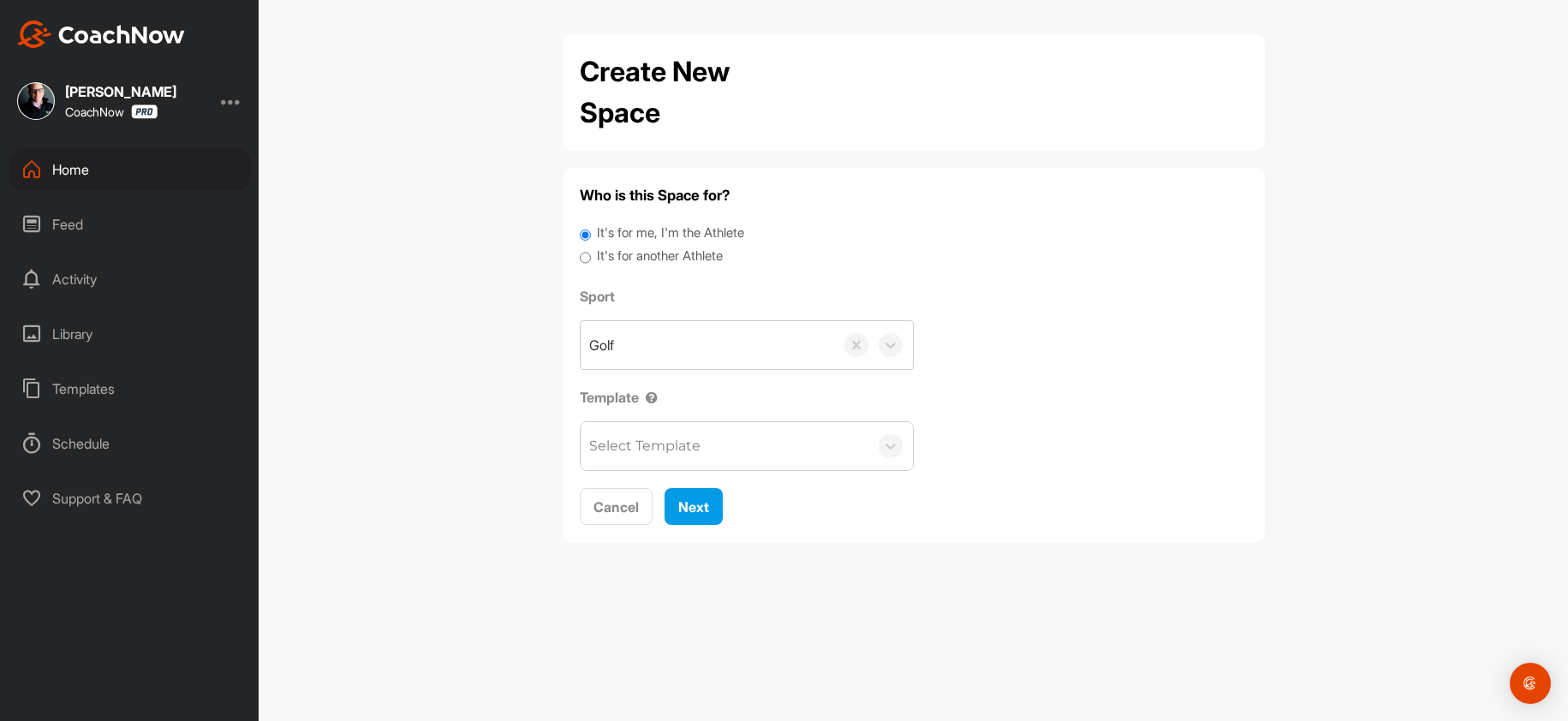
click at [676, 253] on label "It's for another Athlete" at bounding box center [660, 256] width 126 height 20
click at [591, 253] on input "It's for another Athlete" at bounding box center [585, 258] width 11 height 23
radio input "true"
click at [680, 255] on label "It's for another Athlete" at bounding box center [660, 256] width 126 height 20
click at [591, 255] on input "It's for another Athlete" at bounding box center [585, 258] width 11 height 23
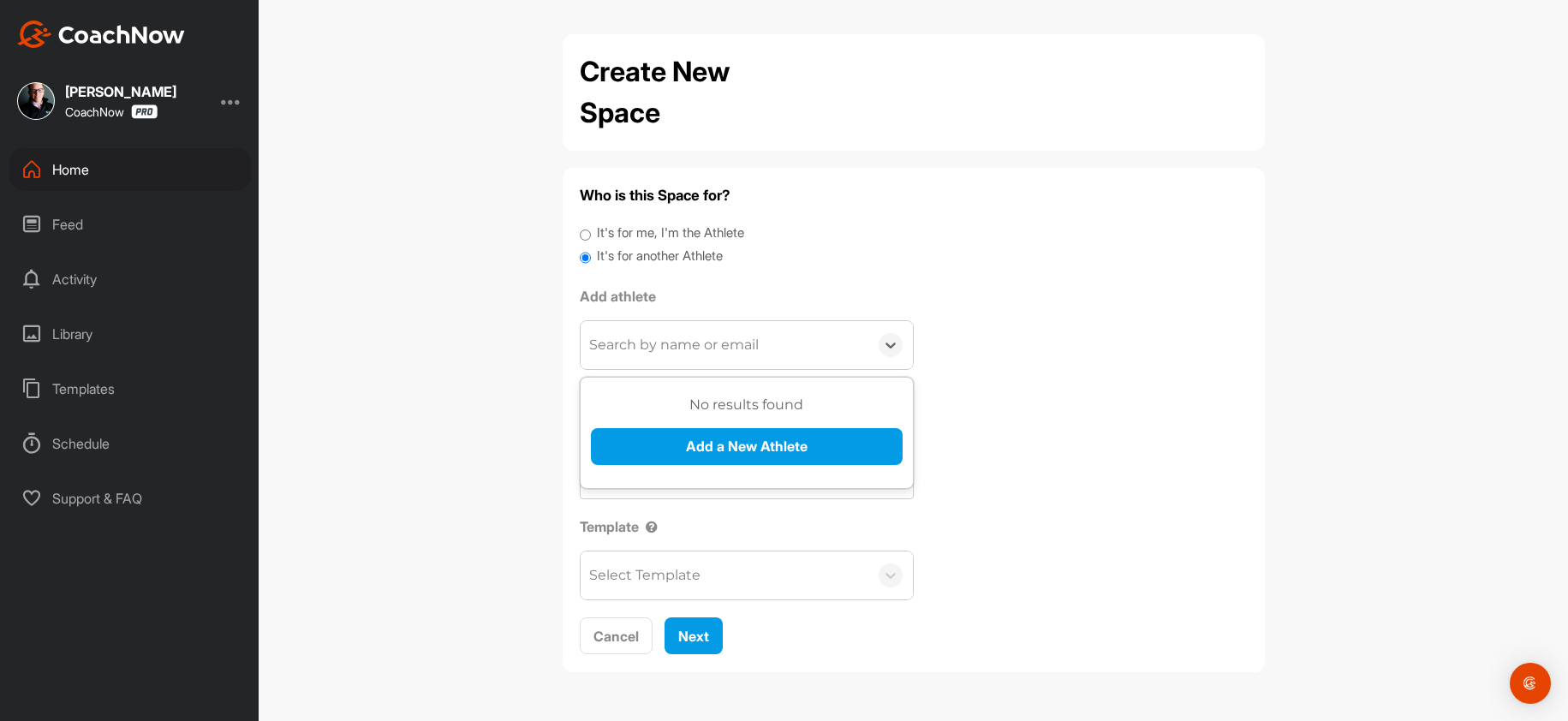
drag, startPoint x: 662, startPoint y: 330, endPoint x: 653, endPoint y: 406, distance: 76.5
click at [659, 336] on div "Search by name or email" at bounding box center [724, 345] width 288 height 48
paste input "garriojax@yahoo.com"
type input "garriojax@yahoo.com"
click at [653, 453] on button "Add a New Athlete" at bounding box center [747, 447] width 312 height 37
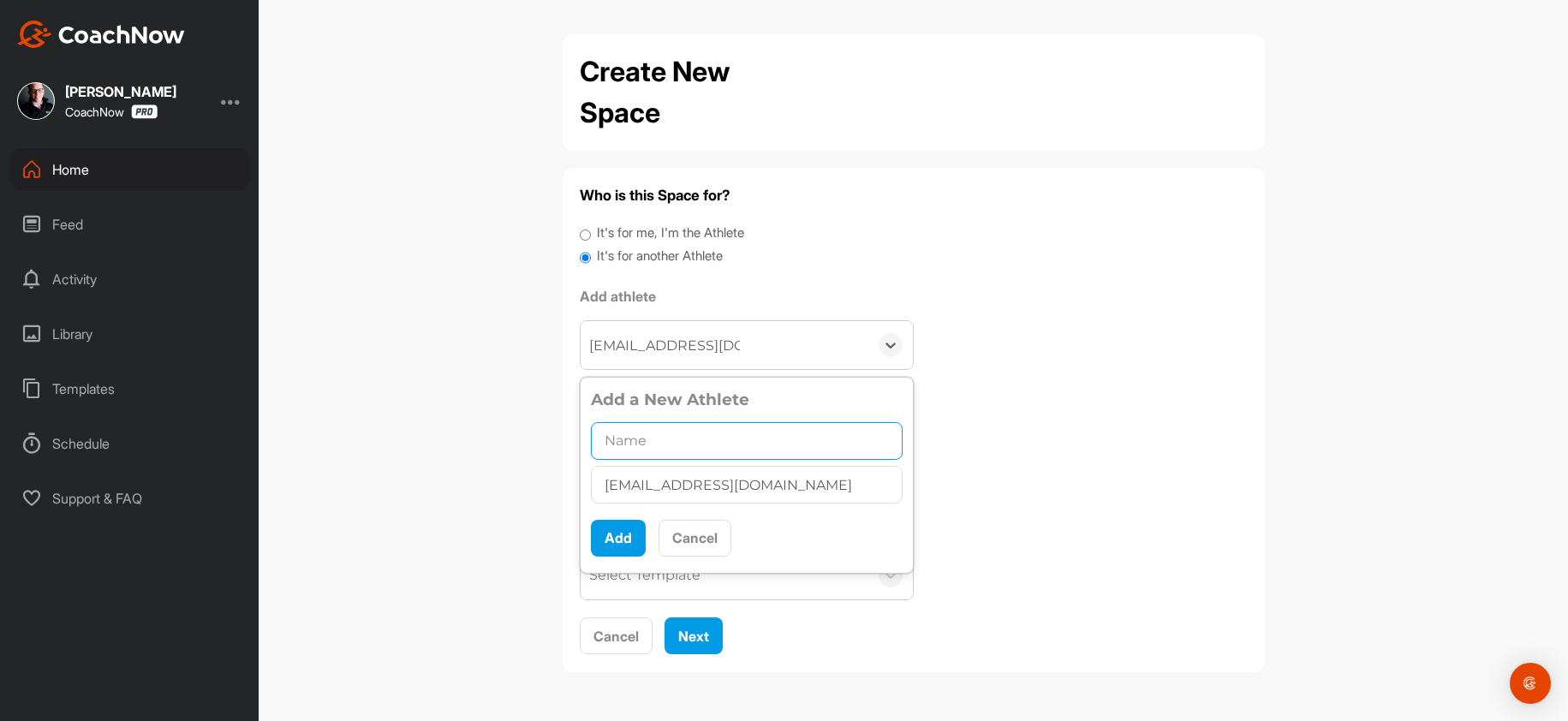
drag, startPoint x: 668, startPoint y: 444, endPoint x: 654, endPoint y: 468, distance: 27.8
click at [664, 448] on input "text" at bounding box center [747, 441] width 312 height 37
paste input "Jeremy Garriott"
type input "Jeremy Garriott"
click at [608, 545] on button "Add" at bounding box center [618, 538] width 54 height 37
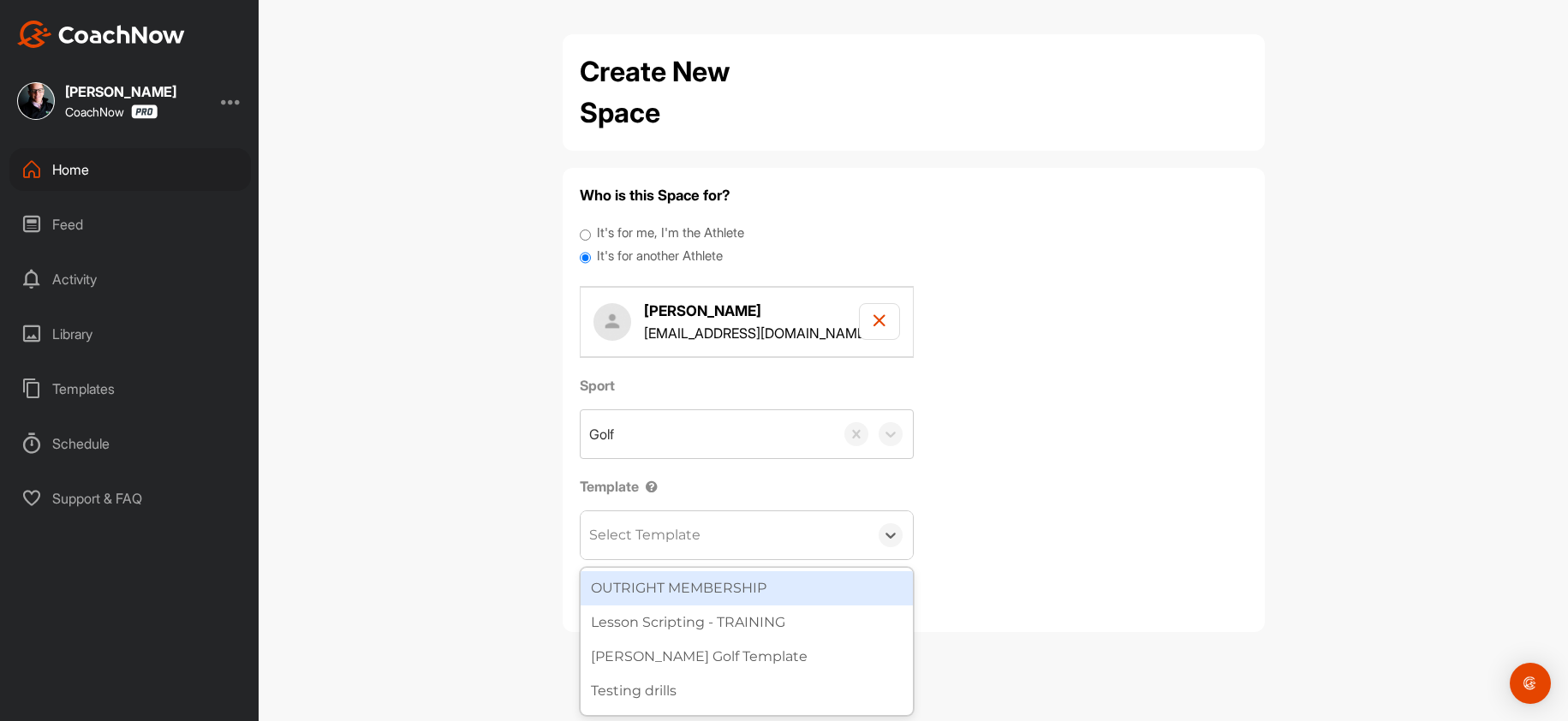
click at [628, 538] on div "Select Template" at bounding box center [644, 535] width 111 height 20
type input "wa"
click at [680, 591] on div "[PERSON_NAME] Golf Template" at bounding box center [747, 588] width 333 height 34
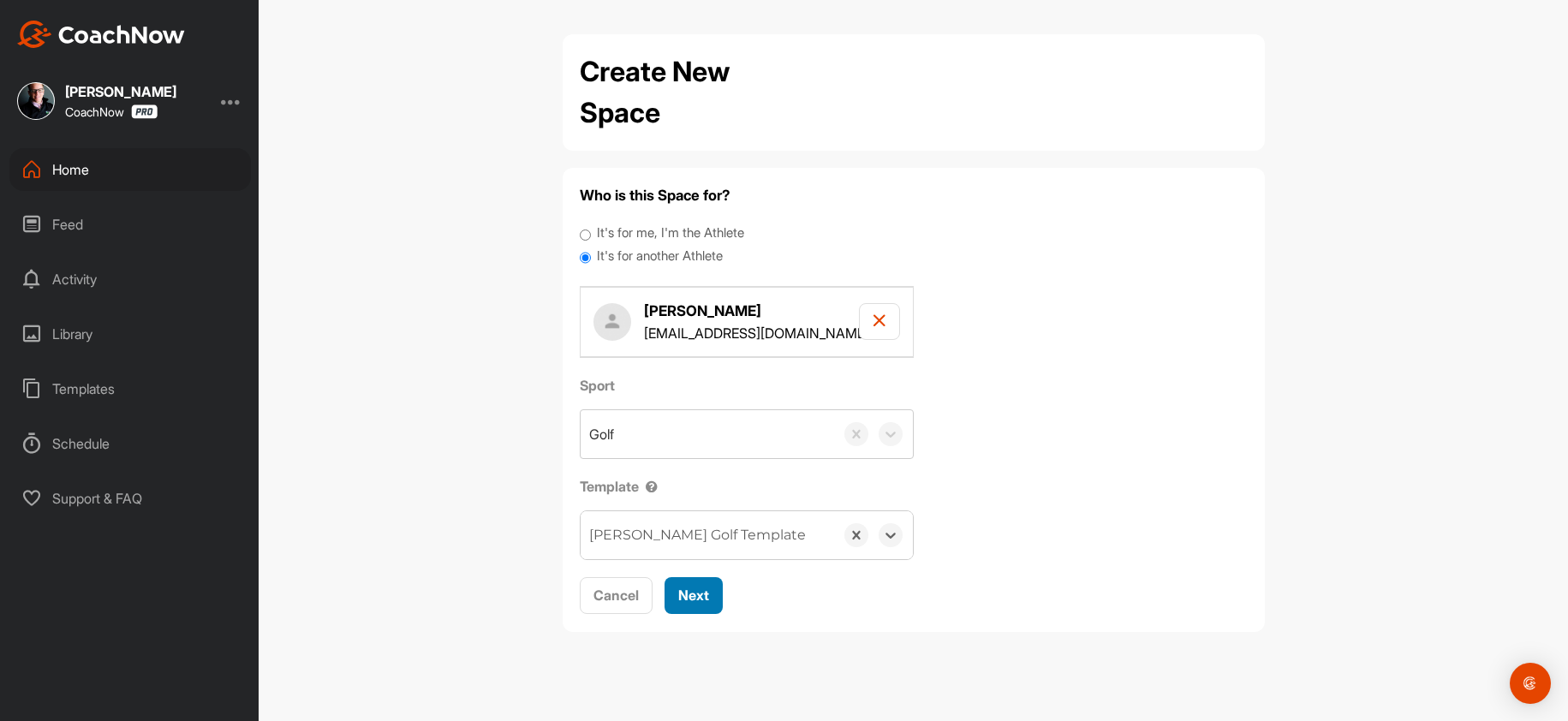
click at [716, 583] on button "Next" at bounding box center [693, 596] width 58 height 37
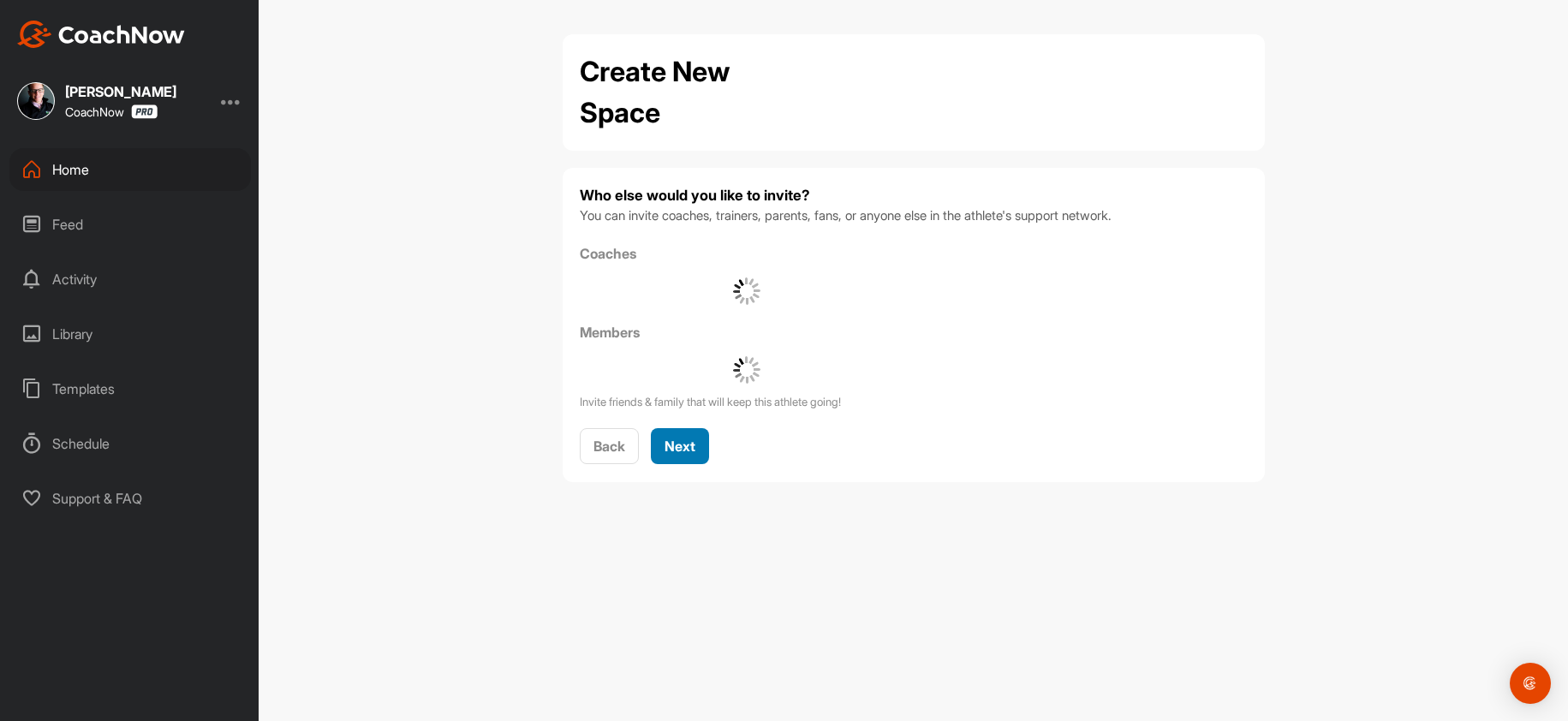
drag, startPoint x: 682, startPoint y: 463, endPoint x: 697, endPoint y: 415, distance: 50.3
click at [682, 462] on button "Next" at bounding box center [680, 447] width 58 height 37
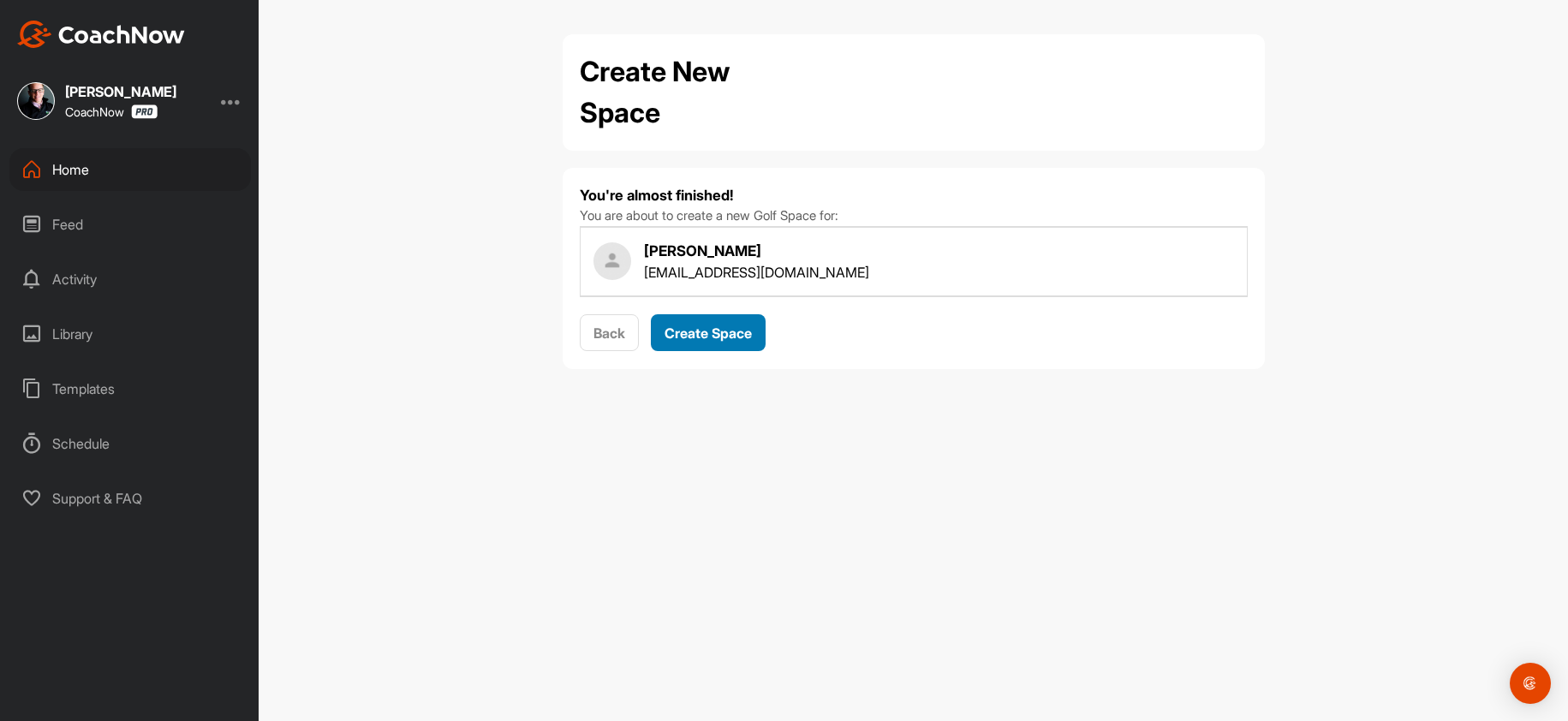
click at [698, 335] on span "Create Space" at bounding box center [708, 333] width 87 height 17
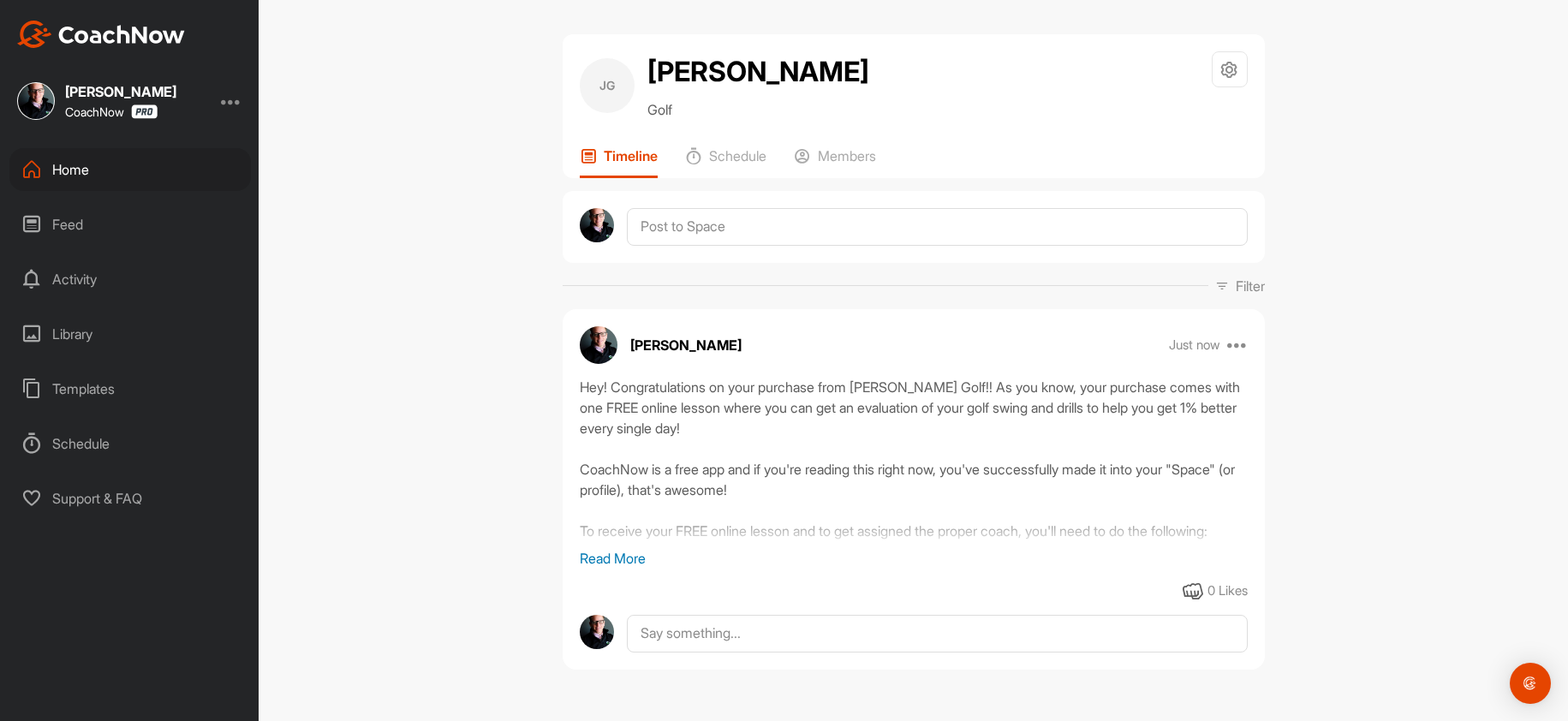
click at [99, 180] on div "Home" at bounding box center [130, 169] width 242 height 43
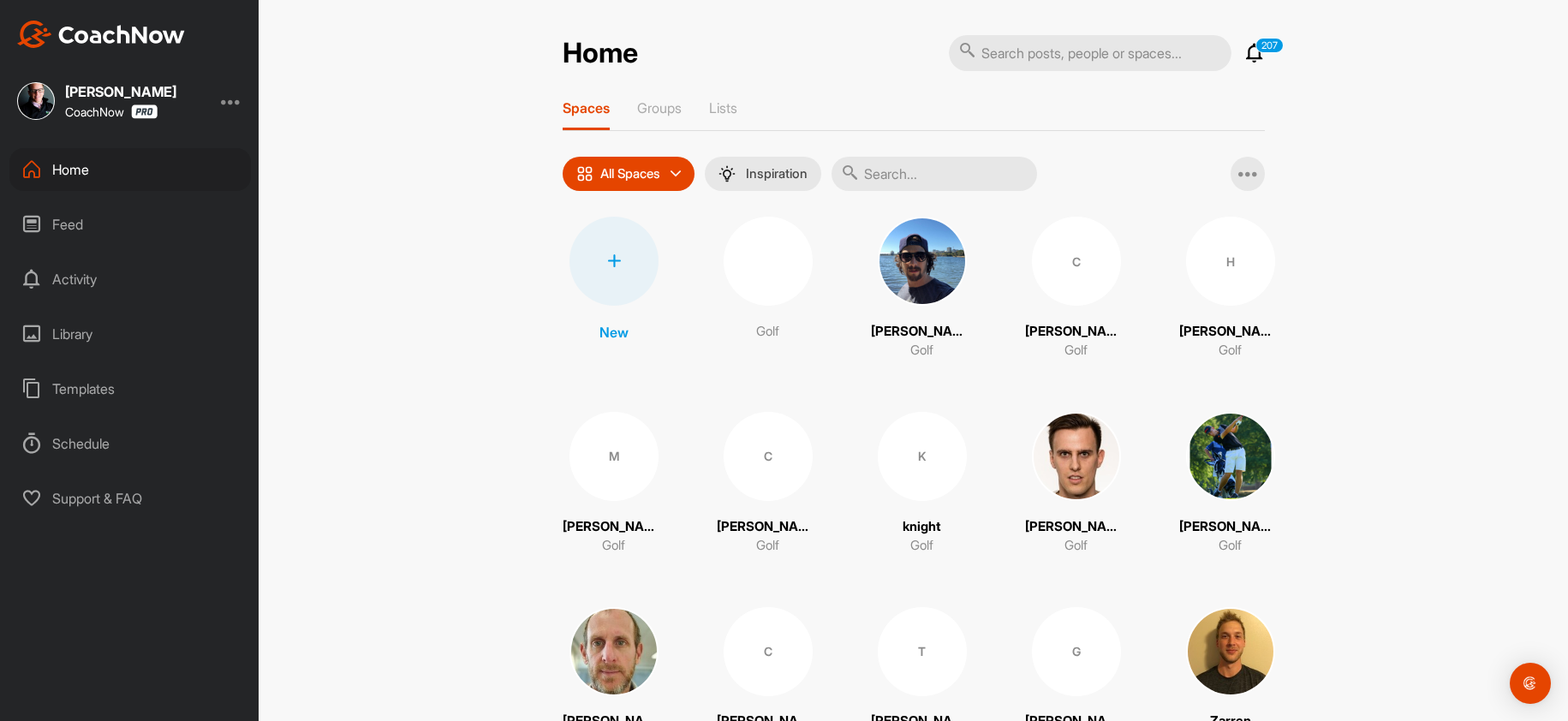
click at [585, 267] on div at bounding box center [614, 261] width 89 height 89
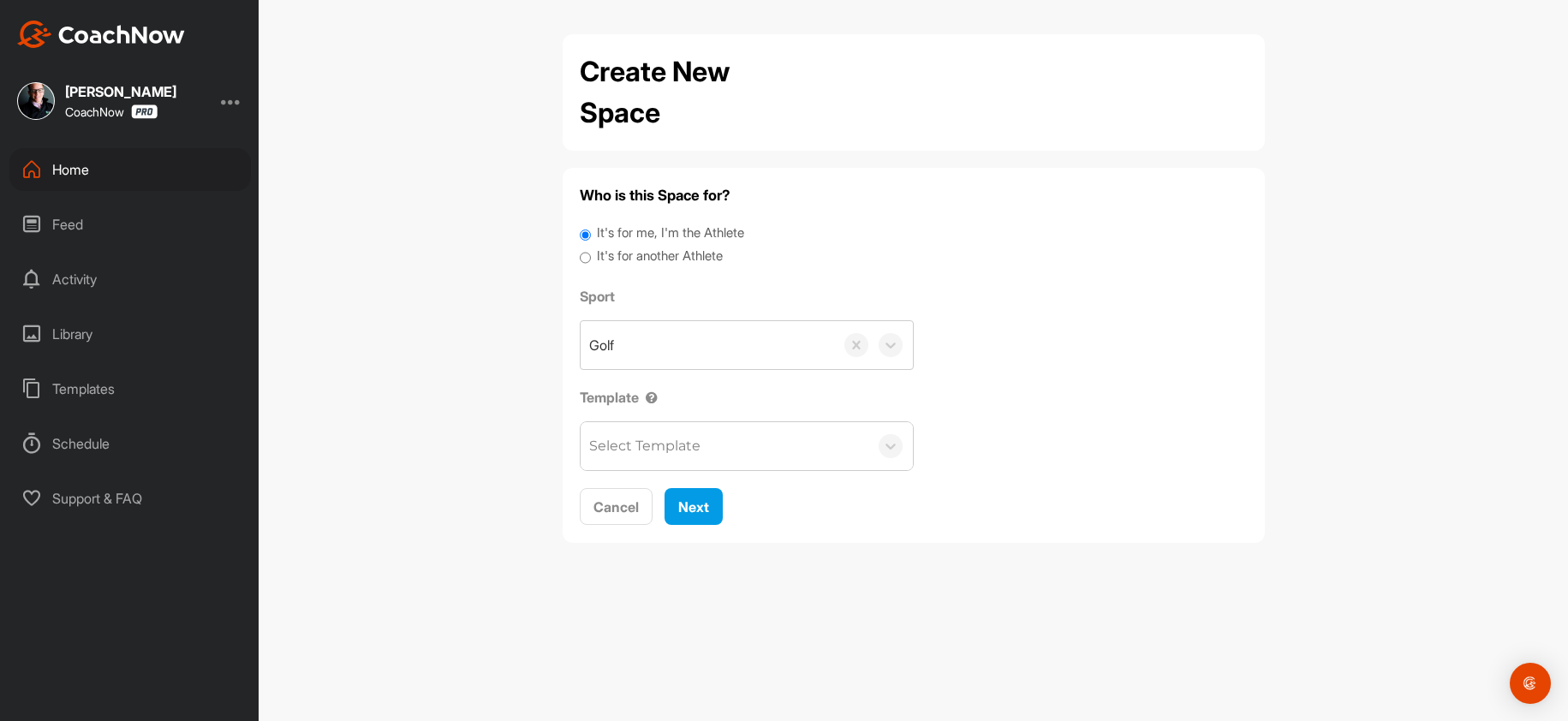
click at [665, 258] on label "It's for another Athlete" at bounding box center [660, 256] width 126 height 20
click at [591, 258] on input "It's for another Athlete" at bounding box center [585, 258] width 11 height 23
radio input "true"
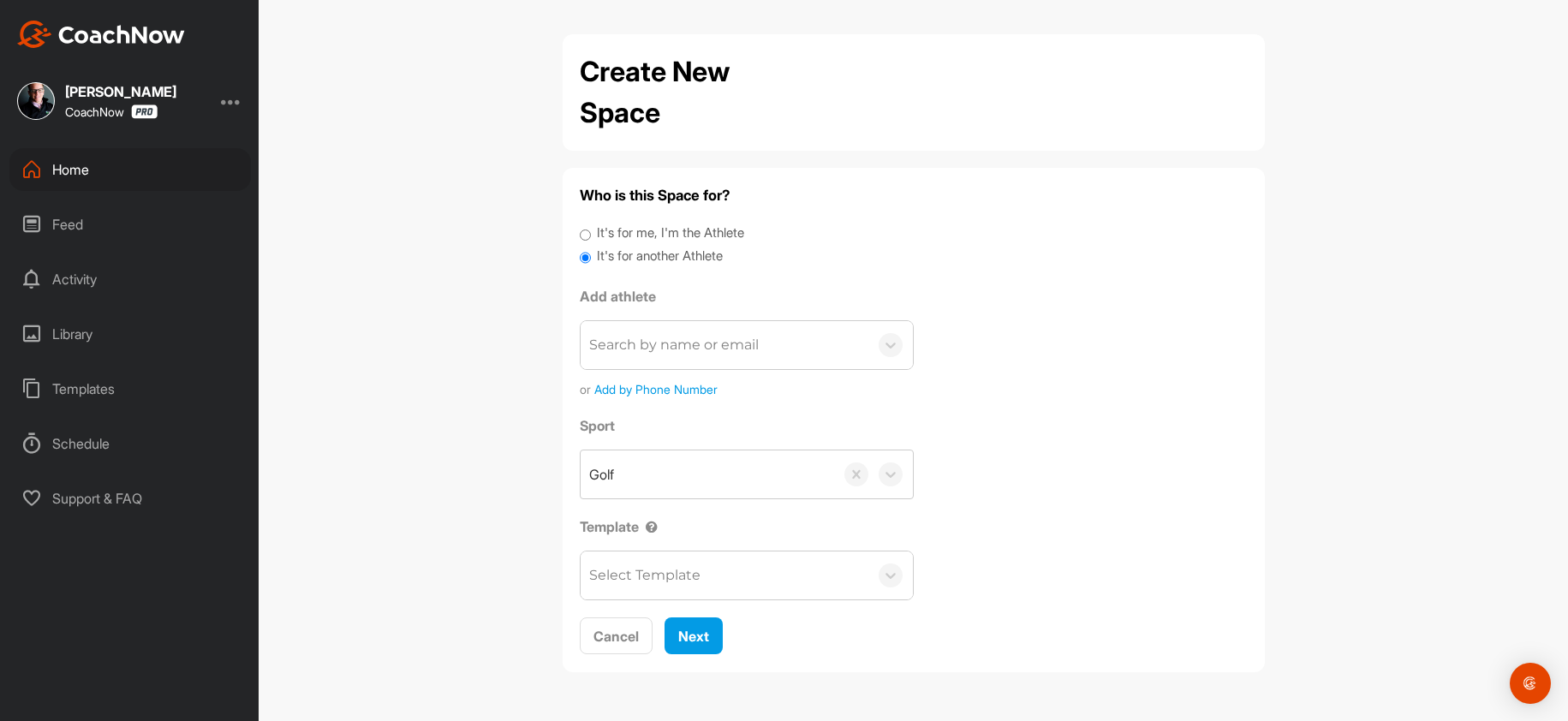
drag, startPoint x: 653, startPoint y: 320, endPoint x: 653, endPoint y: 354, distance: 34.0
click at [647, 327] on div "Search by name or email" at bounding box center [746, 345] width 334 height 50
paste input "dtk8722@yahoo.com"
type input "dtk8722@yahoo.com"
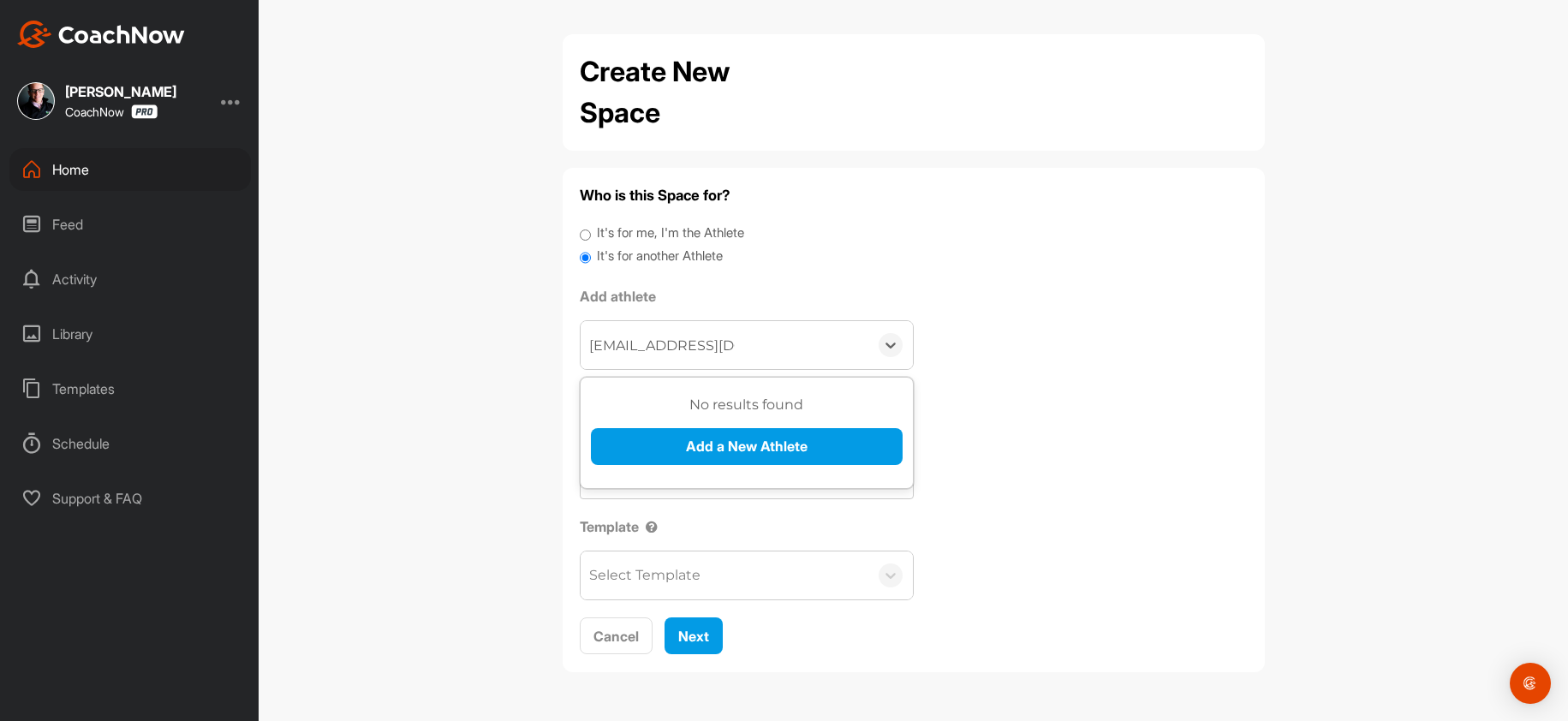
click at [664, 444] on button "Add a New Athlete" at bounding box center [747, 447] width 312 height 37
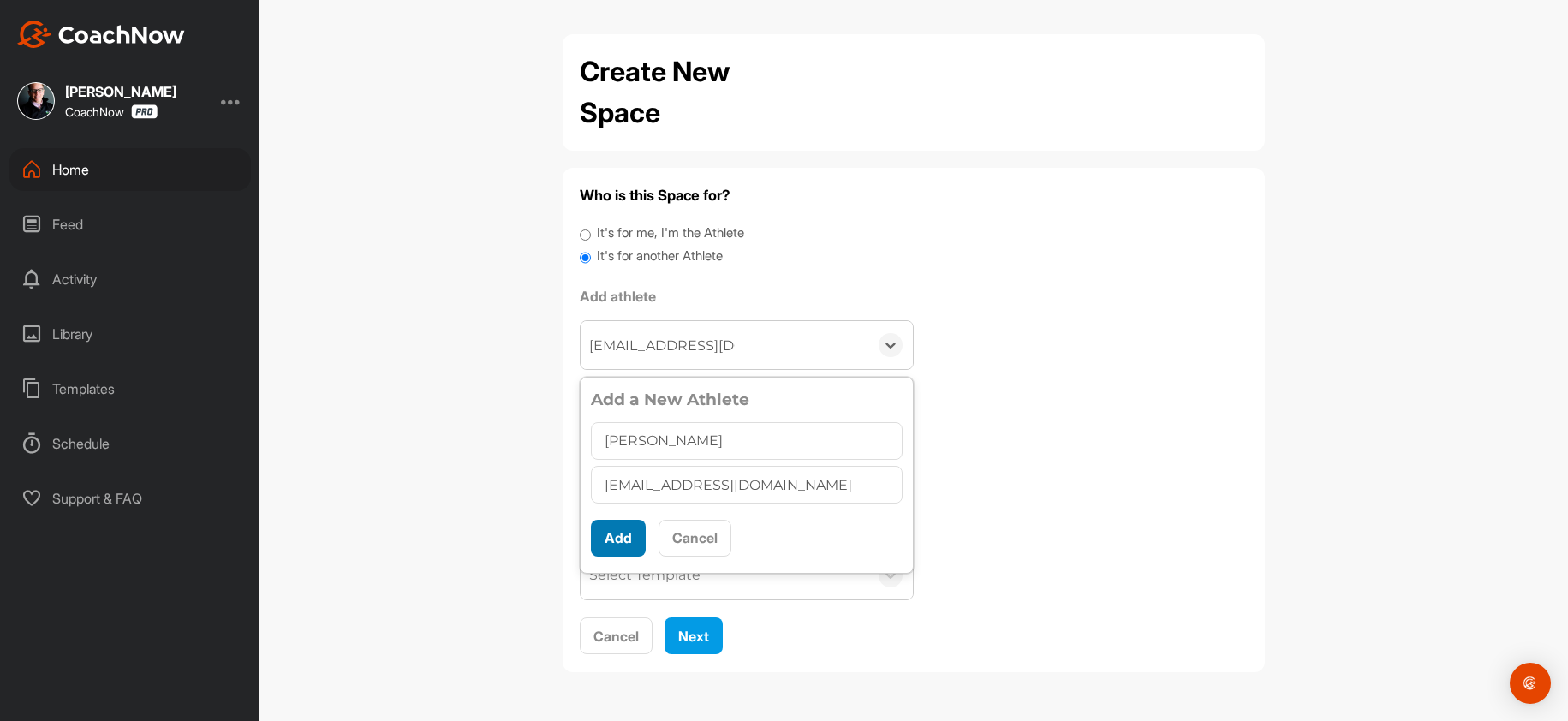
type input "David Kissel"
click at [613, 535] on button "Add" at bounding box center [618, 538] width 54 height 37
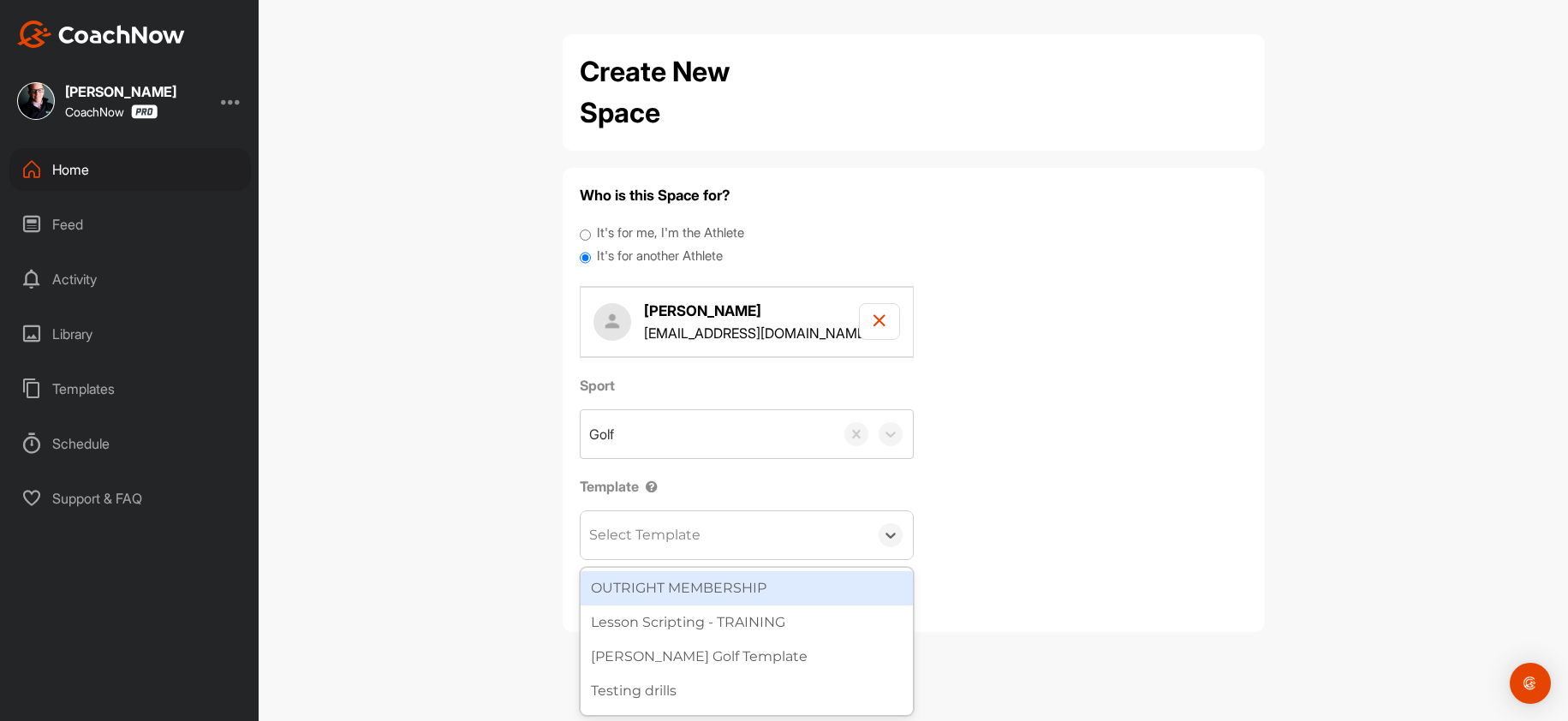
click at [608, 535] on div "Select Template" at bounding box center [644, 535] width 111 height 20
type input "wa"
click at [641, 594] on div "[PERSON_NAME] Golf Template" at bounding box center [747, 588] width 333 height 34
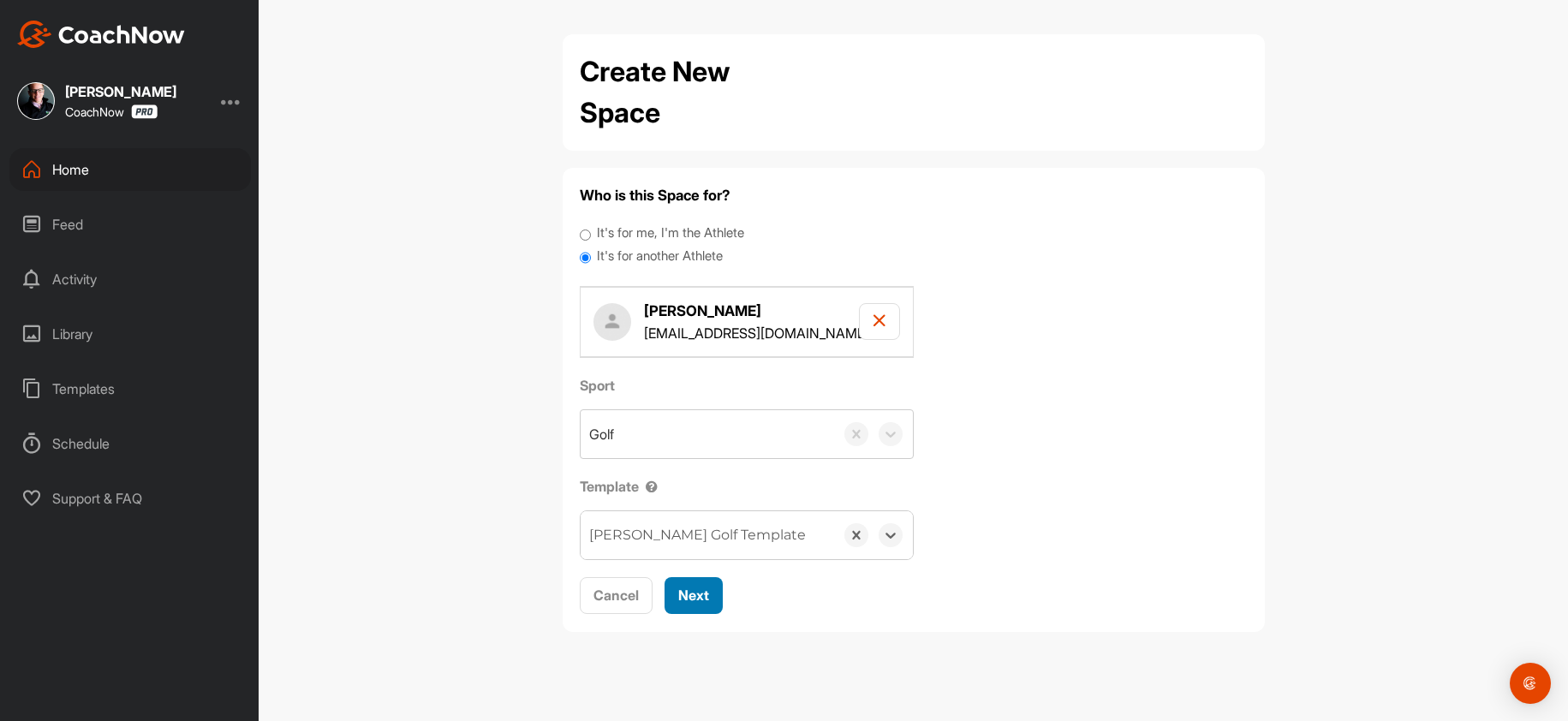
click at [686, 584] on button "Next" at bounding box center [693, 596] width 58 height 37
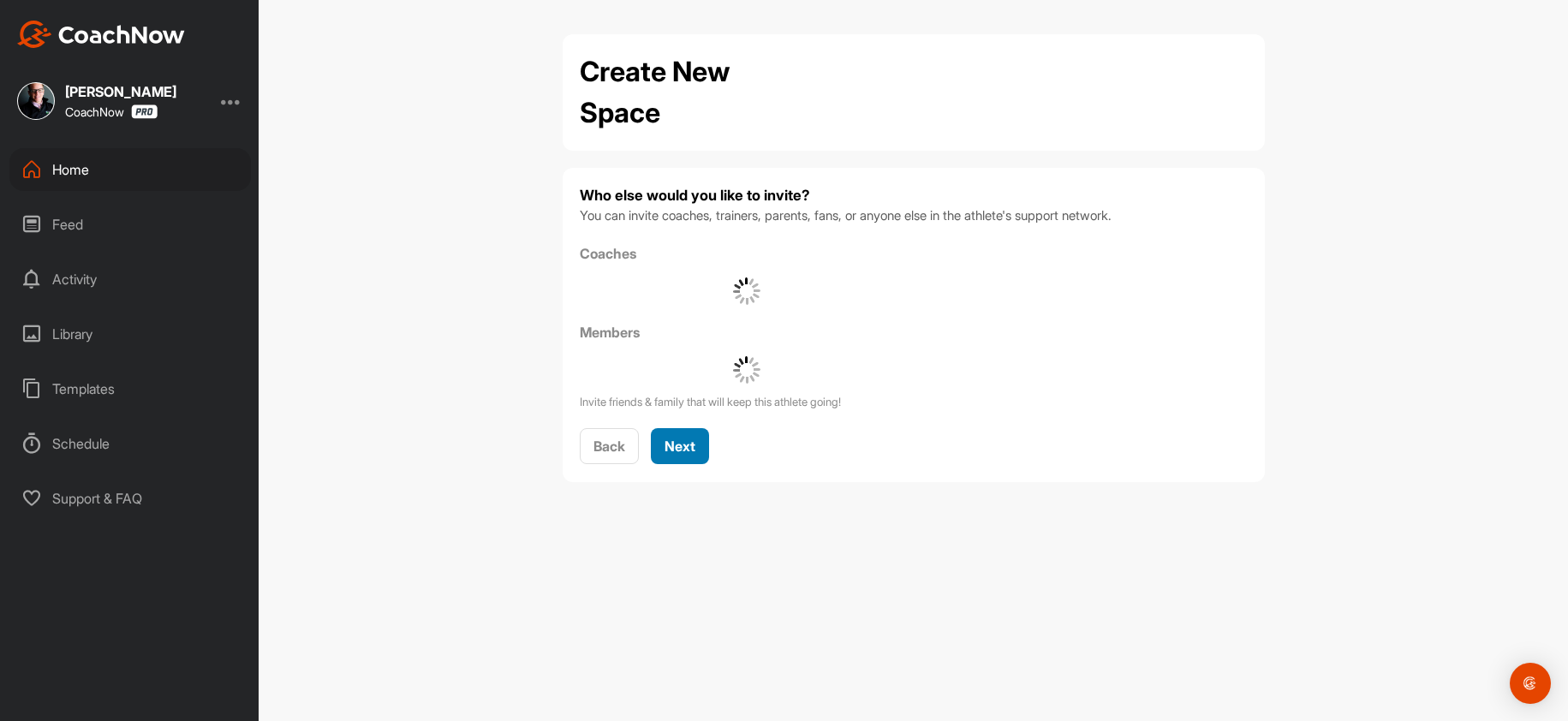
click at [681, 436] on div "Next" at bounding box center [680, 446] width 31 height 20
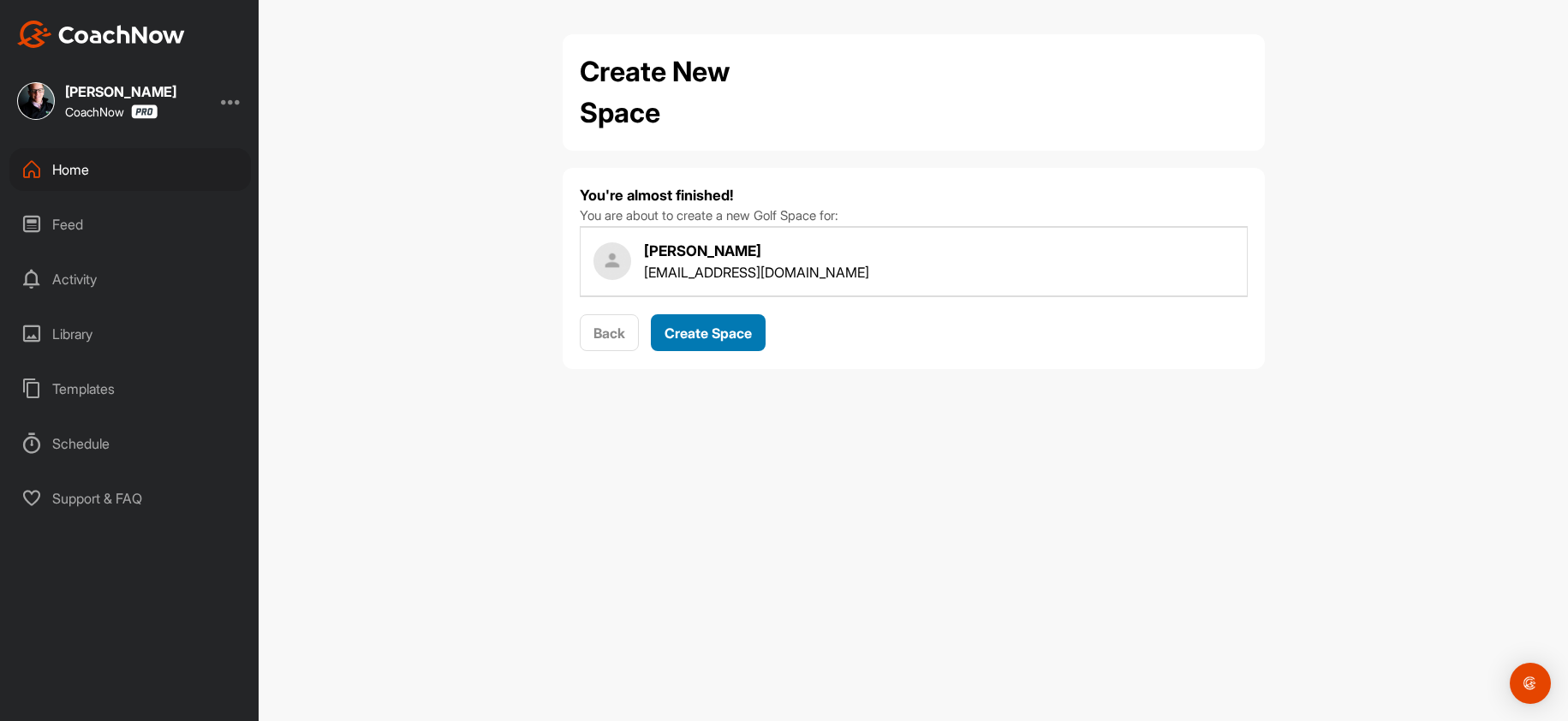
click at [713, 324] on span "Create Space" at bounding box center [708, 333] width 87 height 17
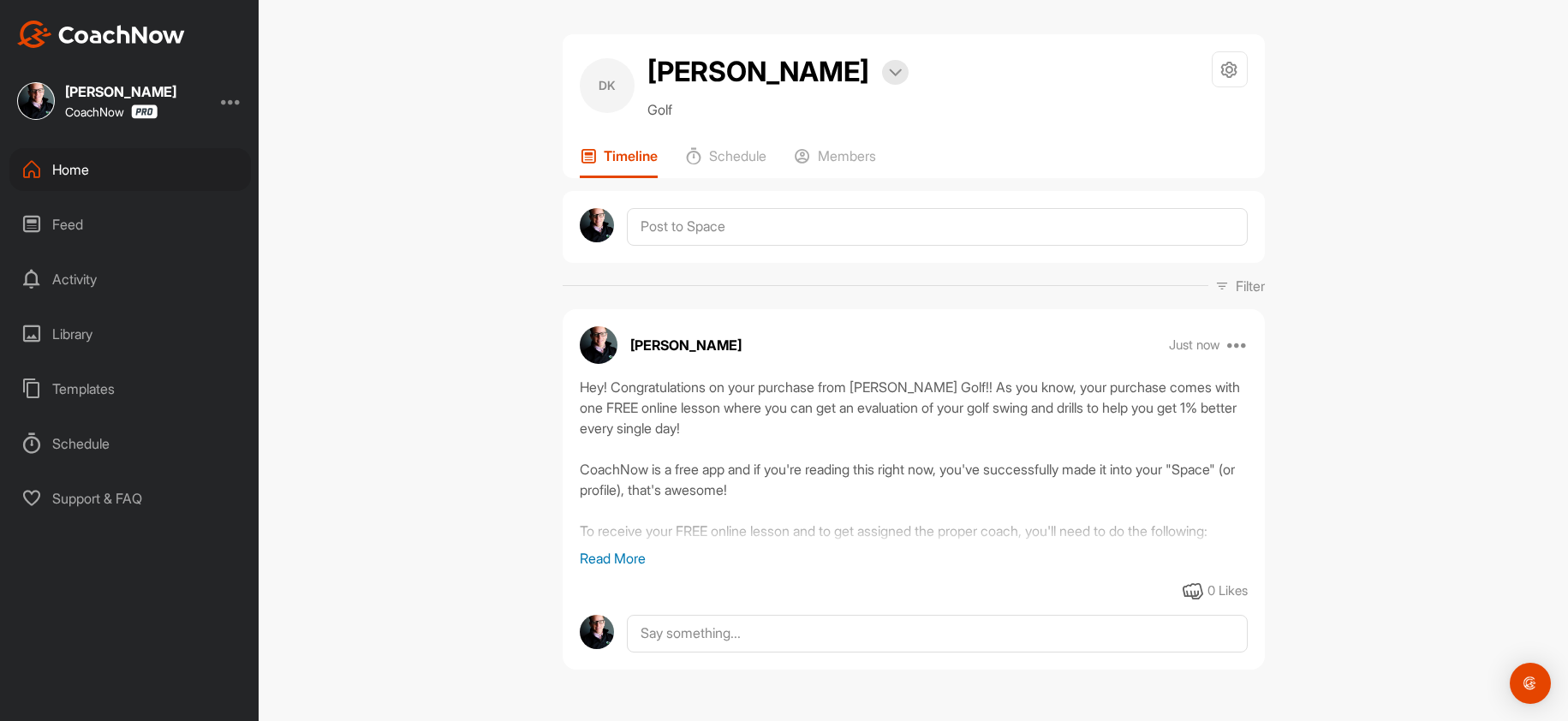
click at [91, 161] on div "Home" at bounding box center [130, 169] width 242 height 43
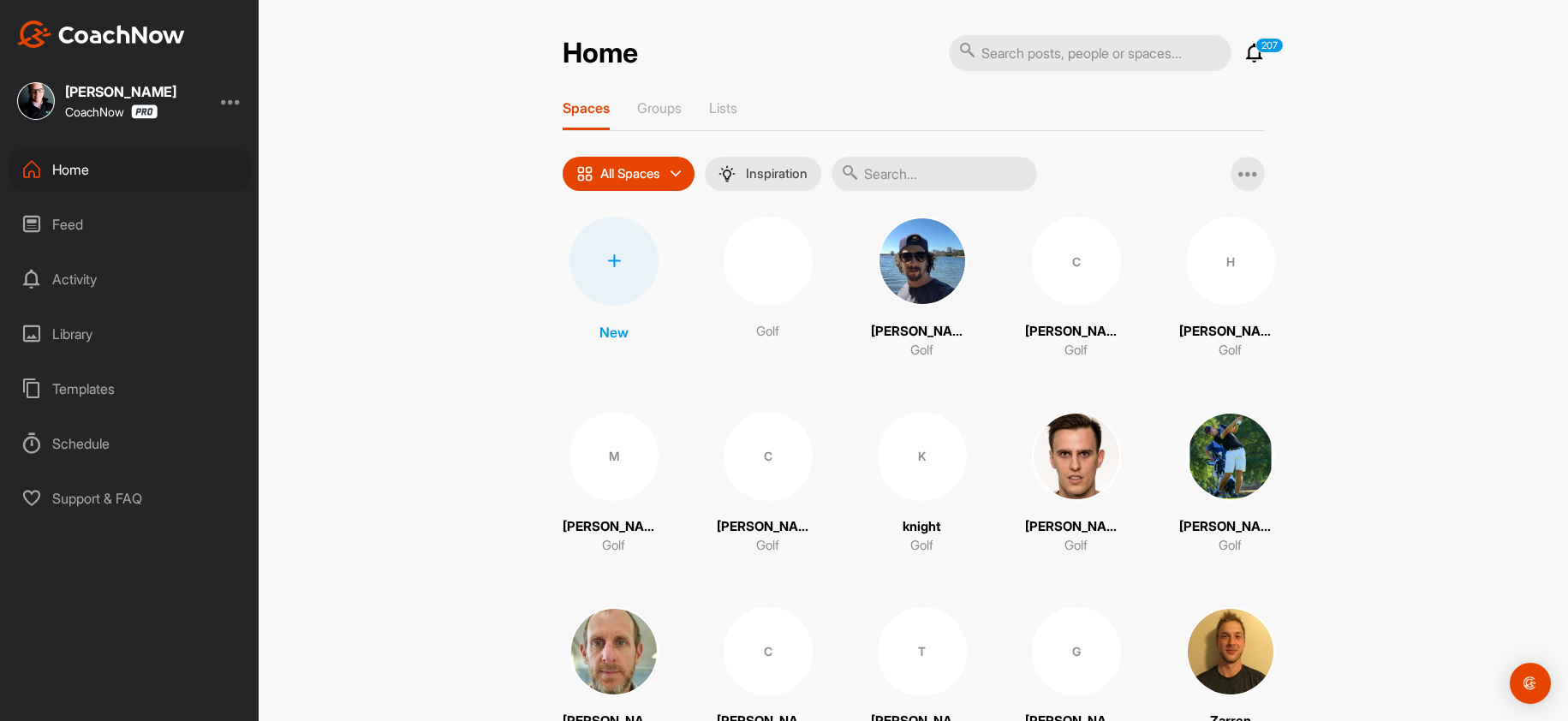
click at [586, 272] on div at bounding box center [614, 261] width 89 height 89
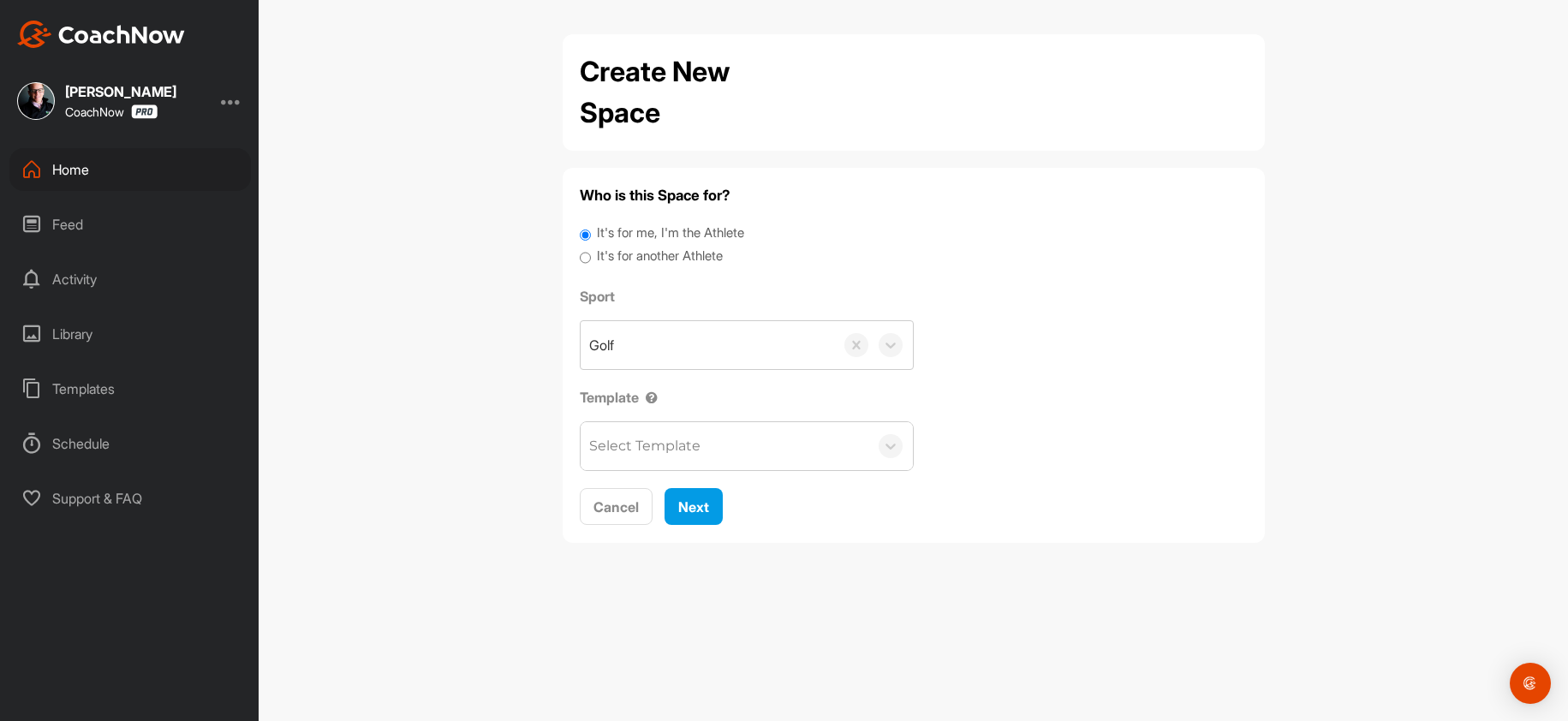
click at [678, 249] on label "It's for another Athlete" at bounding box center [660, 256] width 126 height 20
click at [591, 249] on input "It's for another Athlete" at bounding box center [585, 258] width 11 height 23
radio input "true"
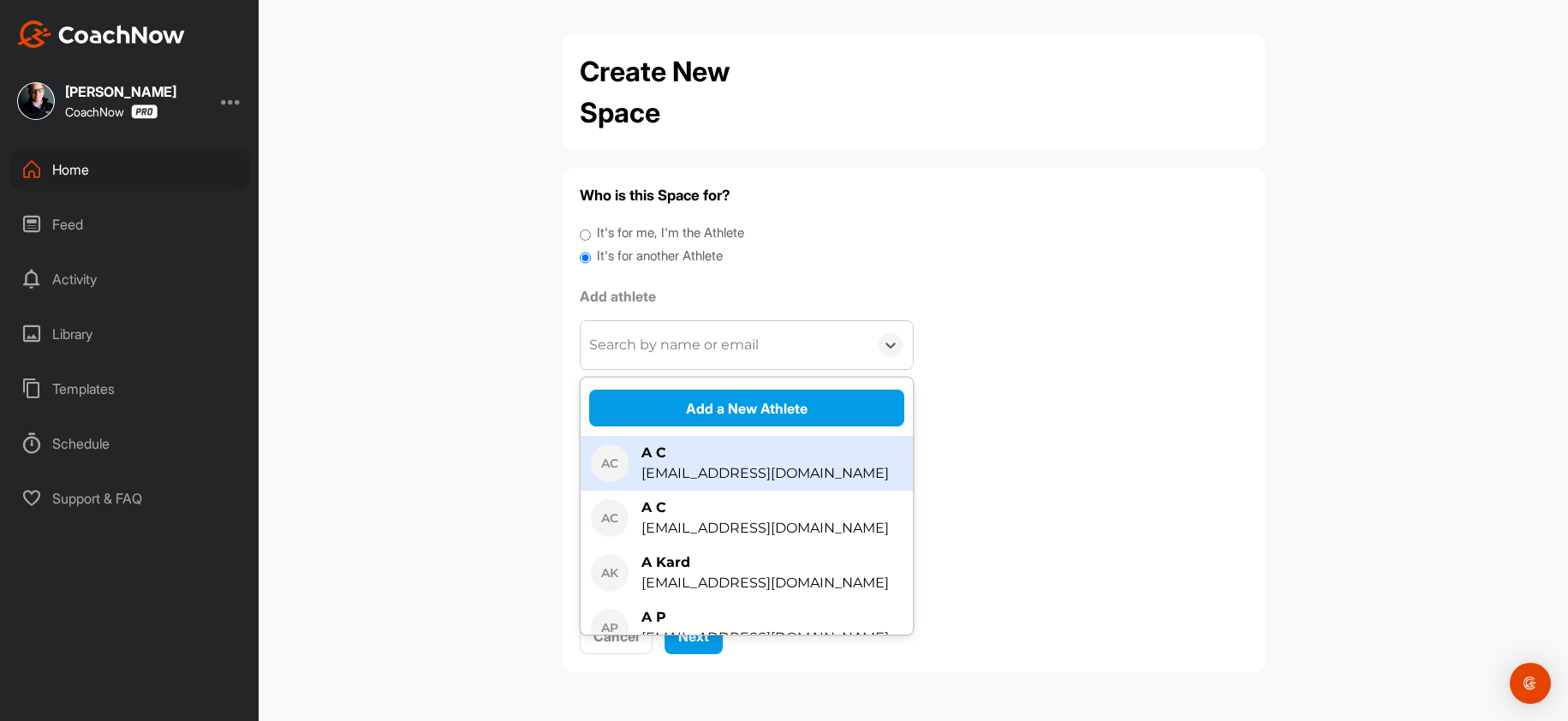
click at [641, 351] on div "Search by name or email" at bounding box center [673, 344] width 169 height 20
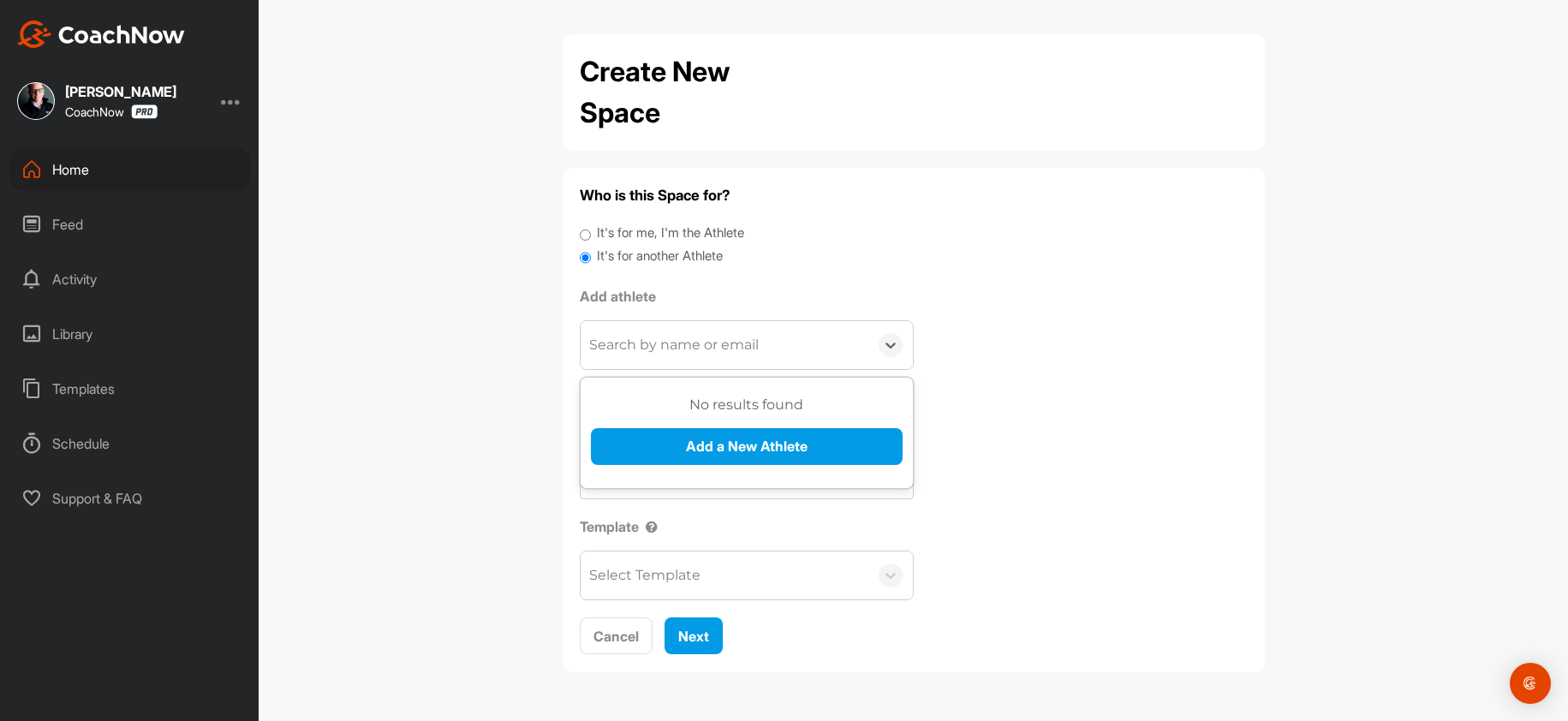
drag, startPoint x: 645, startPoint y: 341, endPoint x: 633, endPoint y: 376, distance: 37.0
click at [640, 351] on div "Search by name or email" at bounding box center [673, 344] width 169 height 20
paste input "sizzletoes@mac.com"
type input "sizzletoes@mac.com"
click at [663, 433] on button "Add a New Athlete" at bounding box center [747, 447] width 312 height 37
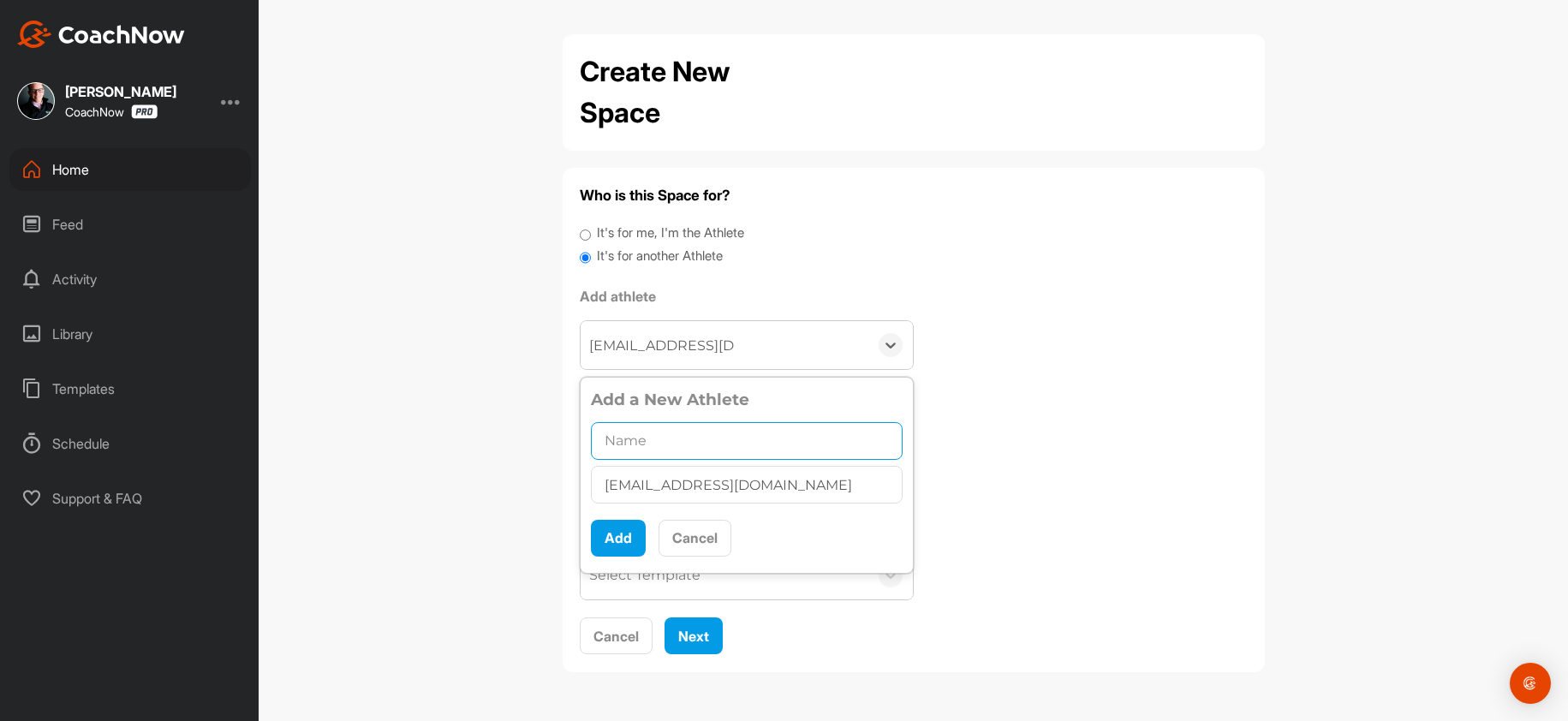
drag, startPoint x: 703, startPoint y: 455, endPoint x: 665, endPoint y: 470, distance: 40.9
click at [696, 455] on input "text" at bounding box center [747, 441] width 312 height 37
paste input "Noel Hartough"
type input "Noel Hartough"
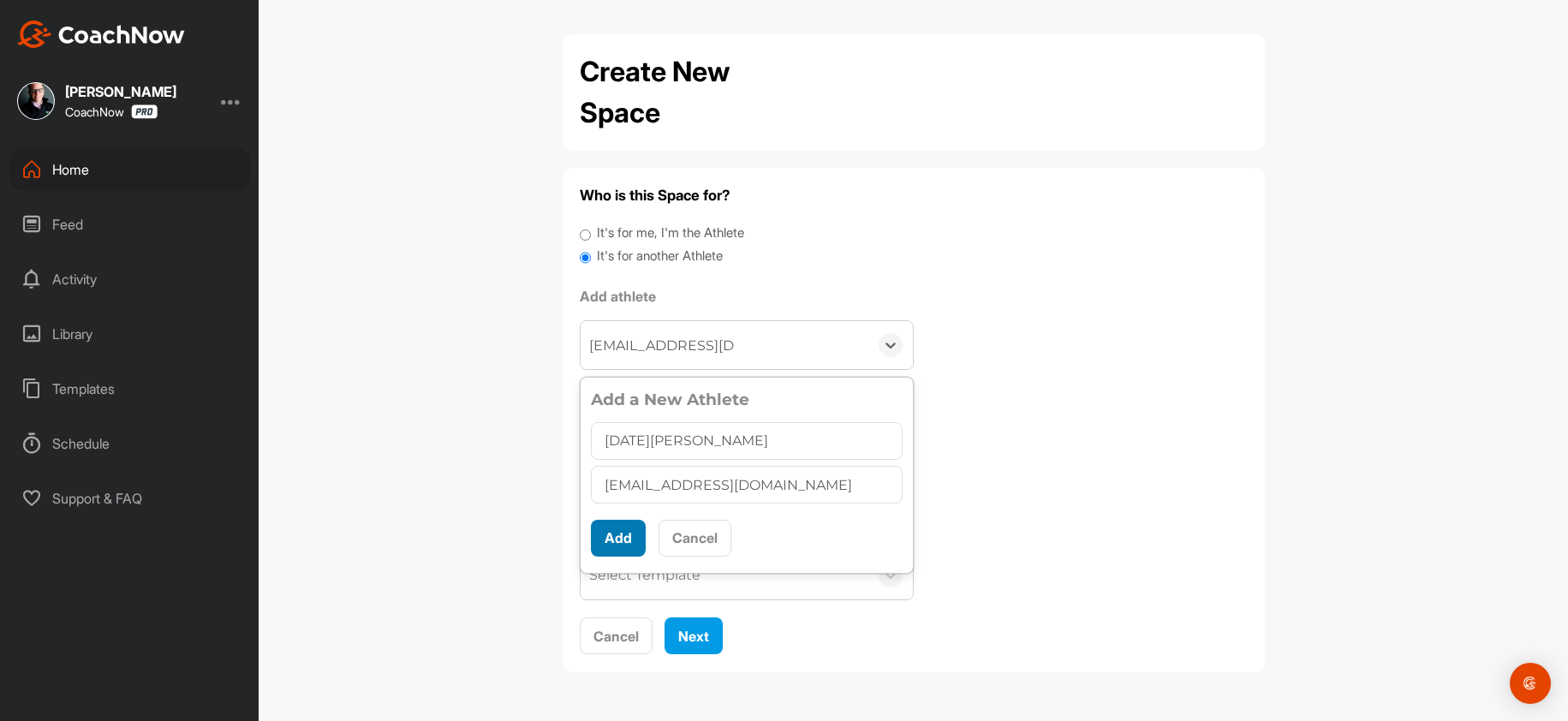
click at [622, 535] on button "Add" at bounding box center [618, 538] width 54 height 37
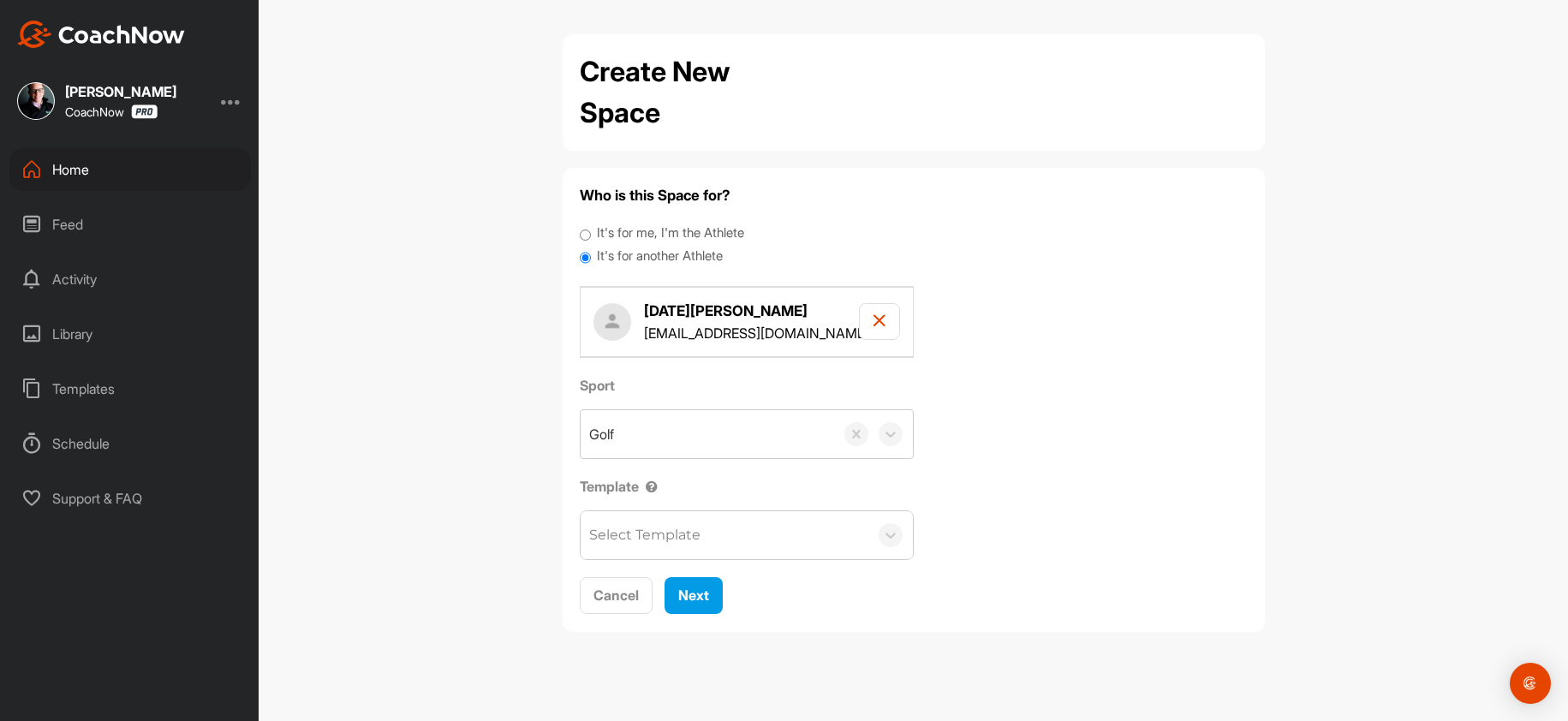
click at [628, 536] on div "Select Template" at bounding box center [644, 535] width 111 height 20
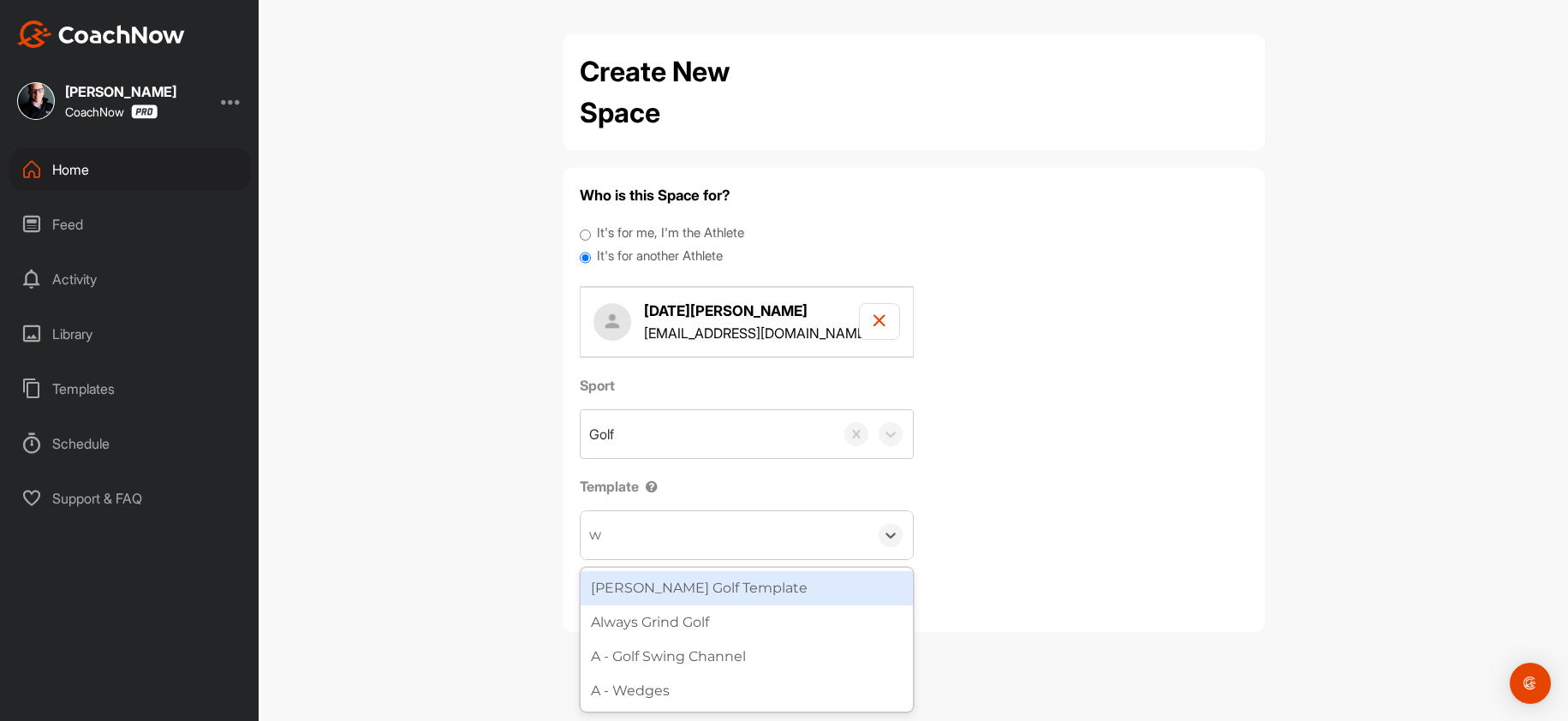
type input "wa"
click at [645, 588] on div "[PERSON_NAME] Golf Template" at bounding box center [747, 588] width 333 height 34
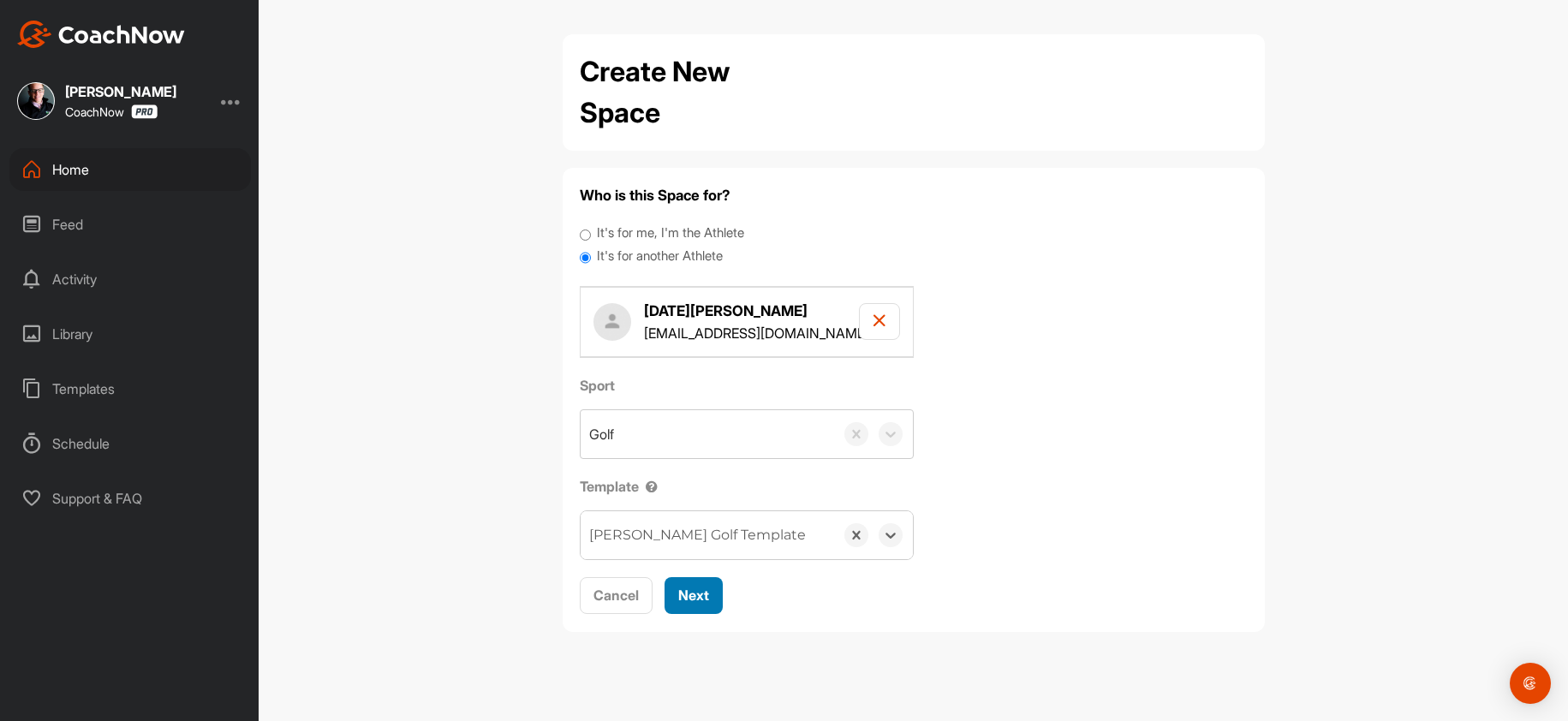
click at [679, 589] on span "Next" at bounding box center [693, 596] width 31 height 17
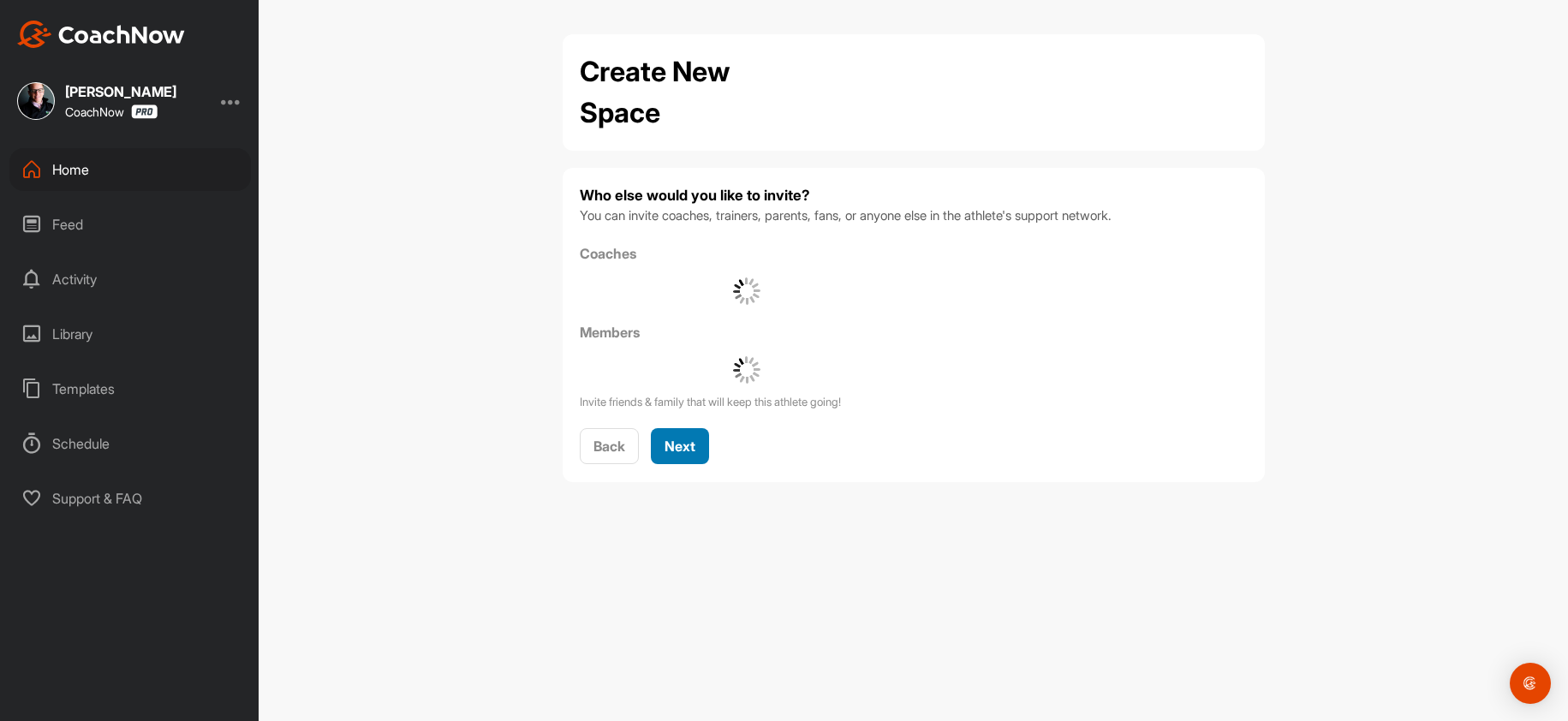
click at [673, 450] on span "Next" at bounding box center [680, 447] width 31 height 17
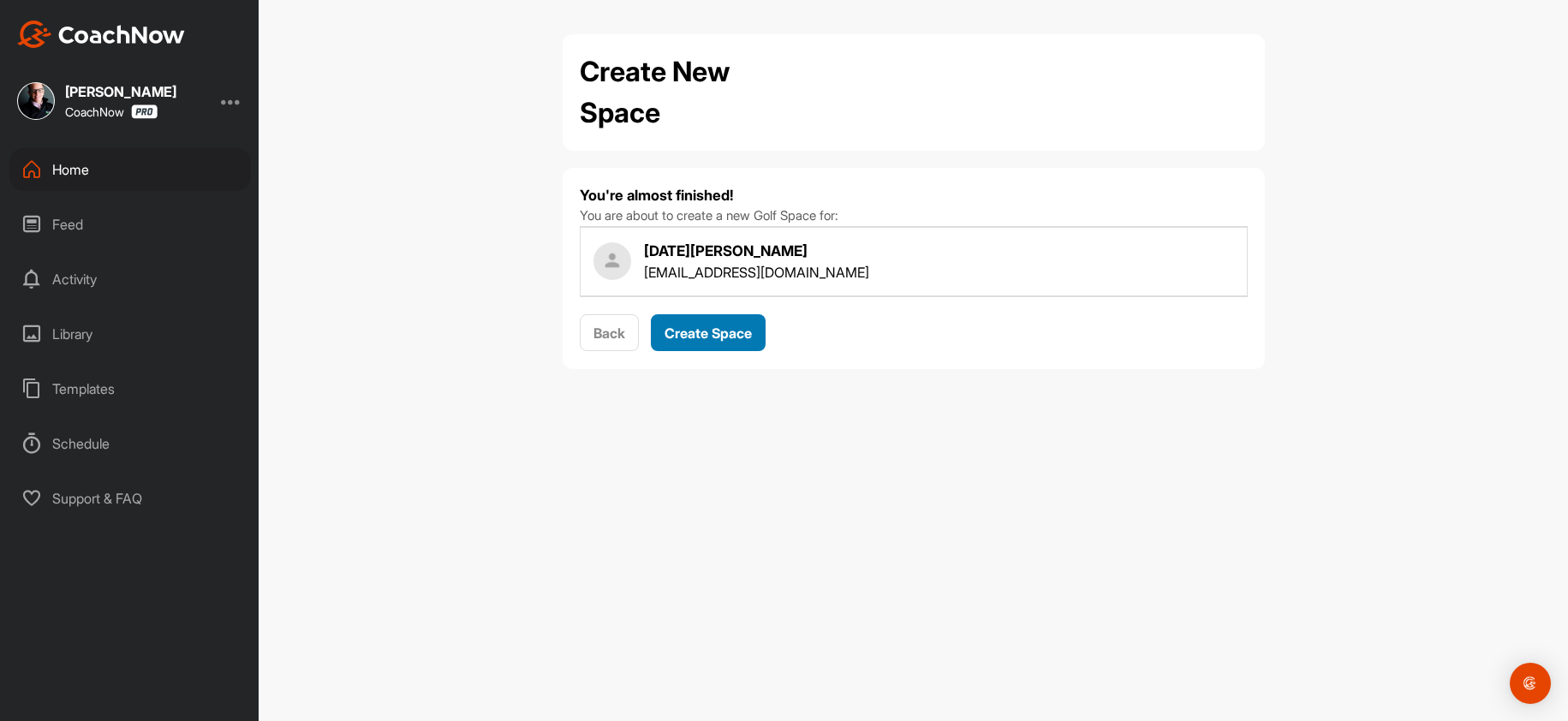
click at [671, 339] on span "Create Space" at bounding box center [708, 333] width 87 height 17
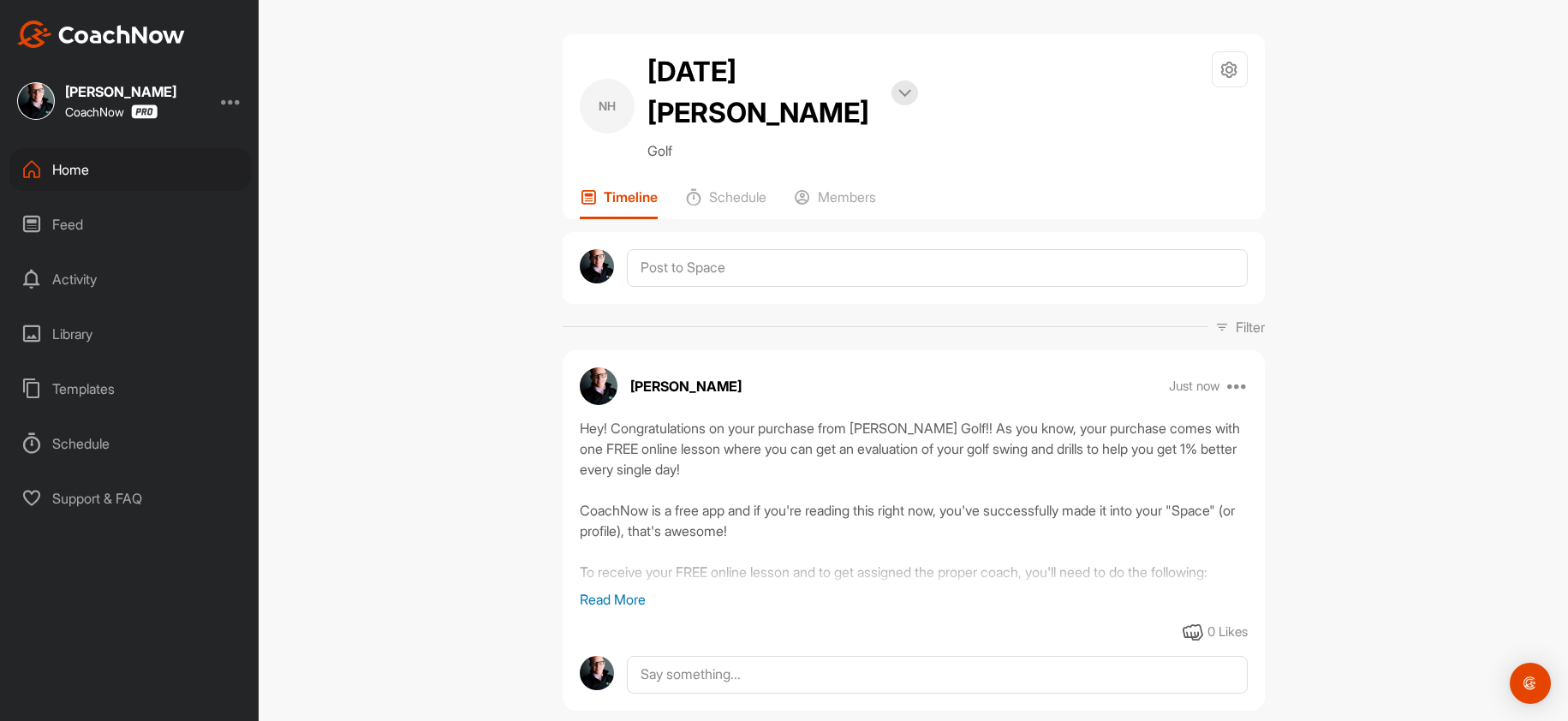
click at [73, 177] on div "Home" at bounding box center [130, 169] width 242 height 43
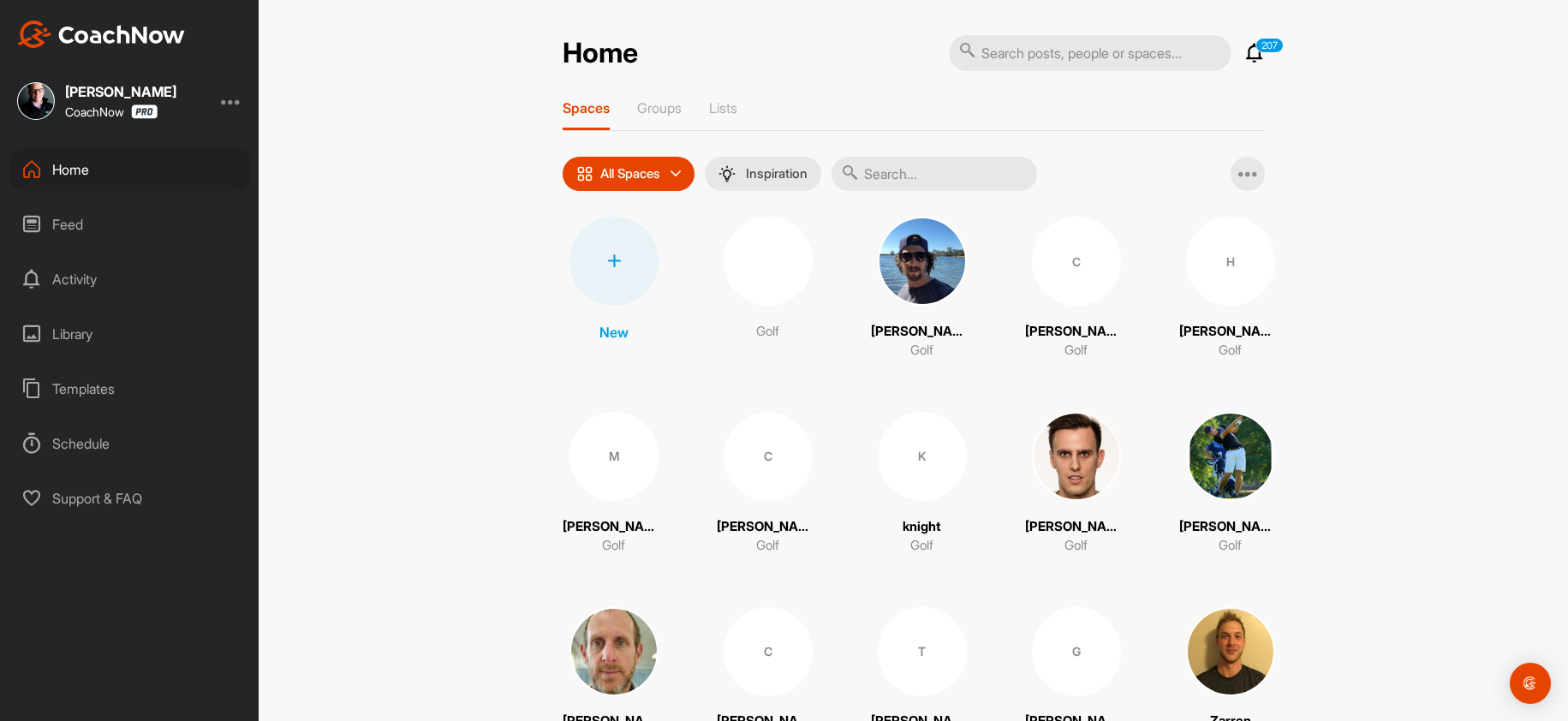
click at [599, 264] on div at bounding box center [614, 261] width 89 height 89
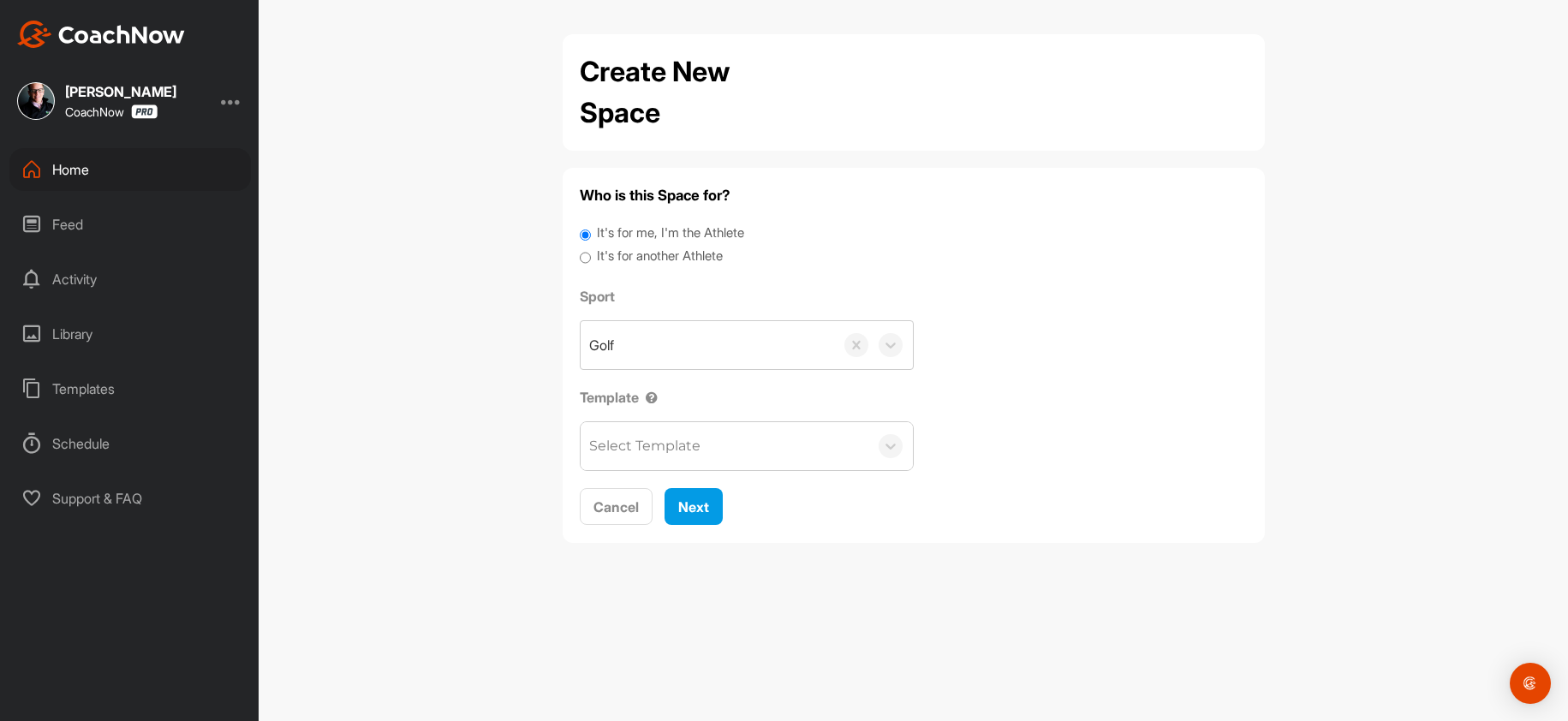
drag, startPoint x: 708, startPoint y: 246, endPoint x: 706, endPoint y: 260, distance: 14.1
click at [708, 252] on label "It's for another Athlete" at bounding box center [660, 256] width 126 height 20
click at [591, 252] on input "It's for another Athlete" at bounding box center [585, 258] width 11 height 23
radio input "true"
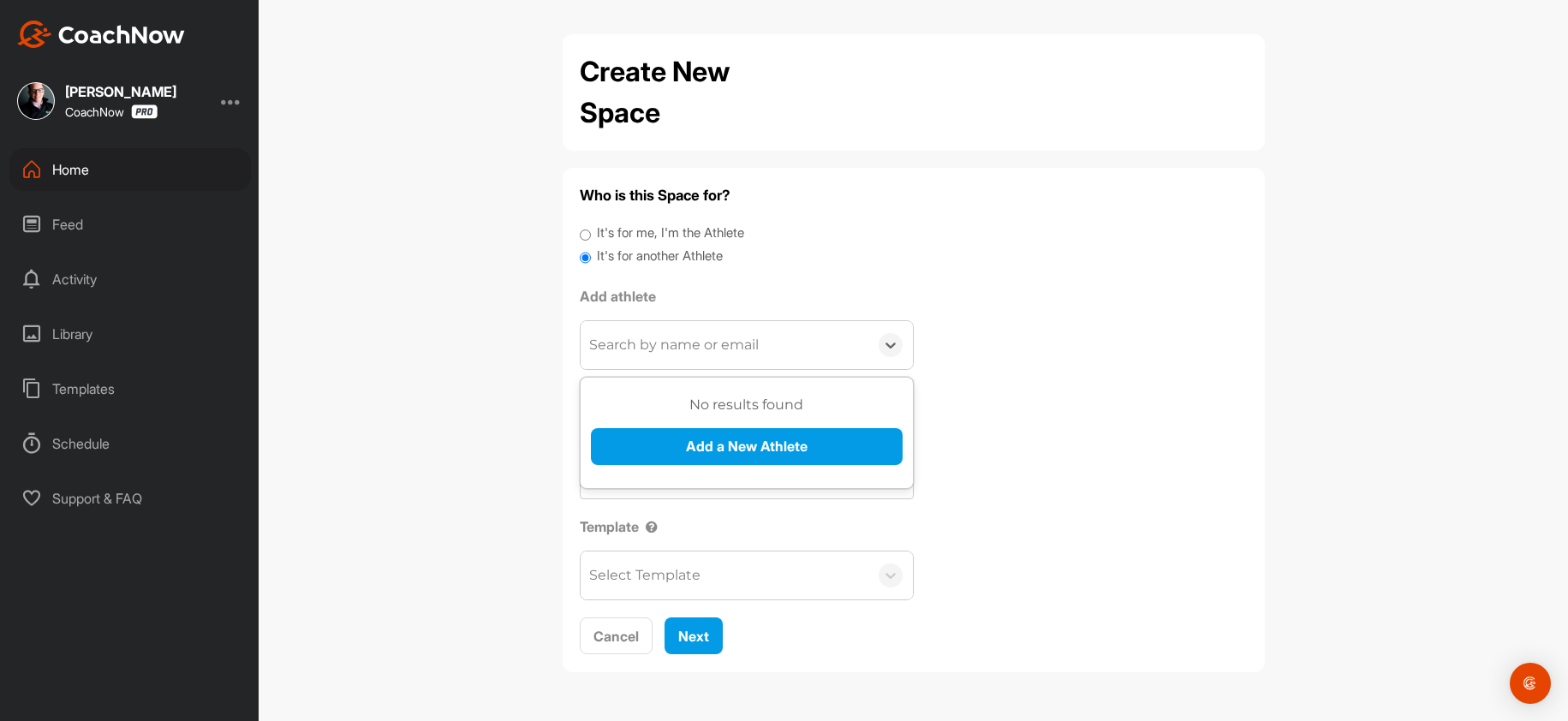
drag, startPoint x: 650, startPoint y: 332, endPoint x: 669, endPoint y: 411, distance: 81.3
click at [650, 333] on div "Search by name or email" at bounding box center [724, 345] width 288 height 48
paste input "taylorwadewilson@gmail.com"
type input "taylorwadewilson@gmail.com"
click at [665, 433] on button "Add a New Athlete" at bounding box center [747, 447] width 312 height 37
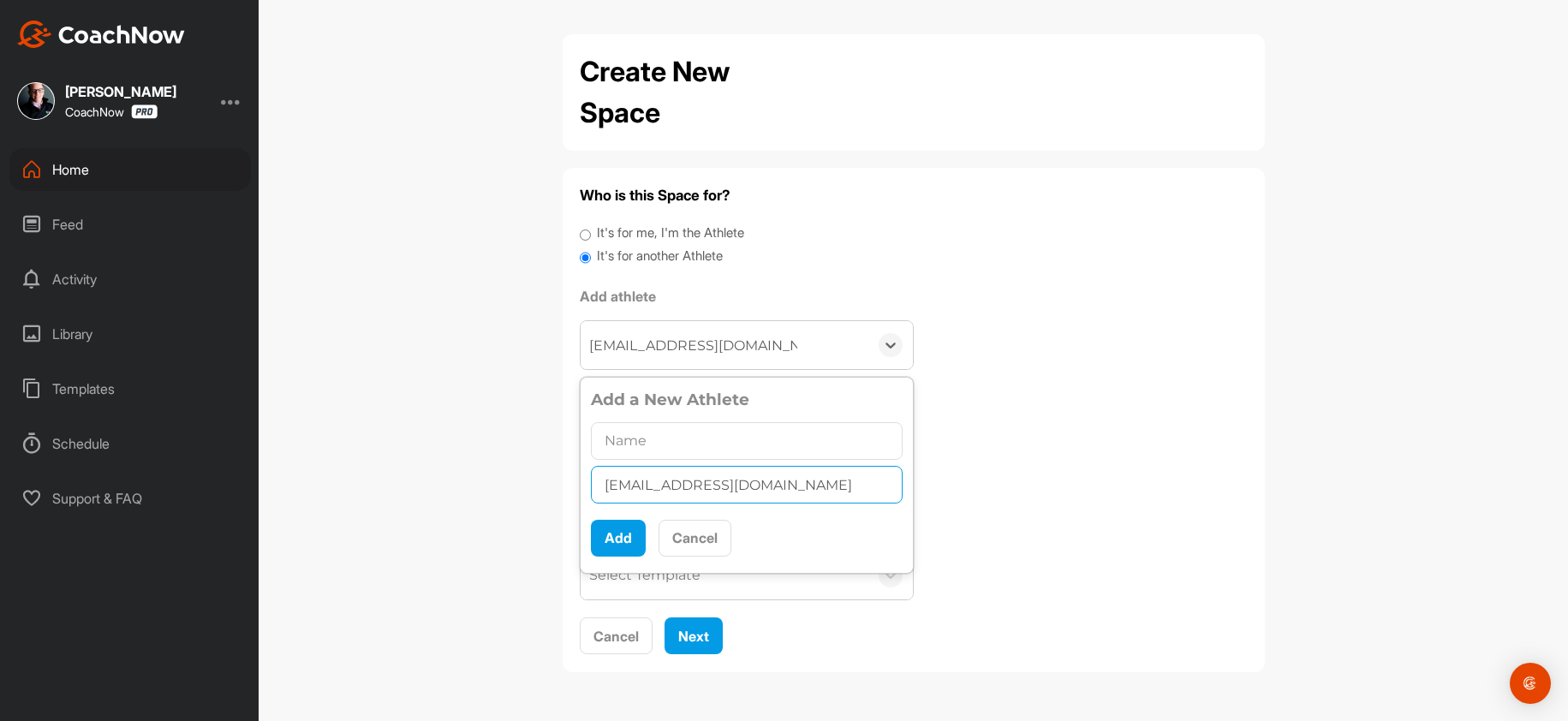
drag, startPoint x: 700, startPoint y: 467, endPoint x: 667, endPoint y: 438, distance: 43.9
click at [667, 438] on div "taylorwadewilson@gmail.com" at bounding box center [747, 463] width 312 height 88
click at [657, 436] on input "text" at bounding box center [747, 441] width 312 height 37
paste input "Taylor Wilson"
type input "Taylor Wilson"
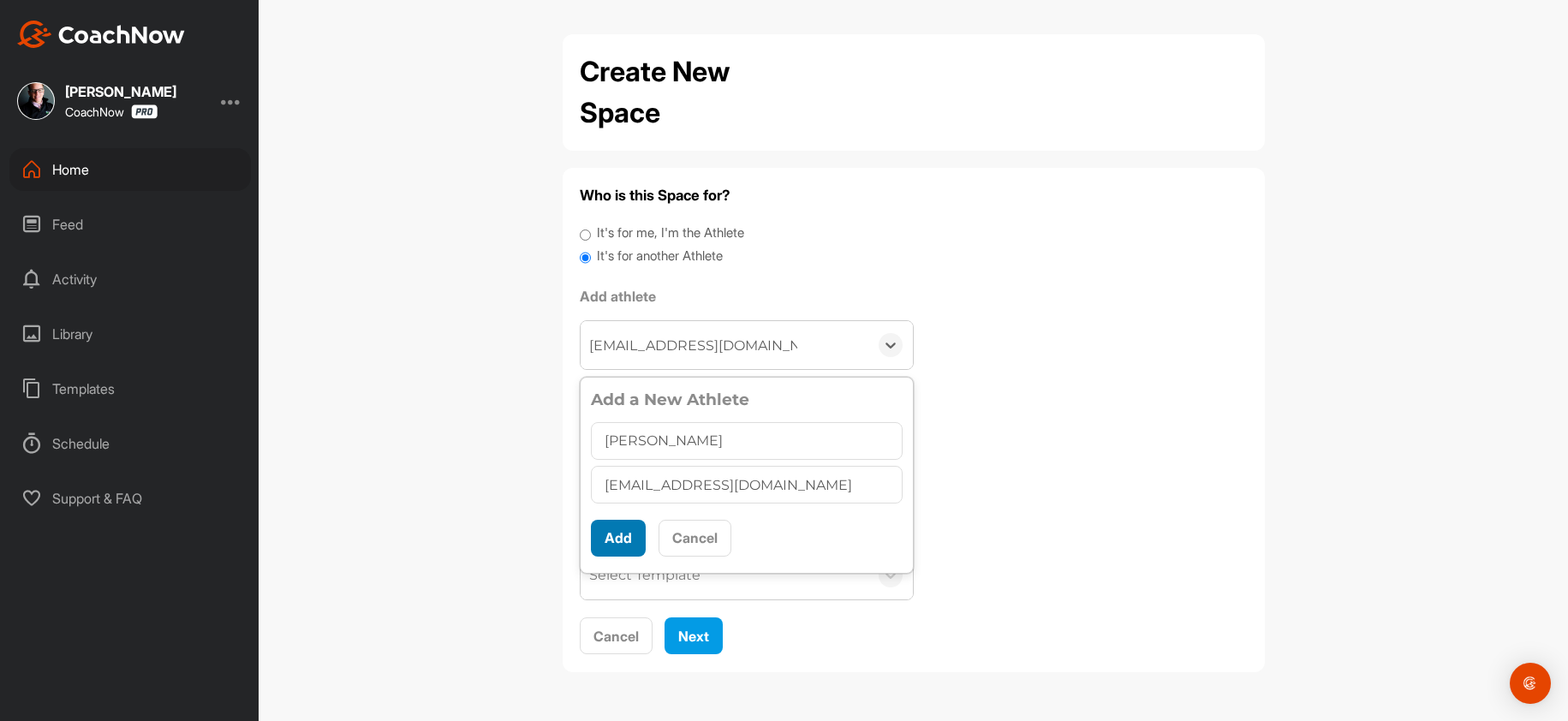
click at [622, 541] on button "Add" at bounding box center [618, 538] width 54 height 37
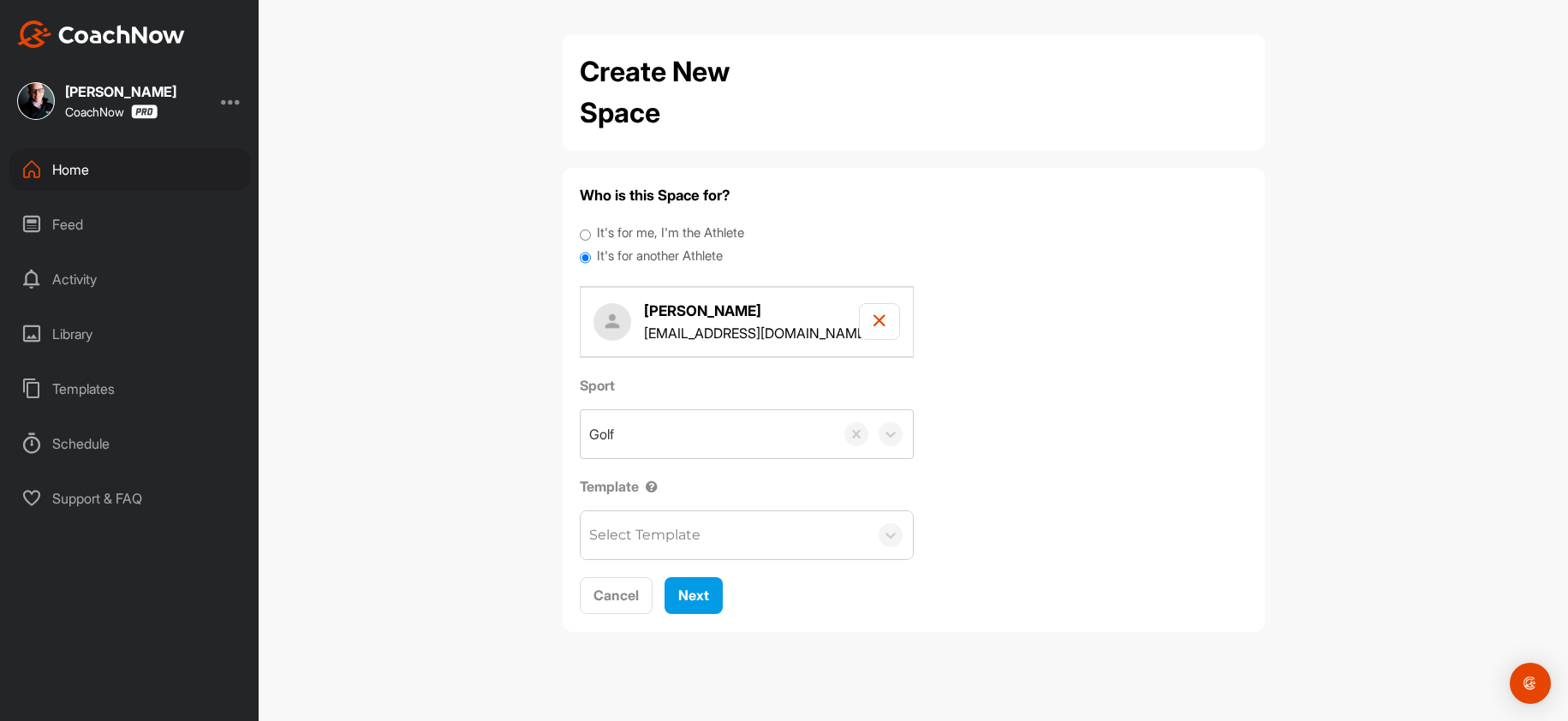
click at [617, 535] on div "Select Template" at bounding box center [644, 535] width 111 height 20
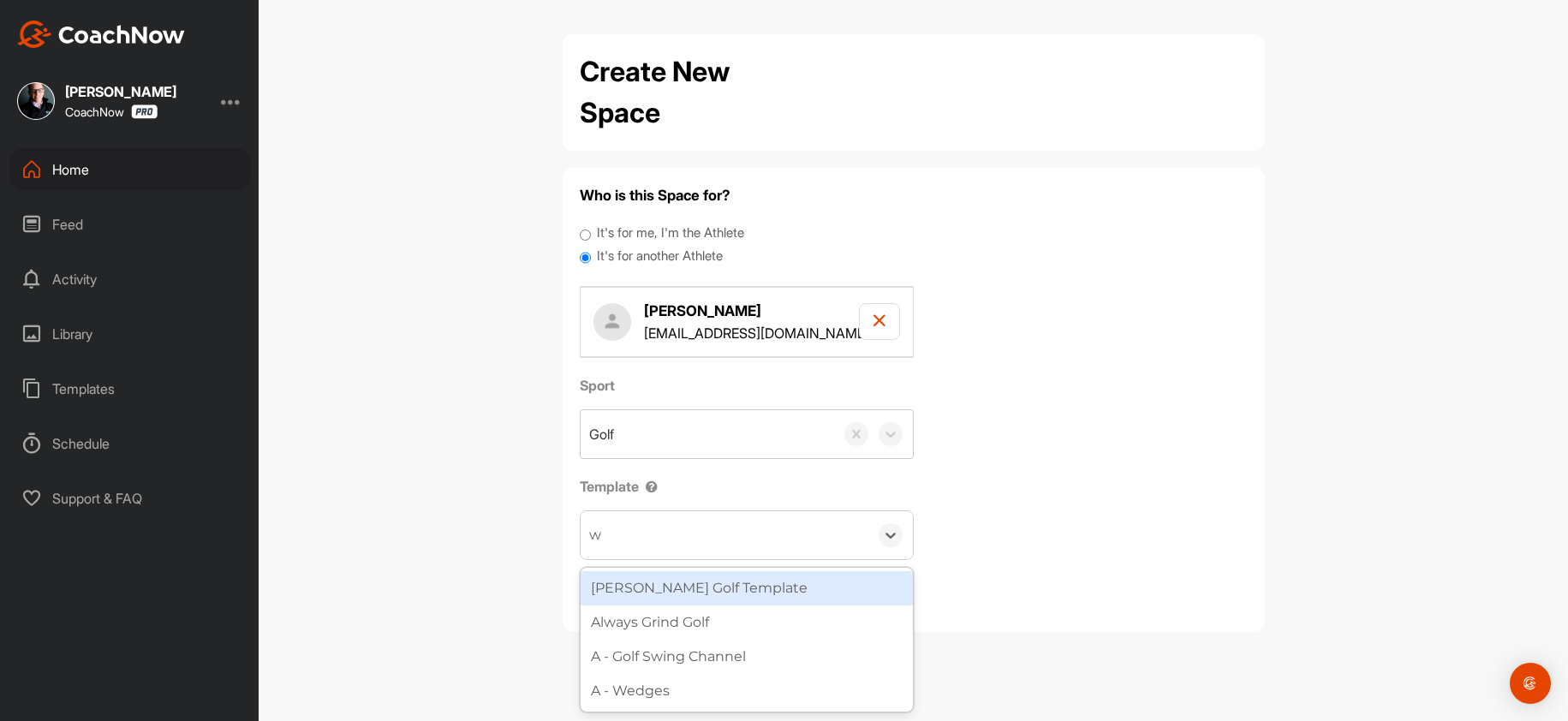
type input "wa"
click at [650, 594] on div "[PERSON_NAME] Golf Template" at bounding box center [747, 588] width 333 height 34
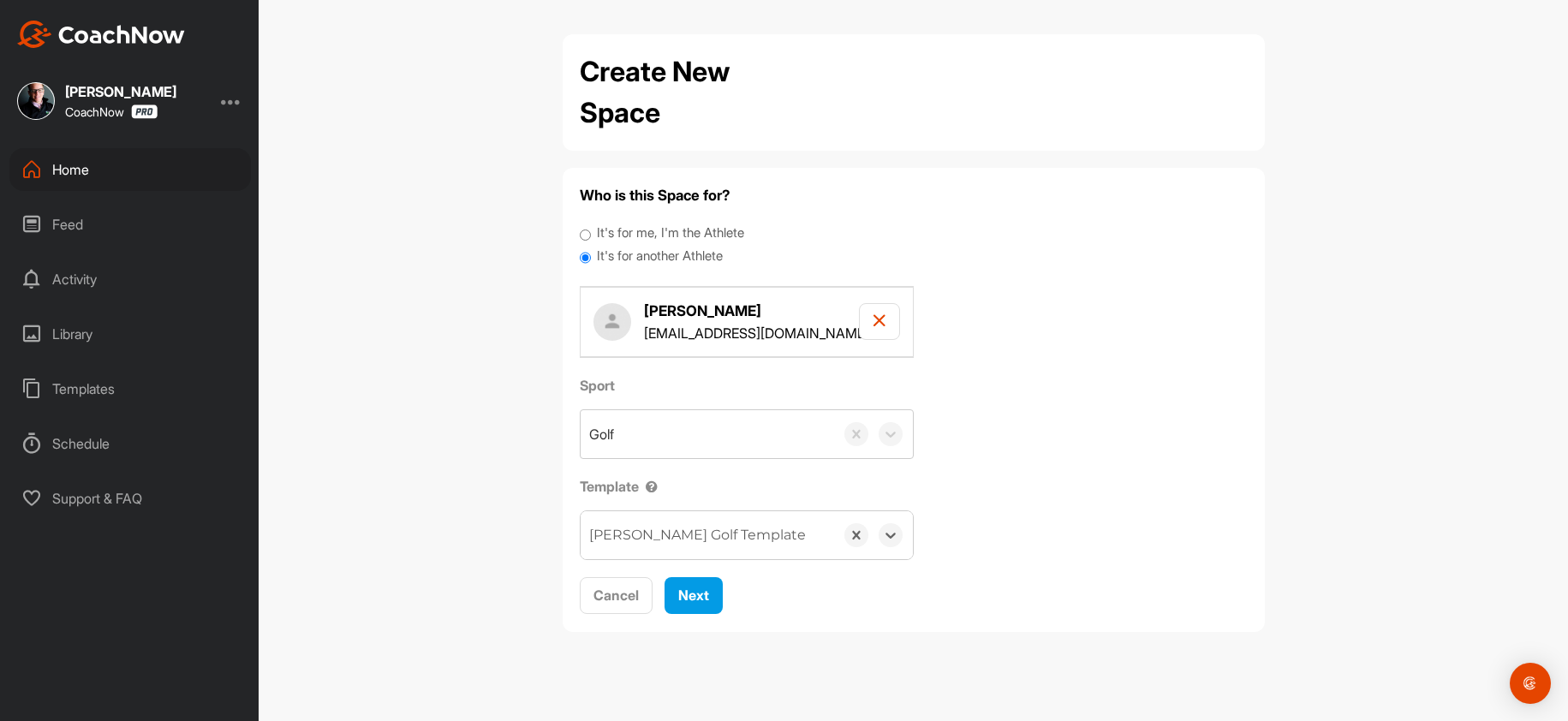
click at [700, 596] on span "Next" at bounding box center [693, 596] width 31 height 17
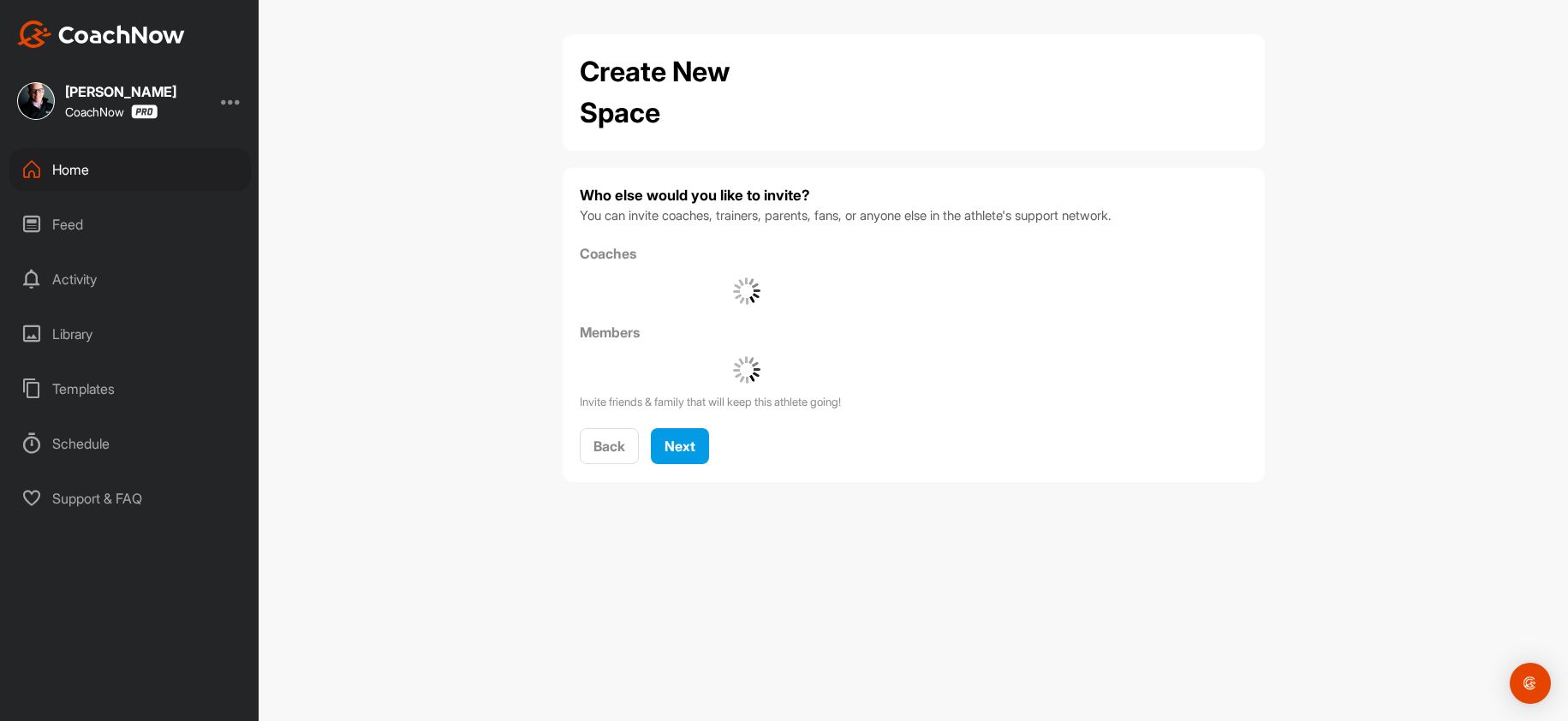
click at [688, 585] on div "Create New Space Who else would you like to invite? You can invite coaches, tra…" at bounding box center [914, 360] width 1310 height 721
click at [681, 456] on div "Next" at bounding box center [680, 446] width 31 height 20
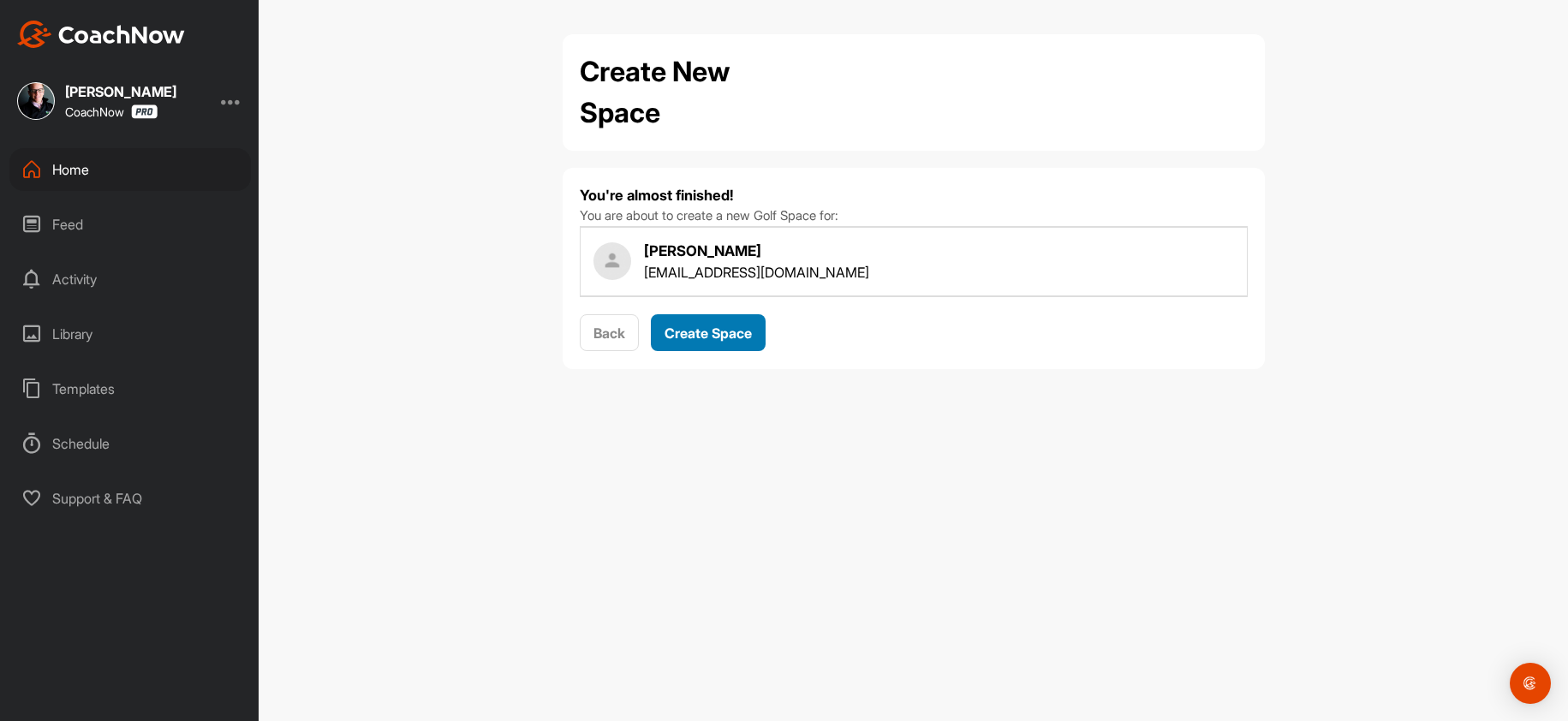
click at [713, 327] on span "Create Space" at bounding box center [708, 333] width 87 height 17
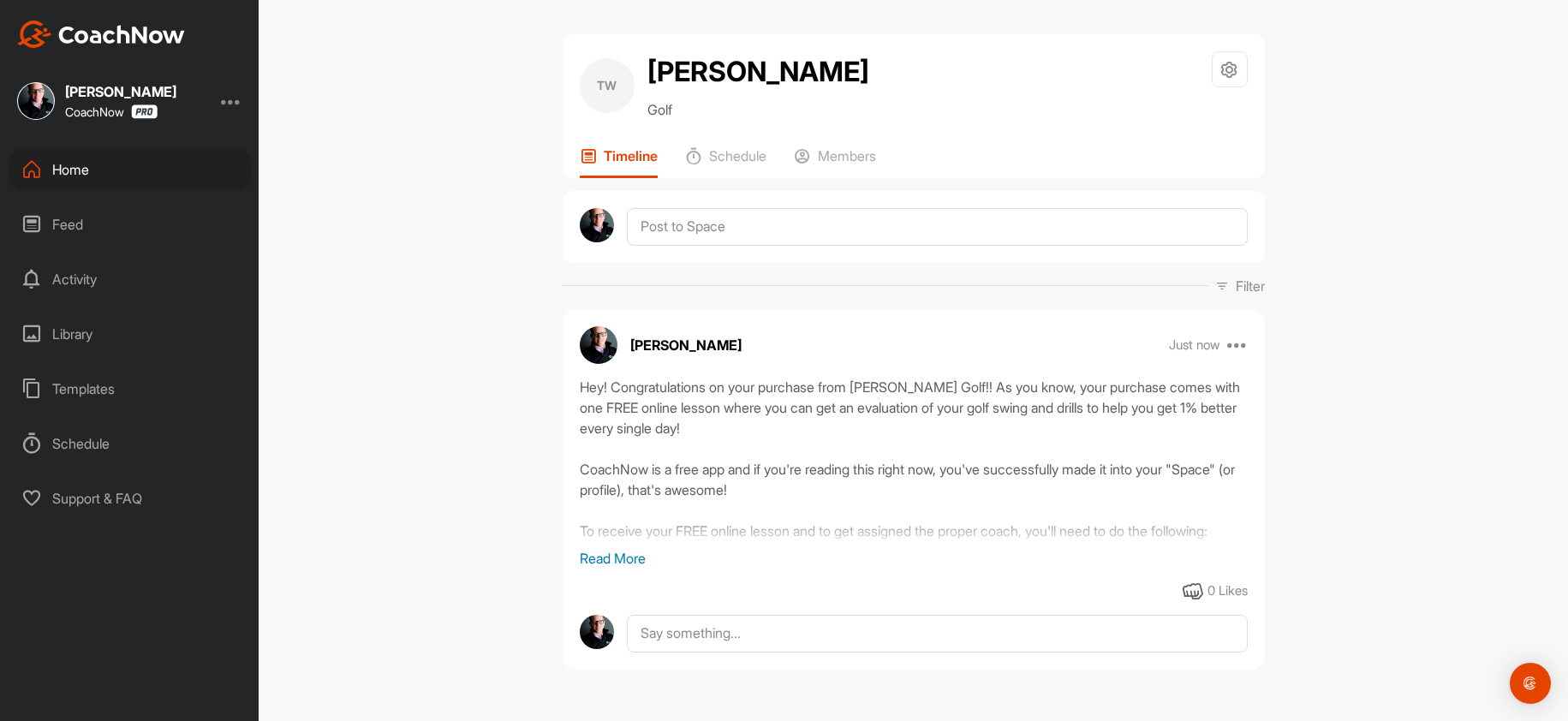
click at [75, 181] on div "Home" at bounding box center [130, 169] width 242 height 43
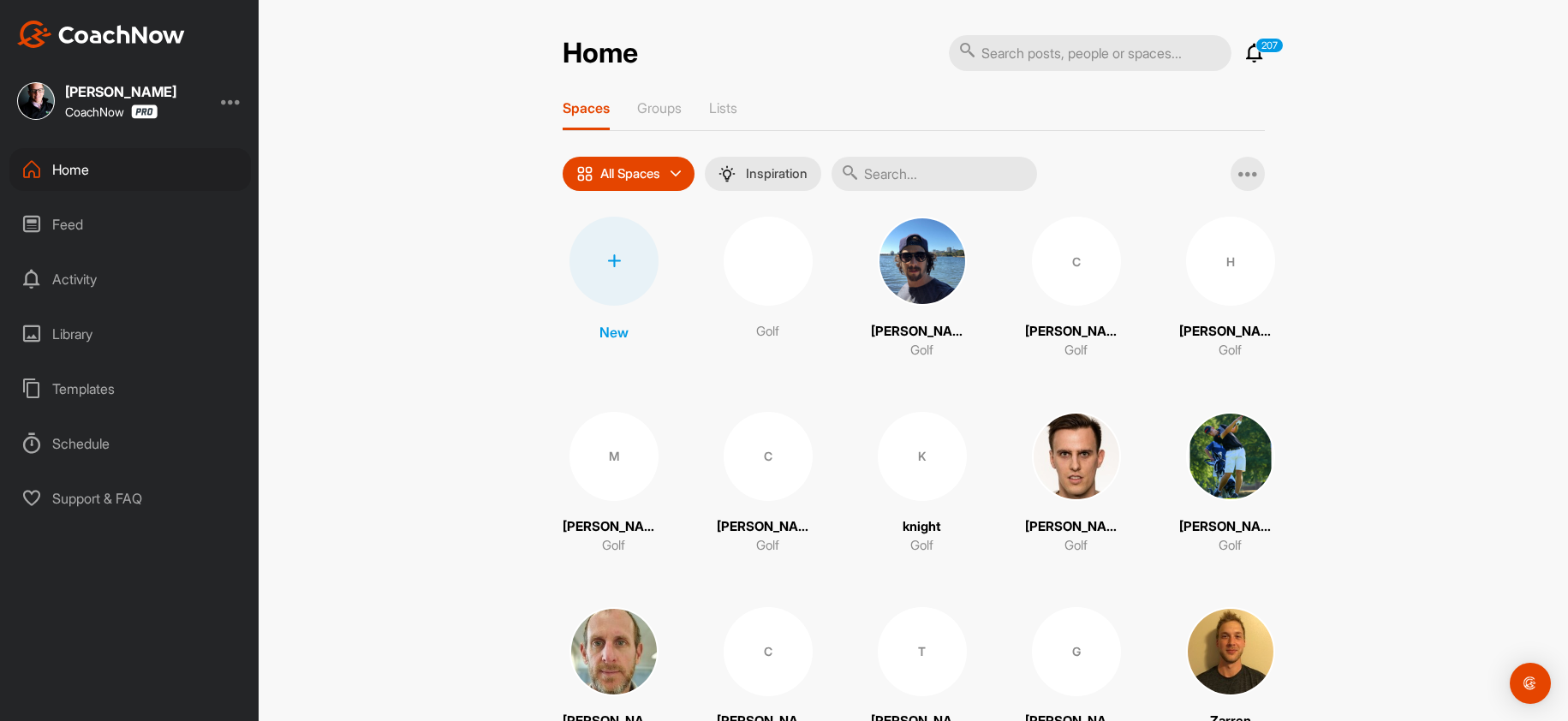
click at [606, 280] on div at bounding box center [614, 261] width 89 height 89
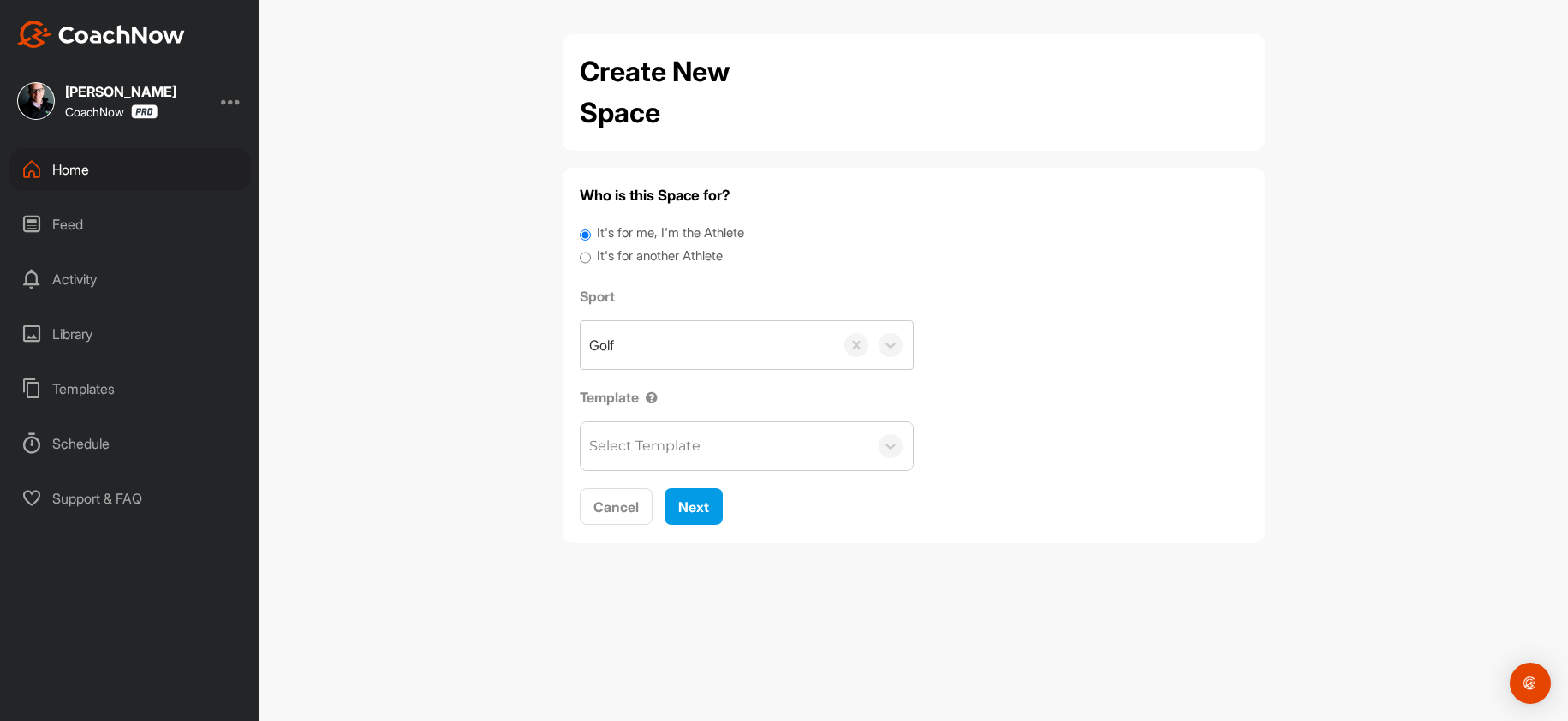
click at [696, 251] on label "It's for another Athlete" at bounding box center [660, 256] width 126 height 20
click at [591, 251] on input "It's for another Athlete" at bounding box center [585, 258] width 11 height 23
radio input "true"
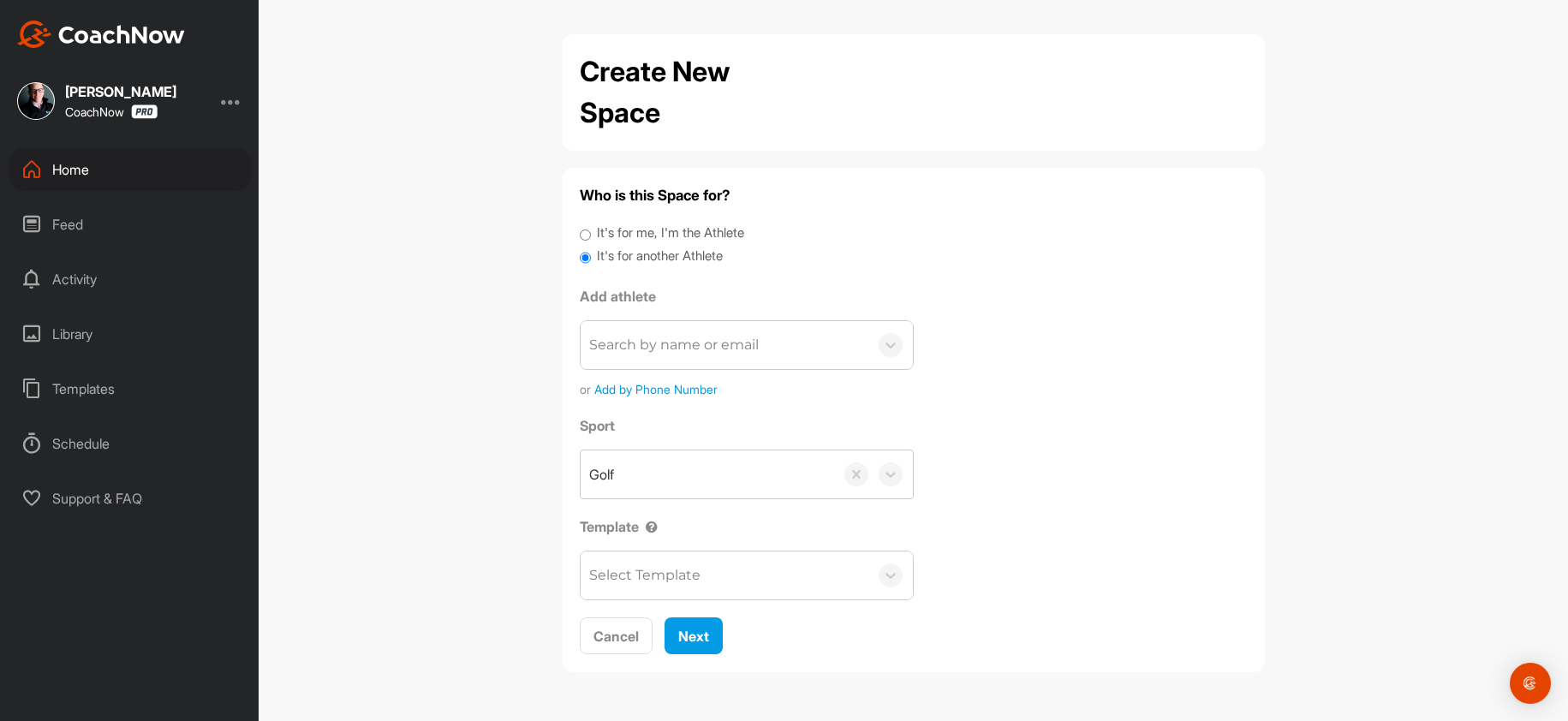
click at [645, 337] on div "Search by name or email" at bounding box center [724, 345] width 288 height 48
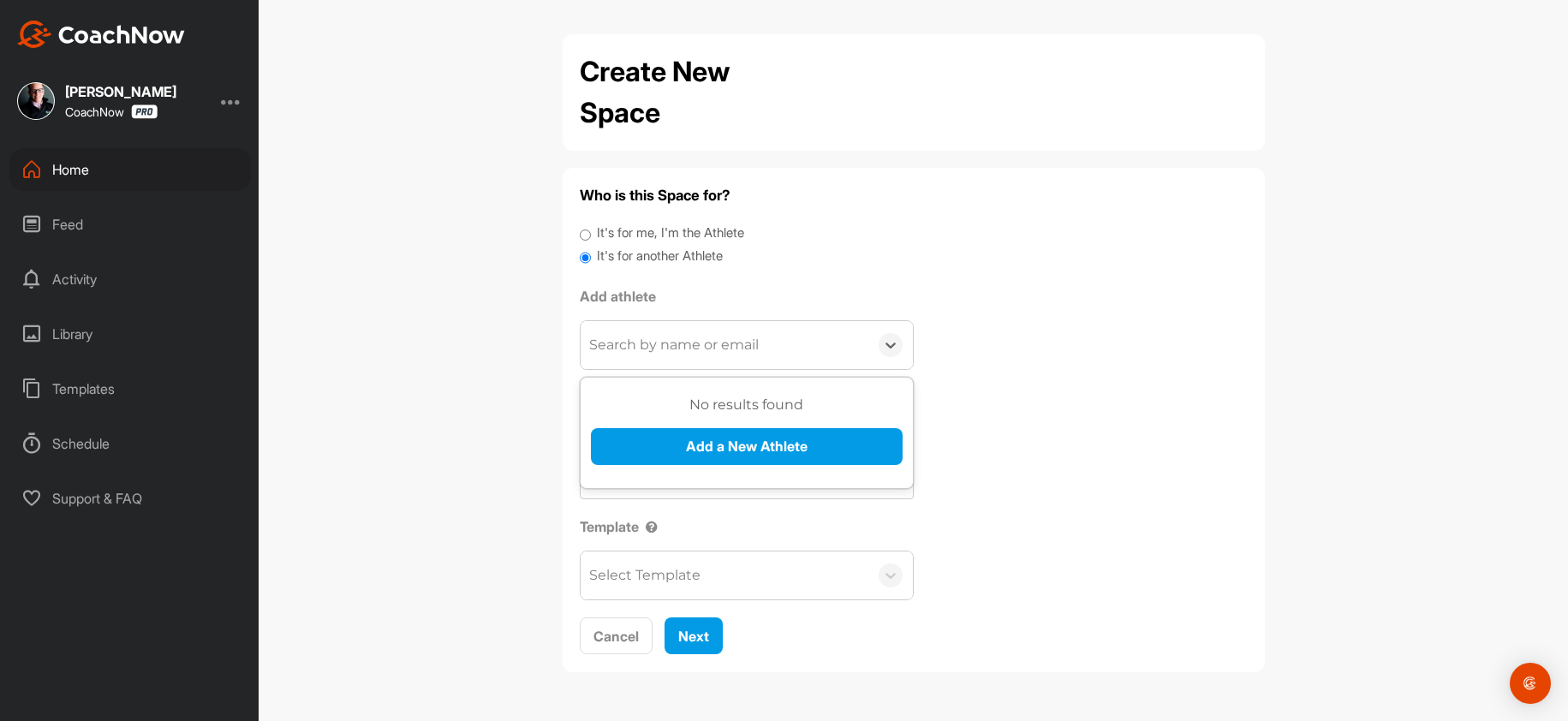
paste input "dreiland@gmail.com"
type input "dreiland@gmail.com"
click at [640, 449] on button "Add a New Athlete" at bounding box center [747, 447] width 312 height 37
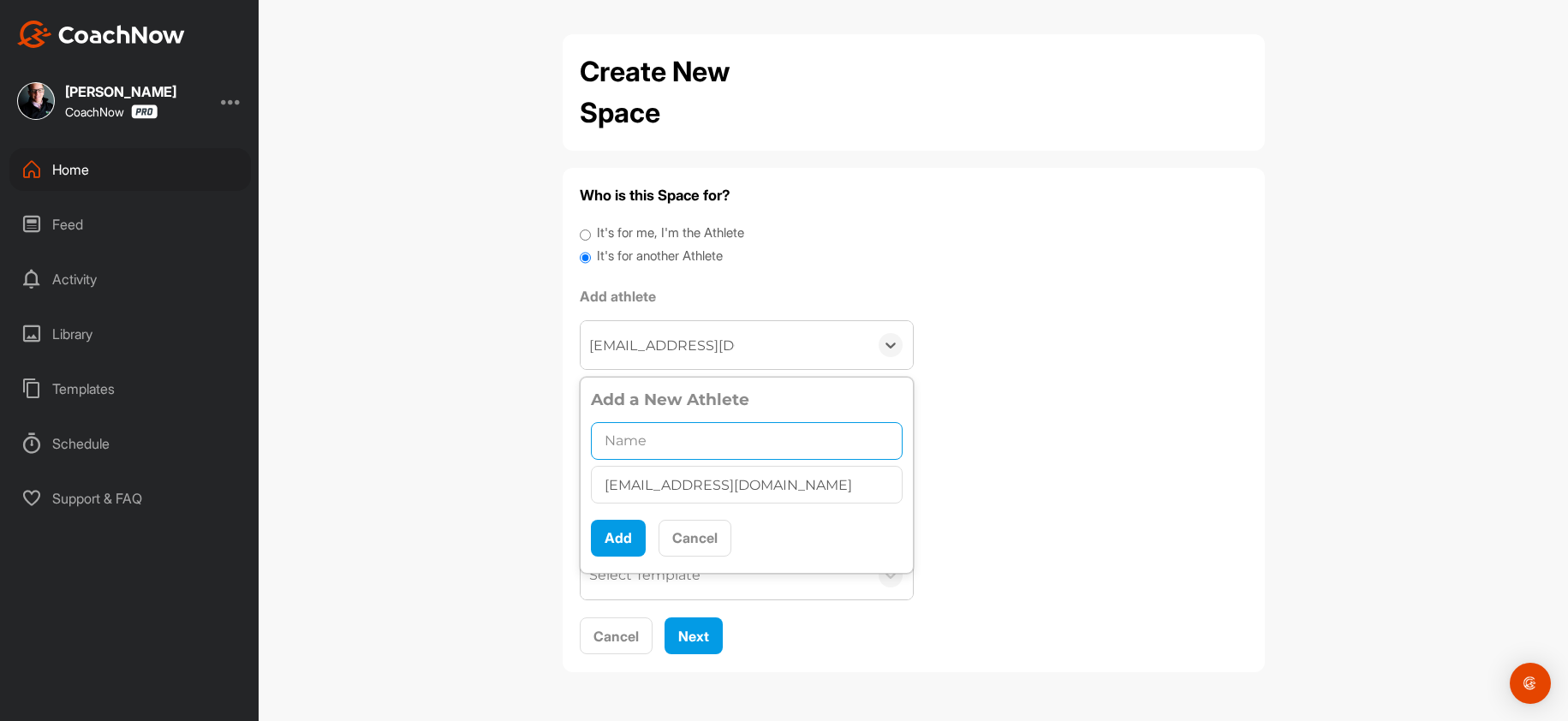
drag, startPoint x: 711, startPoint y: 441, endPoint x: 678, endPoint y: 468, distance: 42.6
click at [708, 441] on input "text" at bounding box center [747, 441] width 312 height 37
paste input "Doug Reiland"
type input "Doug Reiland"
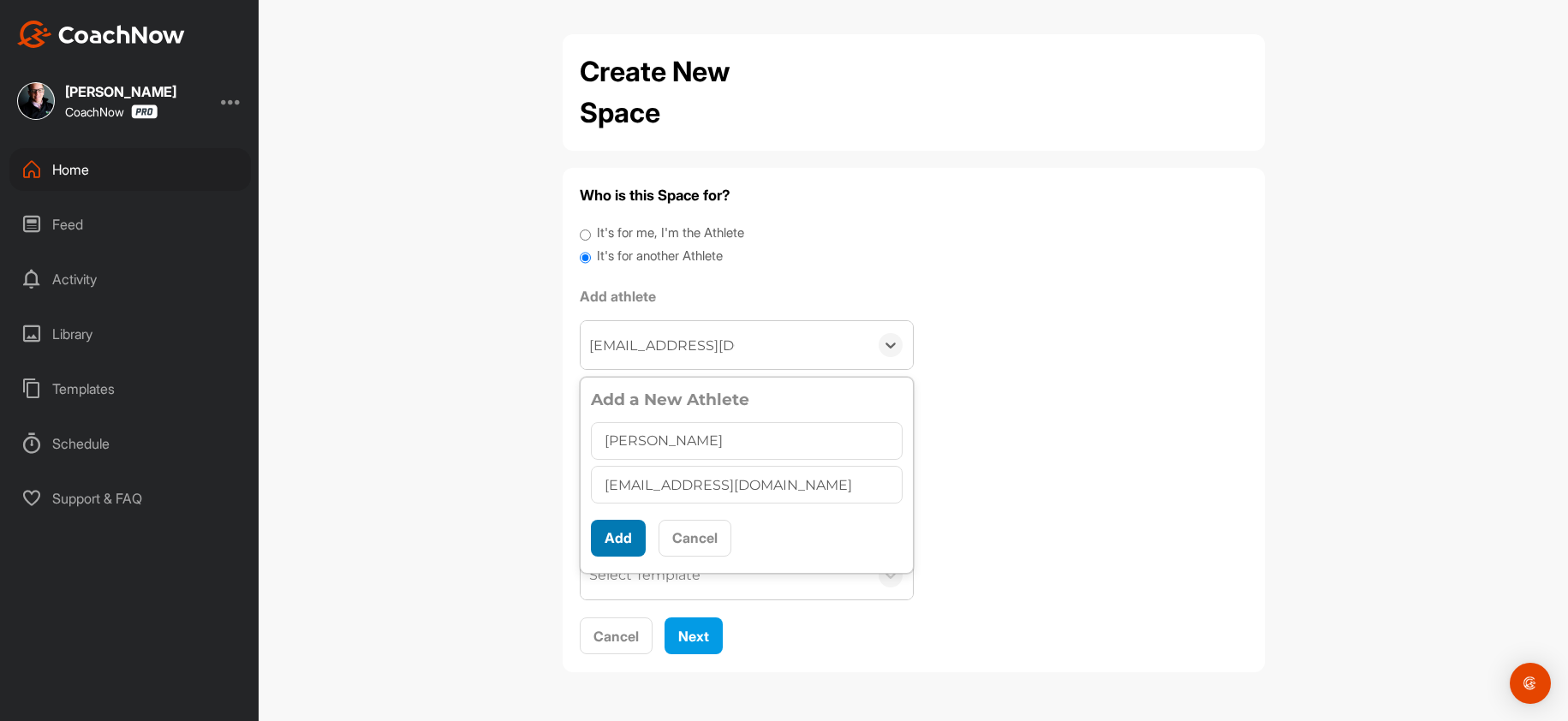
click at [622, 529] on button "Add" at bounding box center [618, 538] width 54 height 37
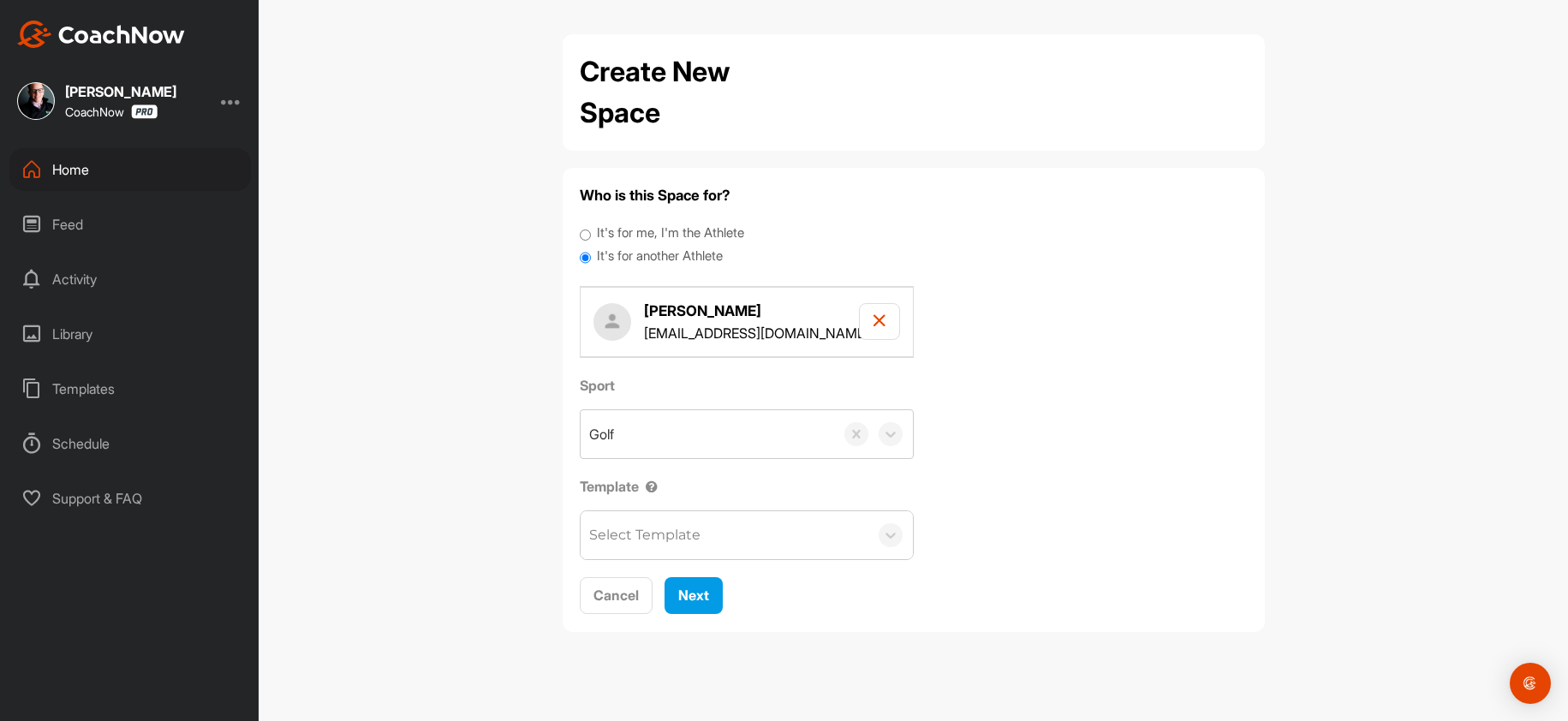
click at [625, 539] on div "Select Template" at bounding box center [644, 535] width 111 height 20
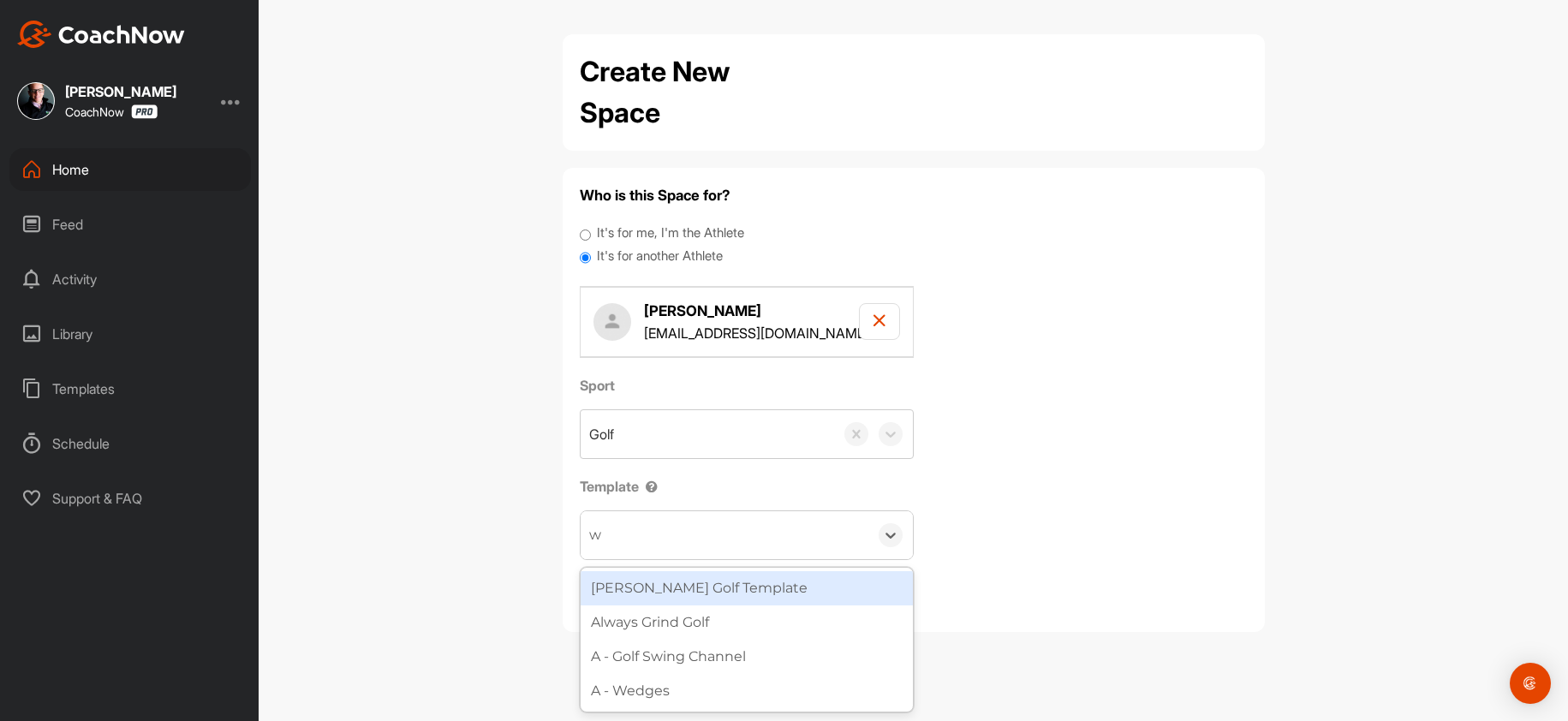
type input "wa"
click at [693, 596] on div "[PERSON_NAME] Golf Template" at bounding box center [747, 588] width 333 height 34
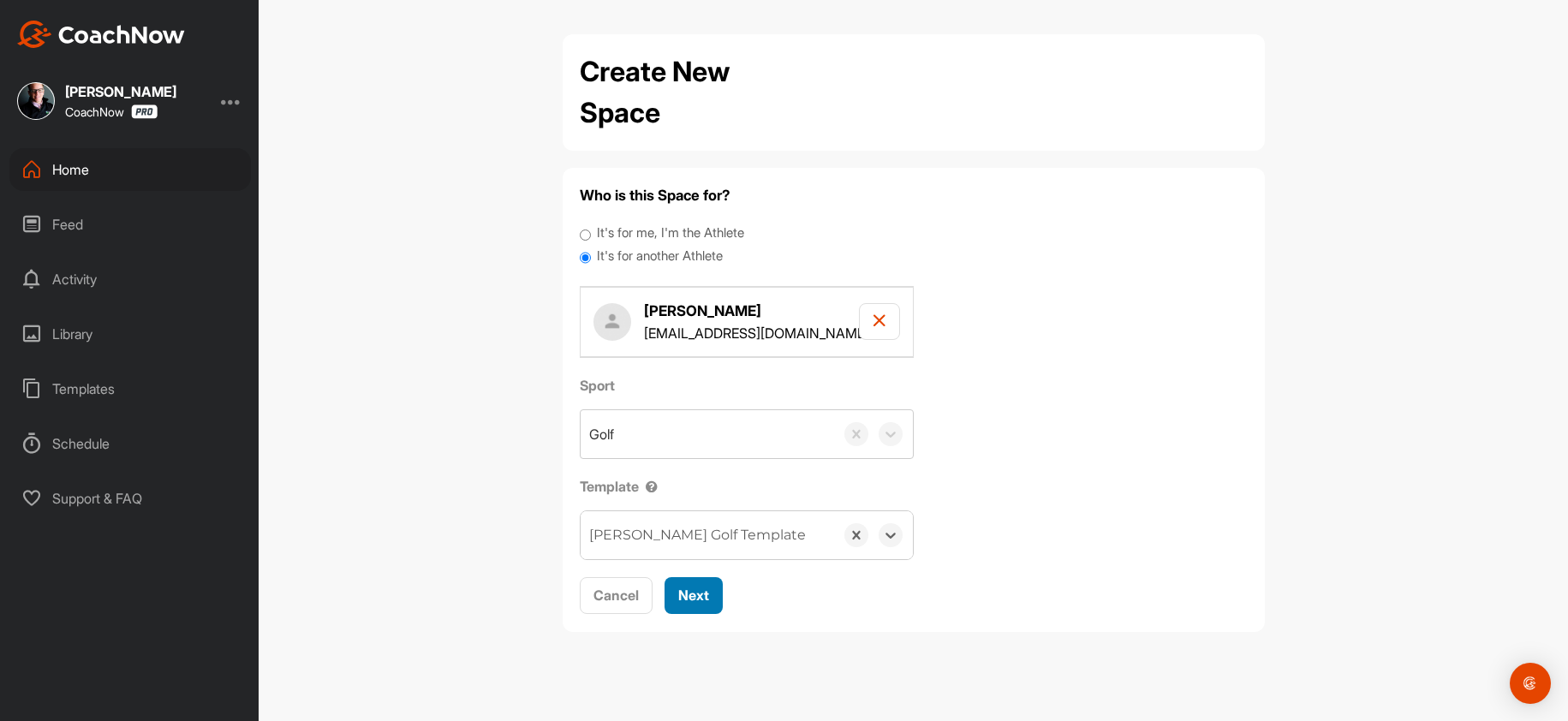
click at [705, 601] on span "Next" at bounding box center [693, 596] width 31 height 17
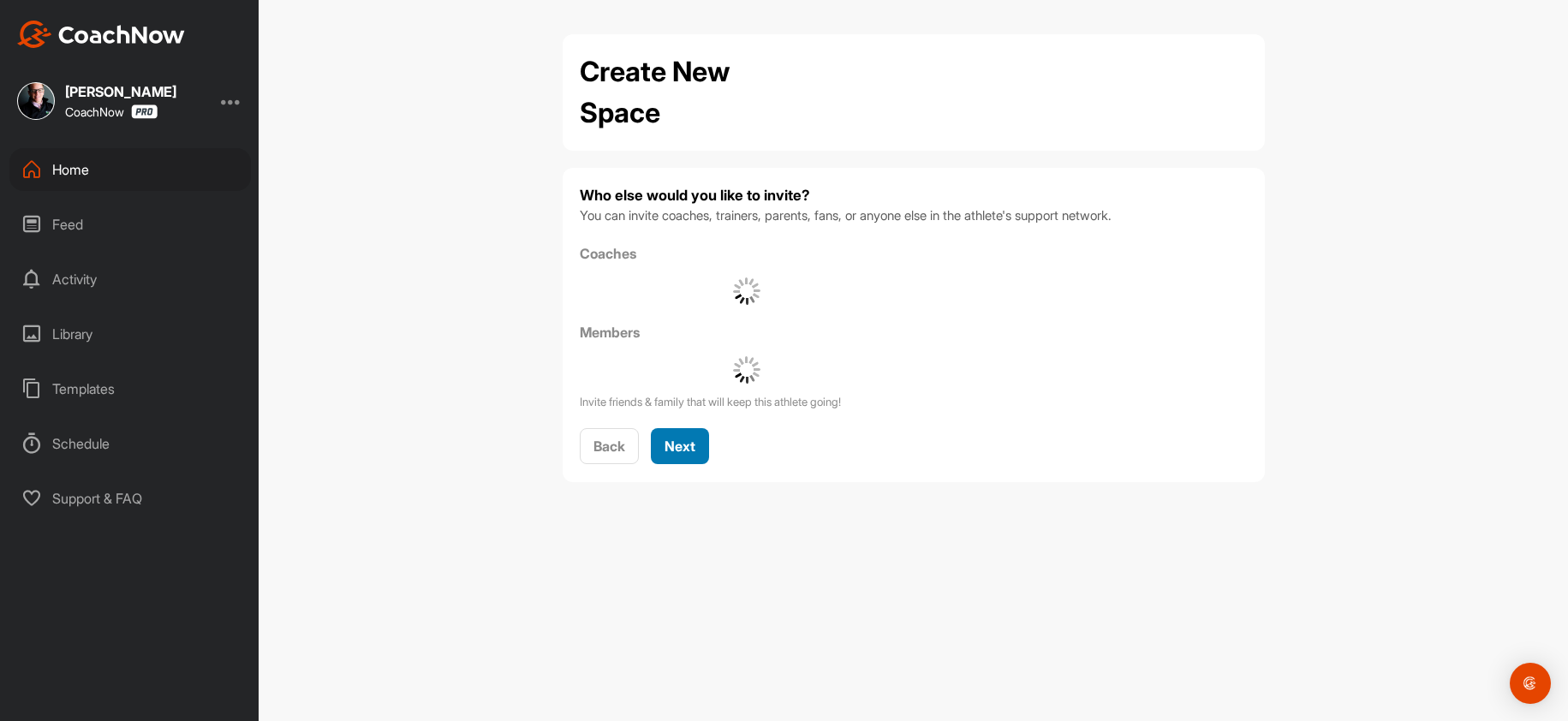
click at [703, 452] on button "Next" at bounding box center [680, 447] width 58 height 37
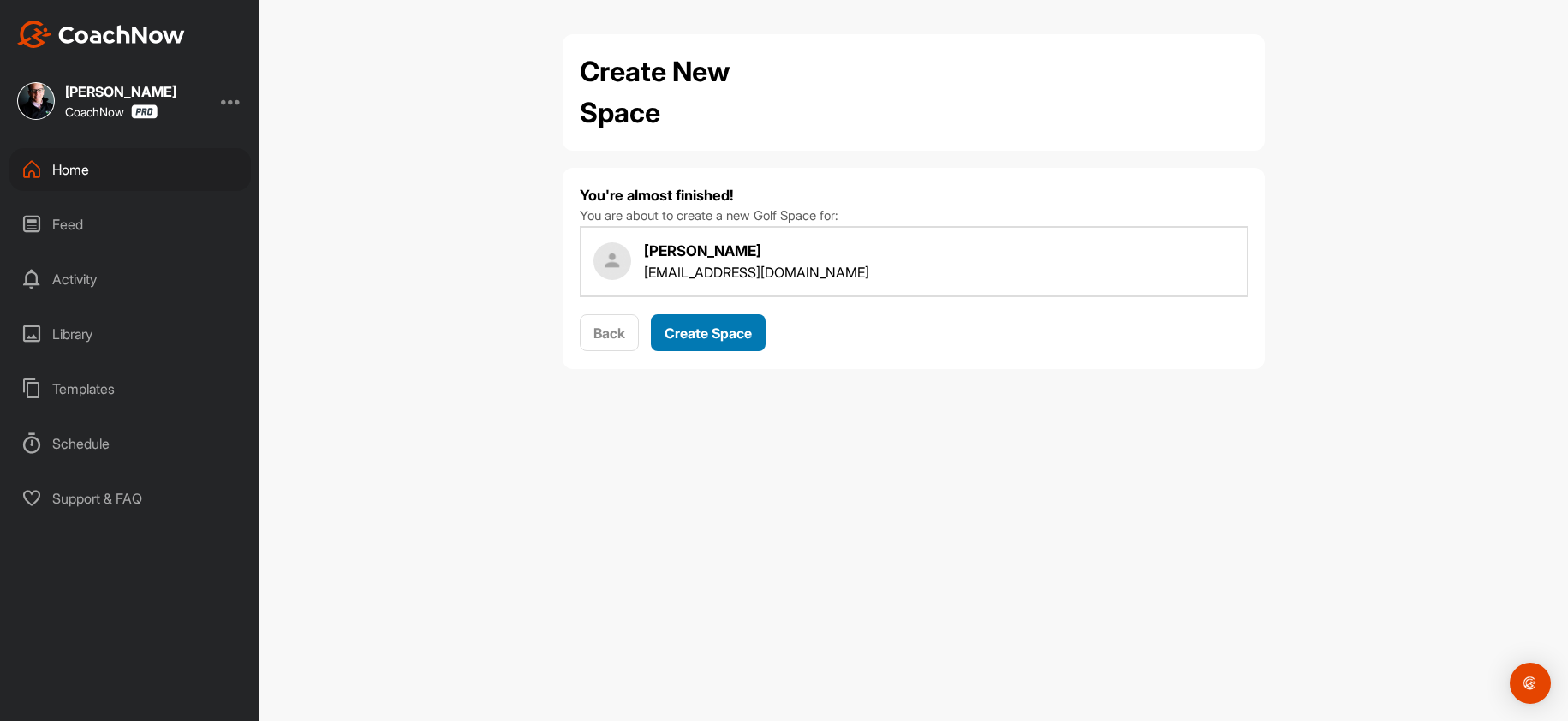
click at [698, 336] on span "Create Space" at bounding box center [708, 333] width 87 height 17
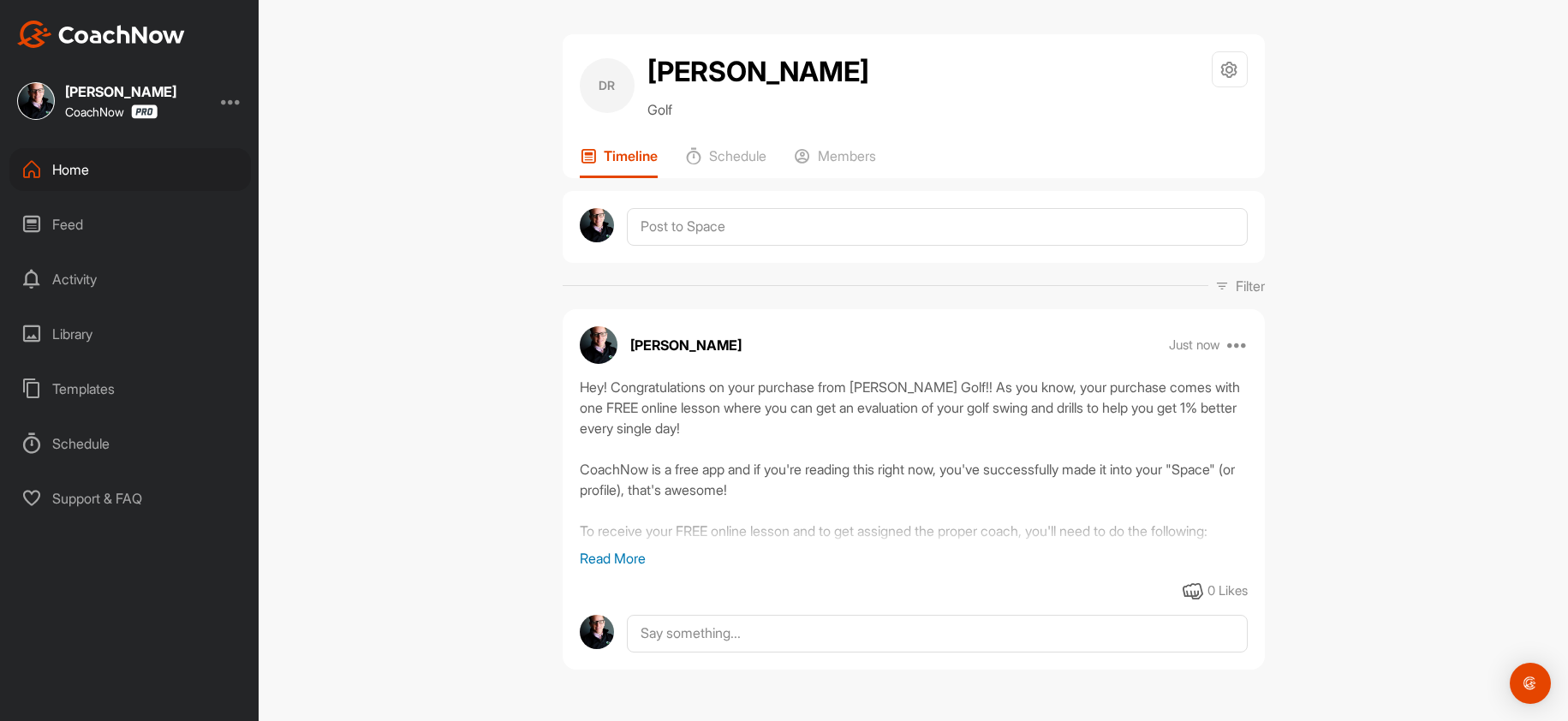
click at [114, 172] on div "Home" at bounding box center [130, 169] width 242 height 43
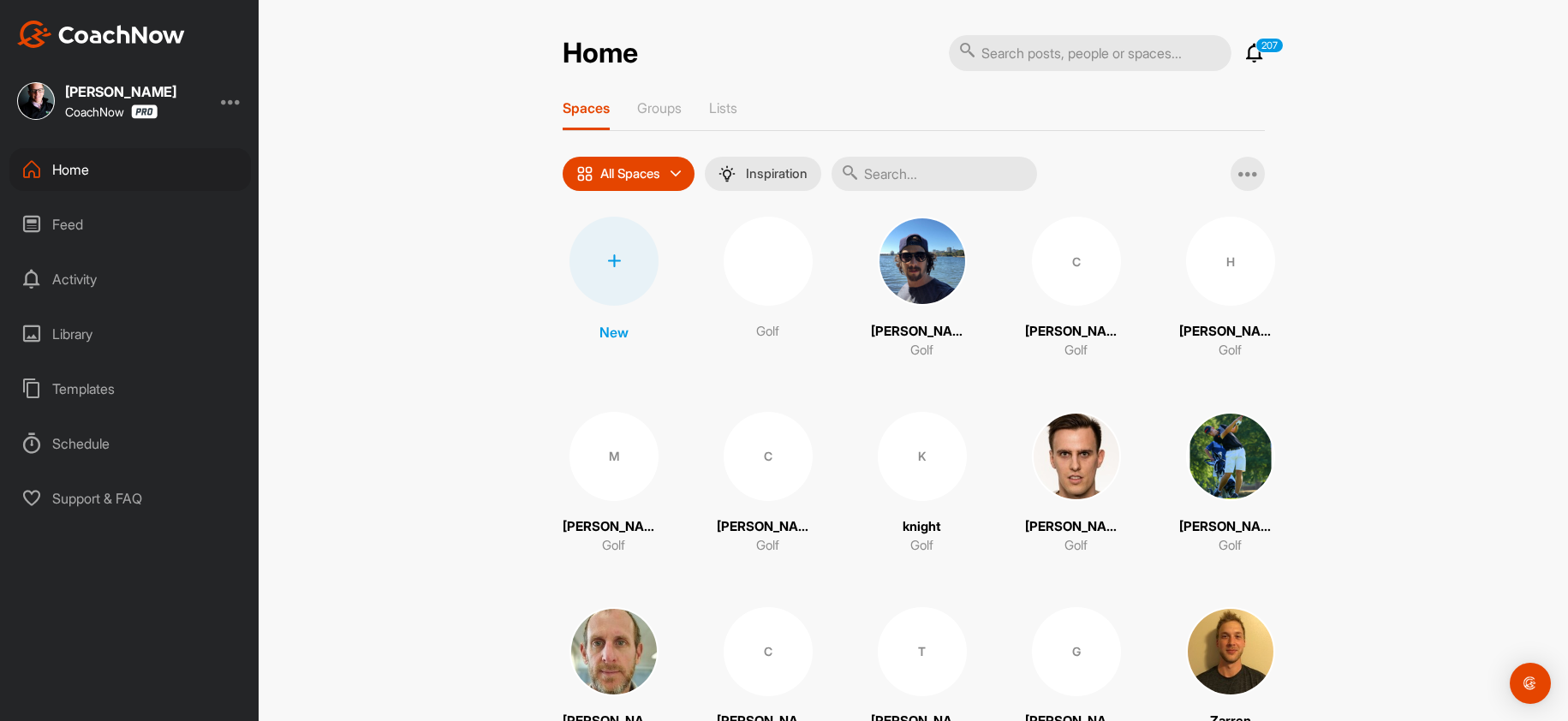
click at [595, 259] on div at bounding box center [614, 261] width 89 height 89
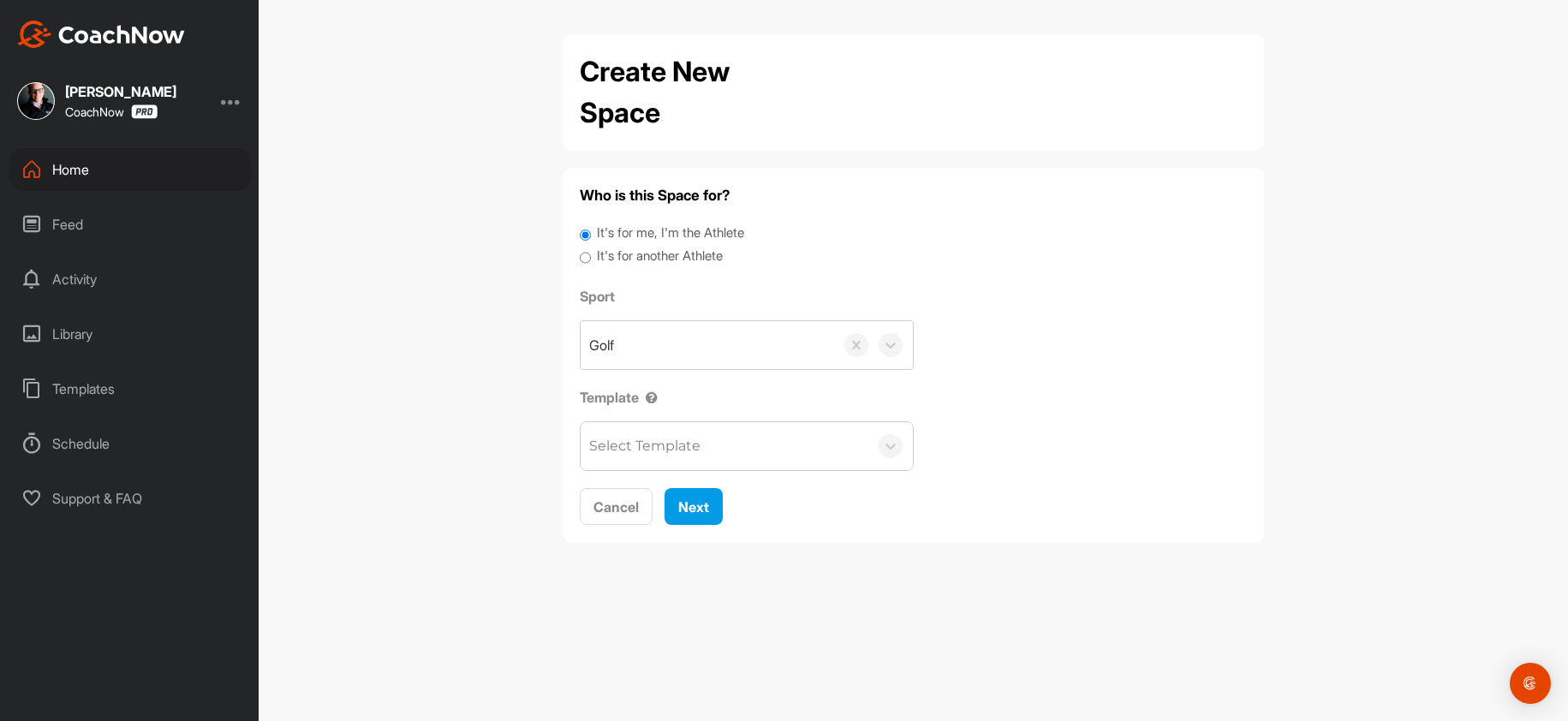
click at [694, 259] on label "It's for another Athlete" at bounding box center [660, 256] width 126 height 20
click at [591, 259] on input "It's for another Athlete" at bounding box center [585, 258] width 11 height 23
radio input "true"
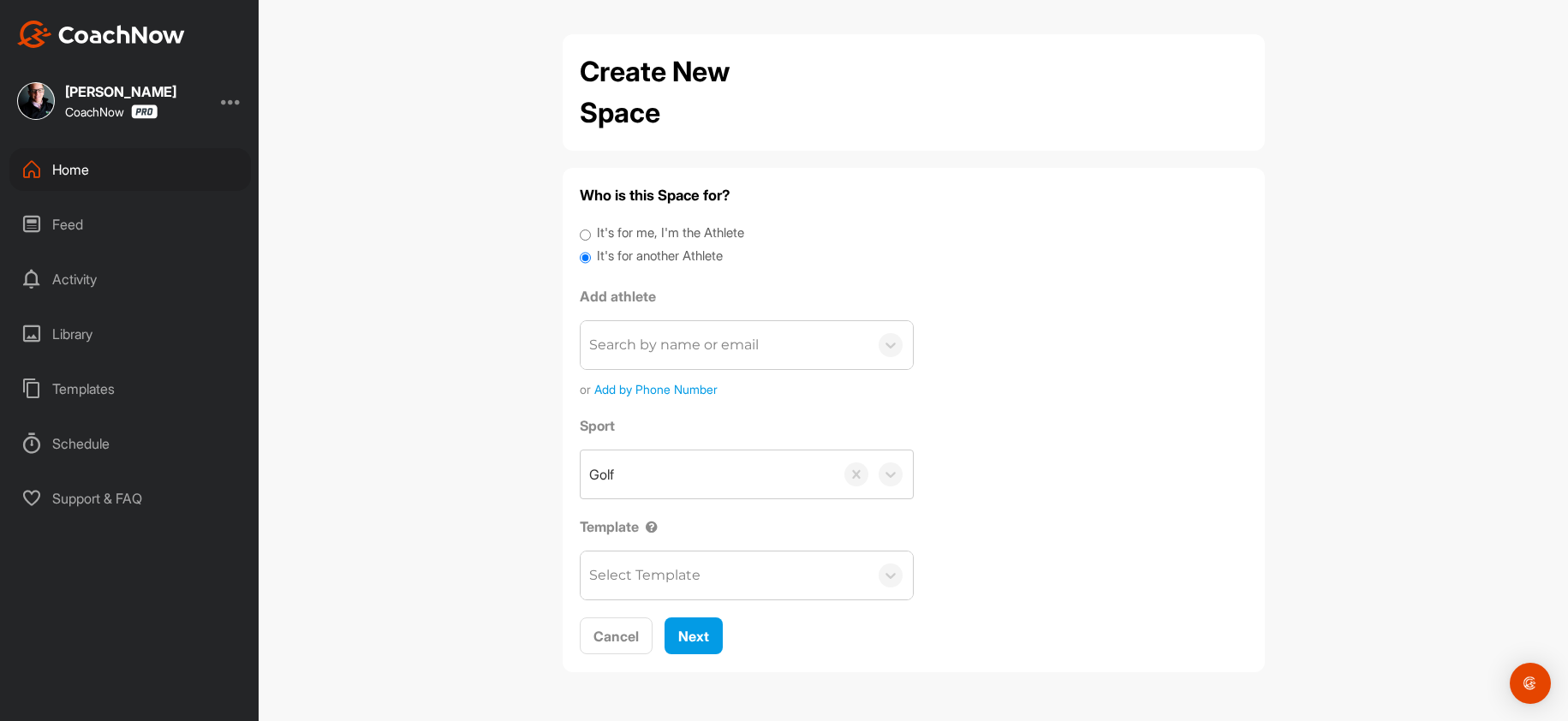
click at [656, 360] on div "Search by name or email or Add by Phone Number" at bounding box center [746, 360] width 334 height 78
paste input "grant.peeples@gmail.com"
type input "grant.peeples@gmail.com"
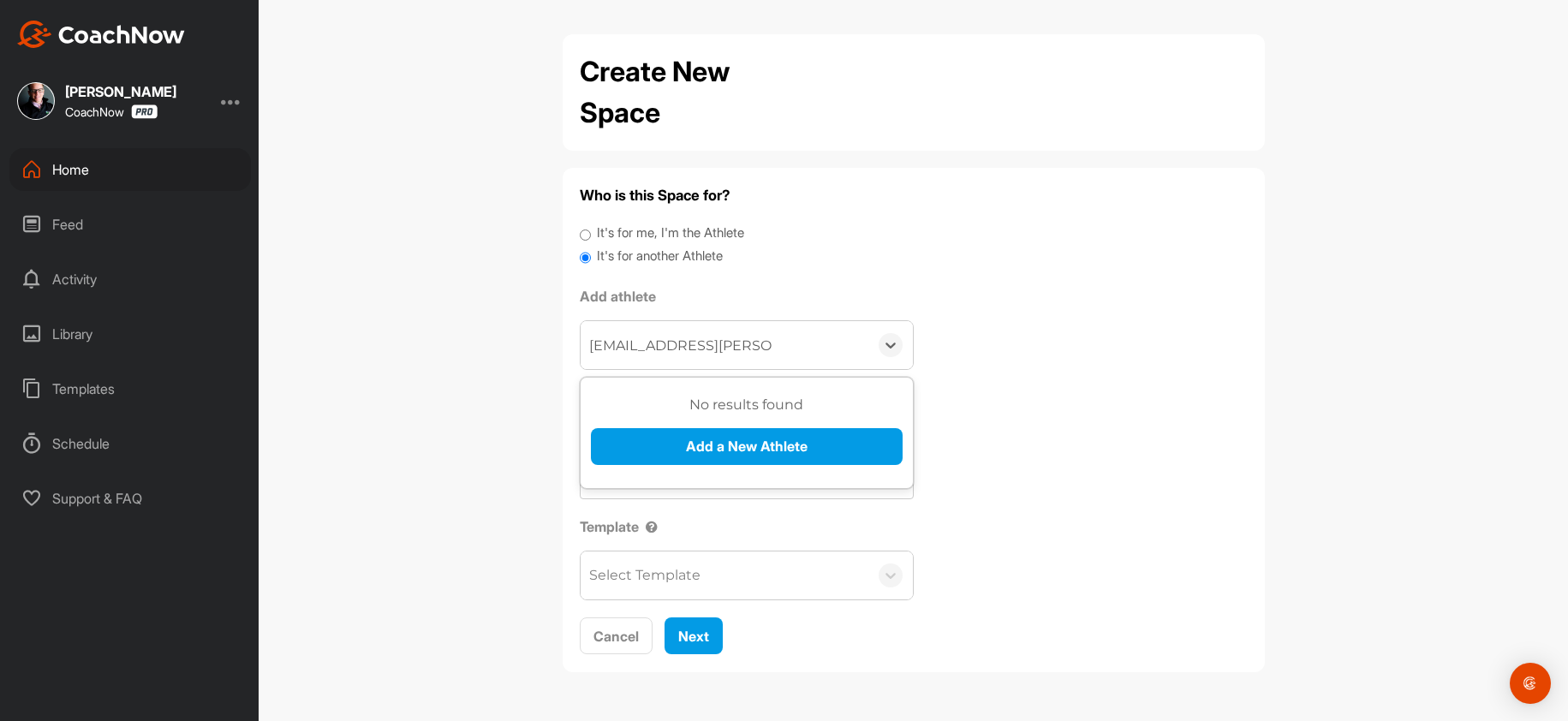
drag, startPoint x: 630, startPoint y: 440, endPoint x: 472, endPoint y: 448, distance: 158.2
click at [629, 440] on button "Add a New Athlete" at bounding box center [747, 447] width 312 height 37
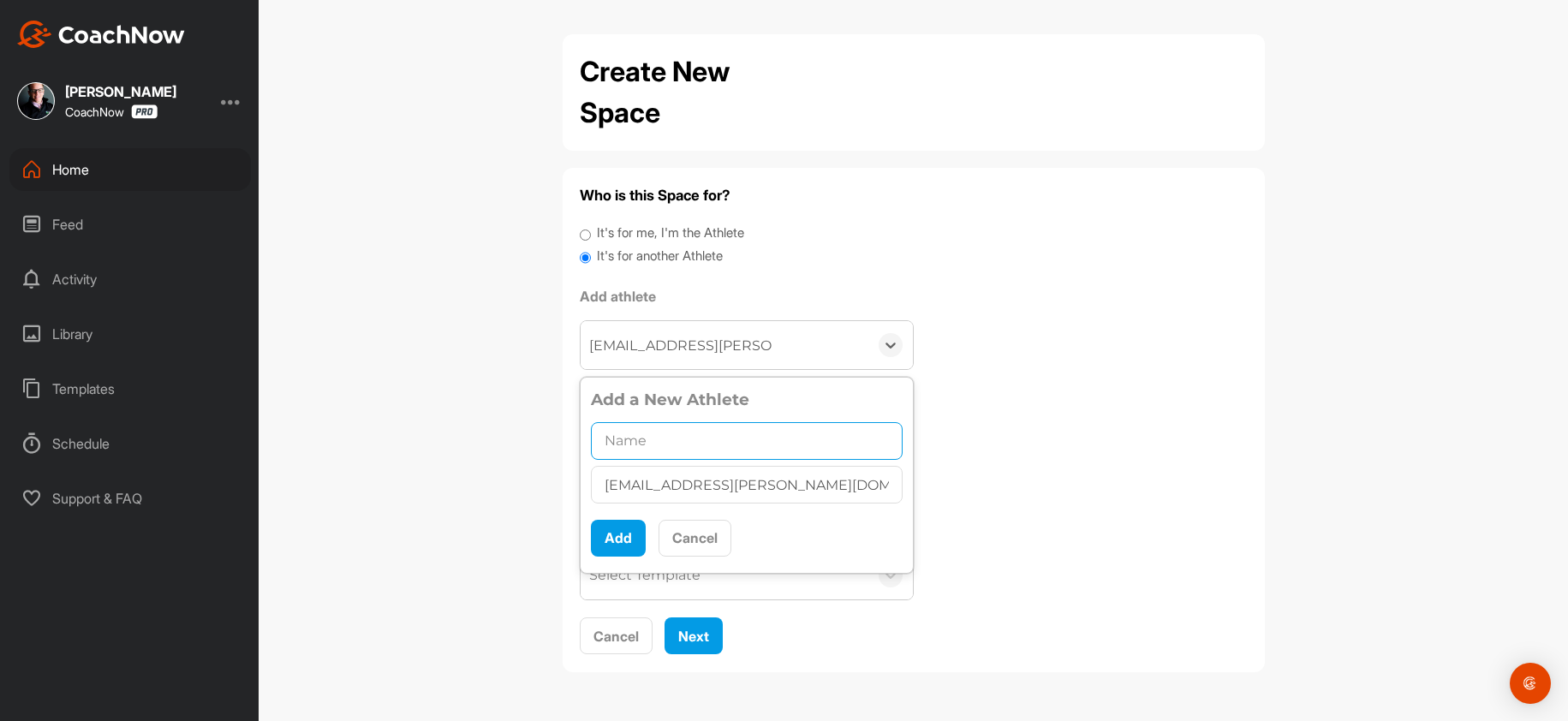
click at [621, 450] on input "text" at bounding box center [747, 441] width 312 height 37
paste input "[PERSON_NAME]"
type input "[PERSON_NAME]"
click at [623, 537] on button "Add" at bounding box center [618, 538] width 54 height 37
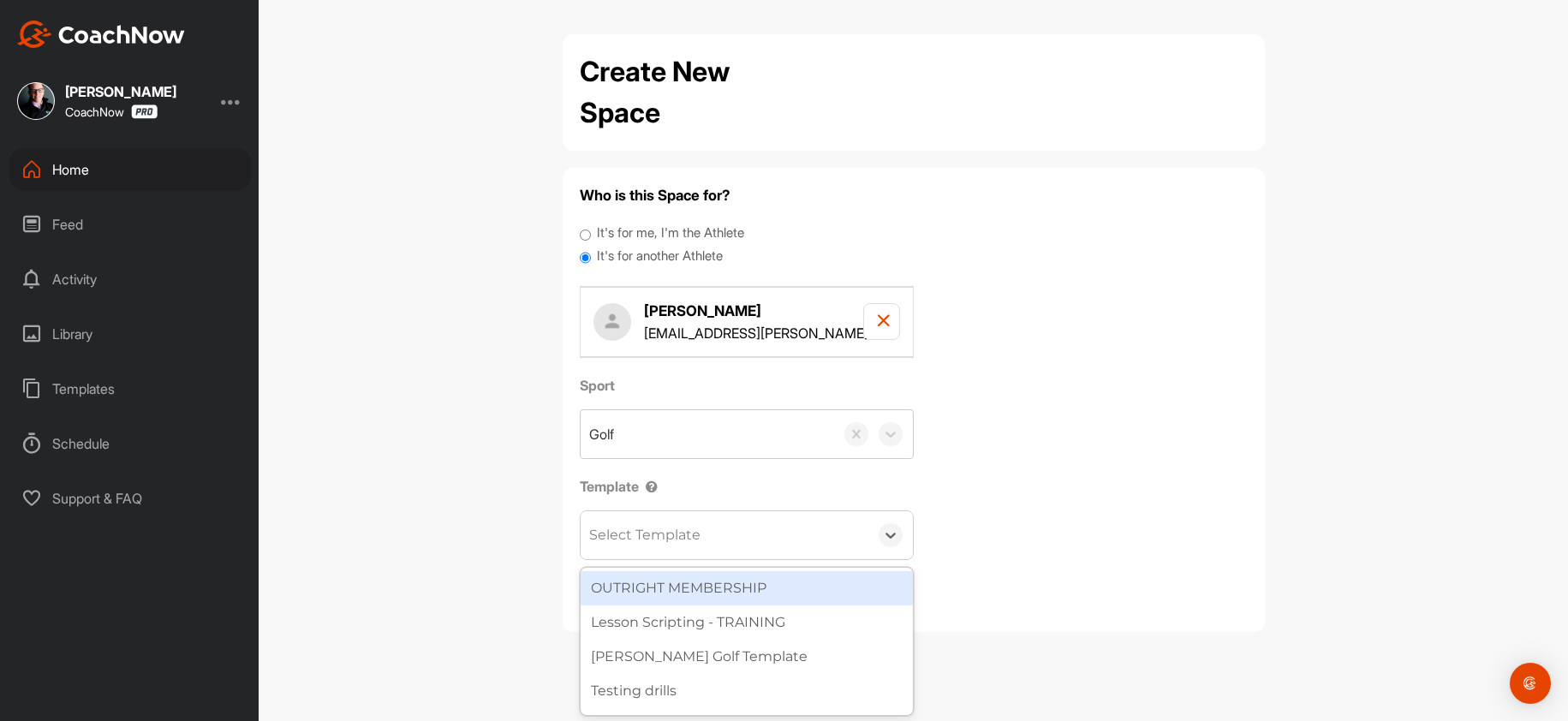
click at [612, 529] on div "Select Template" at bounding box center [644, 535] width 111 height 20
type input "wa"
click at [664, 584] on div "[PERSON_NAME] Golf Template" at bounding box center [747, 588] width 333 height 34
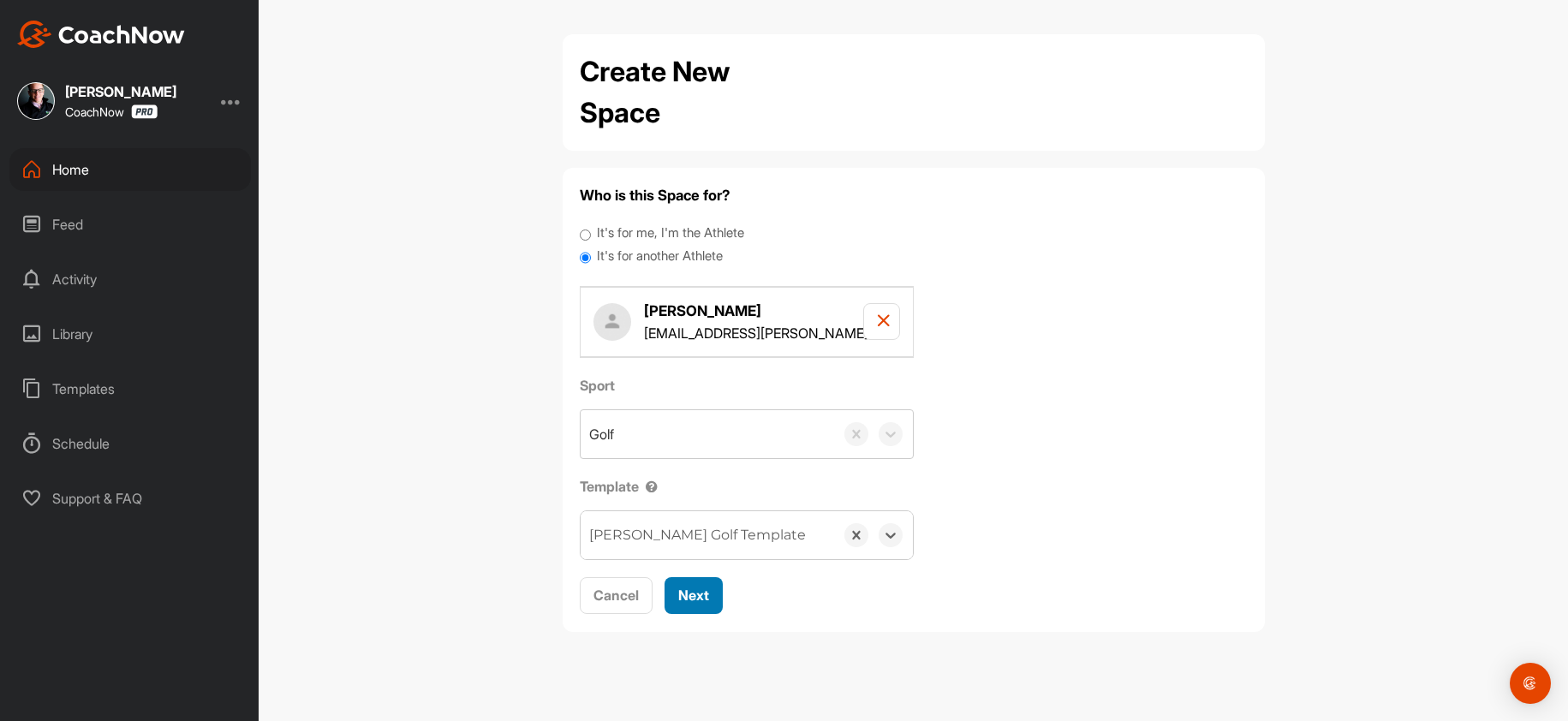
click at [698, 587] on span "Next" at bounding box center [693, 596] width 31 height 17
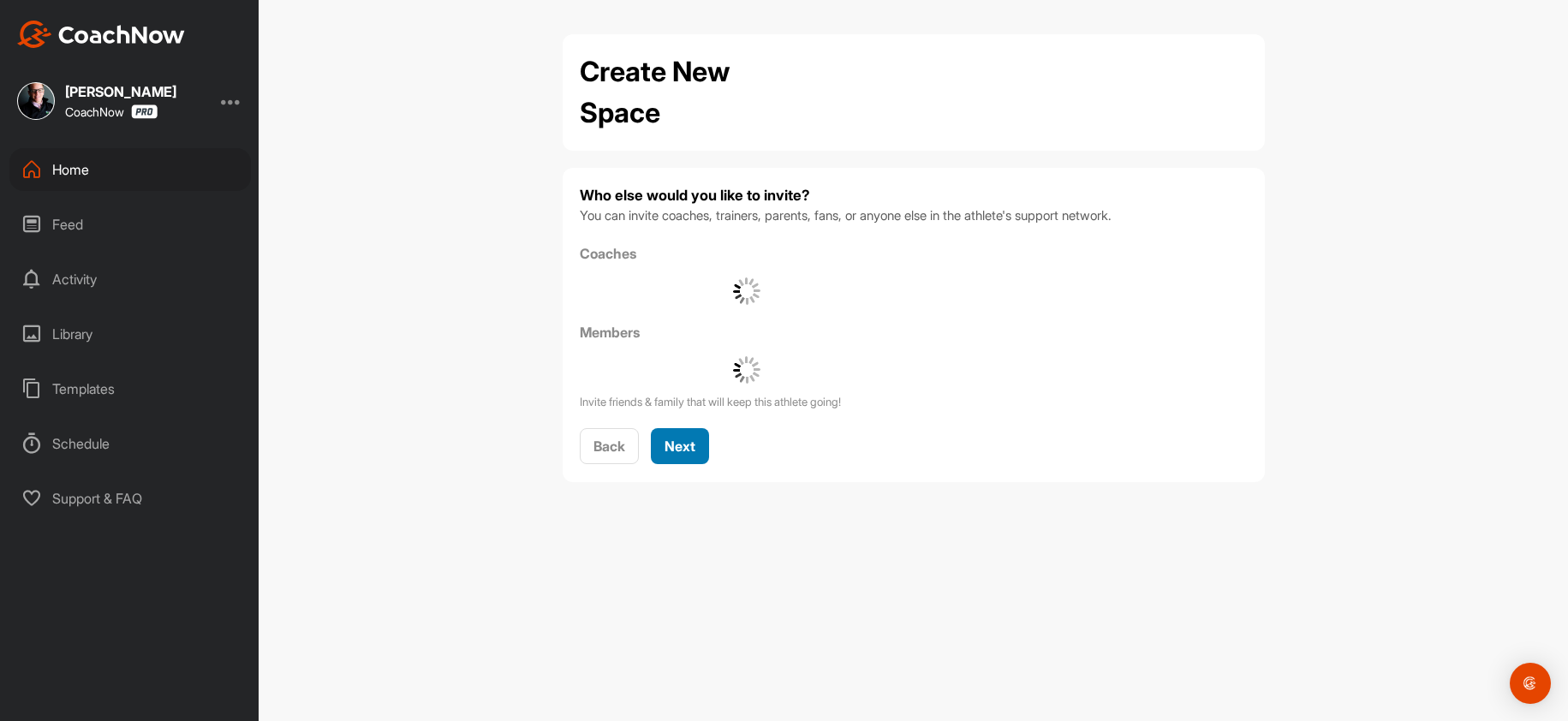
drag, startPoint x: 694, startPoint y: 422, endPoint x: 687, endPoint y: 447, distance: 26.0
click at [688, 435] on div "Who else would you like to invite? You can invite coaches, trainers, parents, f…" at bounding box center [913, 324] width 668 height 280
click at [687, 447] on span "Next" at bounding box center [680, 447] width 31 height 17
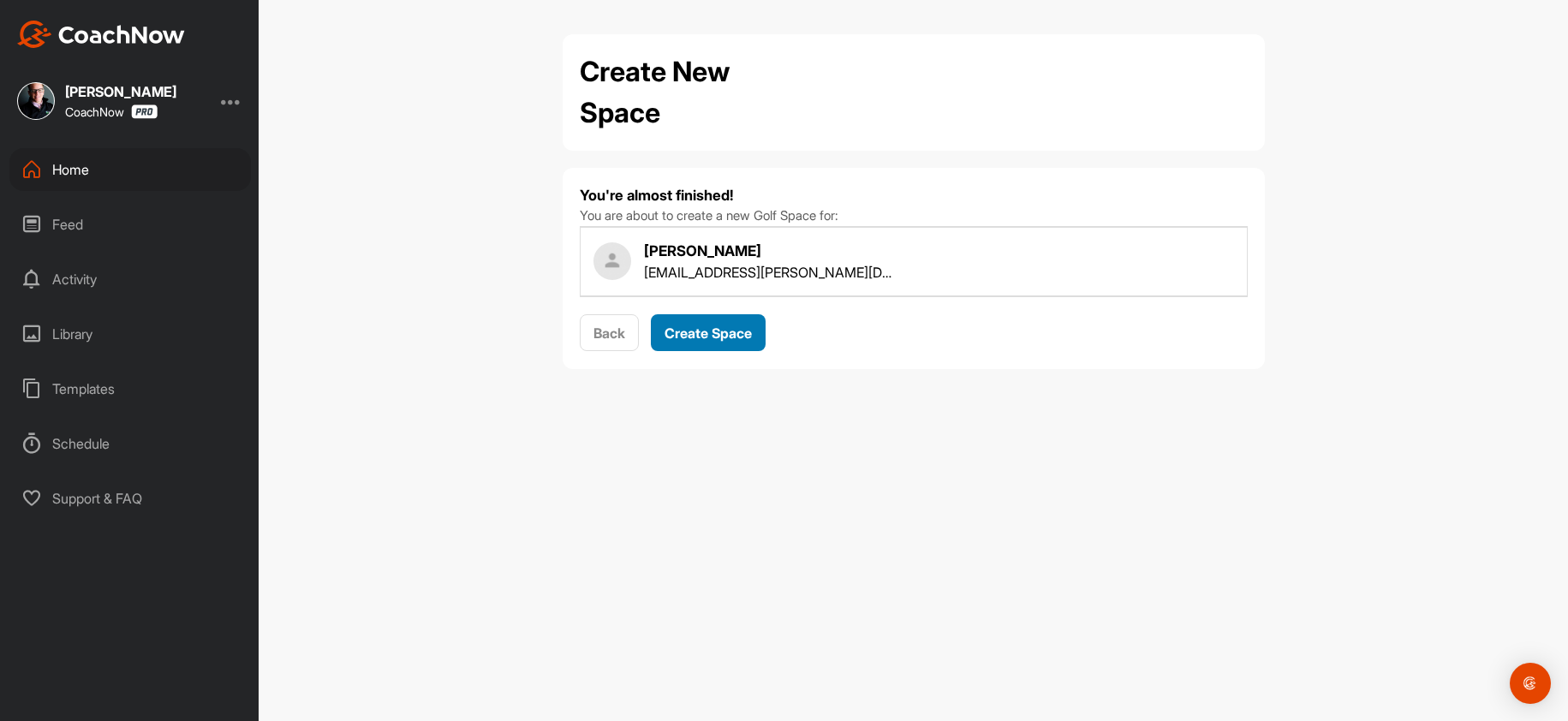
click at [687, 340] on span "Create Space" at bounding box center [708, 333] width 87 height 17
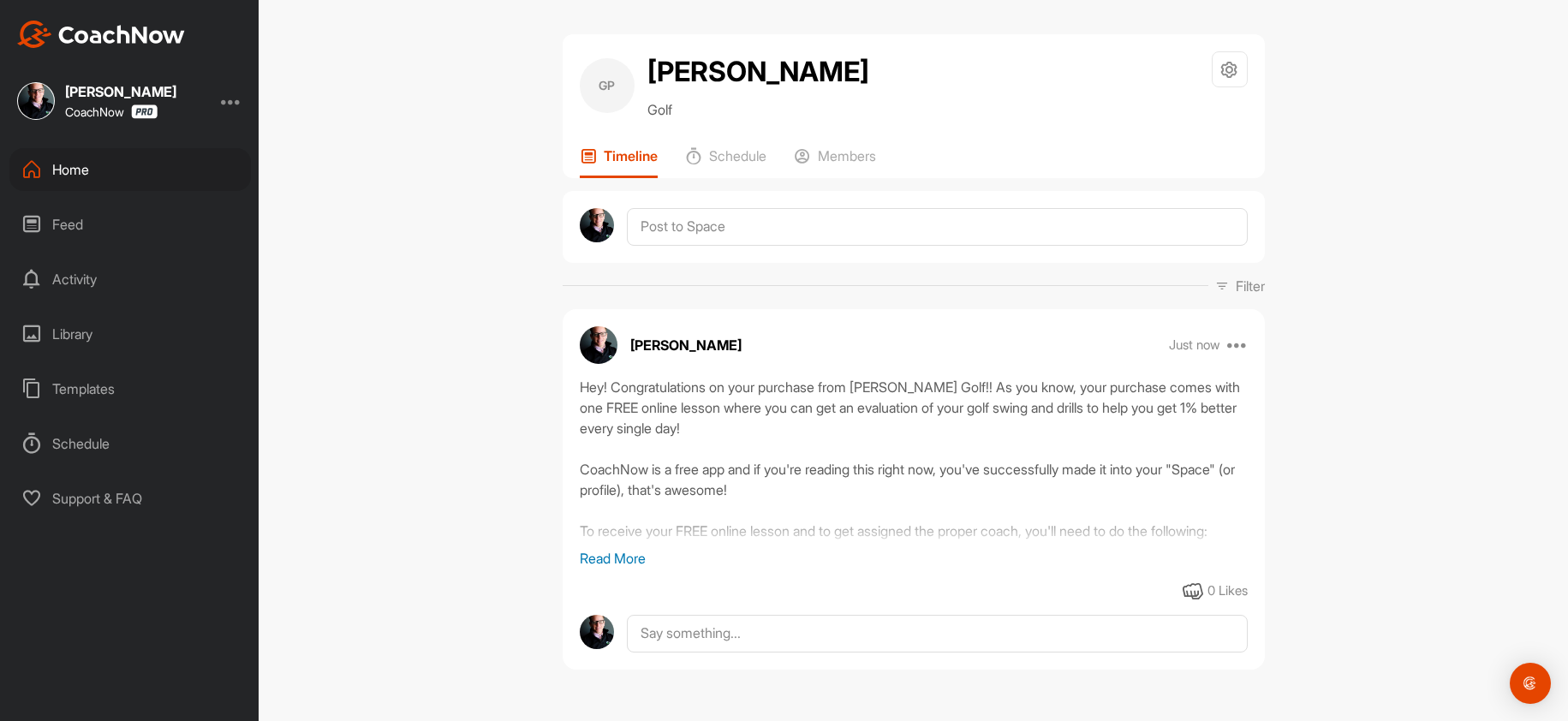
click at [102, 168] on div "Home" at bounding box center [130, 169] width 242 height 43
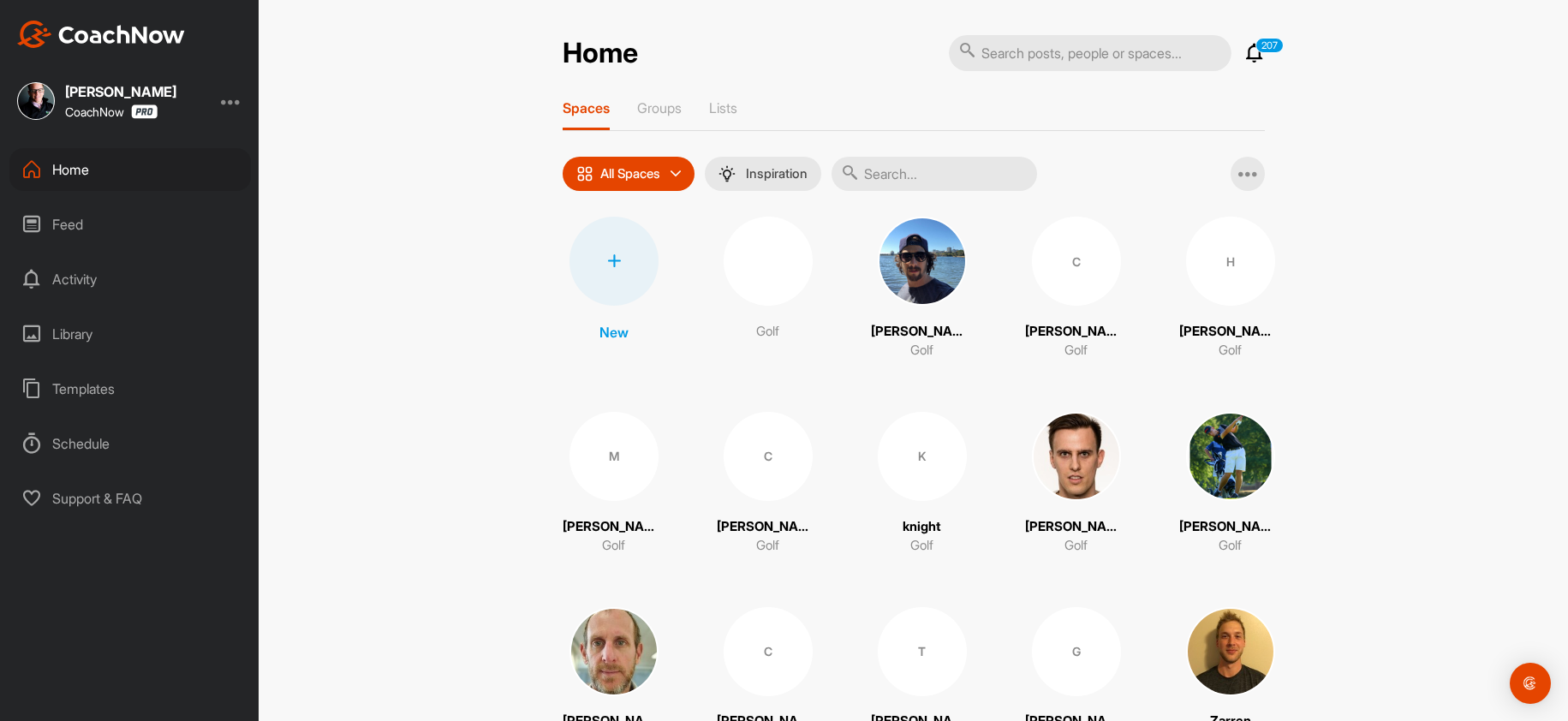
click at [607, 255] on icon at bounding box center [614, 261] width 13 height 13
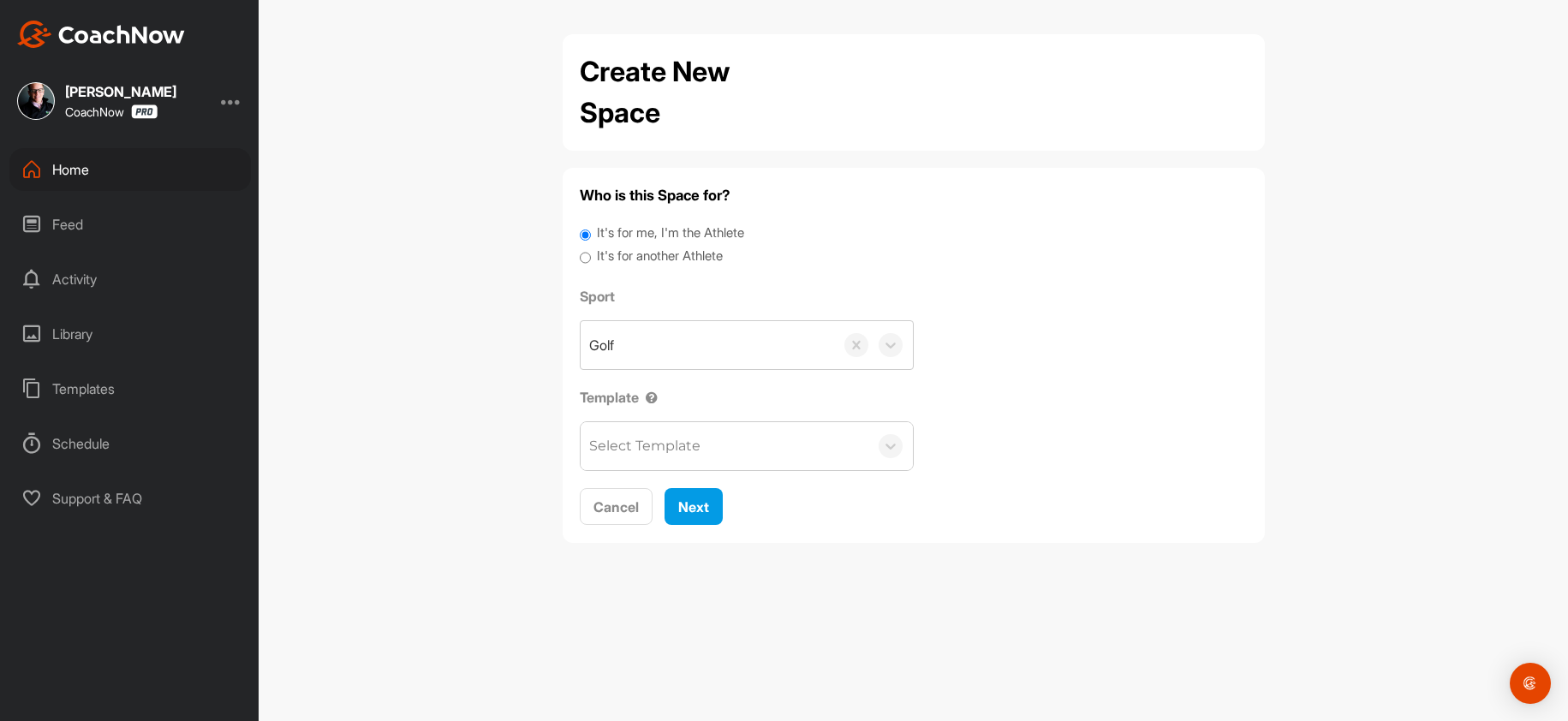
click at [684, 250] on label "It's for another Athlete" at bounding box center [660, 256] width 126 height 20
click at [591, 250] on input "It's for another Athlete" at bounding box center [585, 258] width 11 height 23
radio input "true"
click at [679, 254] on label "It's for another Athlete" at bounding box center [660, 256] width 126 height 20
click at [591, 254] on input "It's for another Athlete" at bounding box center [585, 258] width 11 height 23
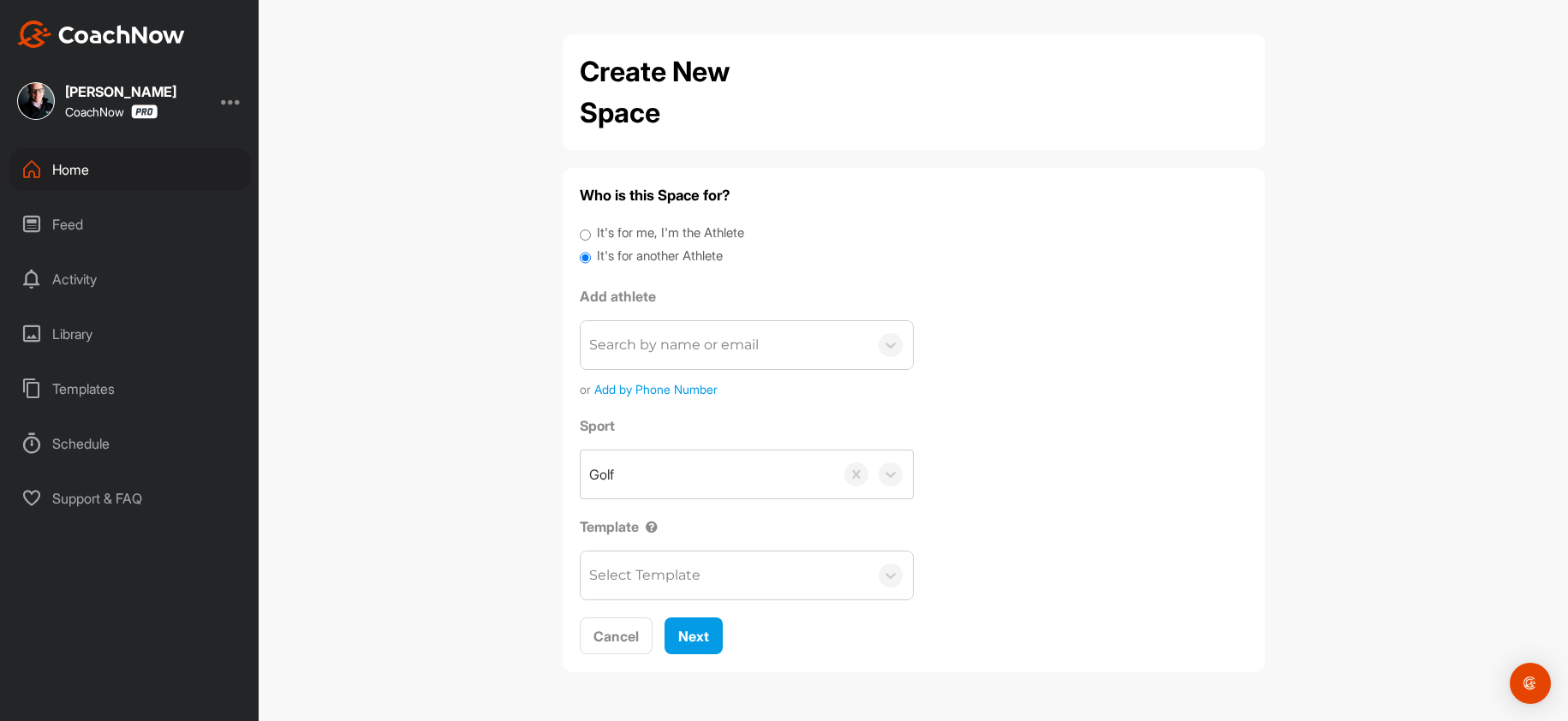
drag, startPoint x: 680, startPoint y: 348, endPoint x: 669, endPoint y: 369, distance: 23.7
click at [674, 349] on div "Search by name or email" at bounding box center [673, 344] width 169 height 20
paste input "[EMAIL_ADDRESS][DOMAIN_NAME]"
type input "[EMAIL_ADDRESS][DOMAIN_NAME]"
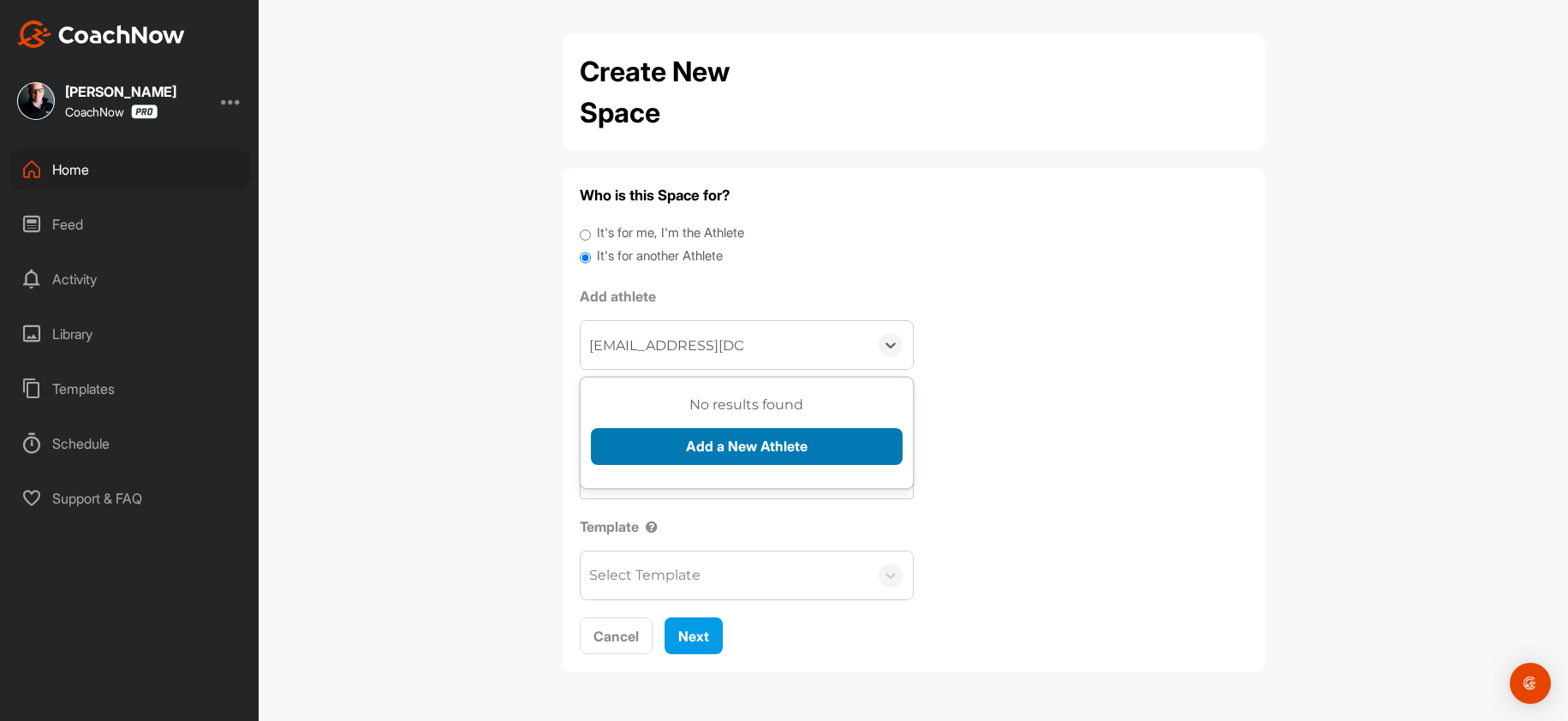
click at [665, 448] on button "Add a New Athlete" at bounding box center [747, 447] width 312 height 37
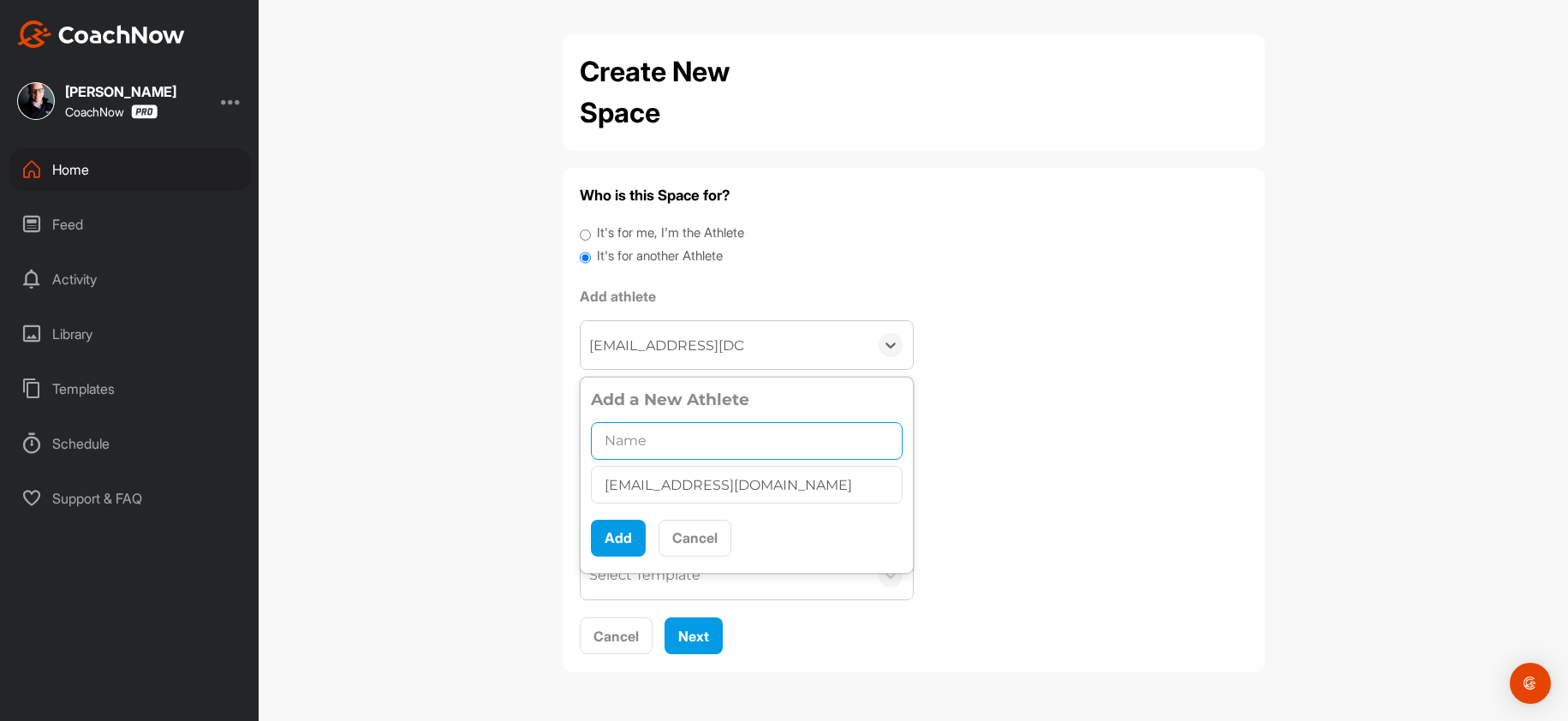
click at [690, 458] on input "text" at bounding box center [747, 441] width 312 height 37
paste input "[PERSON_NAME]"
type input "[PERSON_NAME]"
click at [613, 538] on button "Add" at bounding box center [618, 538] width 54 height 37
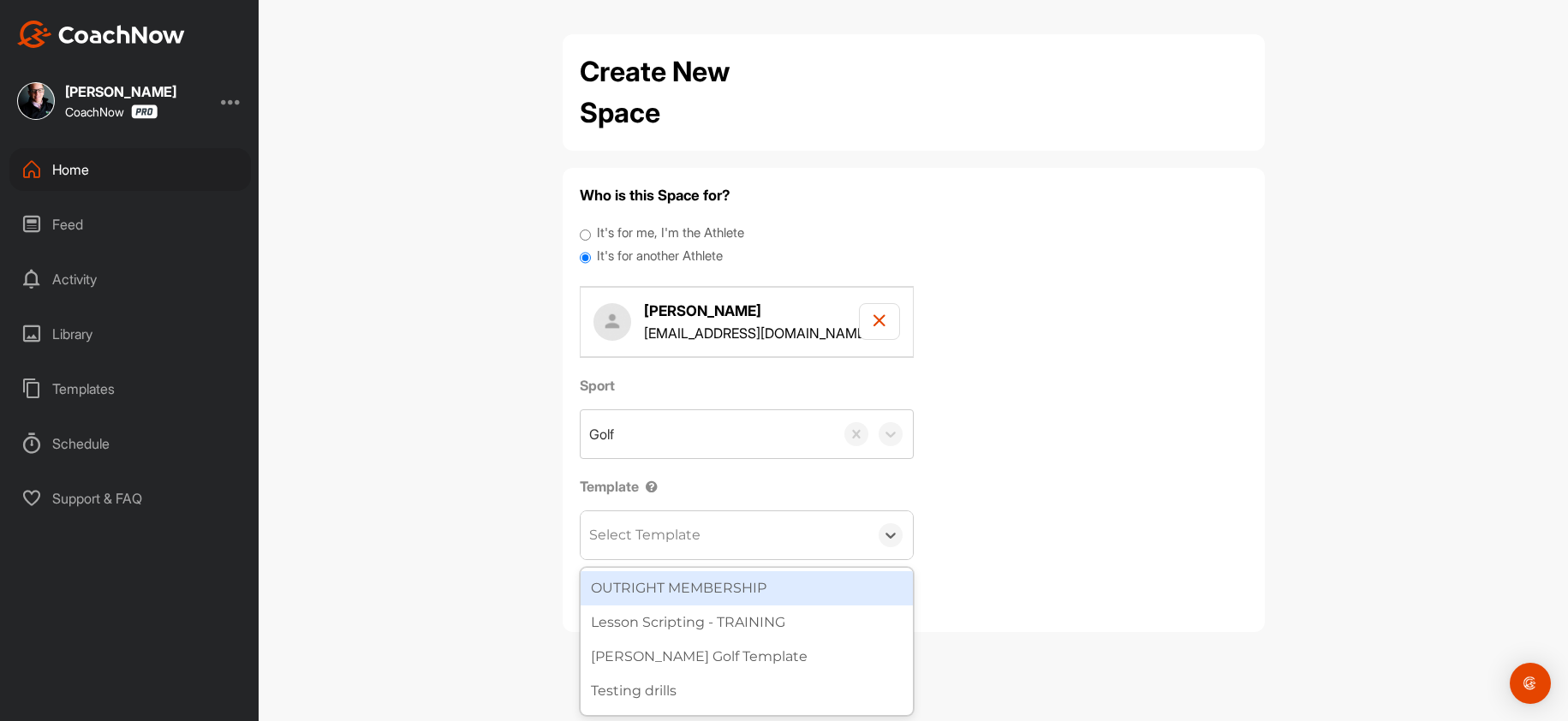
click at [641, 540] on div "Select Template" at bounding box center [644, 535] width 111 height 20
type input "wa"
click at [660, 579] on div "[PERSON_NAME] Golf Template" at bounding box center [747, 588] width 333 height 34
click at [689, 604] on div "Next" at bounding box center [693, 595] width 31 height 20
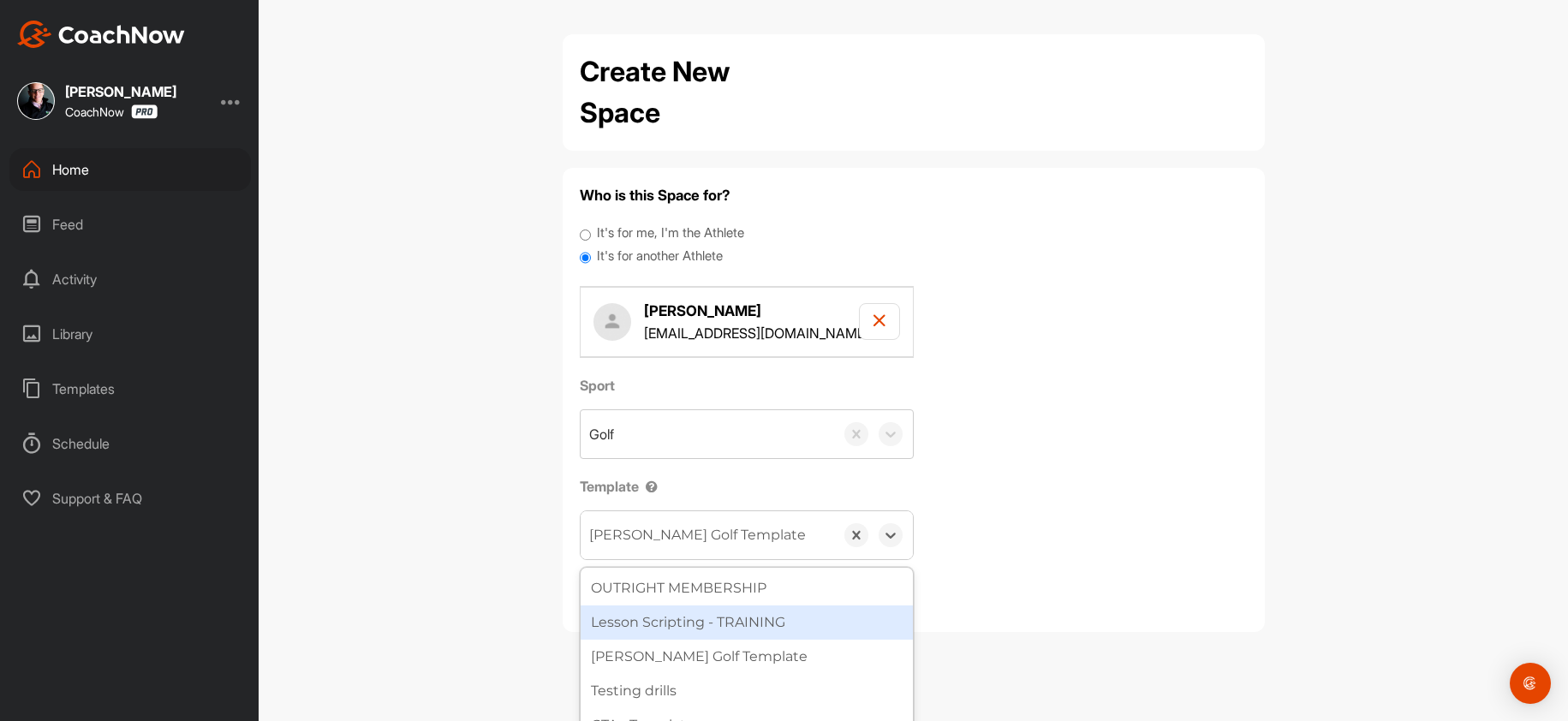
click at [1142, 581] on div "Cancel Next" at bounding box center [913, 596] width 668 height 37
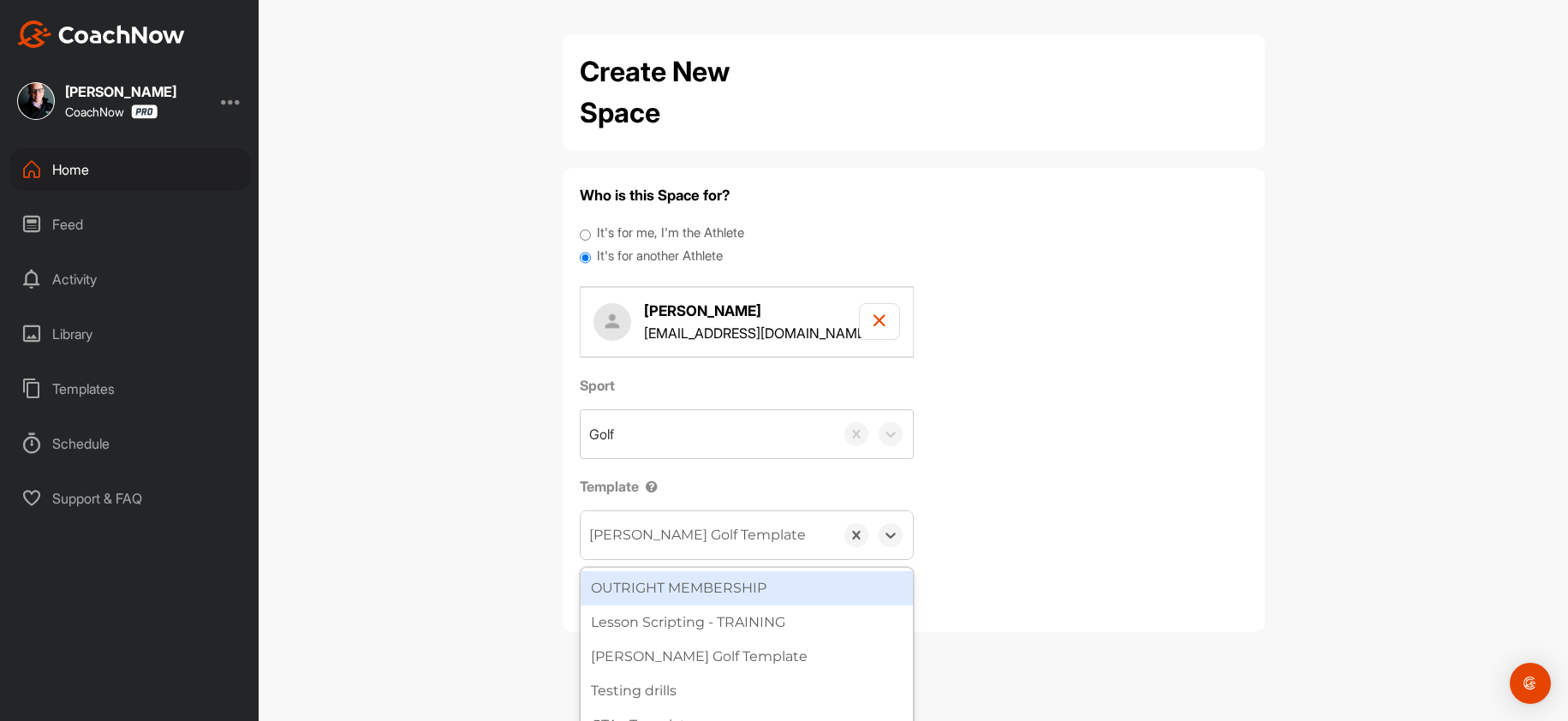
click at [1081, 557] on div "Sport Golf Template option OUTRIGHT MEMBERSHIP focused, 1 of 27. 27 results ava…" at bounding box center [913, 467] width 668 height 185
click at [1037, 516] on div "Sport Golf Template option OUTRIGHT MEMBERSHIP focused, 1 of 27. 27 results ava…" at bounding box center [913, 467] width 668 height 185
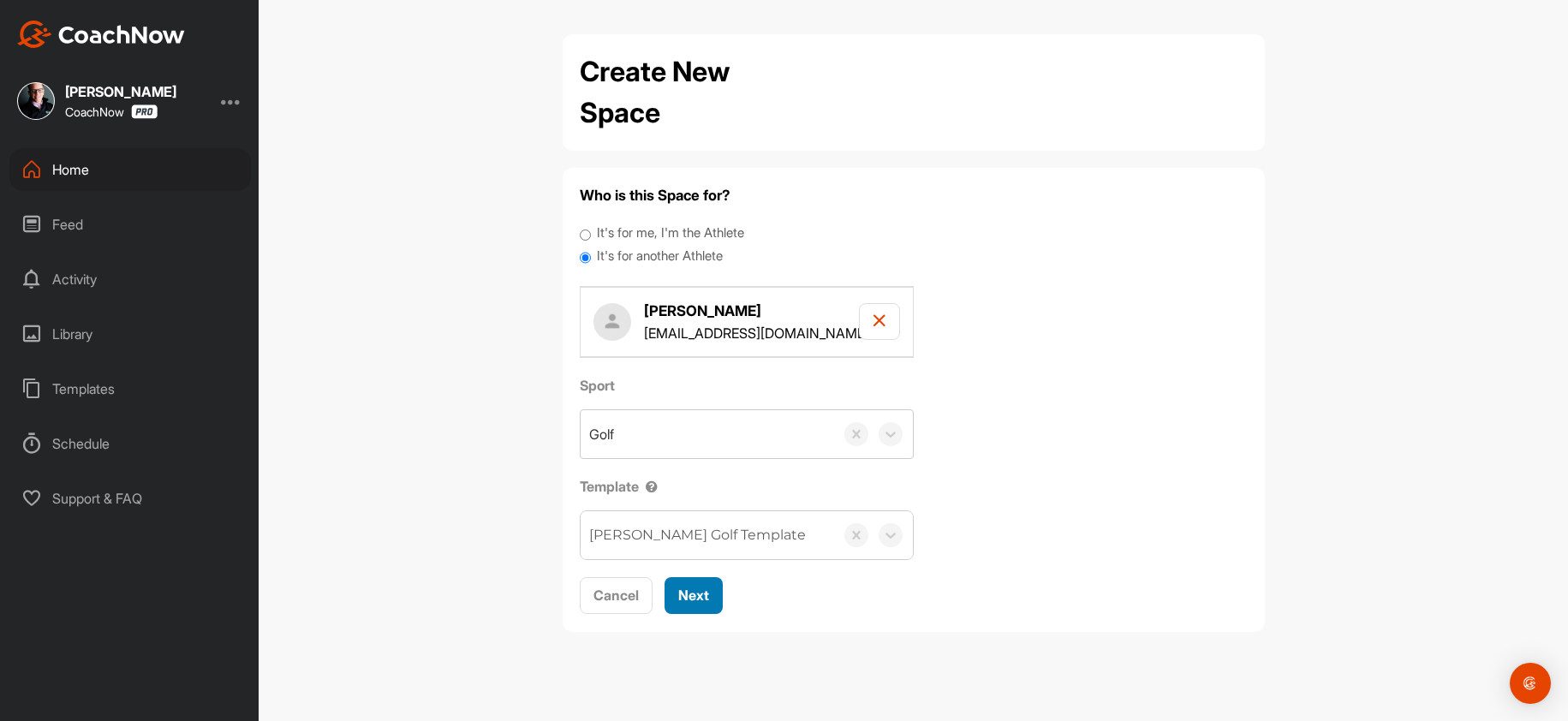
click at [691, 593] on span "Next" at bounding box center [693, 596] width 31 height 17
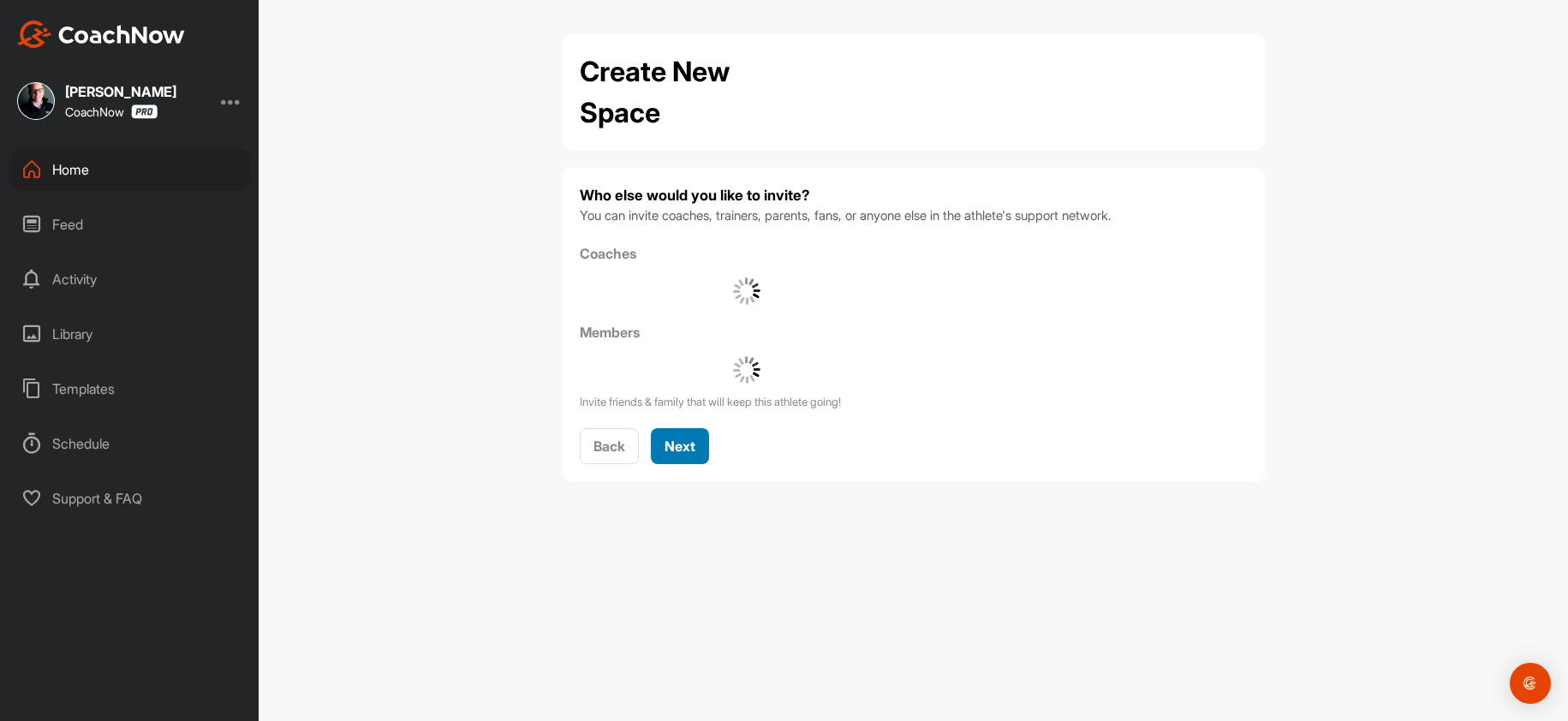
click at [680, 455] on div "Next" at bounding box center [680, 446] width 31 height 20
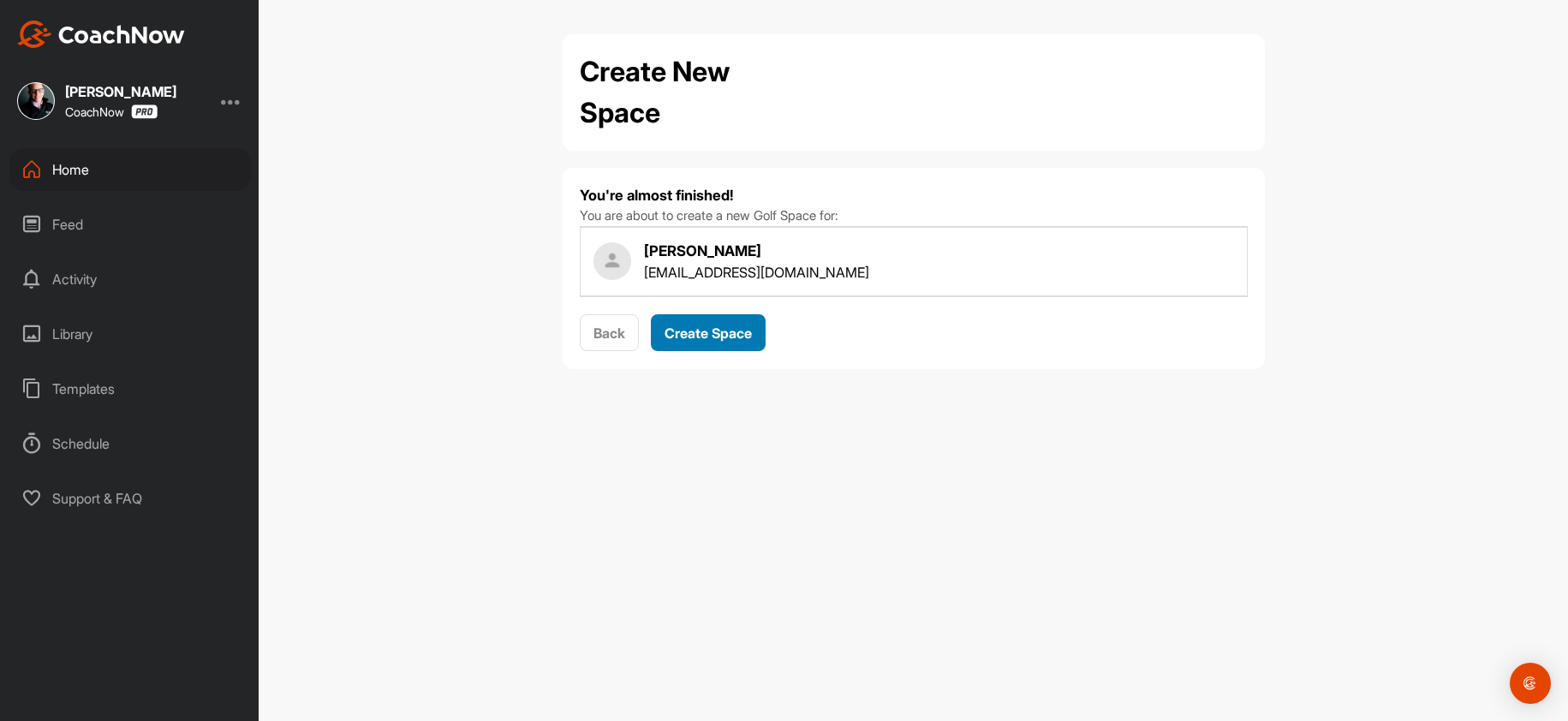
click at [697, 339] on span "Create Space" at bounding box center [708, 333] width 87 height 17
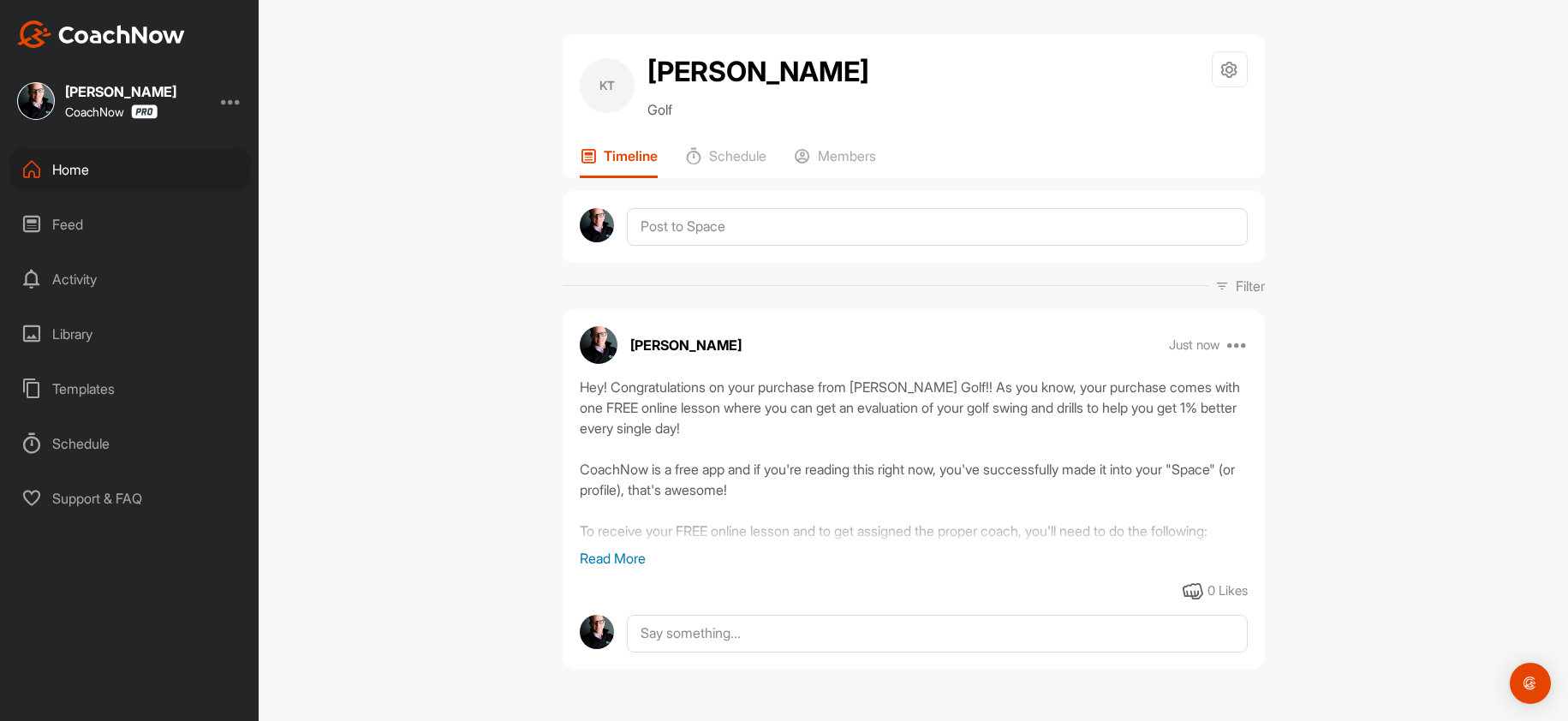
click at [110, 171] on div "Home" at bounding box center [130, 169] width 242 height 43
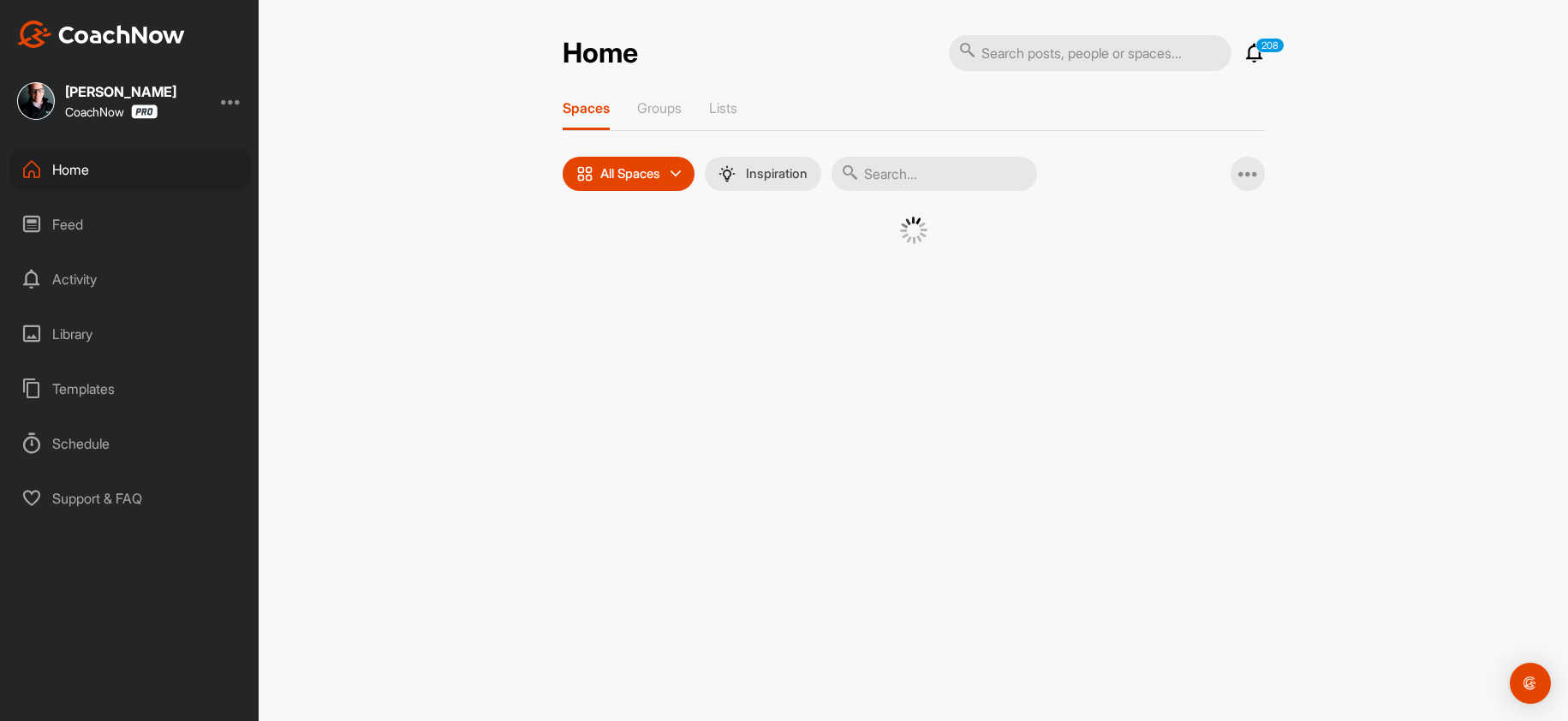
click at [869, 181] on input "text" at bounding box center [934, 174] width 206 height 34
paste input "[PERSON_NAME]"
click at [878, 181] on input "[PERSON_NAME]" at bounding box center [934, 174] width 206 height 34
type input "[PERSON_NAME]"
click at [231, 98] on div at bounding box center [230, 100] width 20 height 20
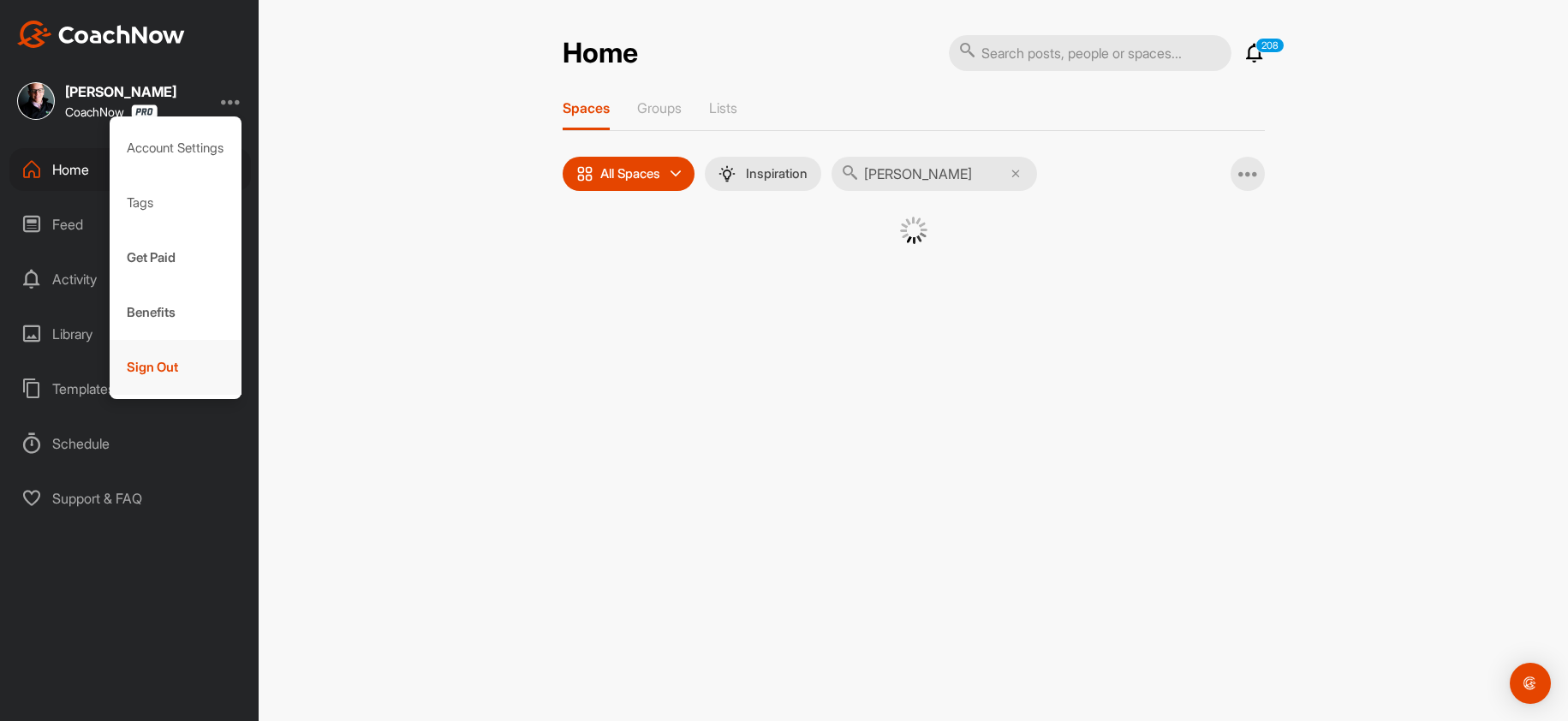
click at [137, 366] on div "Sign Out" at bounding box center [176, 367] width 133 height 55
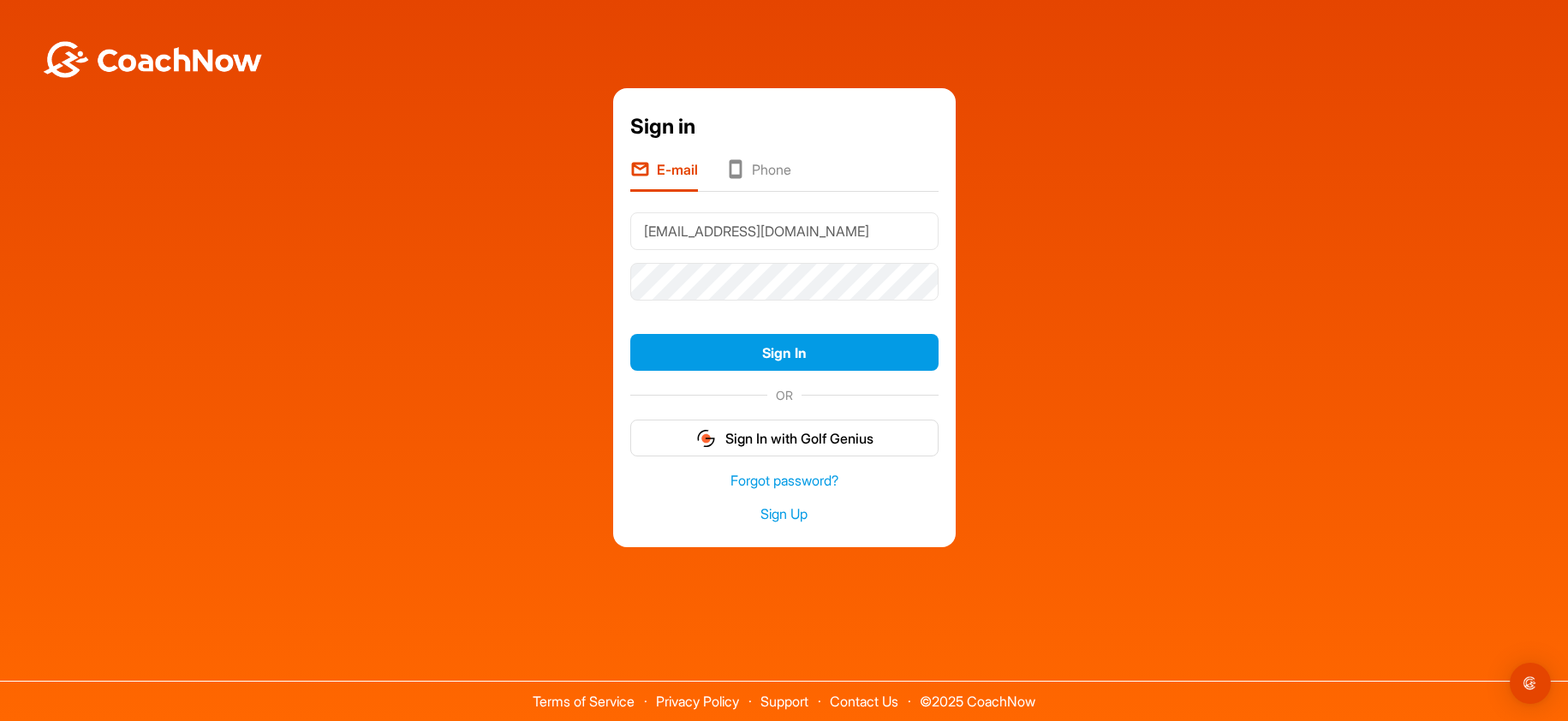
click at [720, 238] on input "[EMAIL_ADDRESS][DOMAIN_NAME]" at bounding box center [784, 230] width 308 height 37
type input "[EMAIL_ADDRESS][DOMAIN_NAME]"
click at [788, 365] on button "Sign In" at bounding box center [784, 352] width 308 height 37
